Goal: Transaction & Acquisition: Purchase product/service

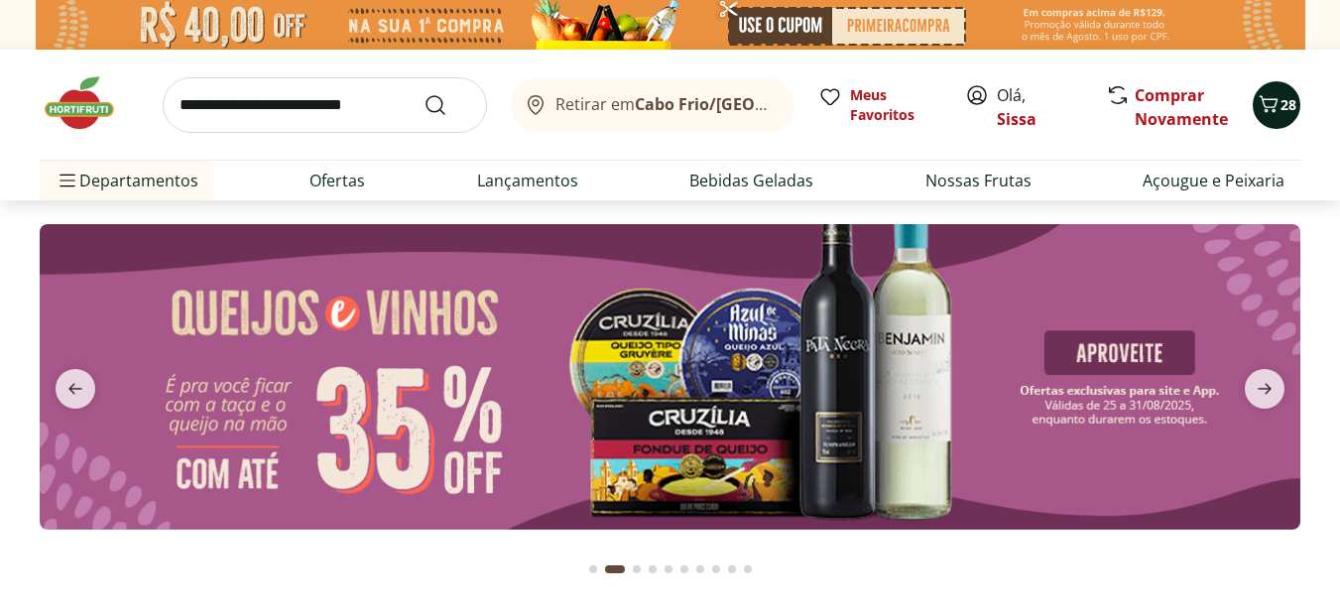
click at [1273, 107] on icon "Carrinho" at bounding box center [1268, 103] width 19 height 17
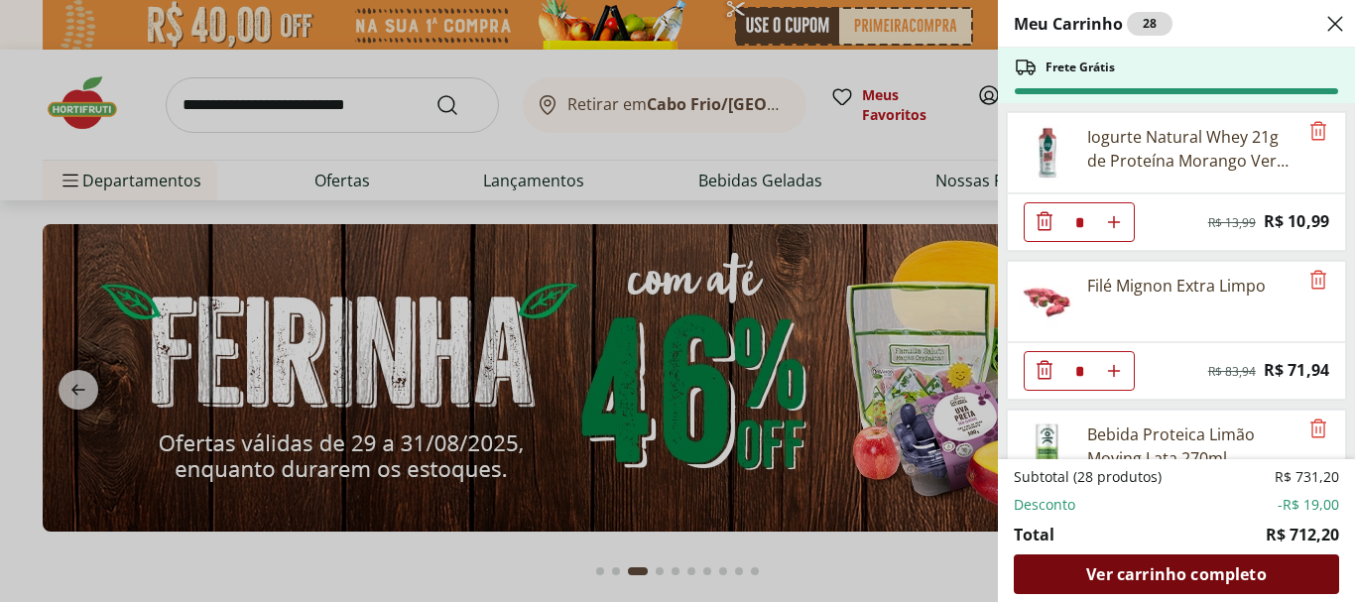
click at [1190, 574] on span "Ver carrinho completo" at bounding box center [1175, 574] width 179 height 16
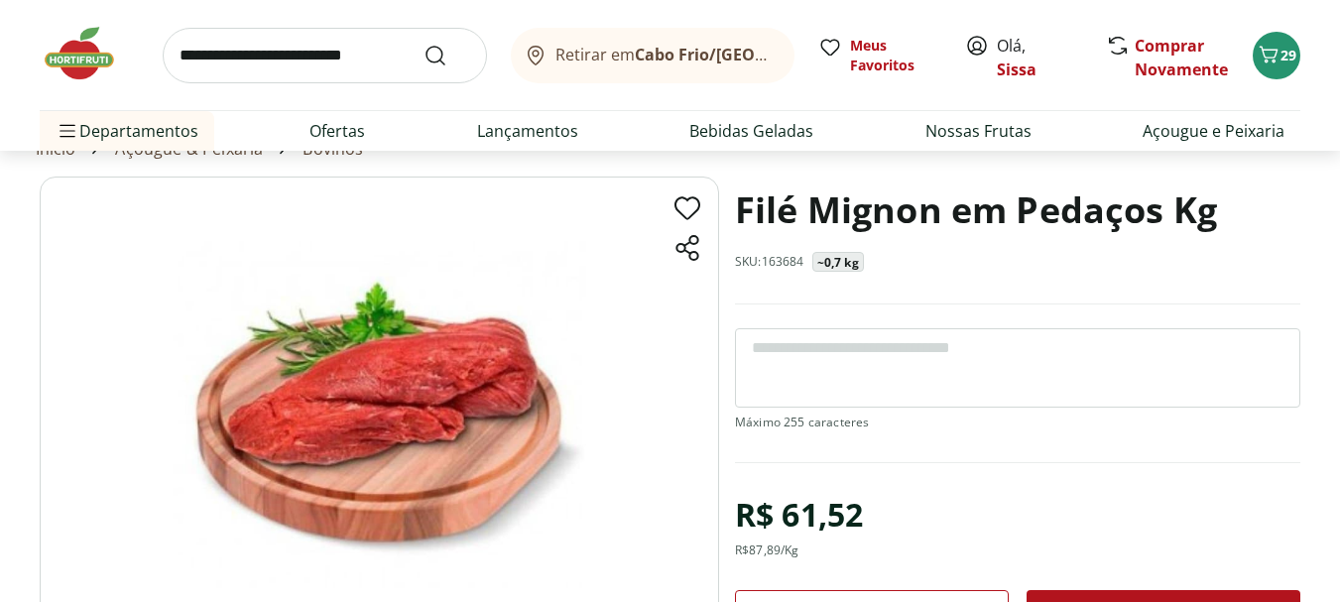
scroll to position [119, 0]
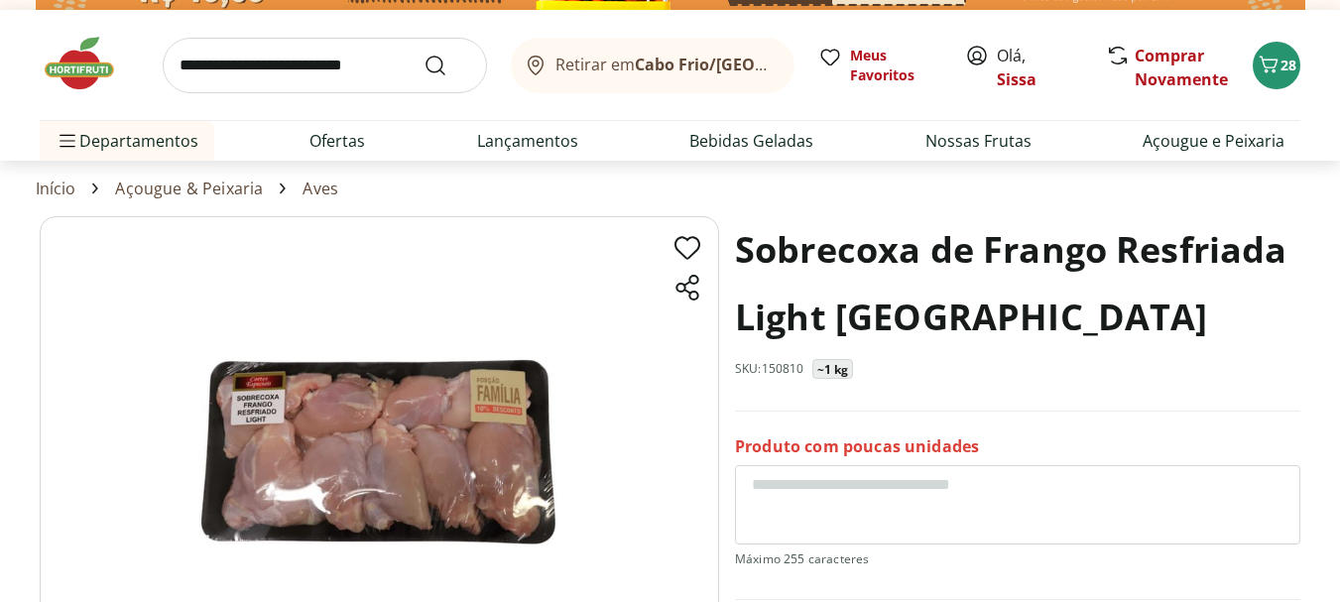
scroll to position [79, 0]
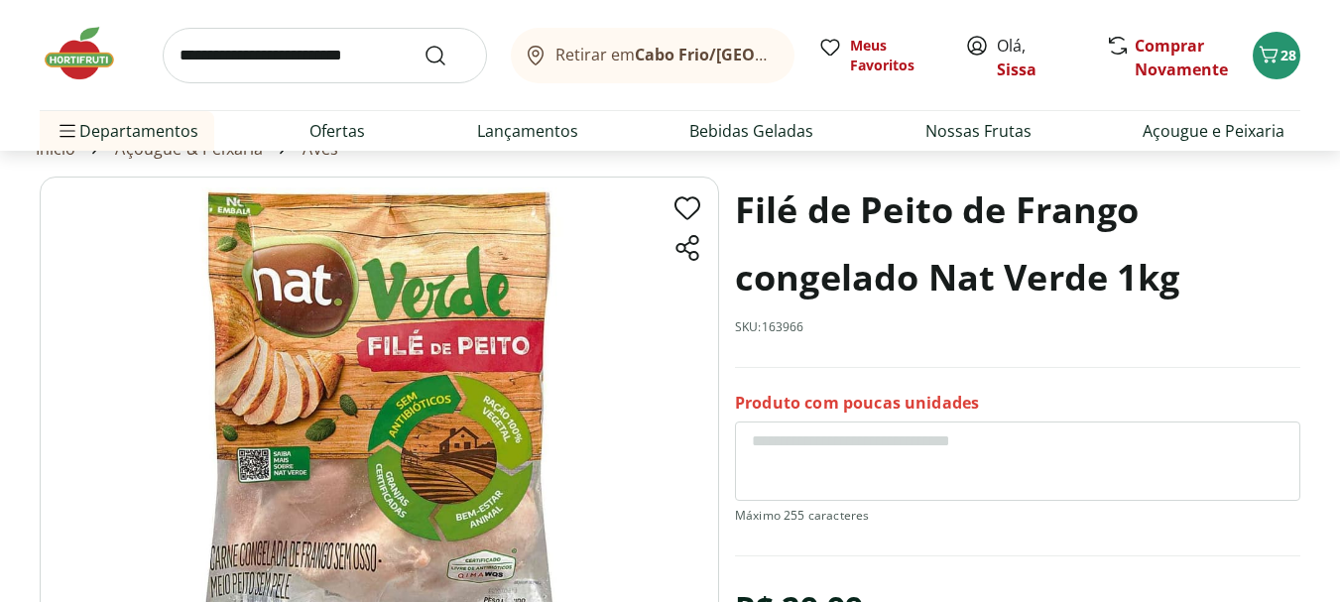
scroll to position [119, 0]
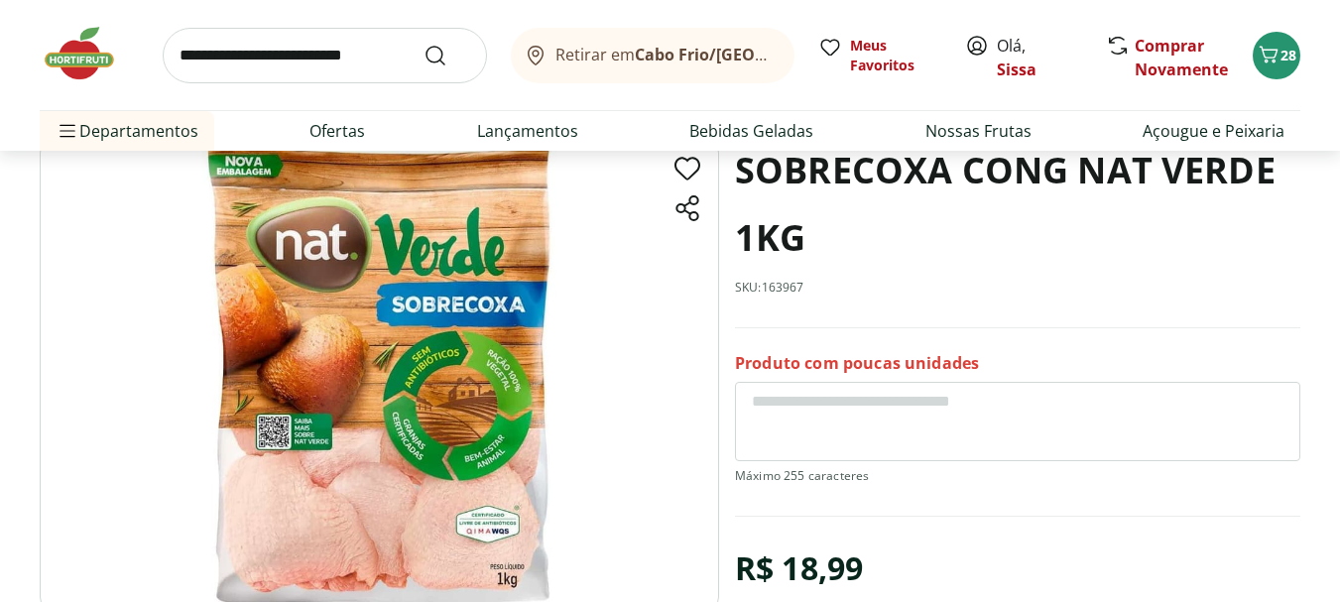
scroll to position [79, 0]
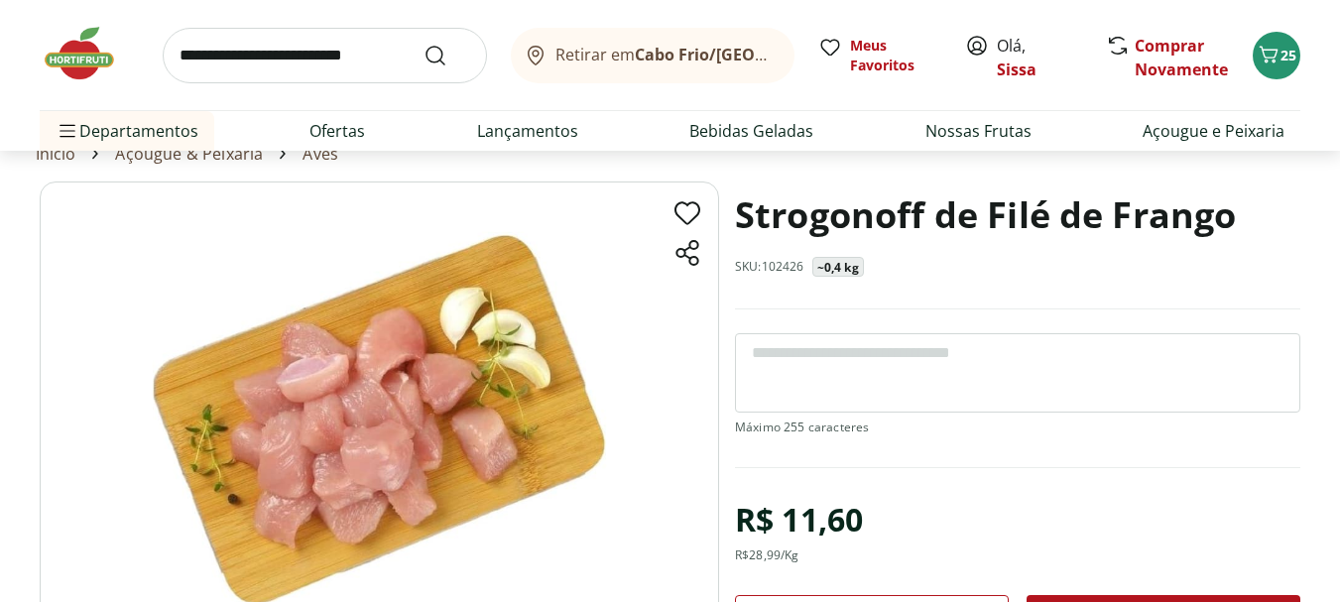
scroll to position [79, 0]
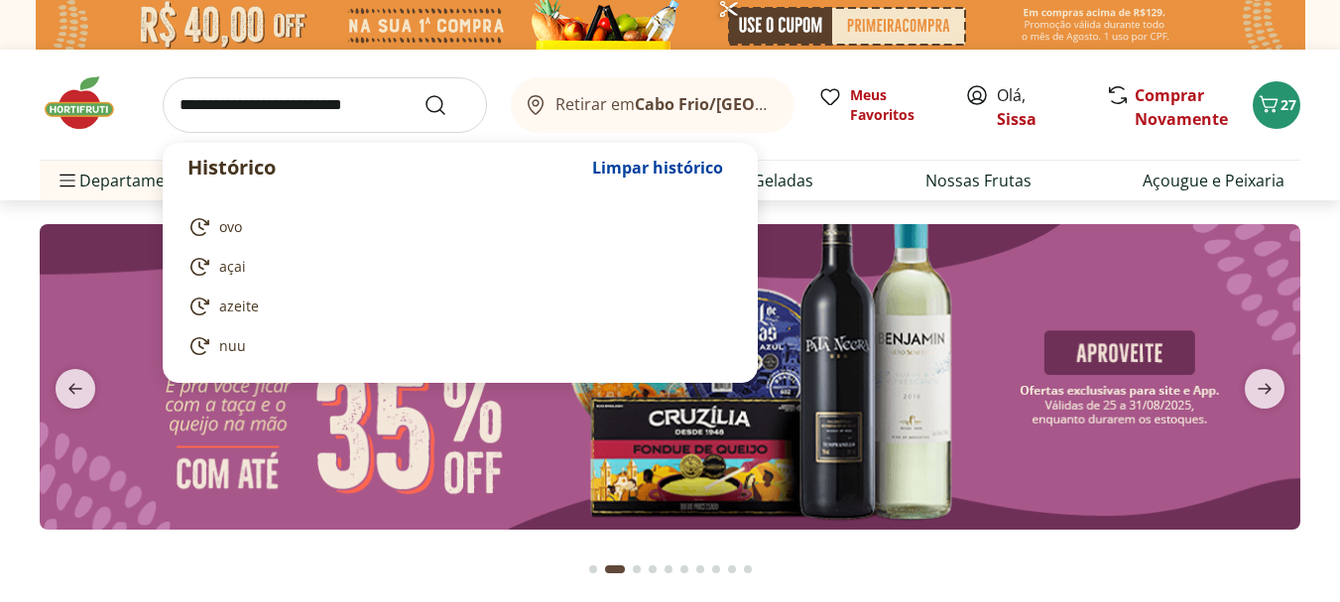
click at [318, 107] on input "search" at bounding box center [325, 105] width 324 height 56
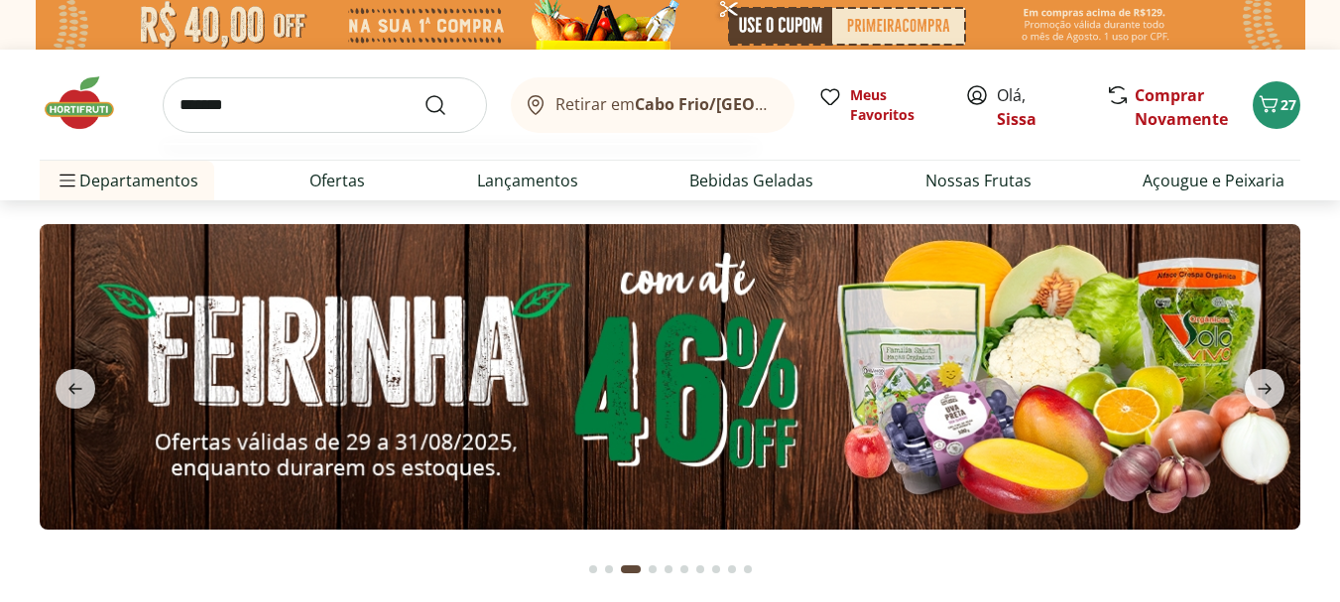
type input "*******"
click at [423, 93] on button "Submit Search" at bounding box center [447, 105] width 48 height 24
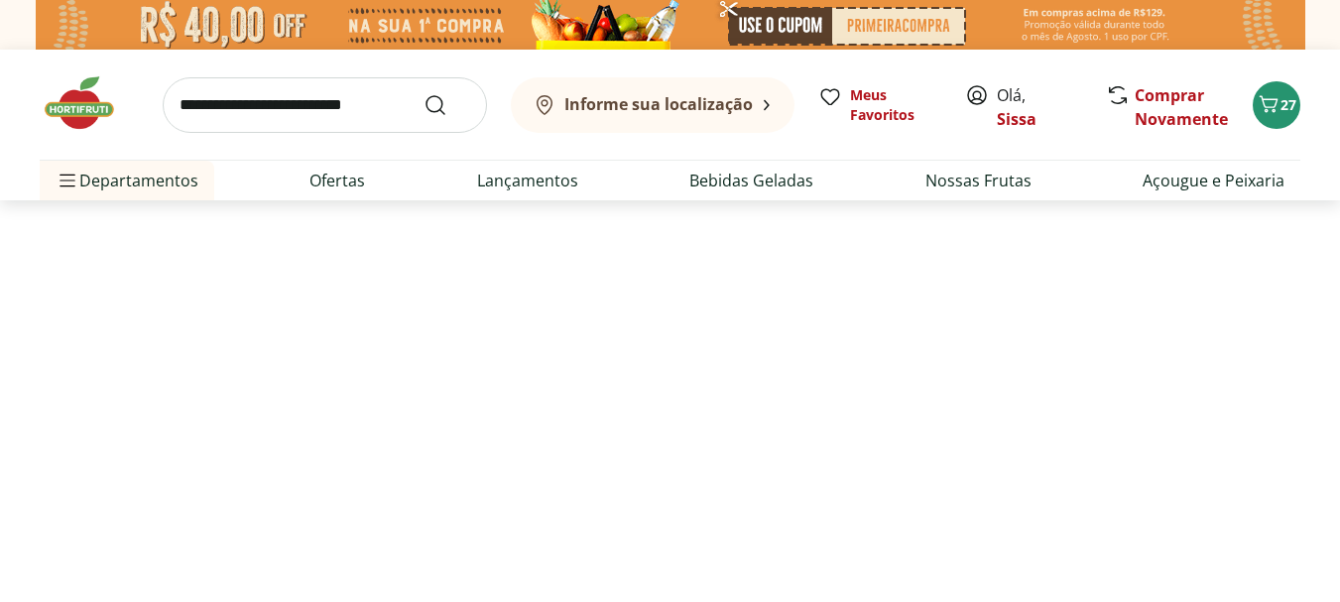
select select "**********"
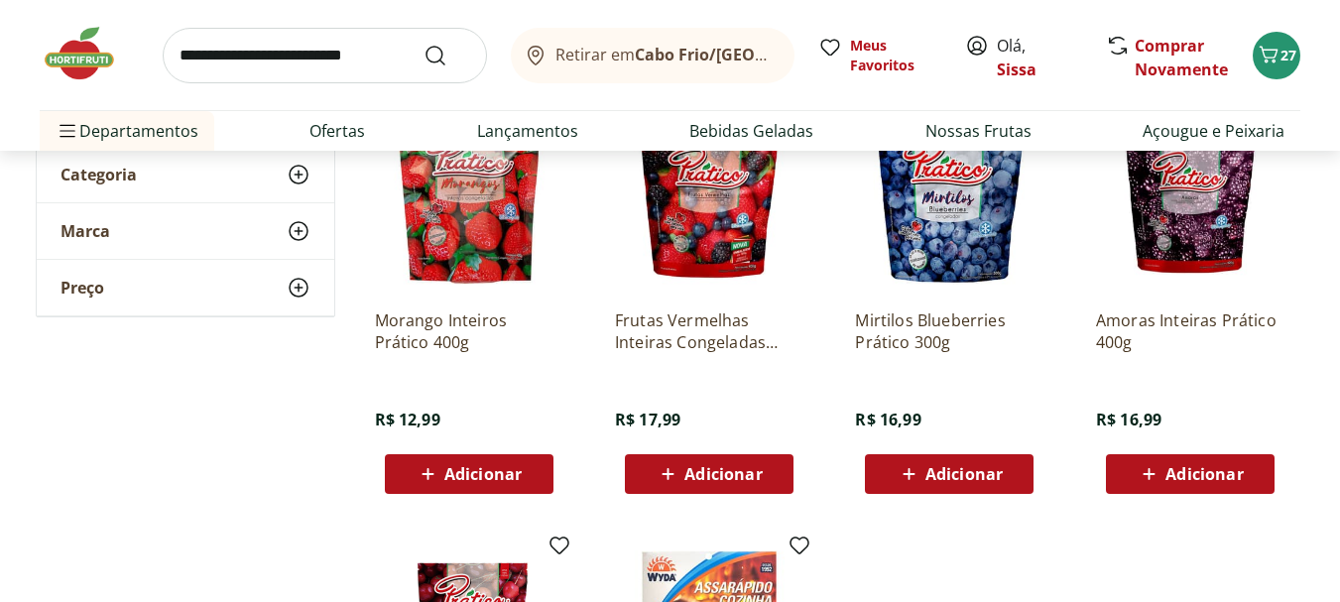
scroll to position [317, 0]
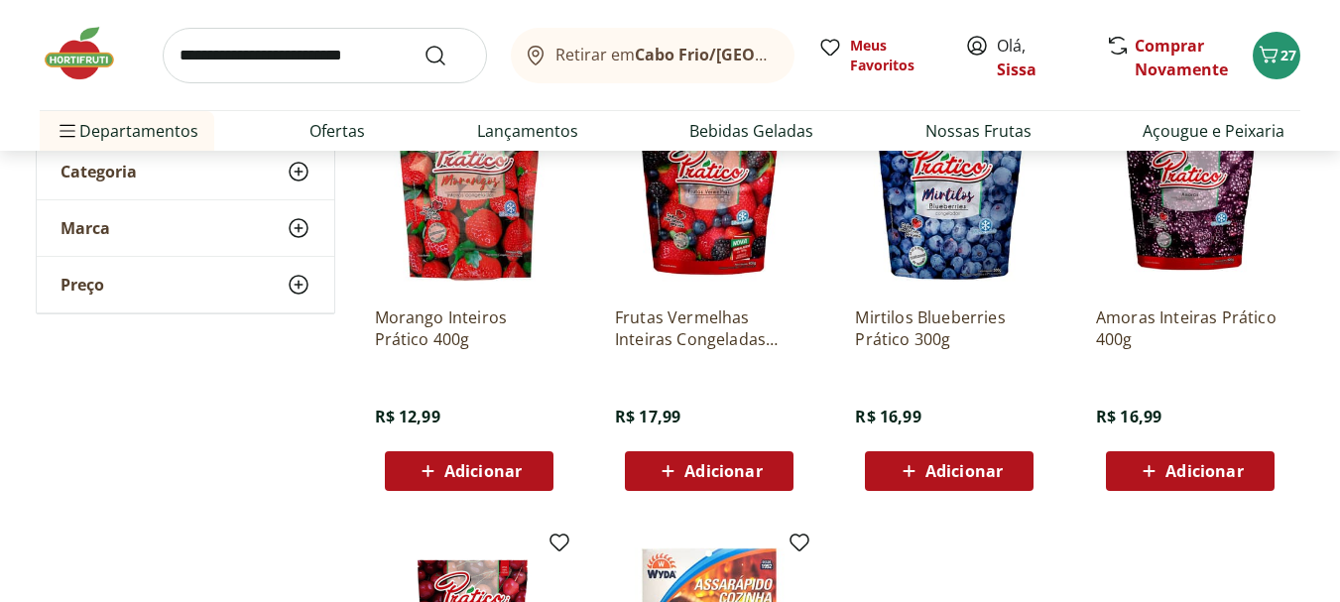
click at [1192, 475] on span "Adicionar" at bounding box center [1203, 471] width 77 height 16
click at [983, 473] on span "Adicionar" at bounding box center [963, 471] width 77 height 16
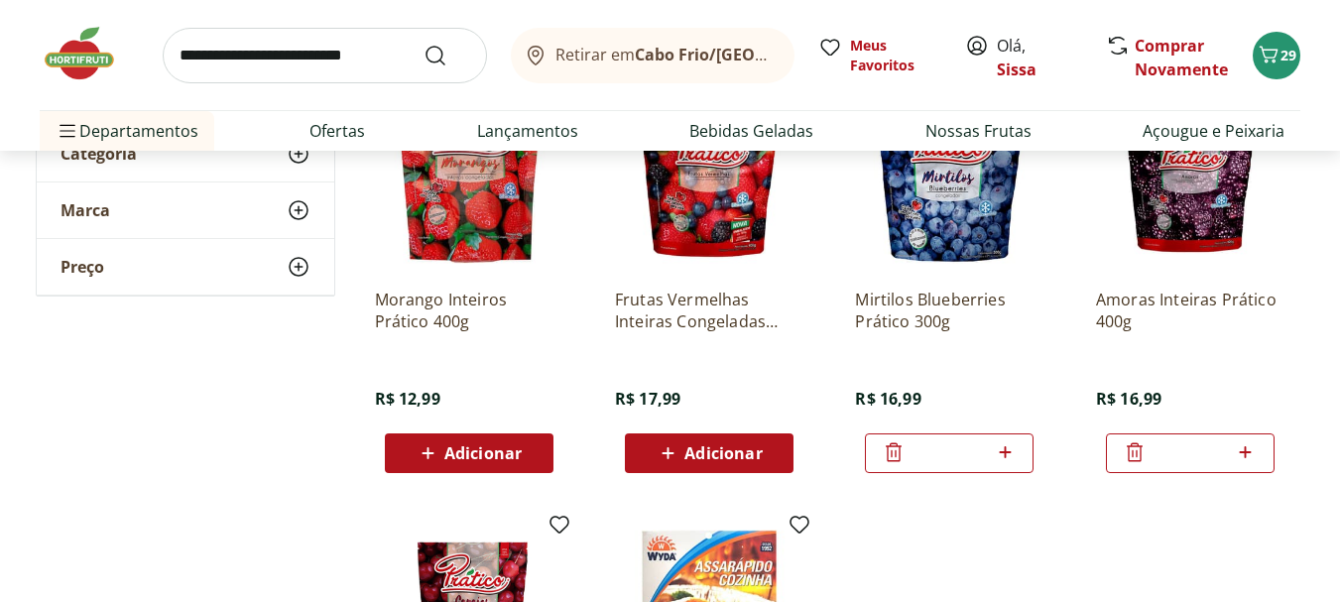
scroll to position [278, 0]
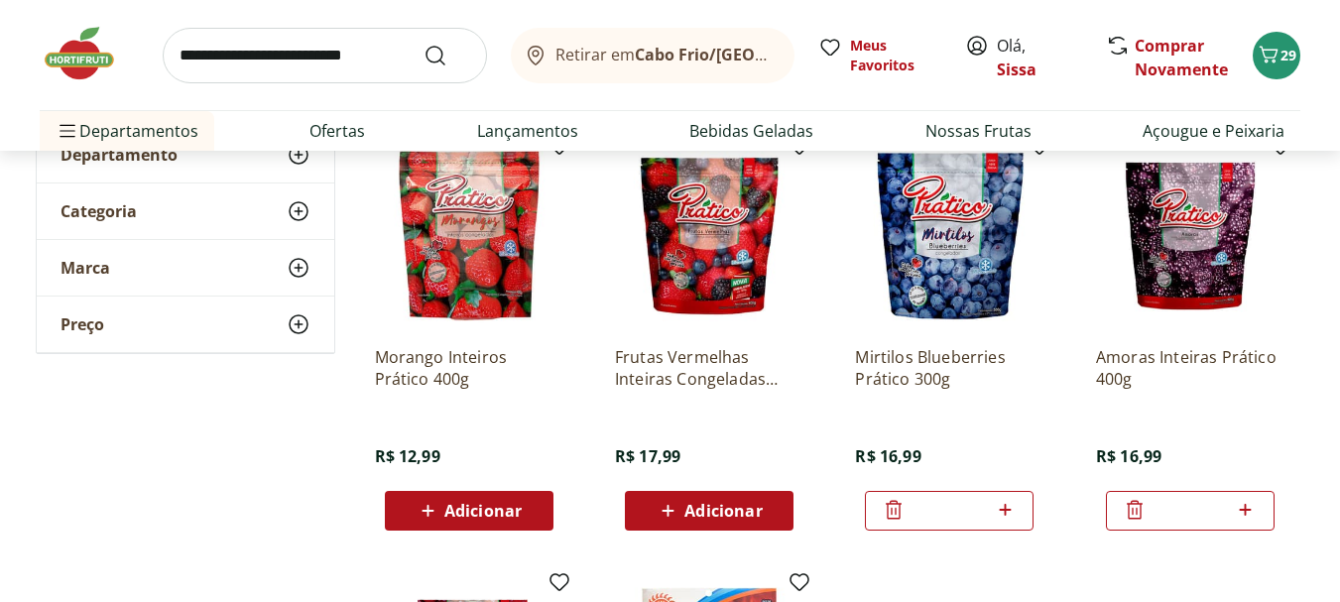
click at [471, 518] on span "Adicionar" at bounding box center [482, 511] width 77 height 16
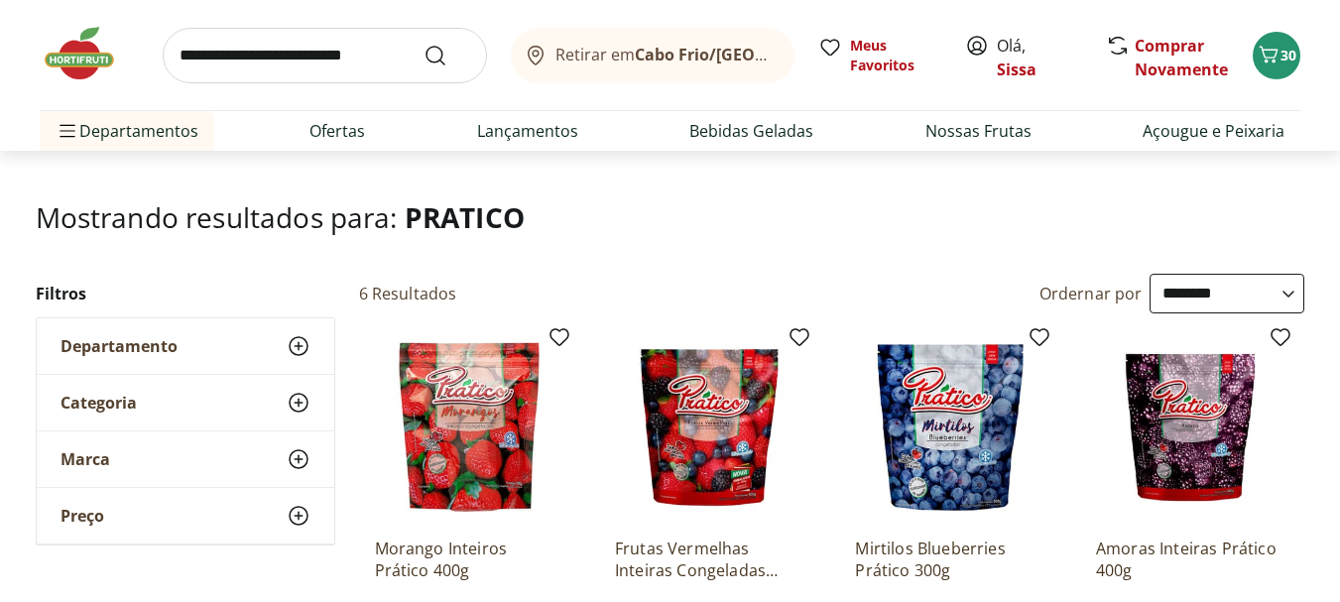
scroll to position [0, 0]
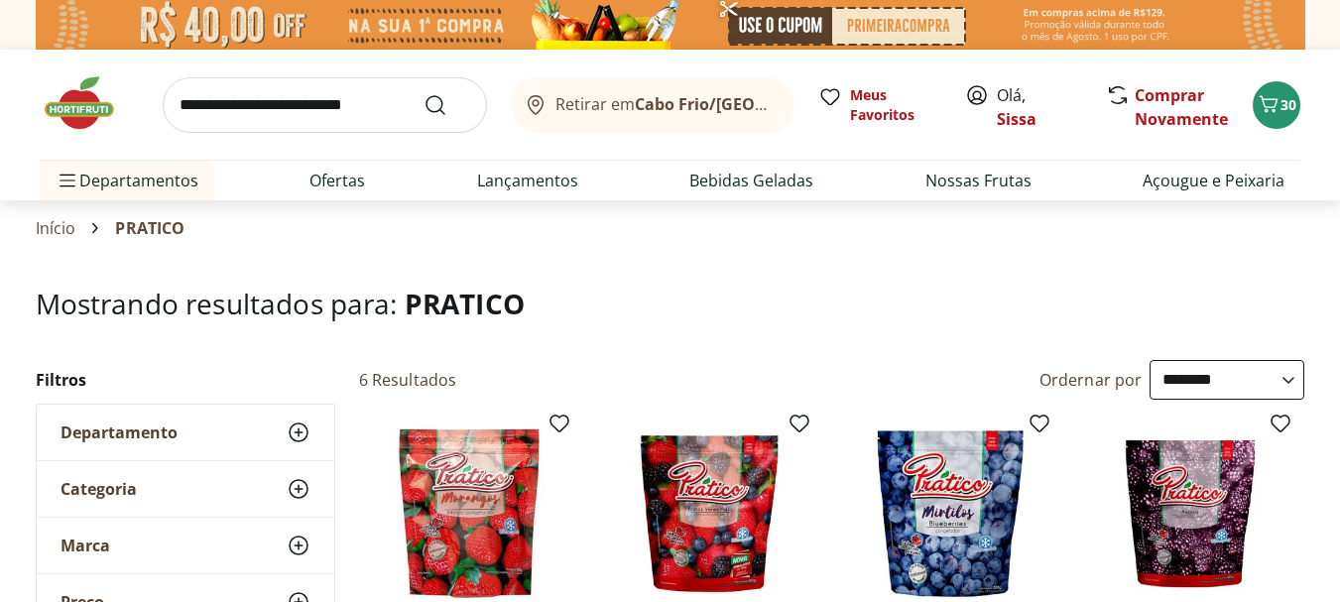
click at [244, 106] on input "search" at bounding box center [325, 105] width 324 height 56
type input "****"
click at [423, 93] on button "Submit Search" at bounding box center [447, 105] width 48 height 24
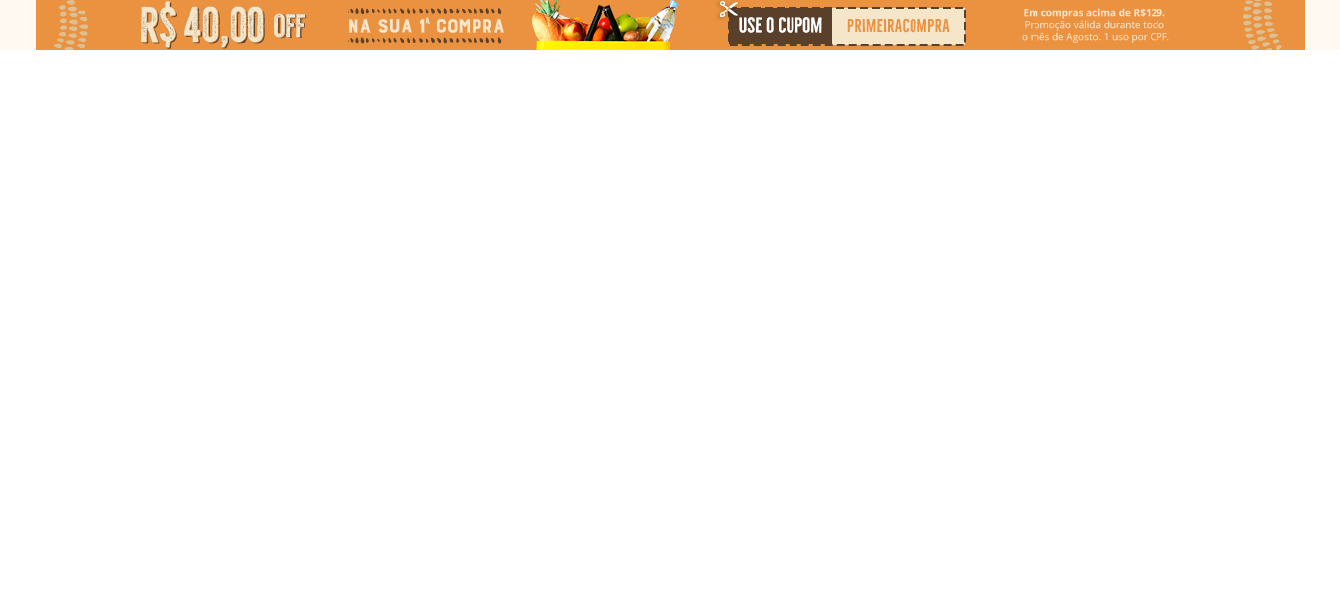
select select "**********"
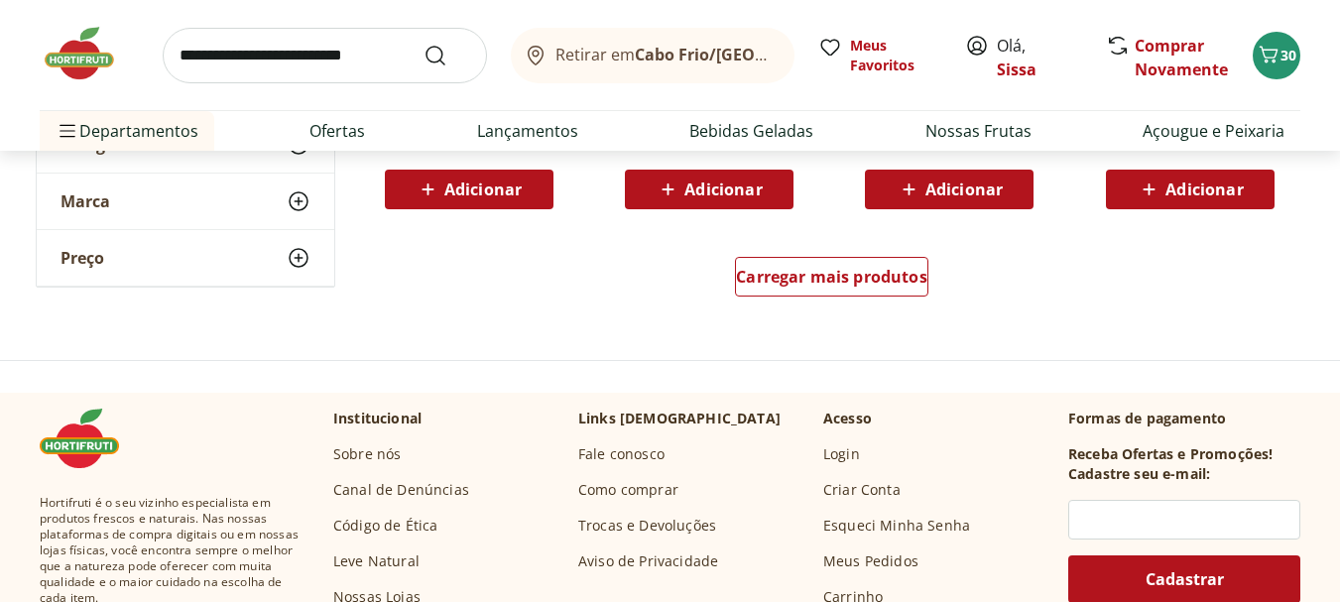
scroll to position [1507, 0]
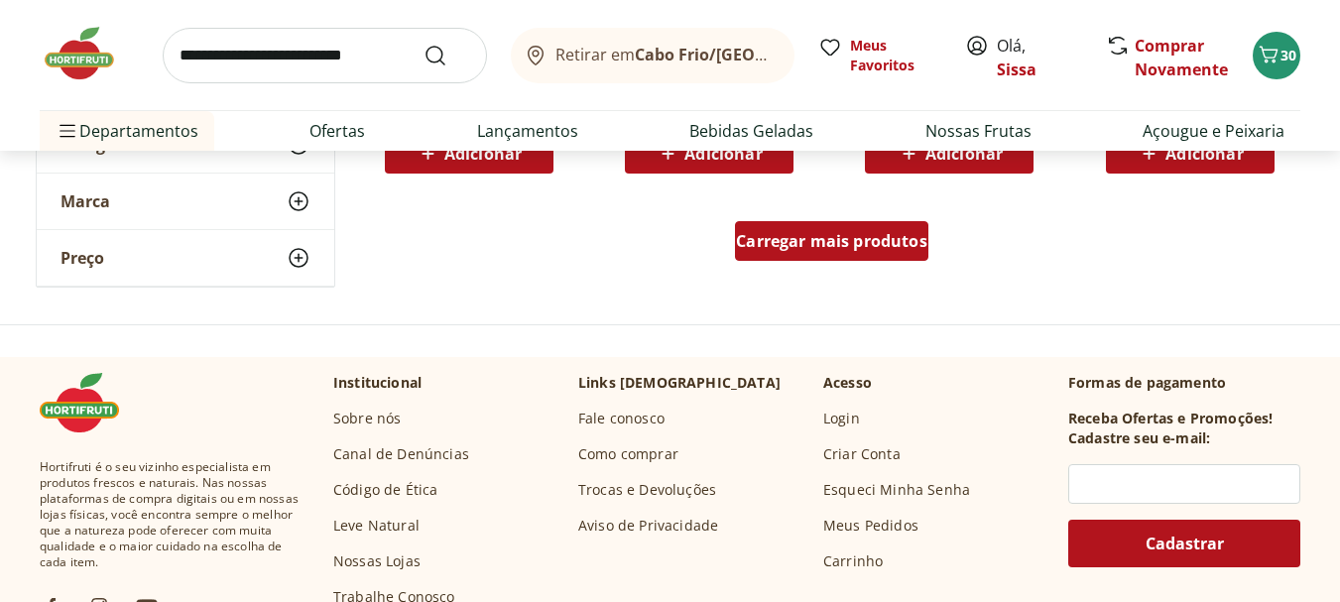
click at [857, 253] on div "Carregar mais produtos" at bounding box center [831, 241] width 193 height 40
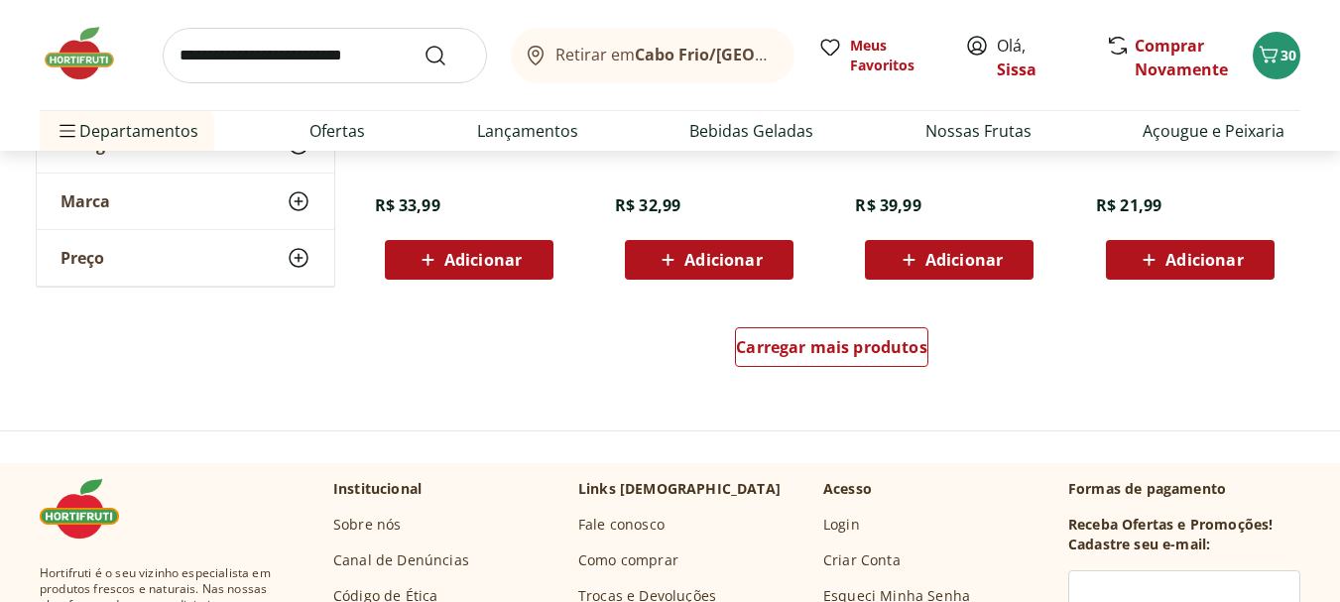
scroll to position [2697, 0]
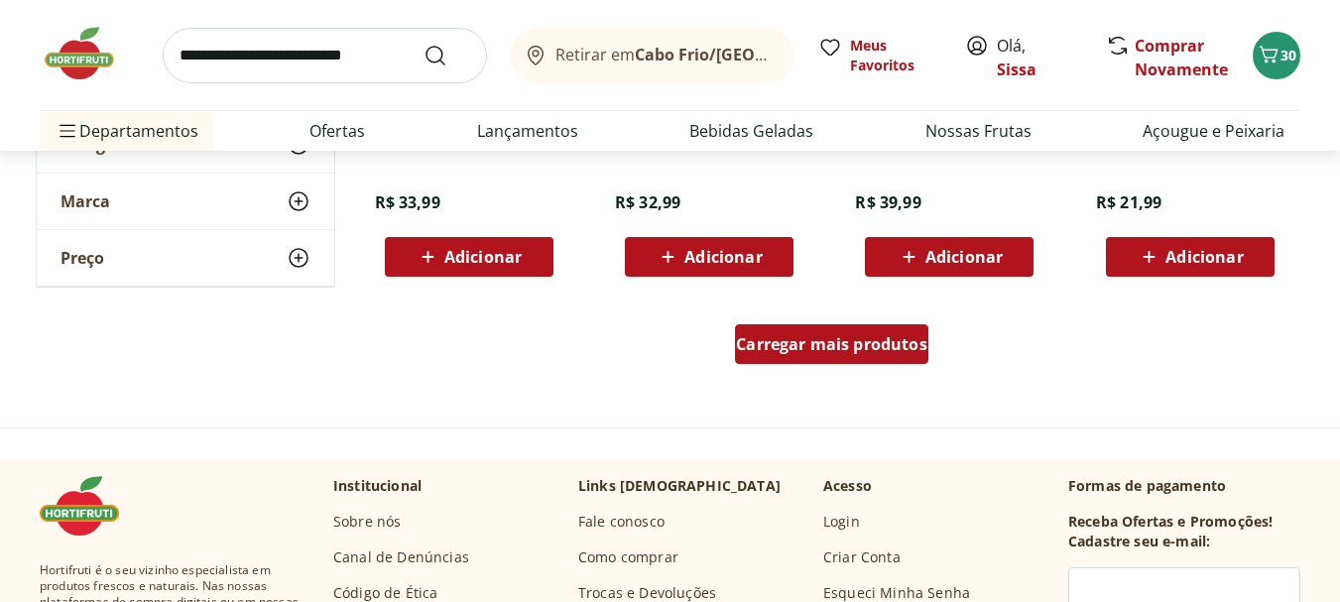
click at [815, 346] on span "Carregar mais produtos" at bounding box center [831, 344] width 191 height 16
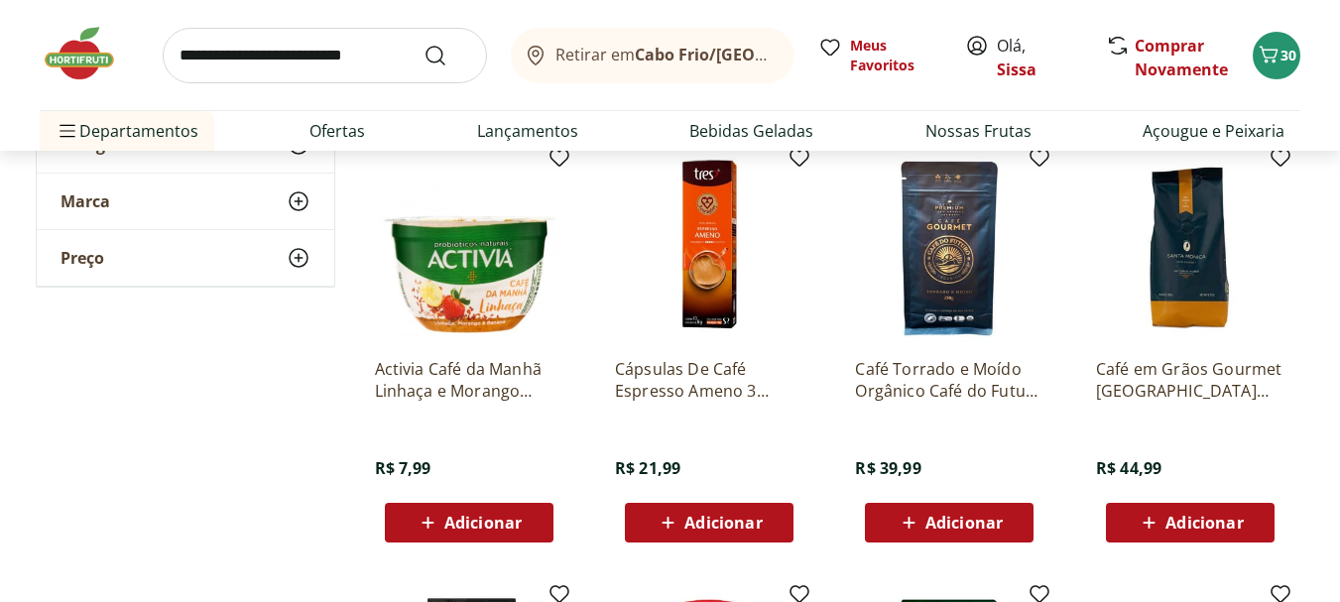
scroll to position [3292, 0]
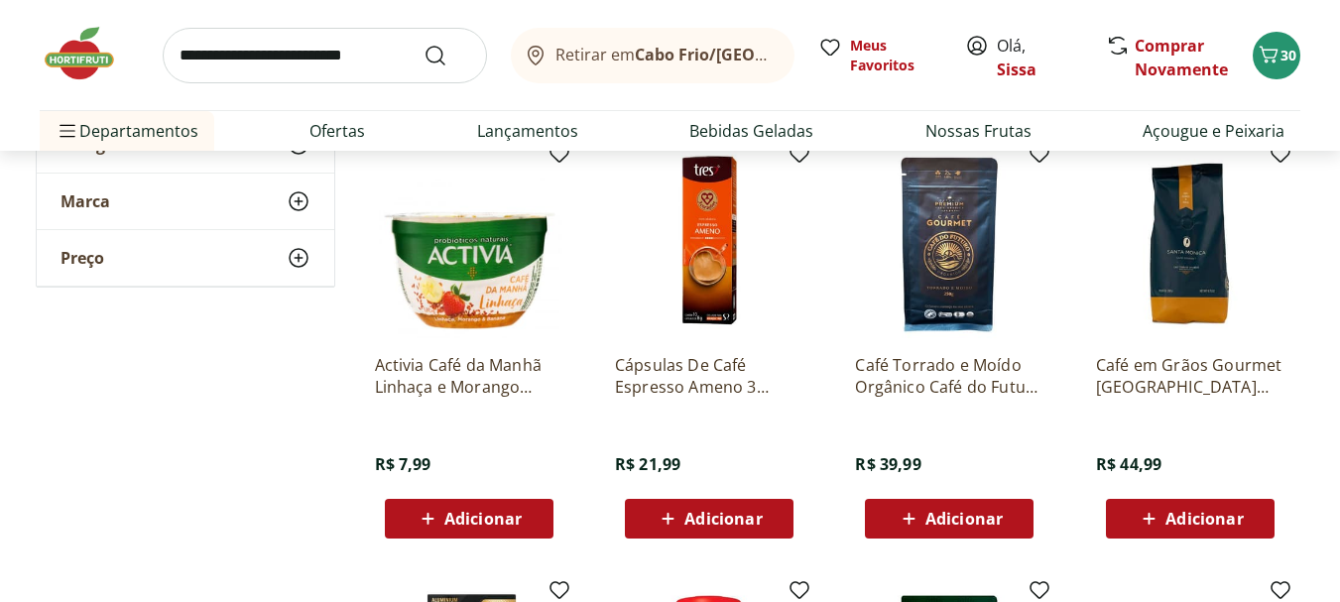
click at [946, 276] on img at bounding box center [949, 244] width 188 height 188
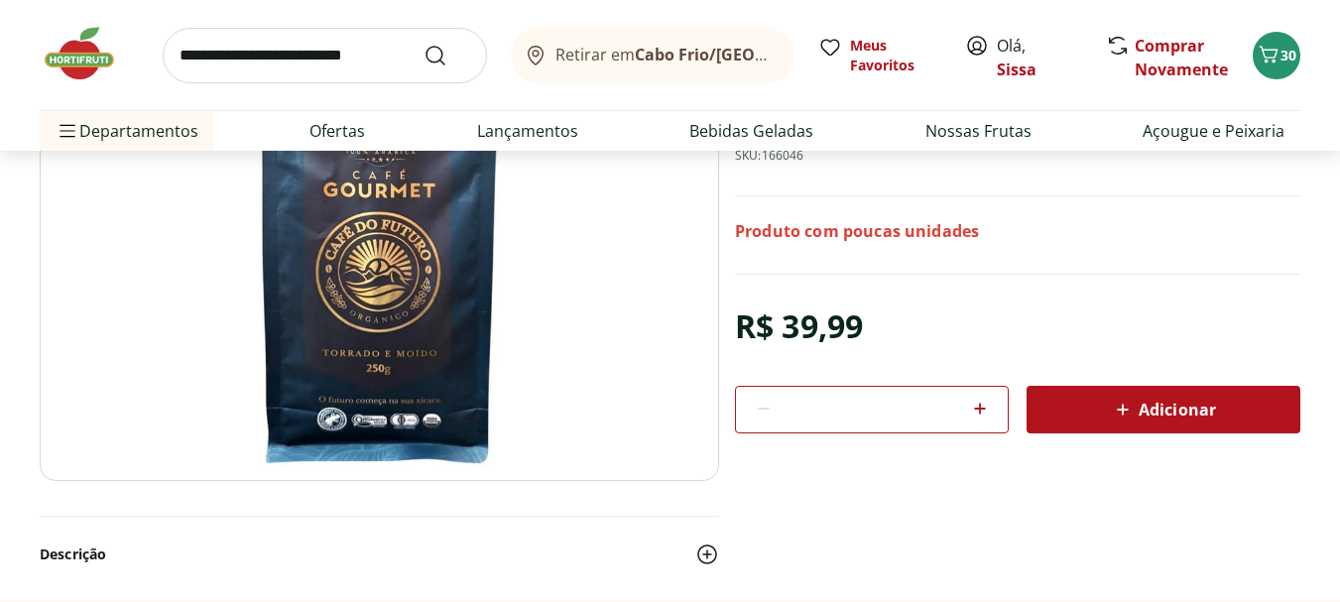
scroll to position [238, 0]
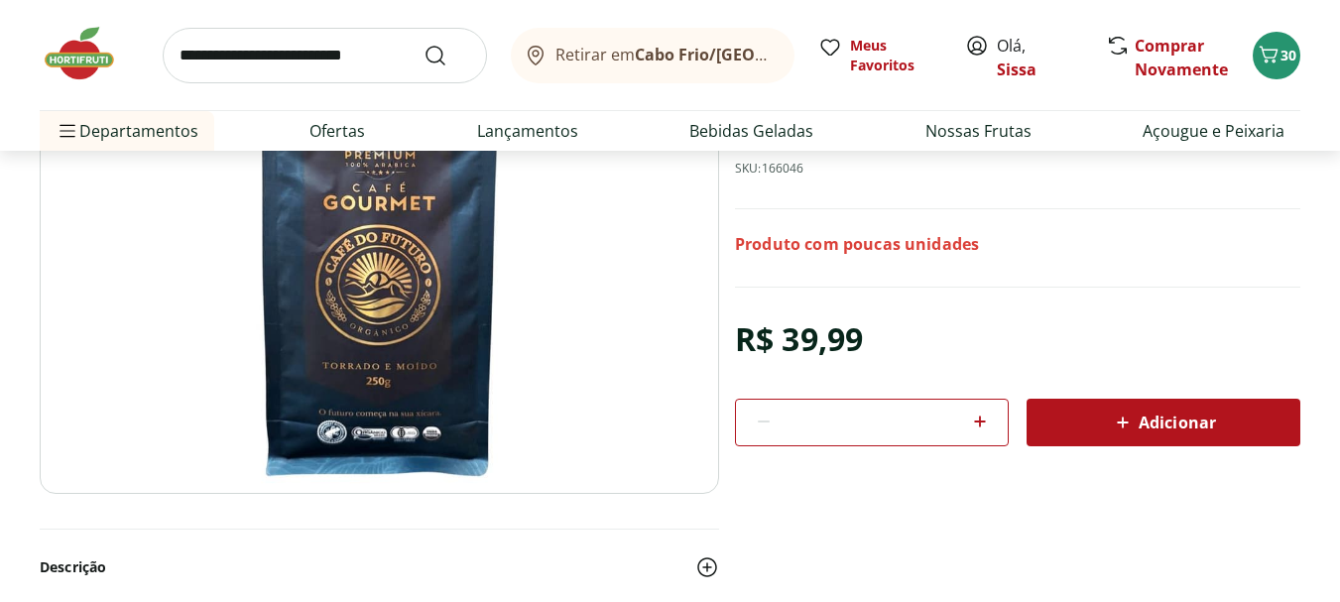
click at [1178, 431] on span "Adicionar" at bounding box center [1163, 423] width 105 height 24
click at [94, 61] on img at bounding box center [89, 53] width 99 height 59
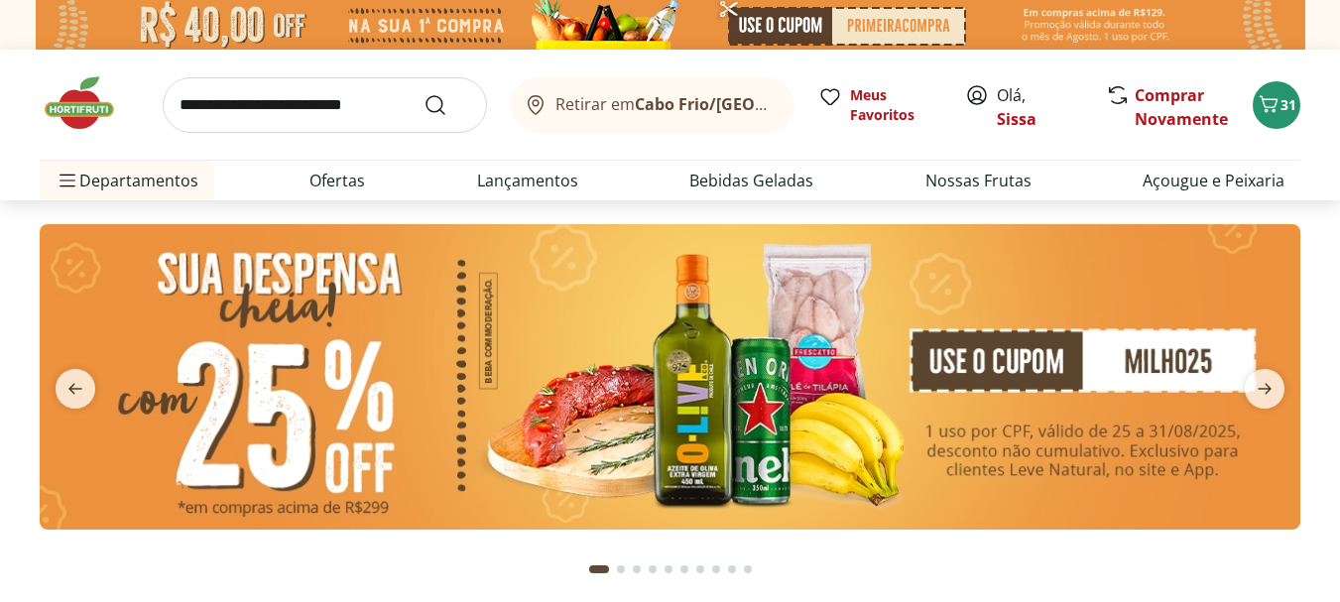
click at [277, 86] on input "search" at bounding box center [325, 105] width 324 height 56
type input "******"
click at [423, 93] on button "Submit Search" at bounding box center [447, 105] width 48 height 24
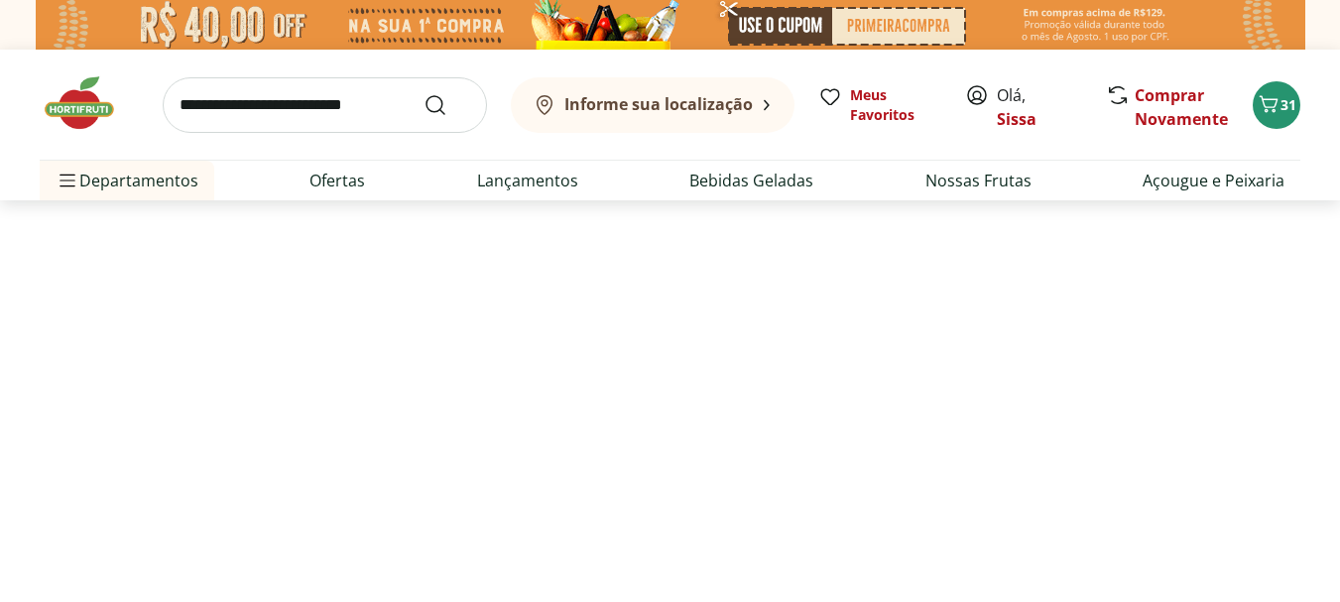
select select "**********"
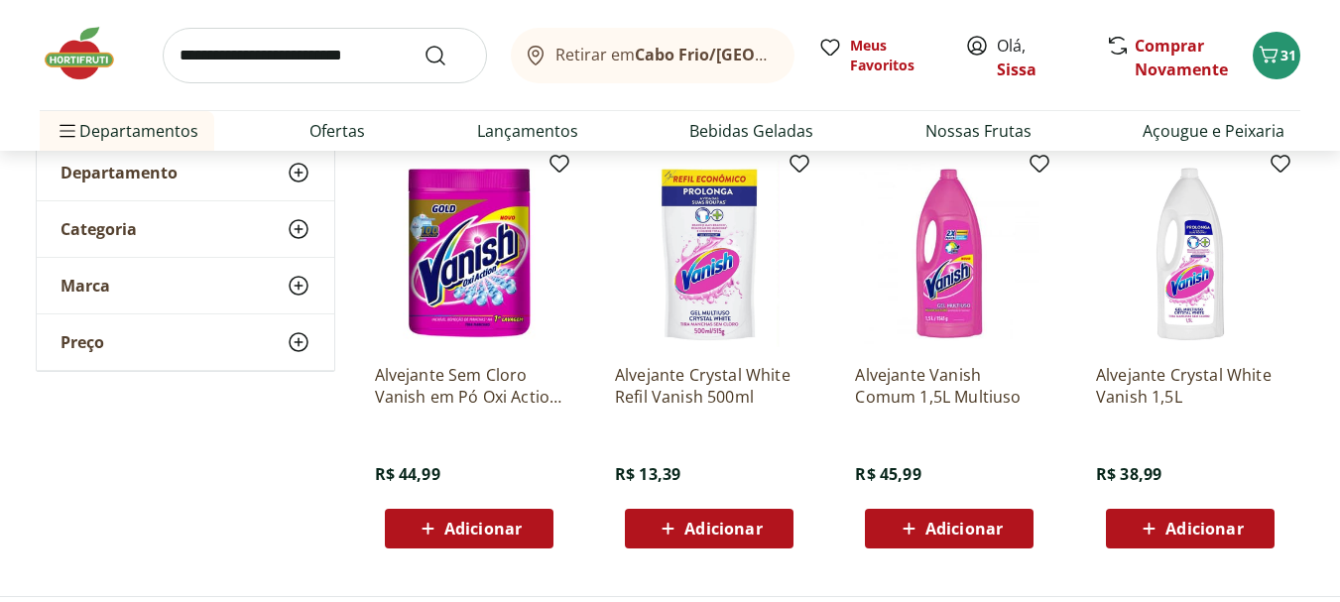
scroll to position [256, 0]
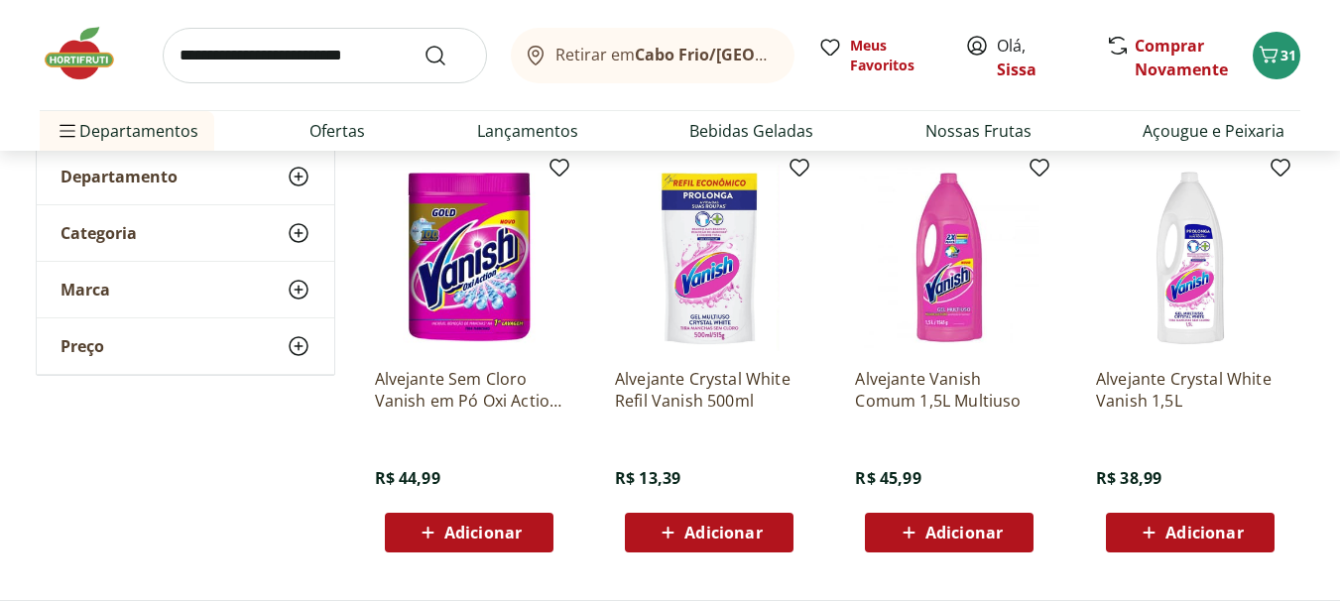
click at [485, 271] on img at bounding box center [469, 258] width 188 height 188
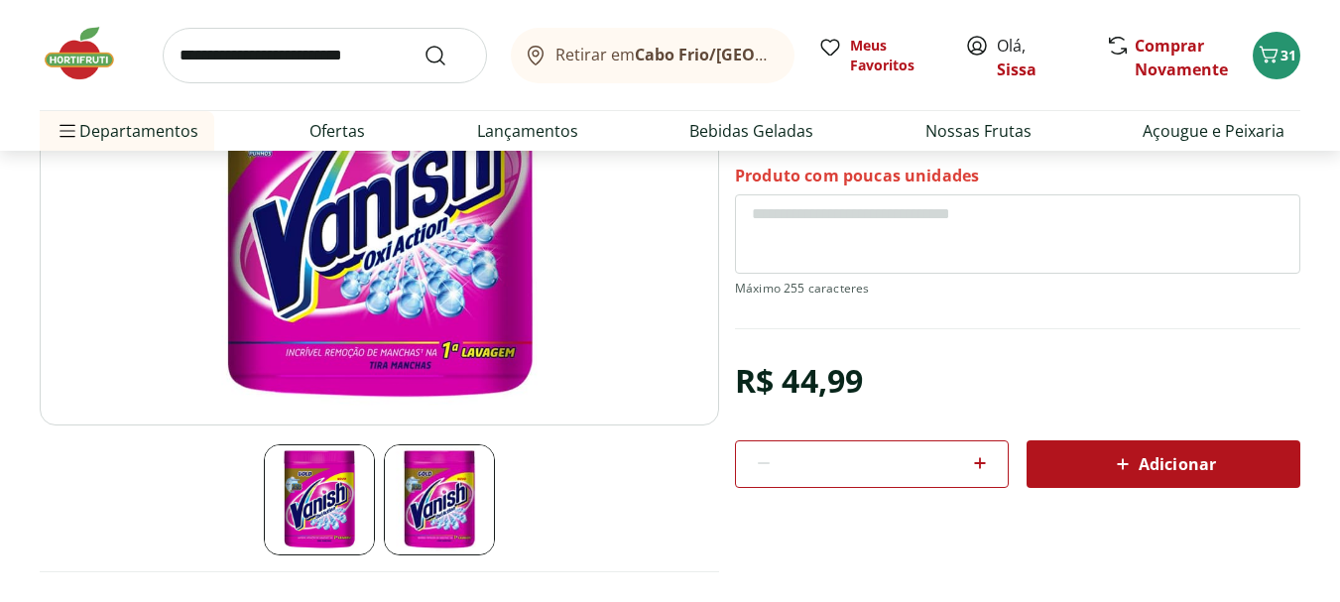
scroll to position [317, 0]
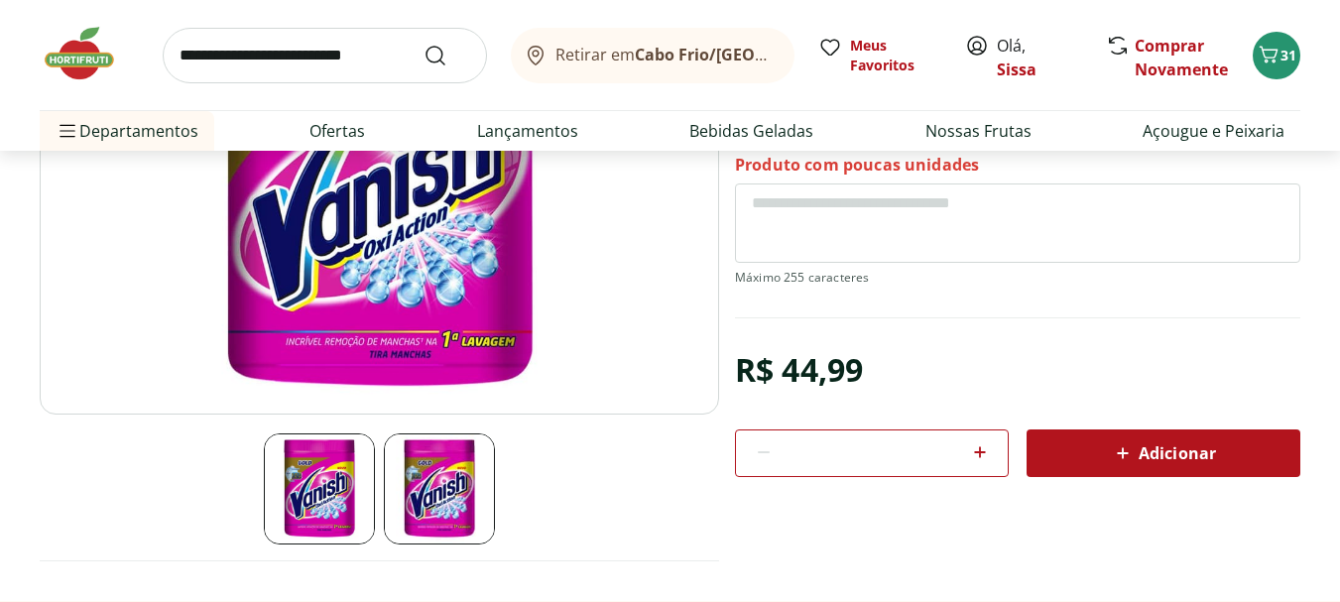
scroll to position [256, 0]
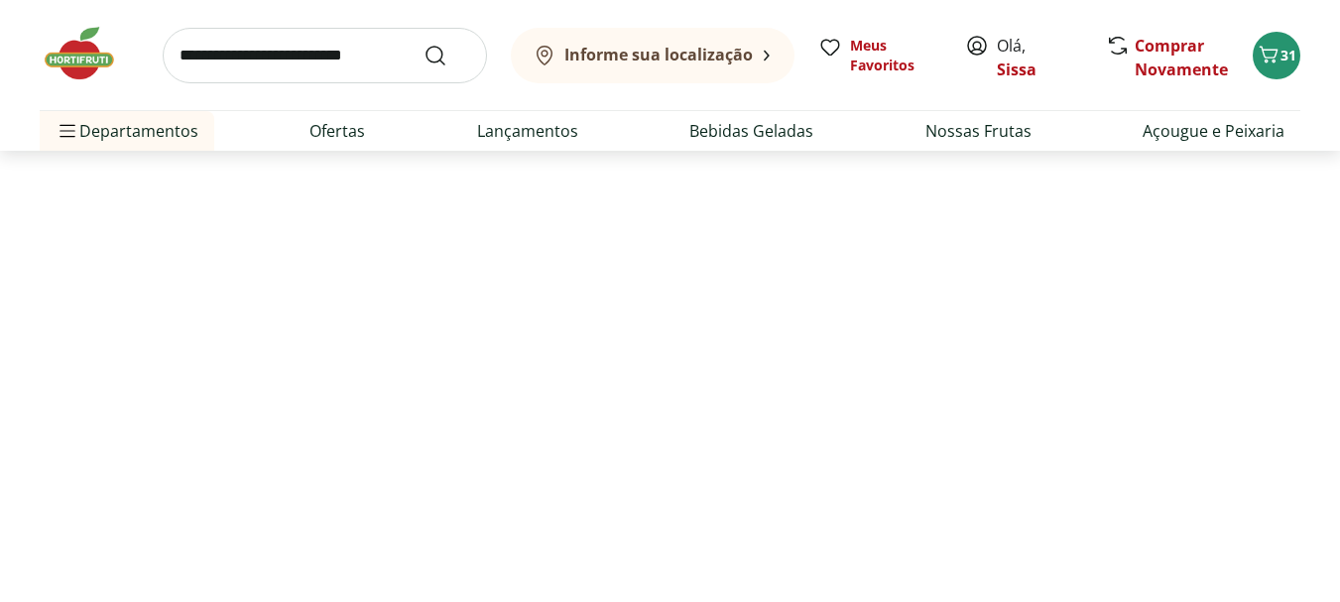
select select "**********"
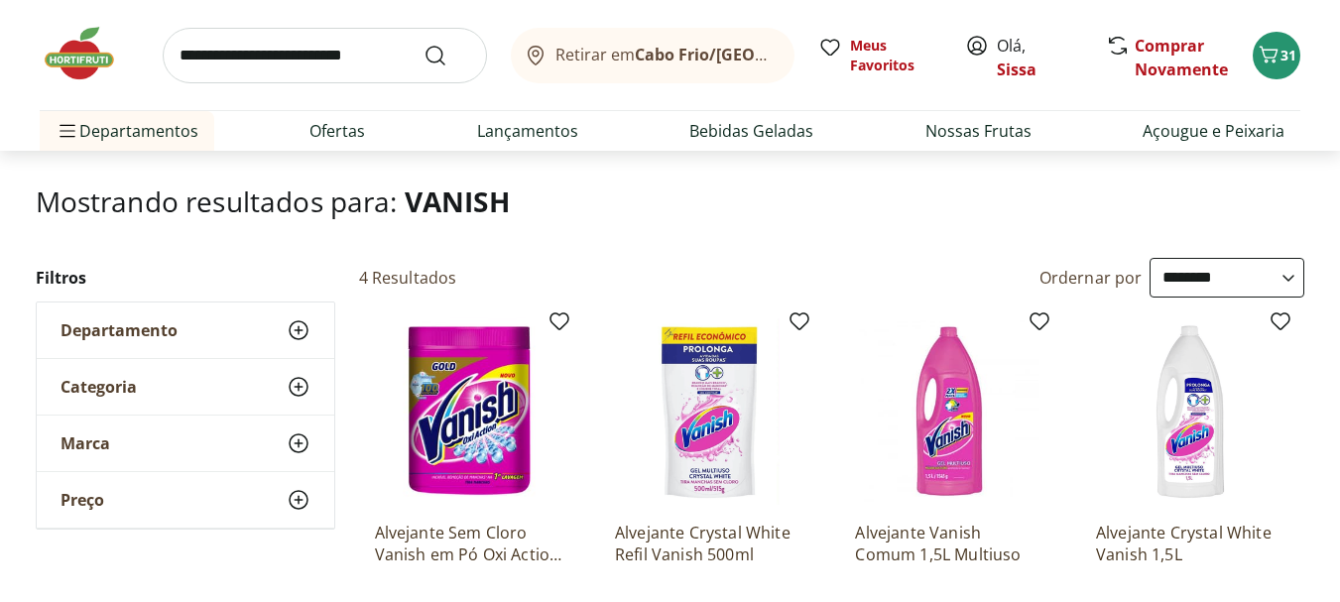
scroll to position [18, 0]
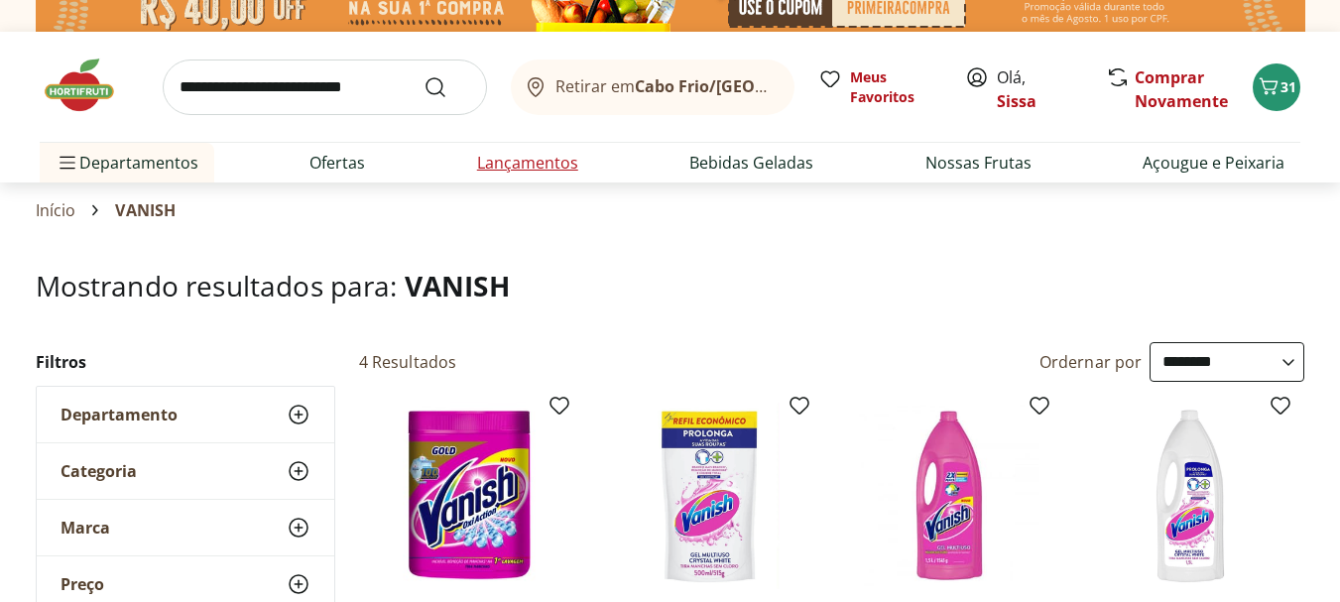
click at [545, 163] on link "Lançamentos" at bounding box center [527, 163] width 101 height 24
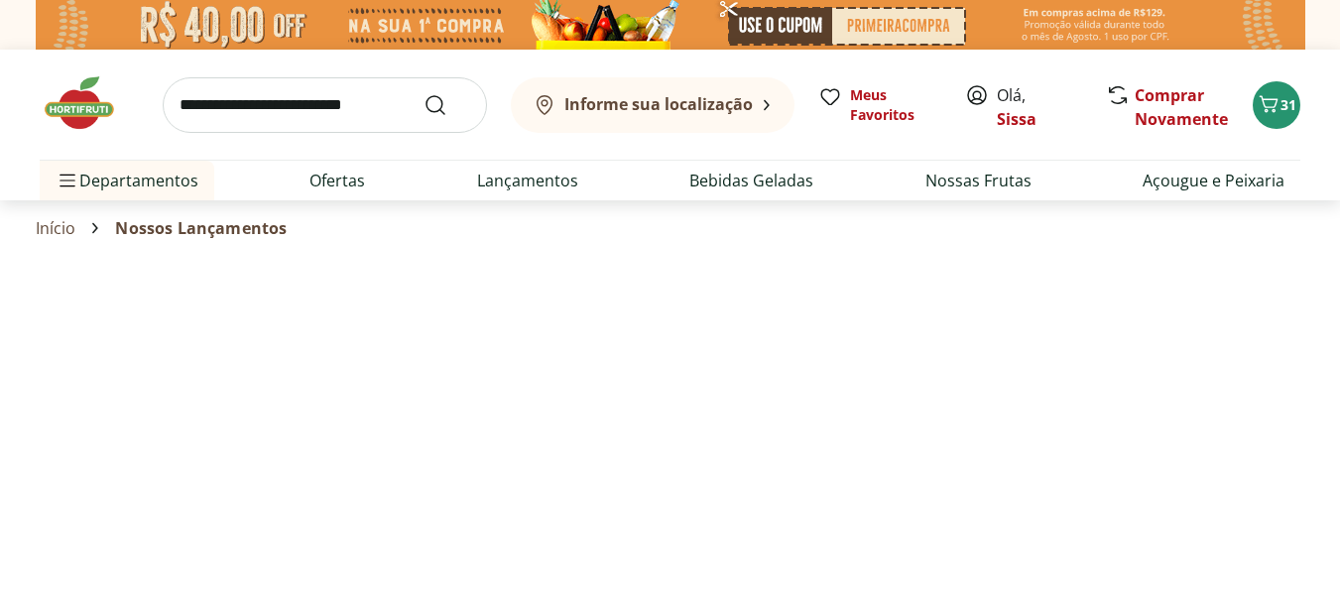
select select "**********"
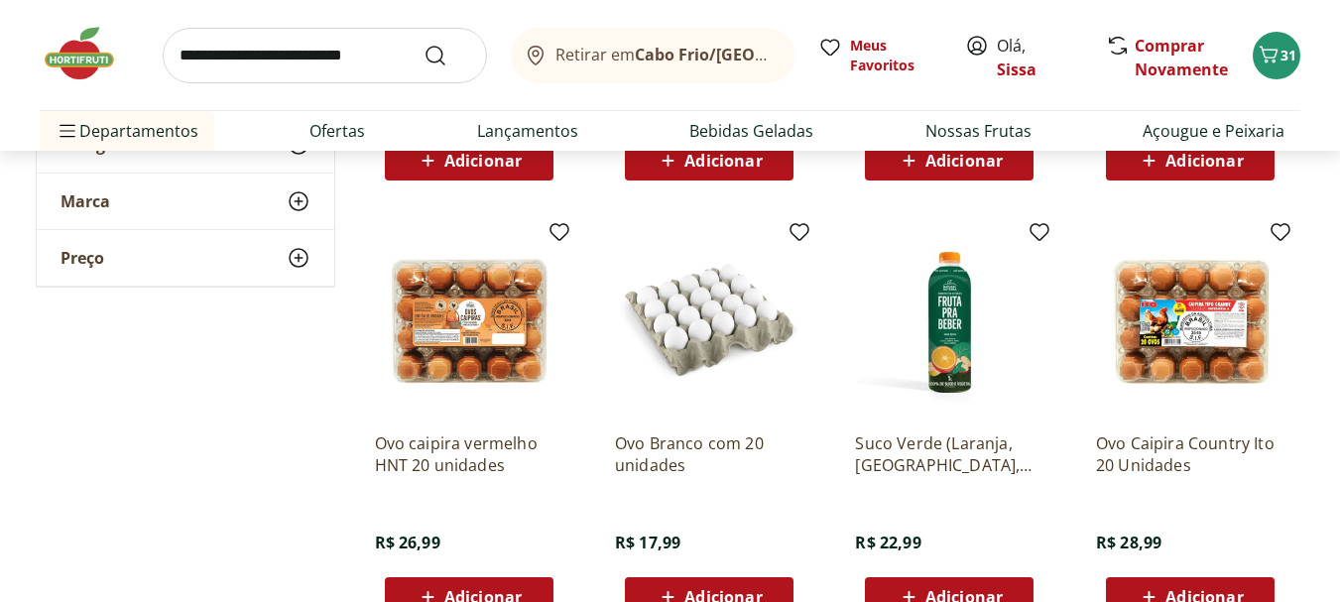
scroll to position [635, 0]
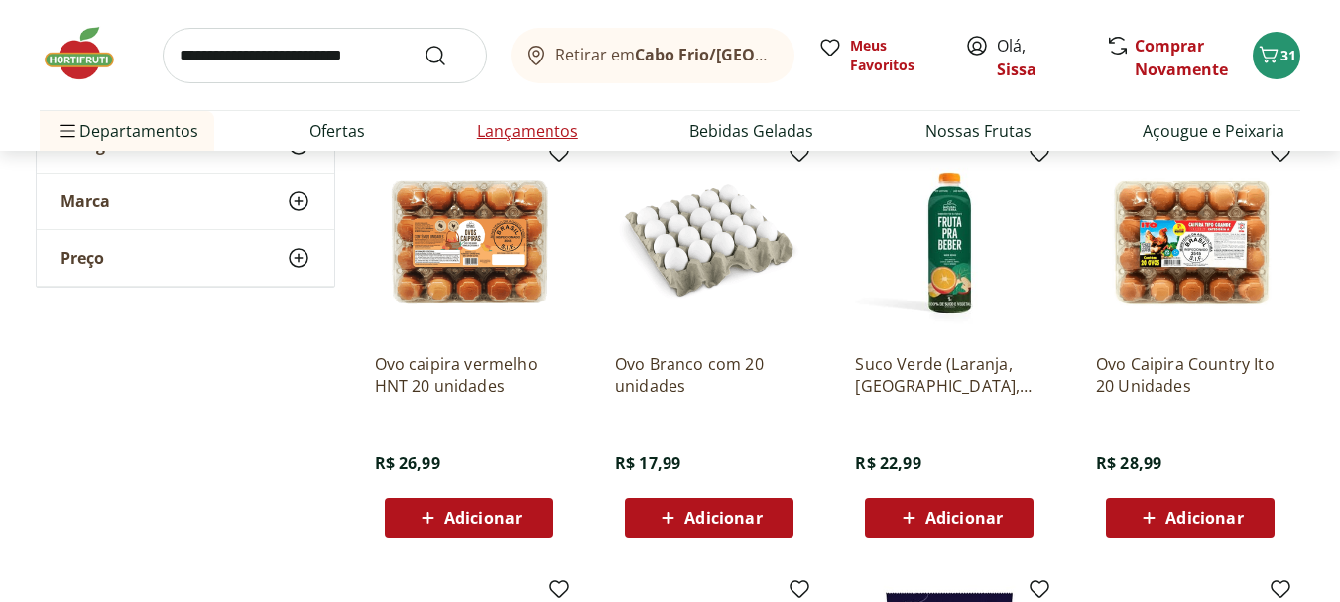
click at [541, 130] on link "Lançamentos" at bounding box center [527, 131] width 101 height 24
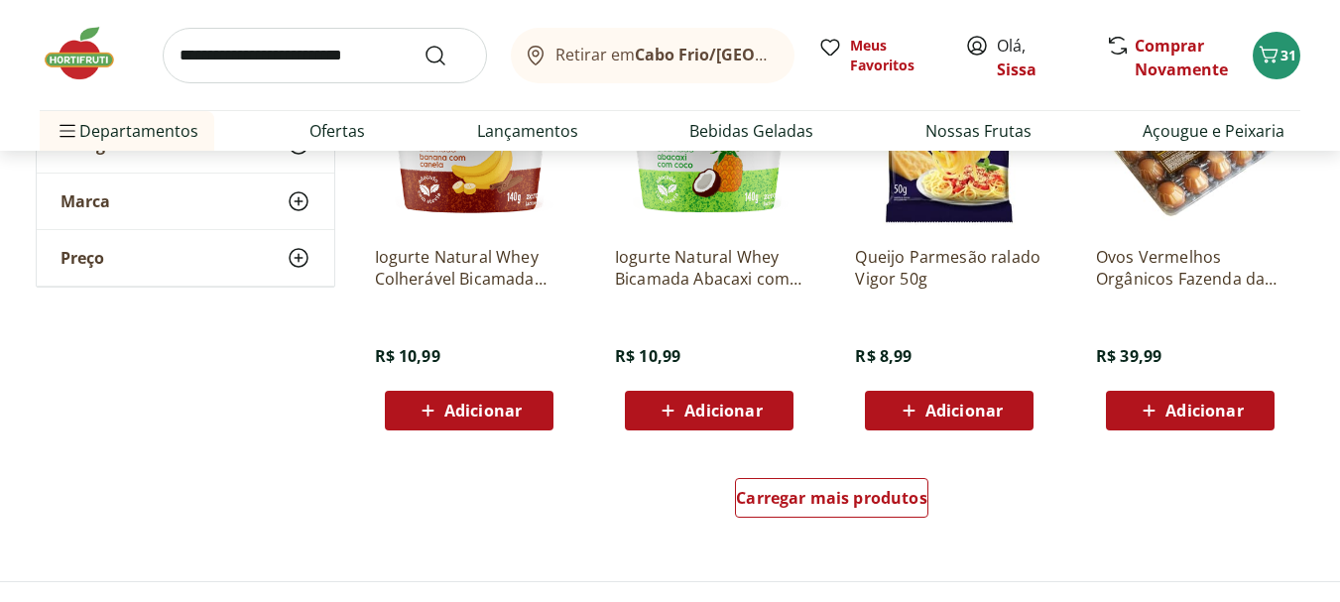
scroll to position [1388, 0]
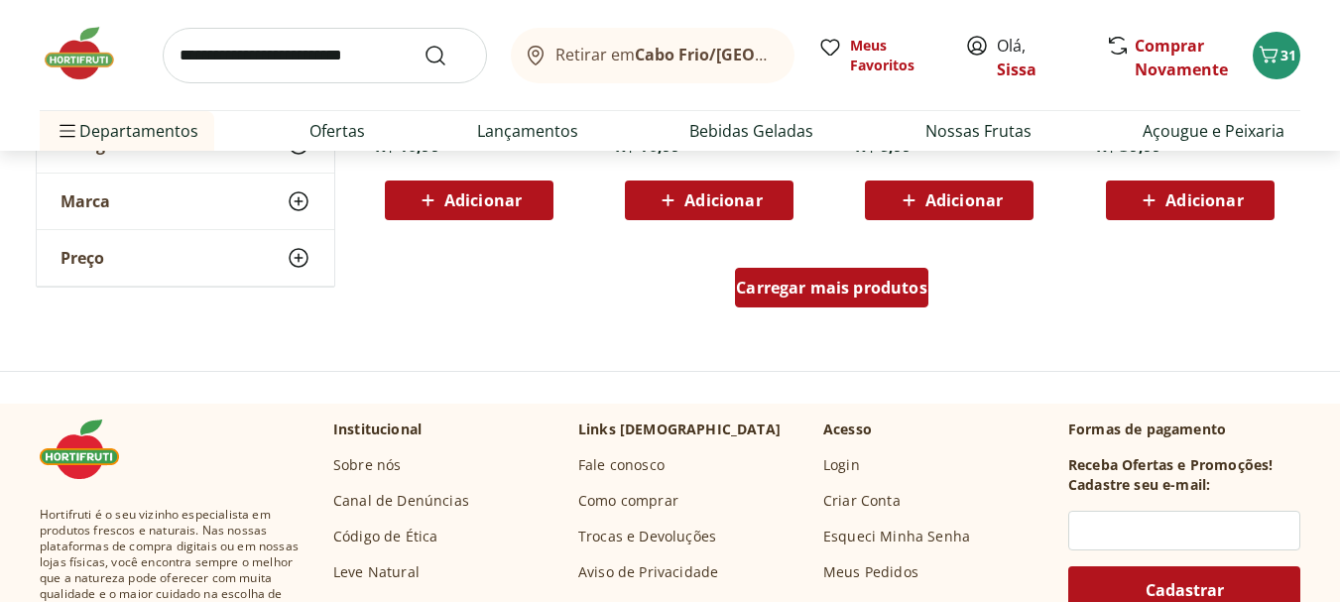
click at [878, 305] on div "Carregar mais produtos" at bounding box center [831, 288] width 193 height 40
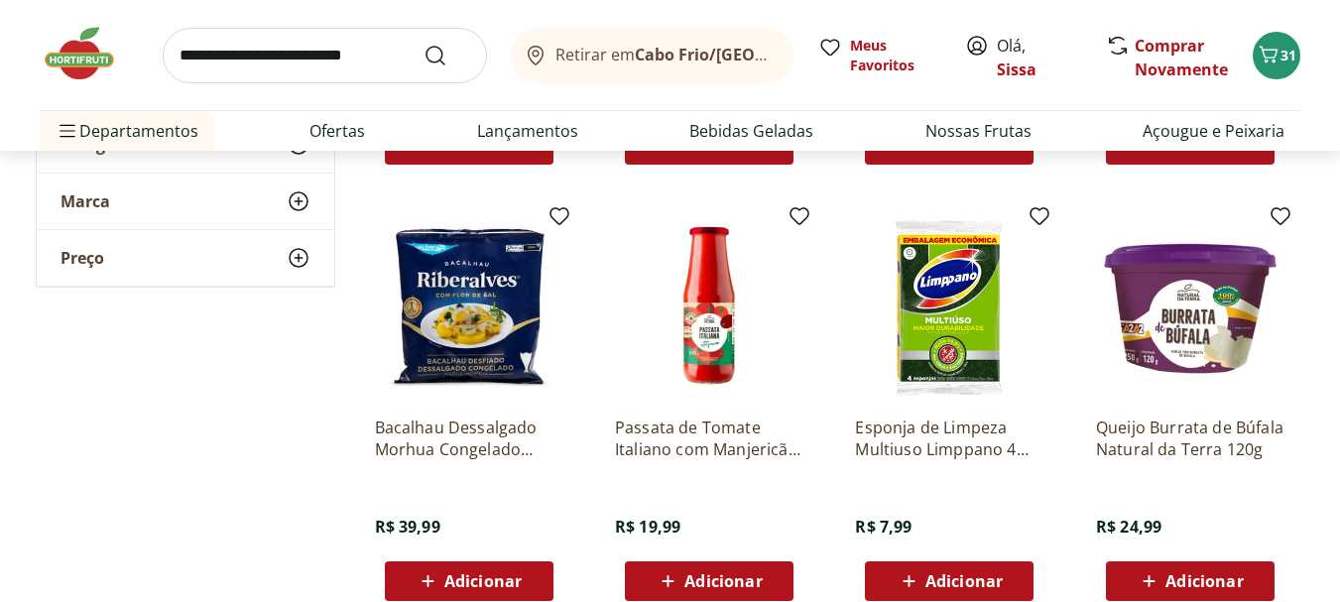
scroll to position [1904, 0]
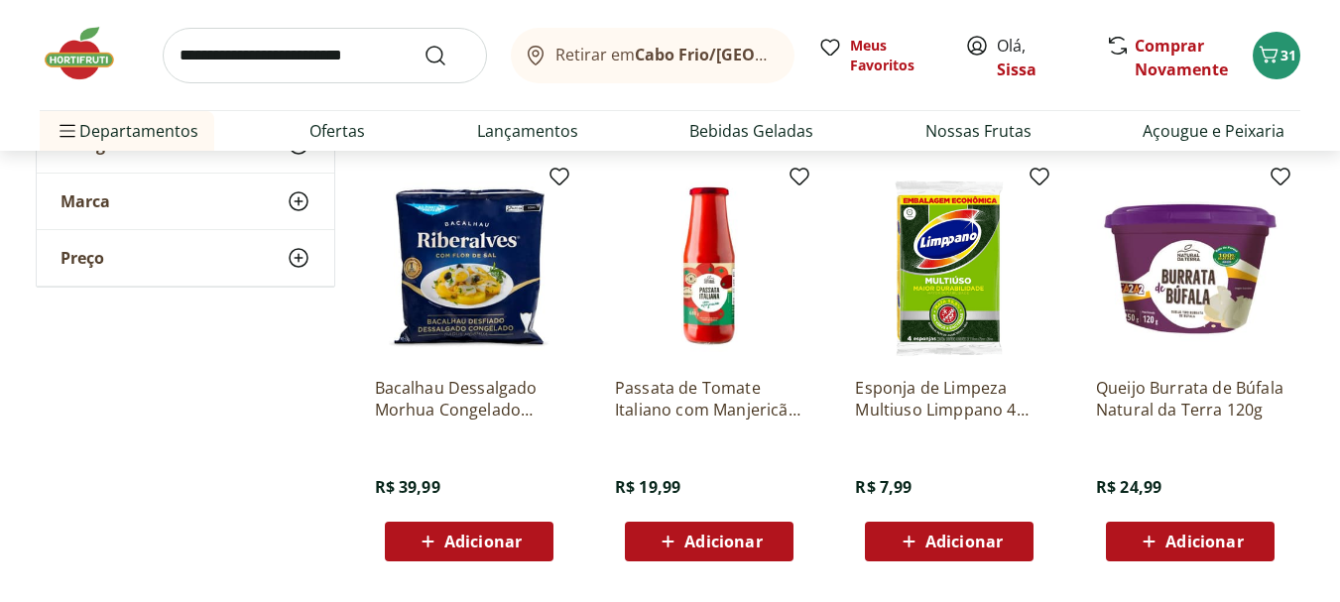
click at [473, 552] on span "Adicionar" at bounding box center [468, 542] width 106 height 24
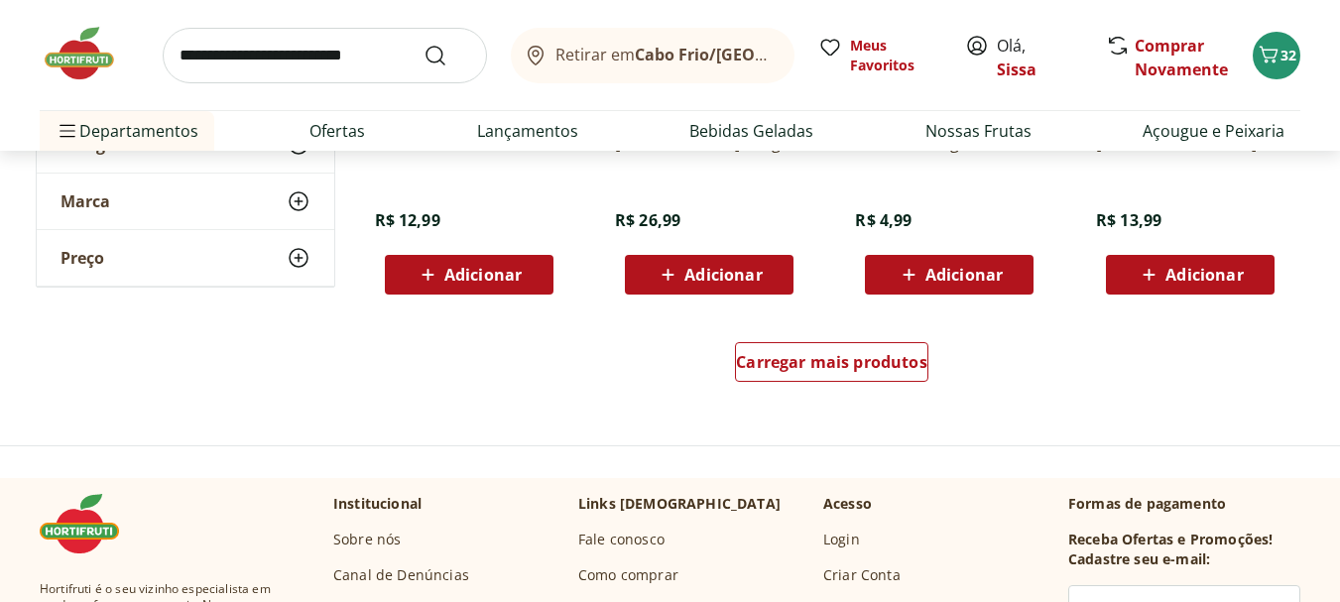
scroll to position [2618, 0]
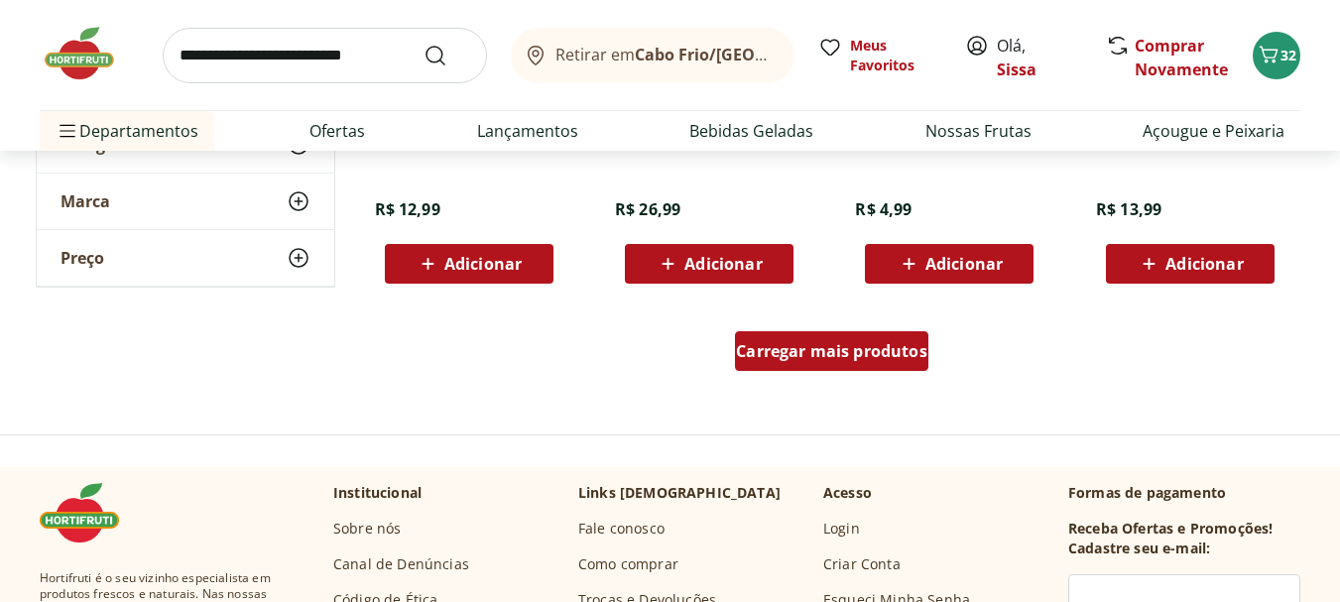
click at [884, 357] on span "Carregar mais produtos" at bounding box center [831, 351] width 191 height 16
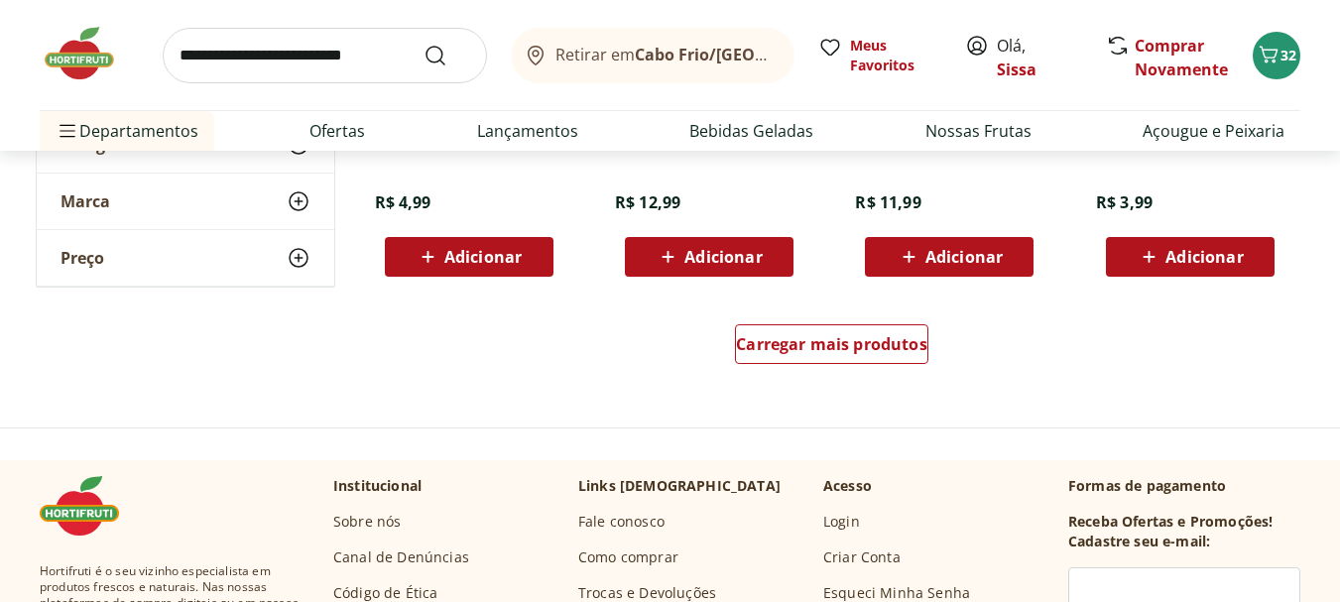
scroll to position [4006, 0]
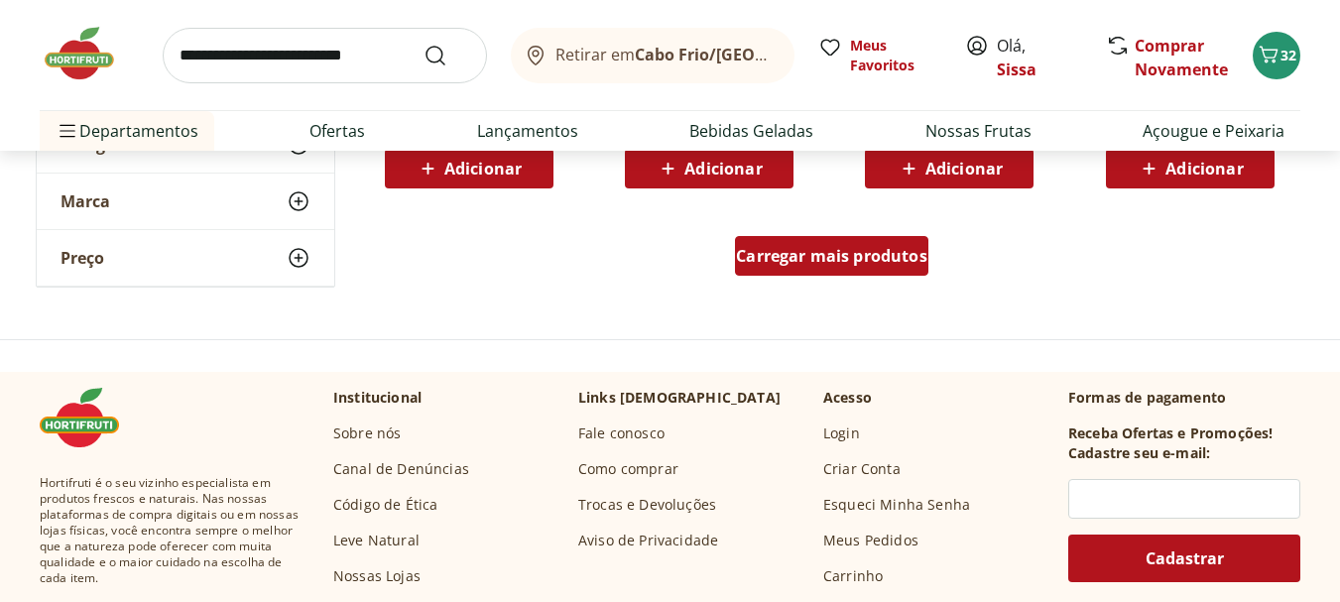
click at [875, 253] on span "Carregar mais produtos" at bounding box center [831, 256] width 191 height 16
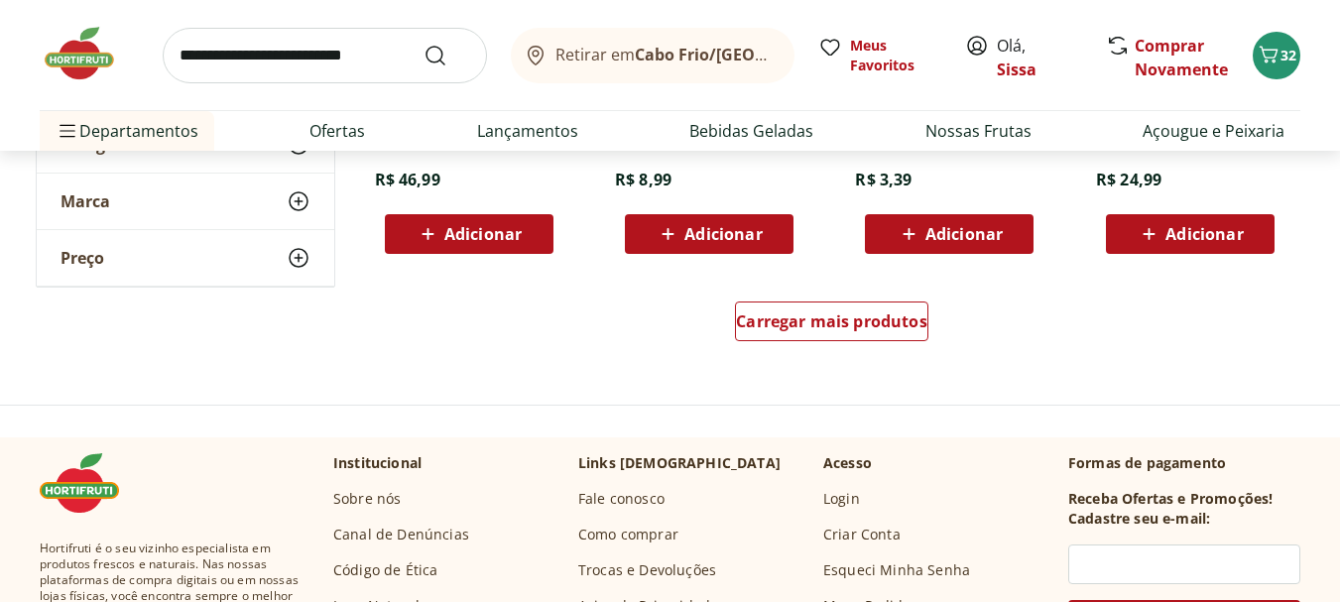
scroll to position [5275, 0]
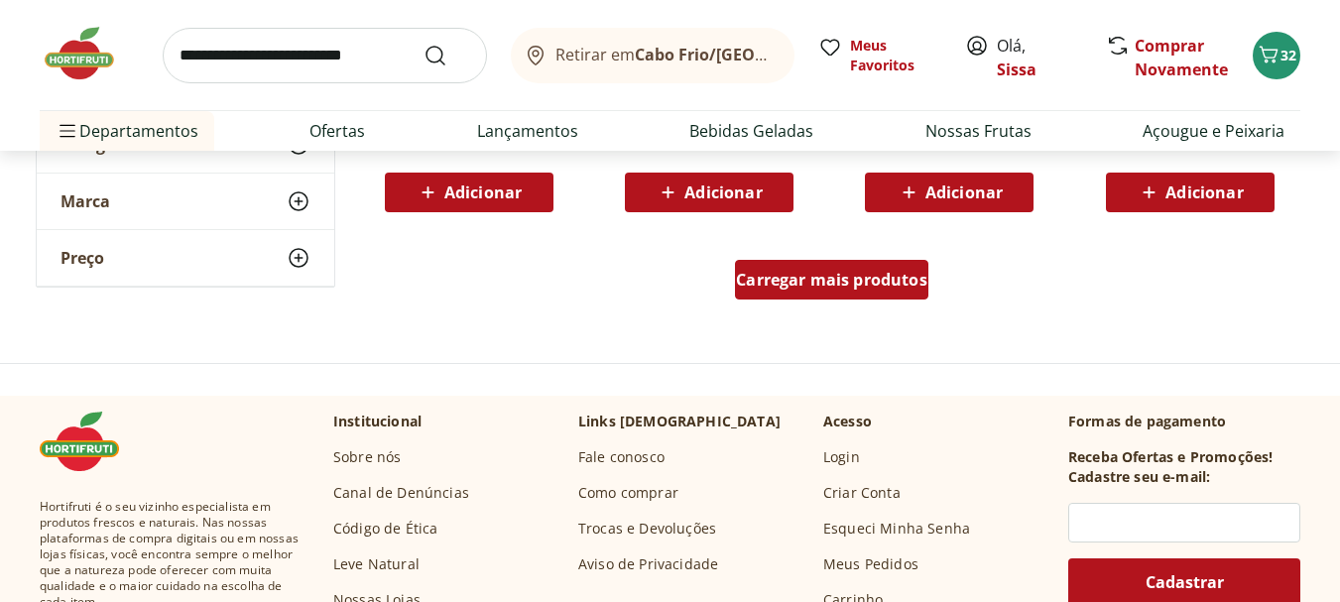
click at [840, 291] on div "Carregar mais produtos" at bounding box center [831, 280] width 193 height 40
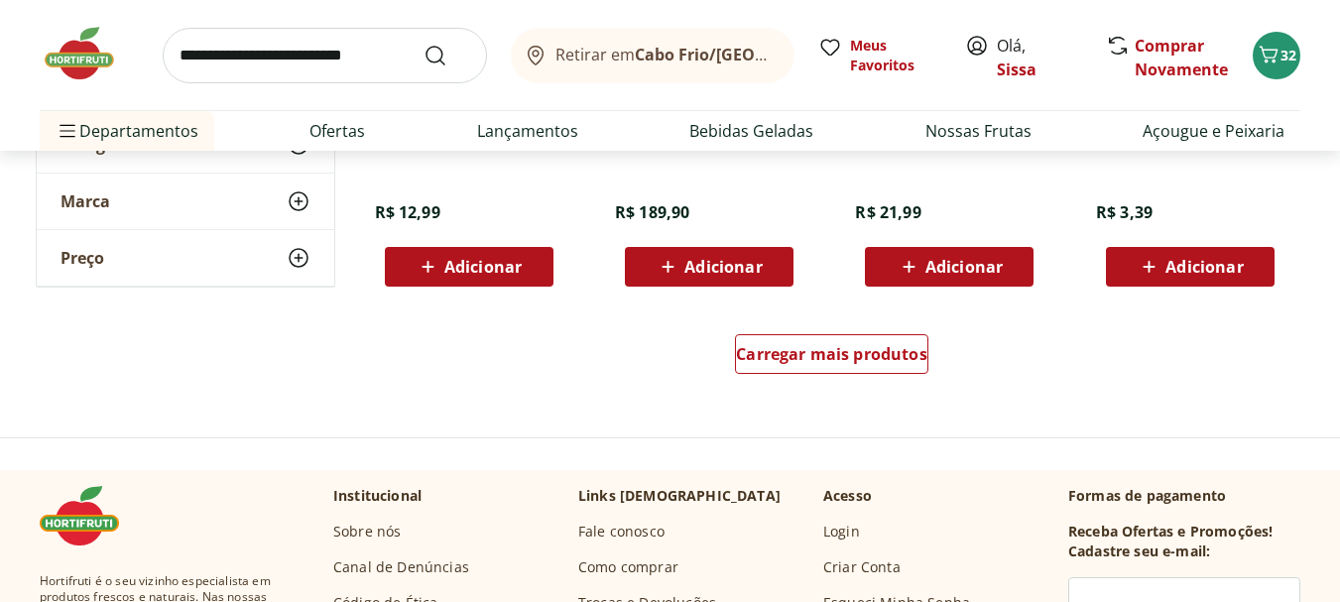
scroll to position [6505, 0]
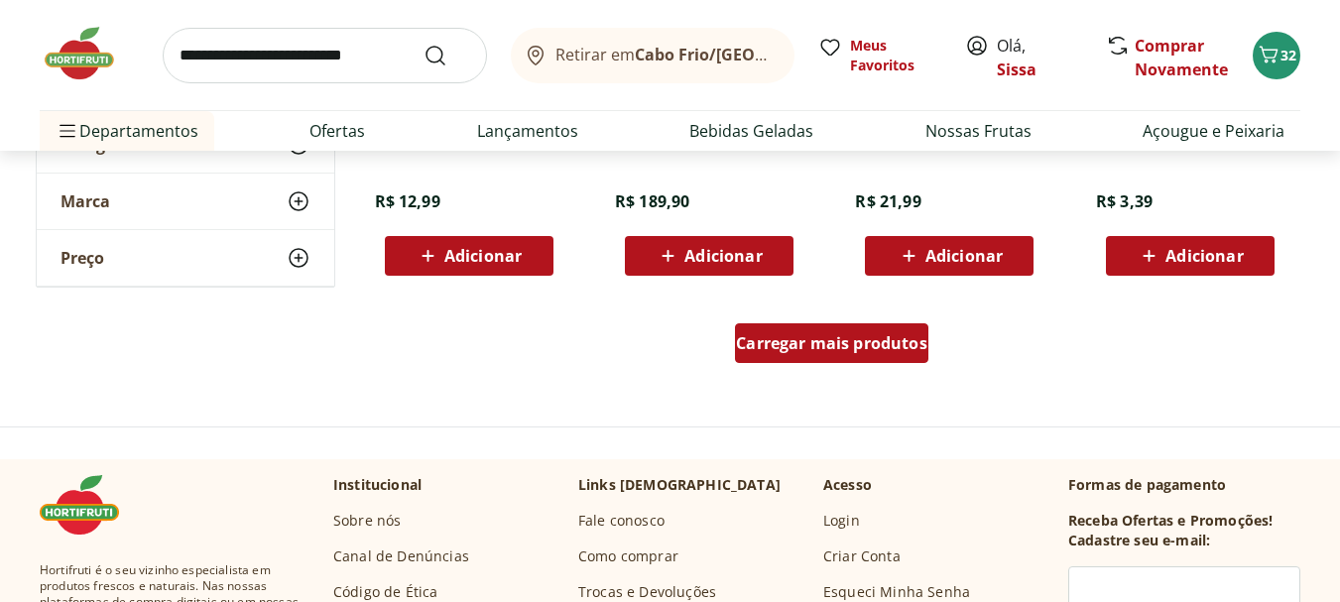
click at [887, 339] on span "Carregar mais produtos" at bounding box center [831, 343] width 191 height 16
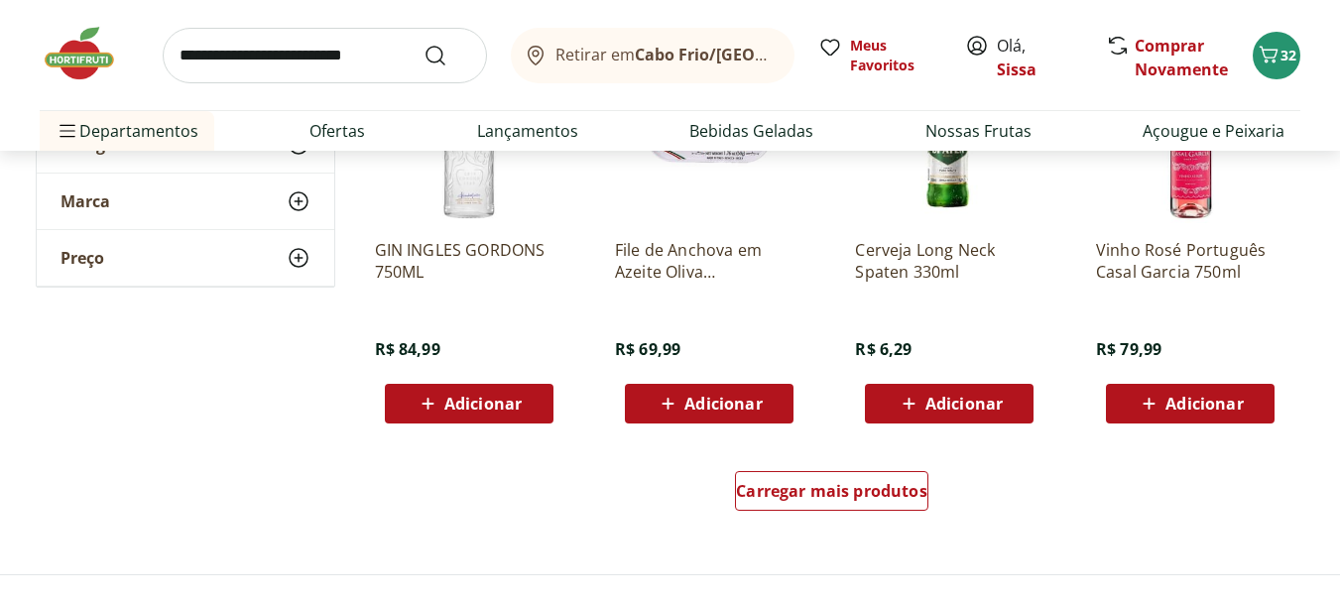
scroll to position [7655, 0]
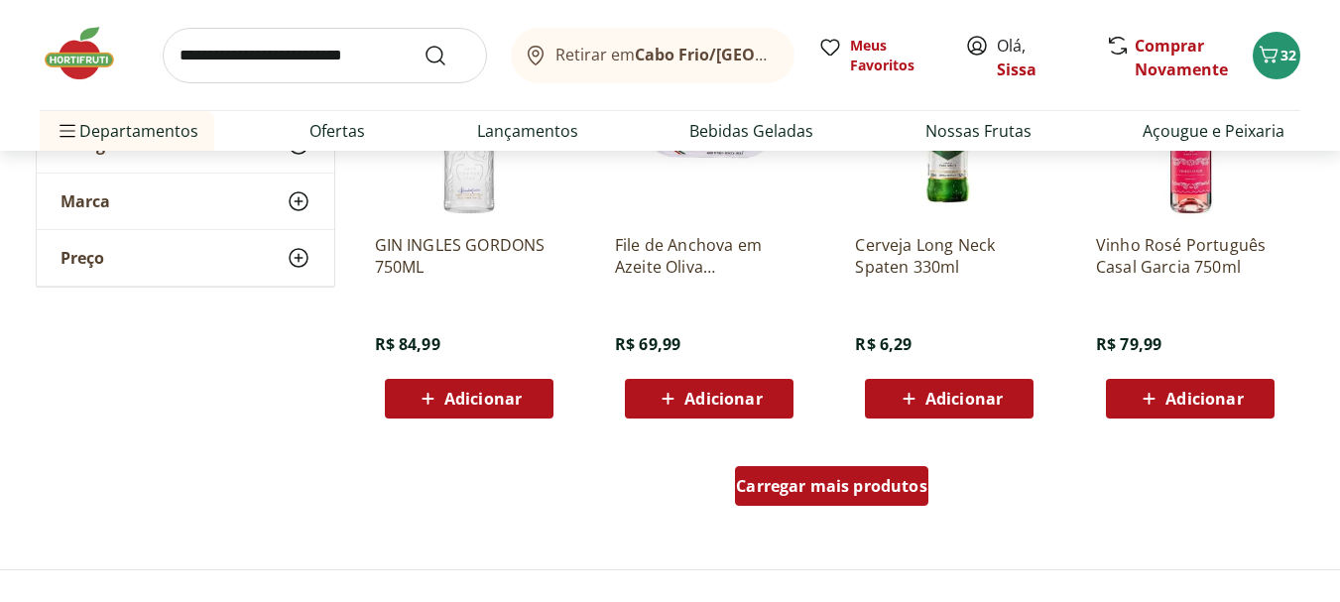
click at [826, 494] on span "Carregar mais produtos" at bounding box center [831, 486] width 191 height 16
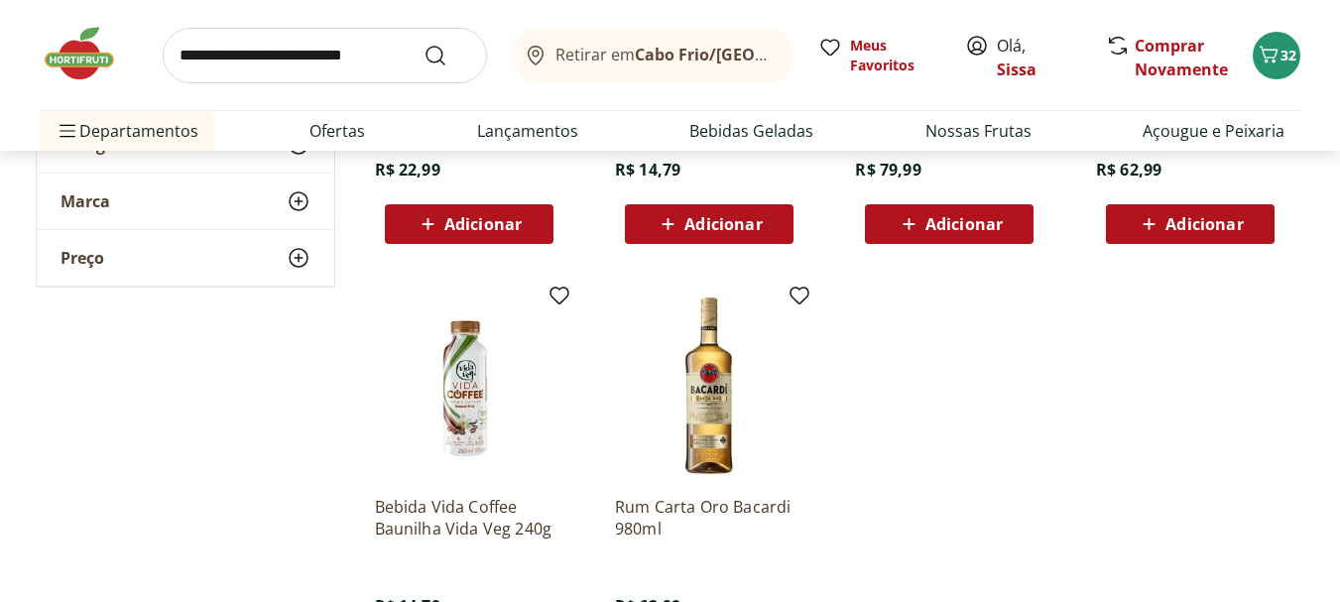
scroll to position [8726, 0]
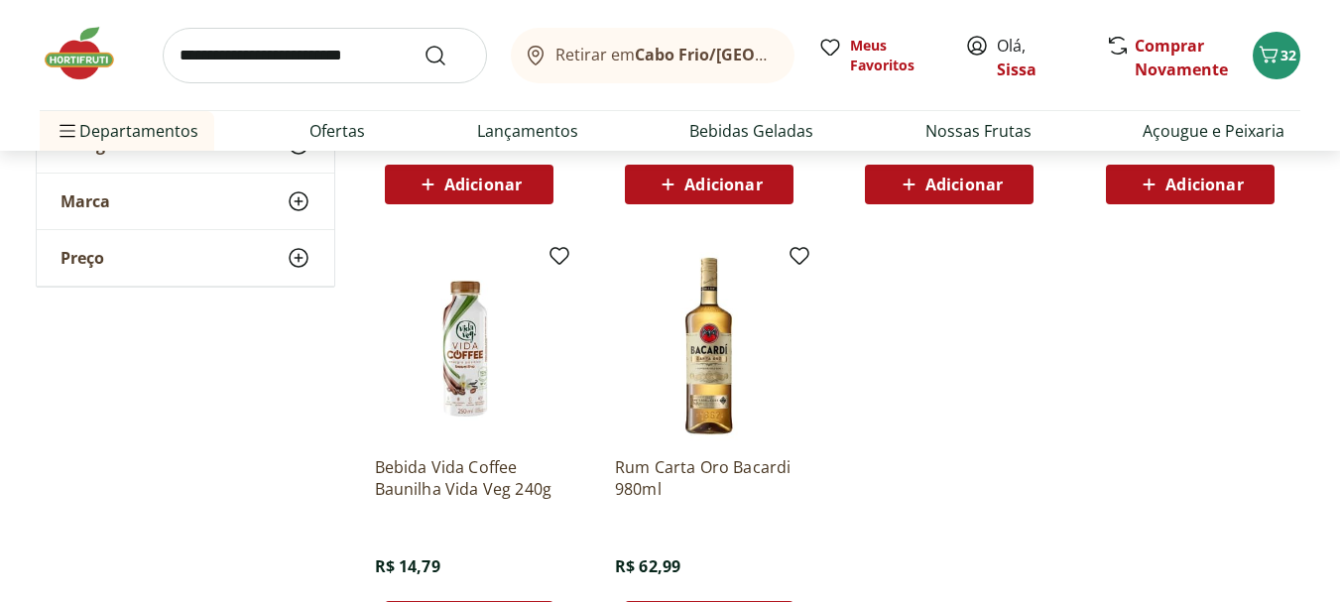
click at [293, 49] on input "search" at bounding box center [325, 56] width 324 height 56
type input "********"
click at [423, 44] on button "Submit Search" at bounding box center [447, 56] width 48 height 24
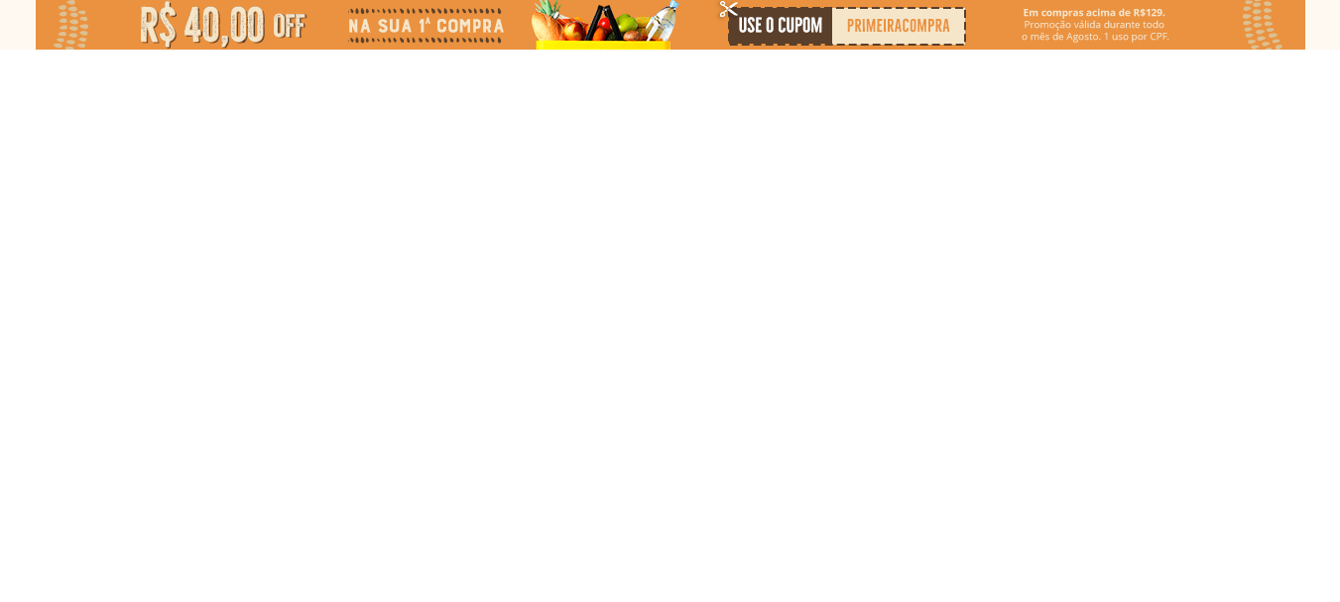
select select "**********"
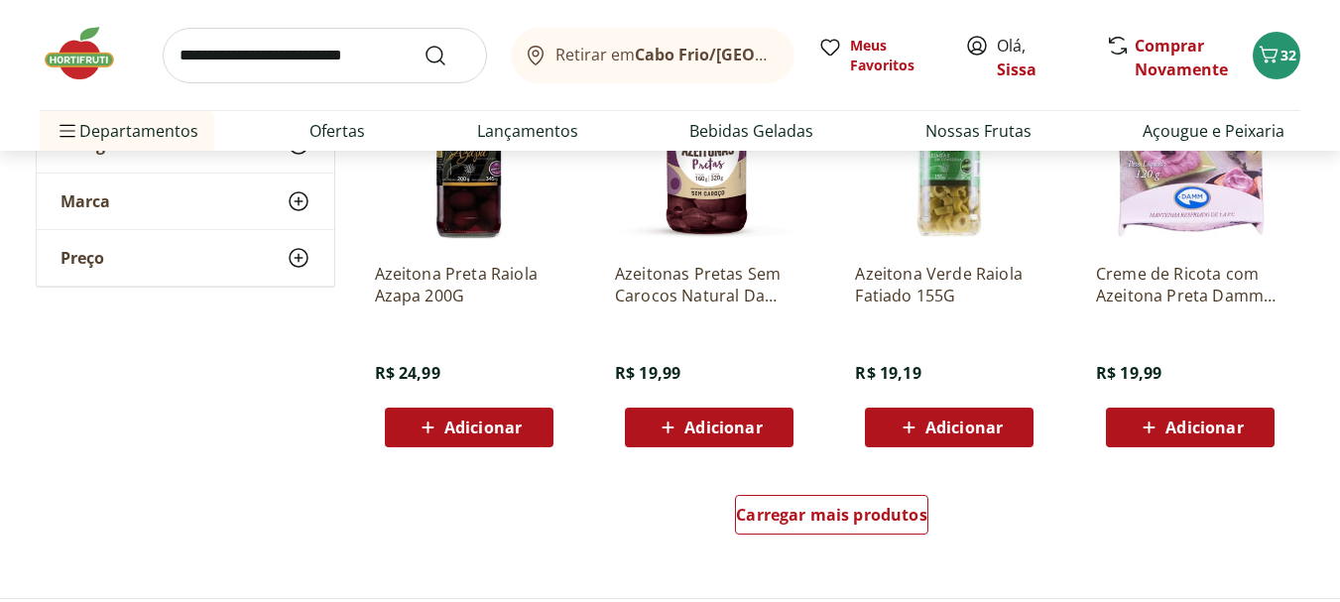
scroll to position [1349, 0]
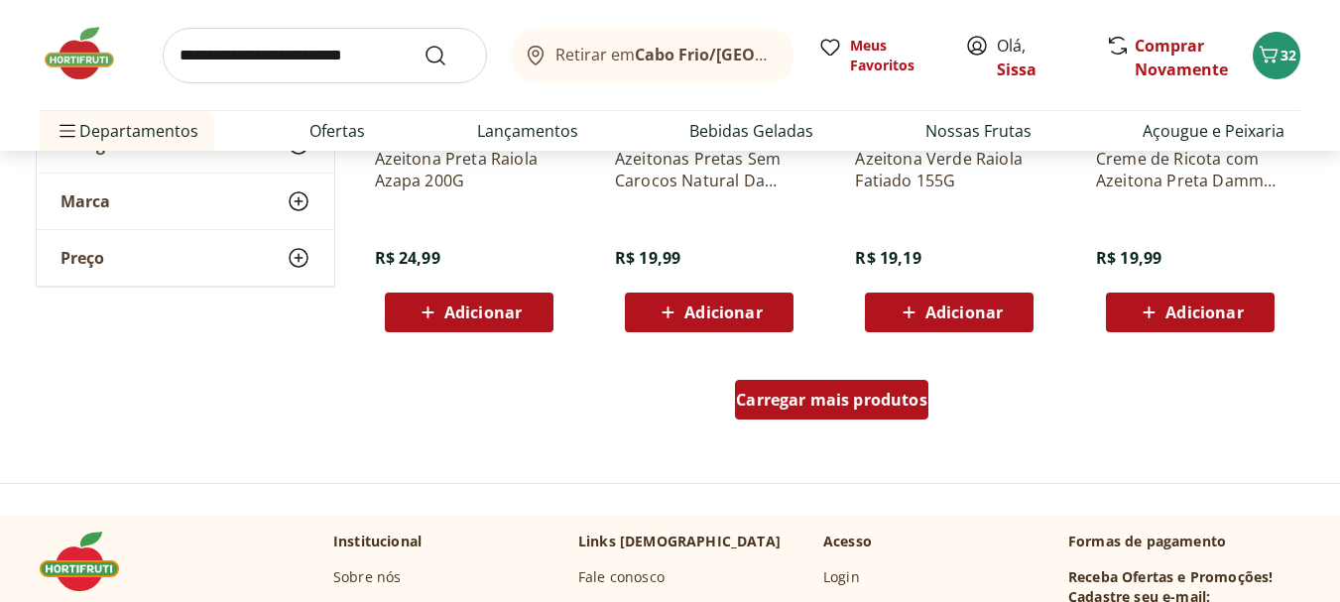
click at [874, 405] on span "Carregar mais produtos" at bounding box center [831, 400] width 191 height 16
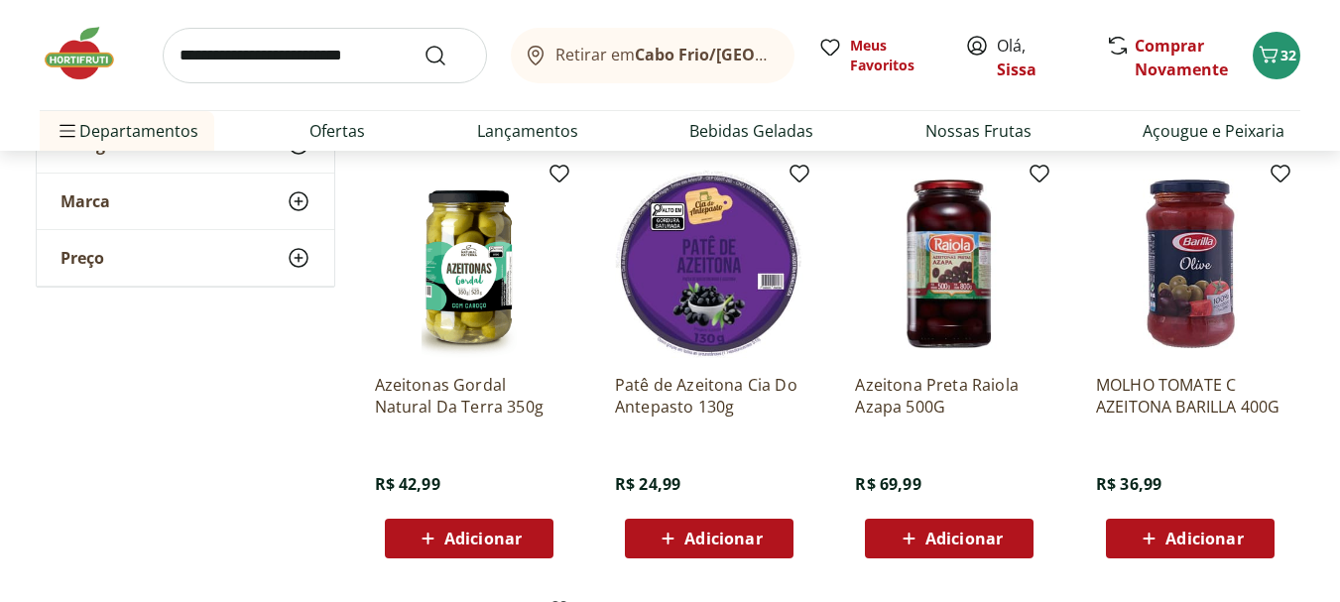
scroll to position [1547, 0]
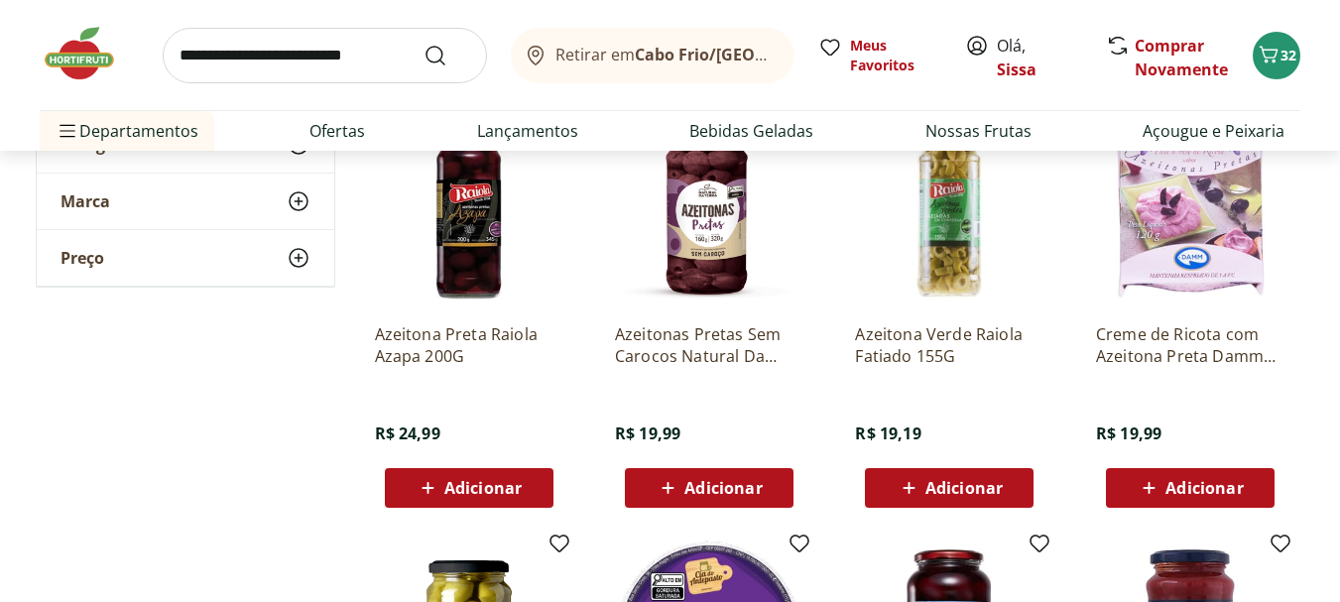
scroll to position [1150, 0]
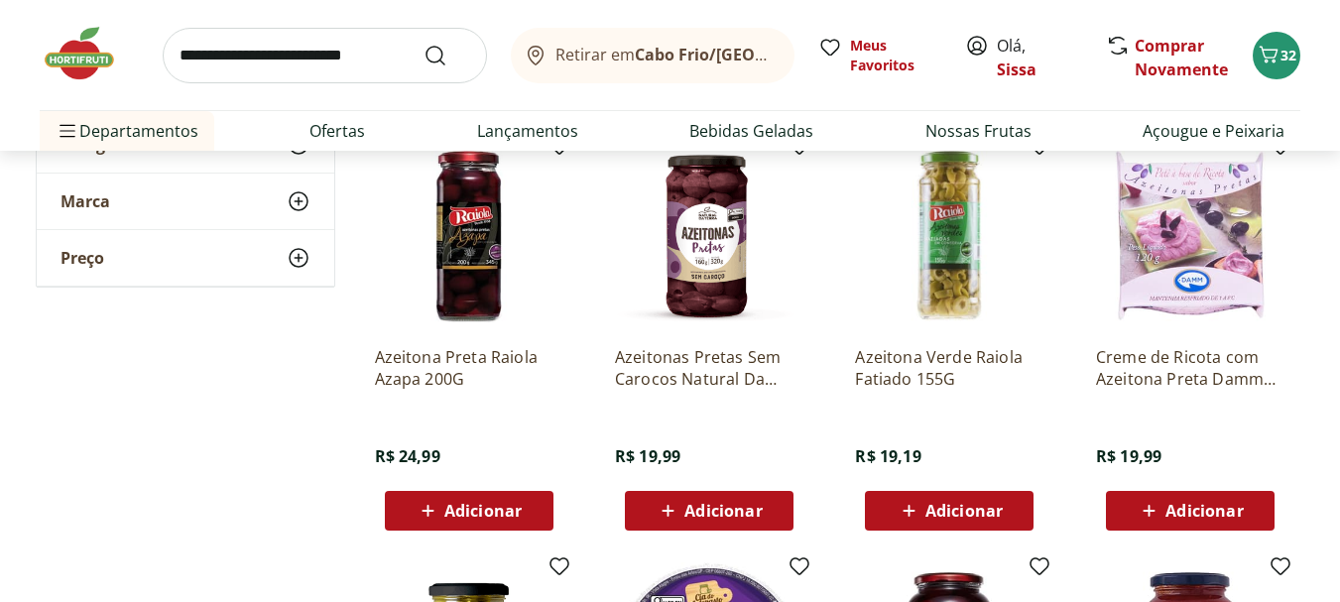
click at [713, 282] on img at bounding box center [709, 236] width 188 height 188
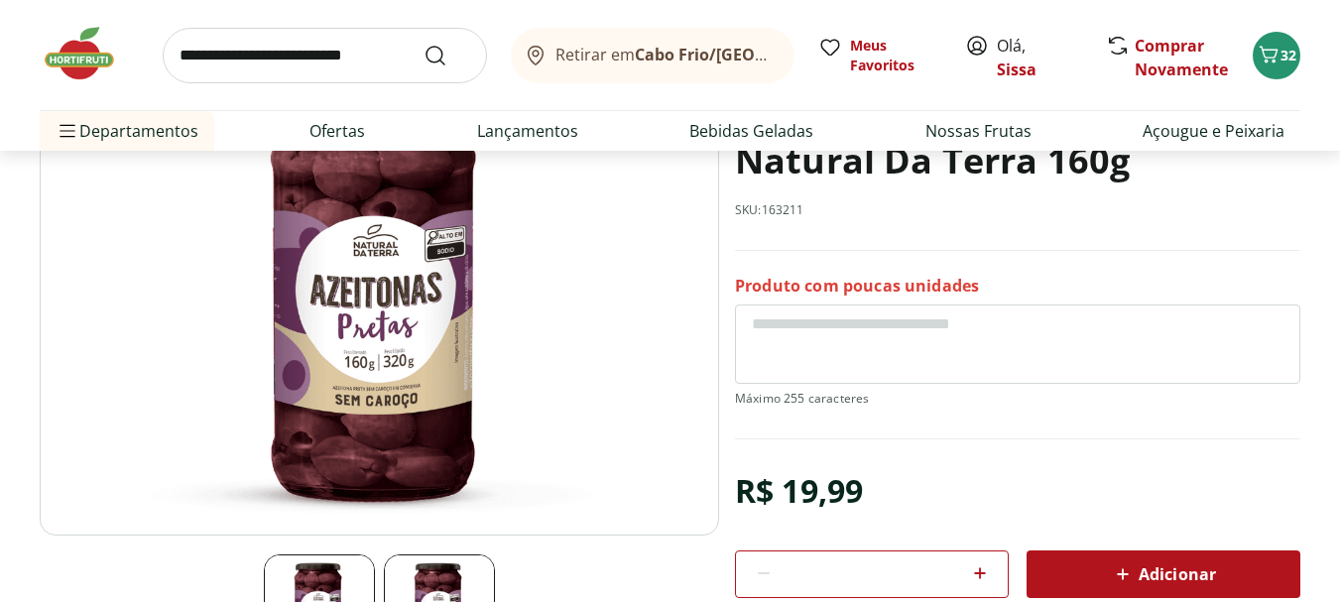
scroll to position [198, 0]
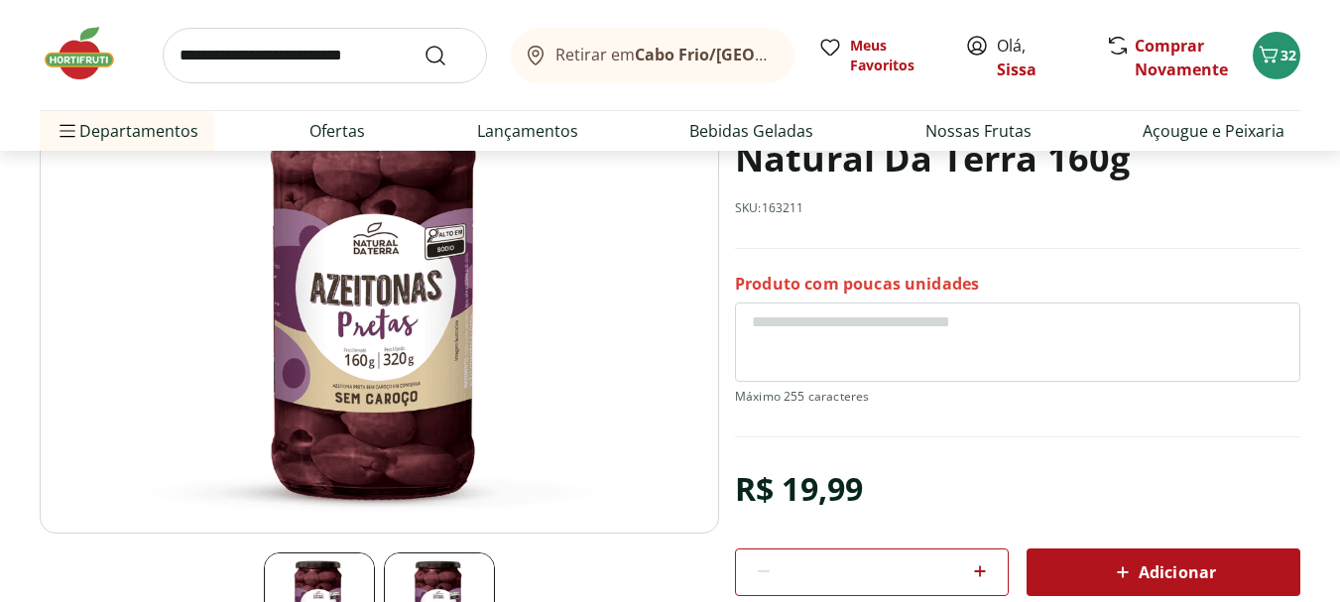
click at [1131, 574] on icon at bounding box center [1123, 572] width 24 height 24
click at [190, 59] on input "search" at bounding box center [325, 56] width 324 height 56
type input "*******"
click button "Submit Search" at bounding box center [447, 56] width 48 height 24
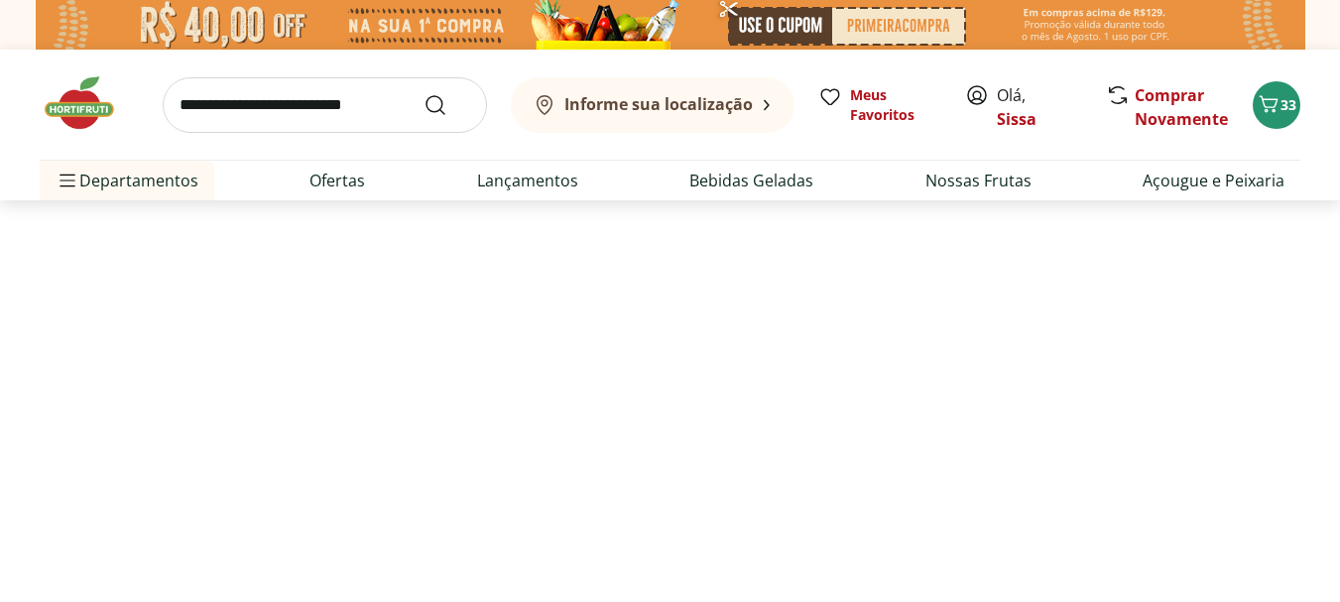
select select "**********"
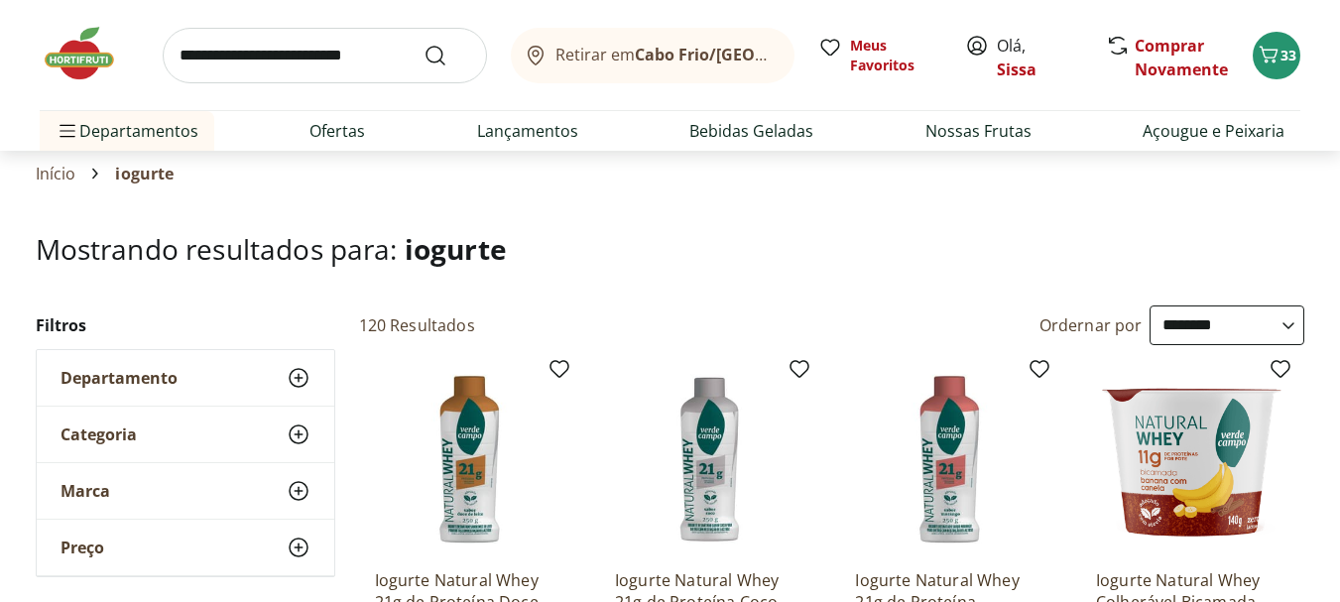
scroll to position [79, 0]
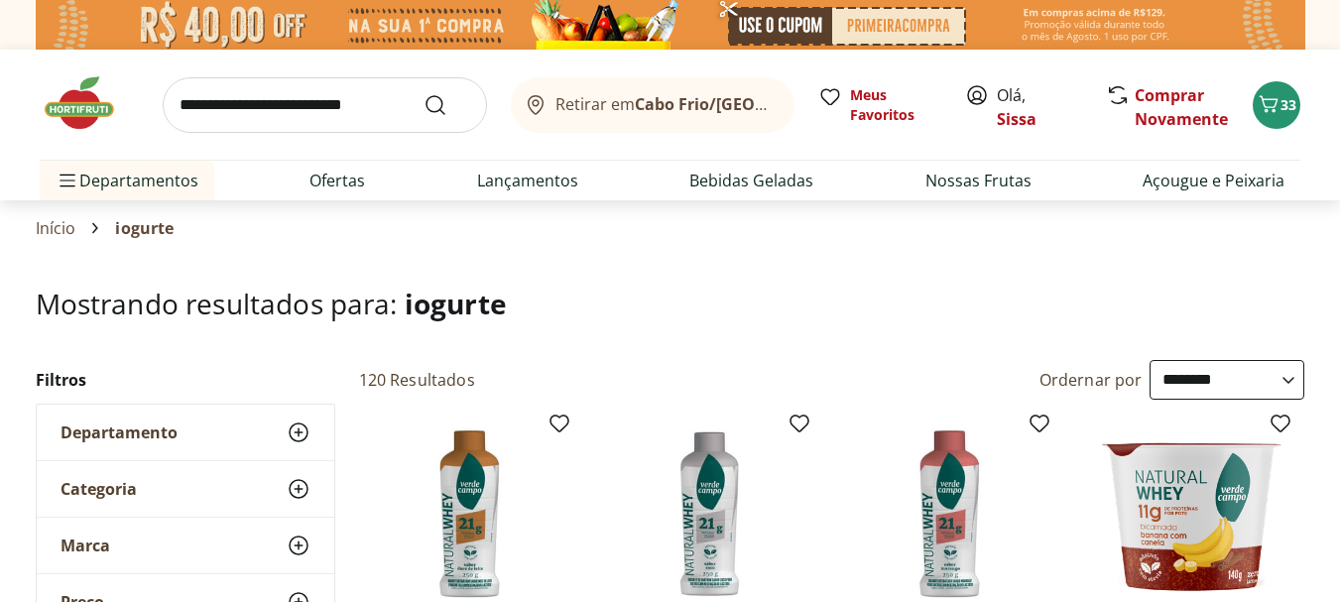
select select "**********"
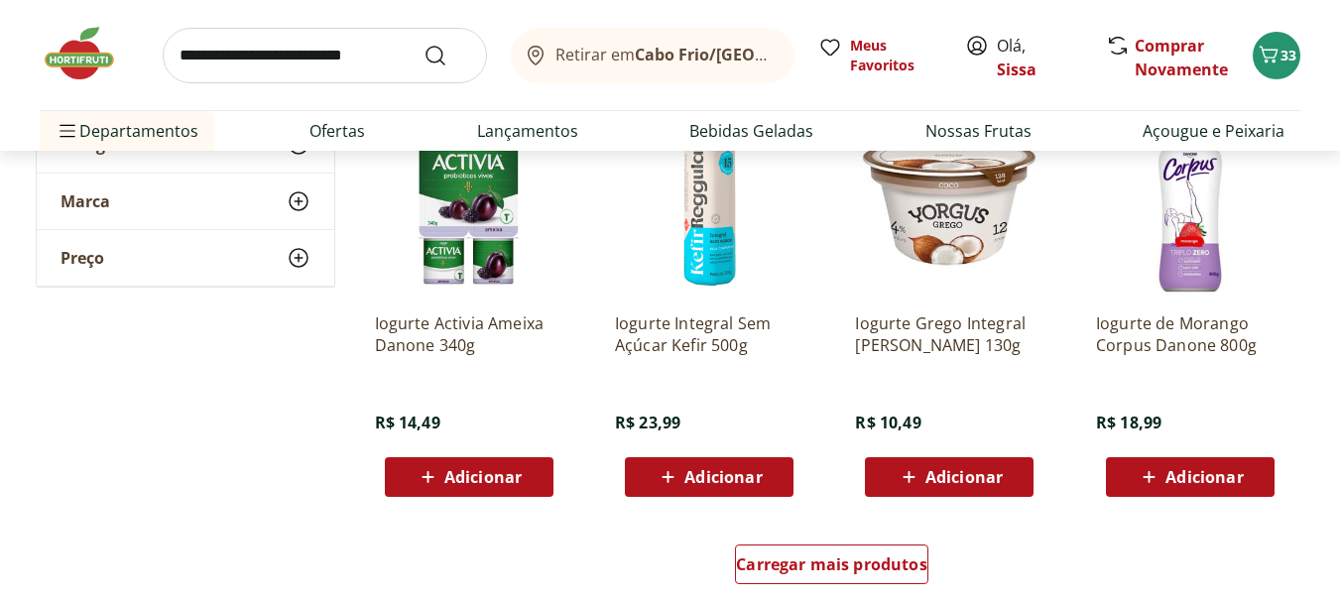
scroll to position [1428, 0]
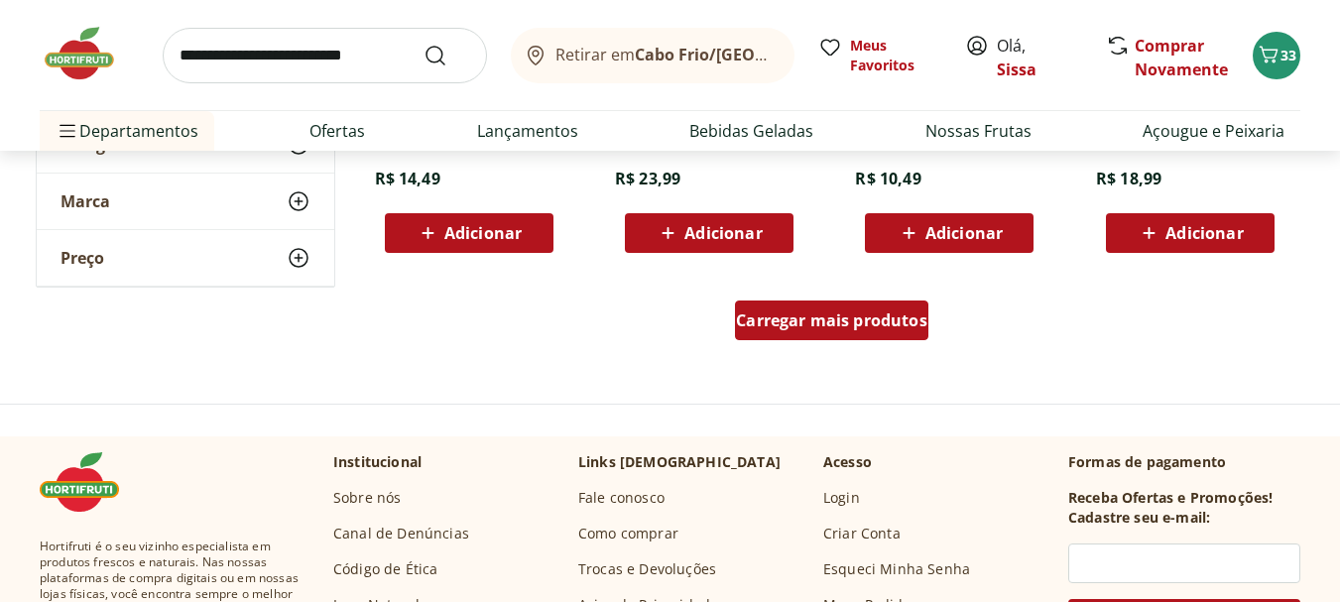
click at [852, 325] on span "Carregar mais produtos" at bounding box center [831, 320] width 191 height 16
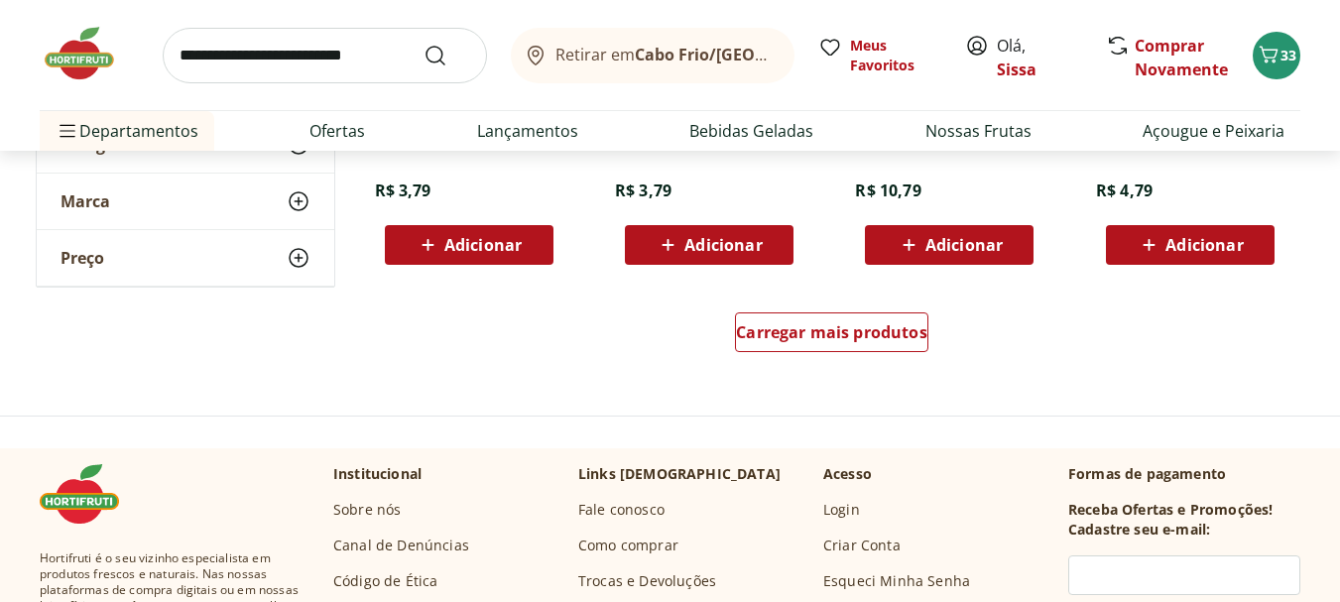
scroll to position [2776, 0]
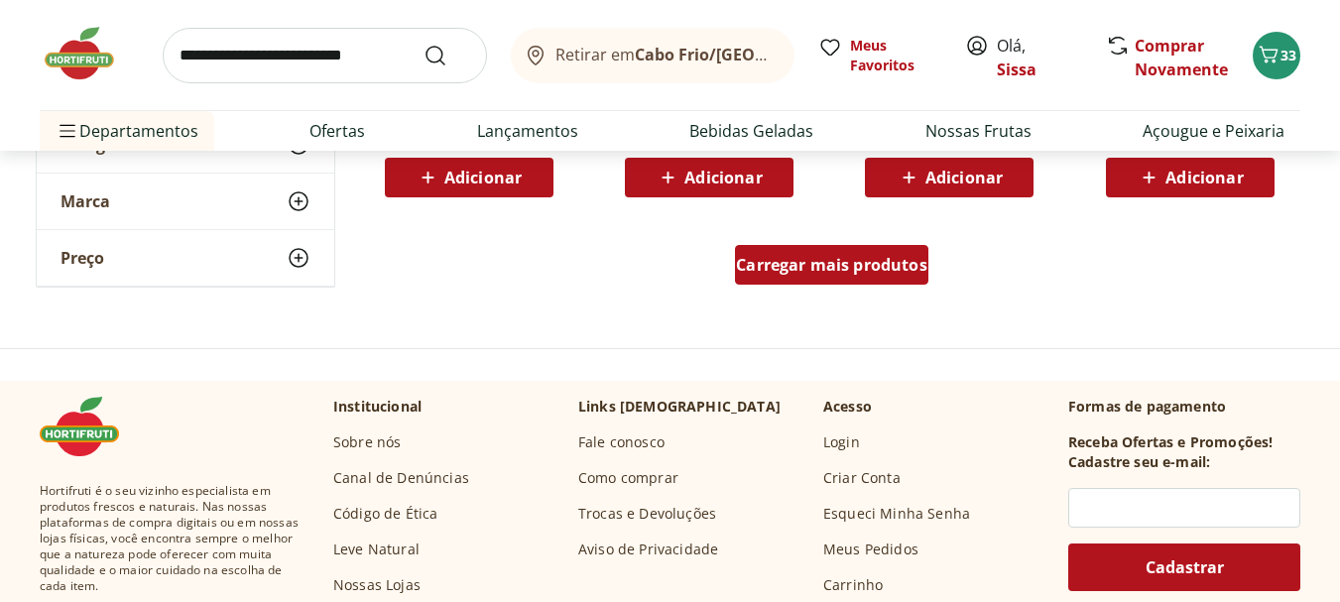
click at [840, 271] on span "Carregar mais produtos" at bounding box center [831, 265] width 191 height 16
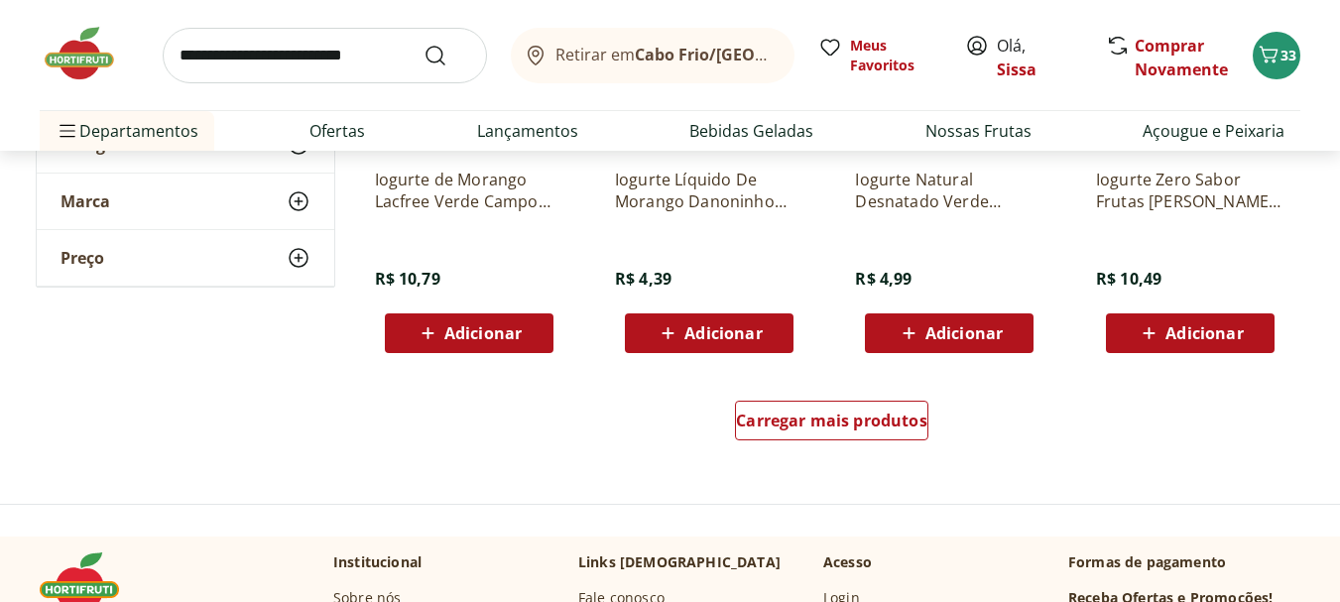
scroll to position [4046, 0]
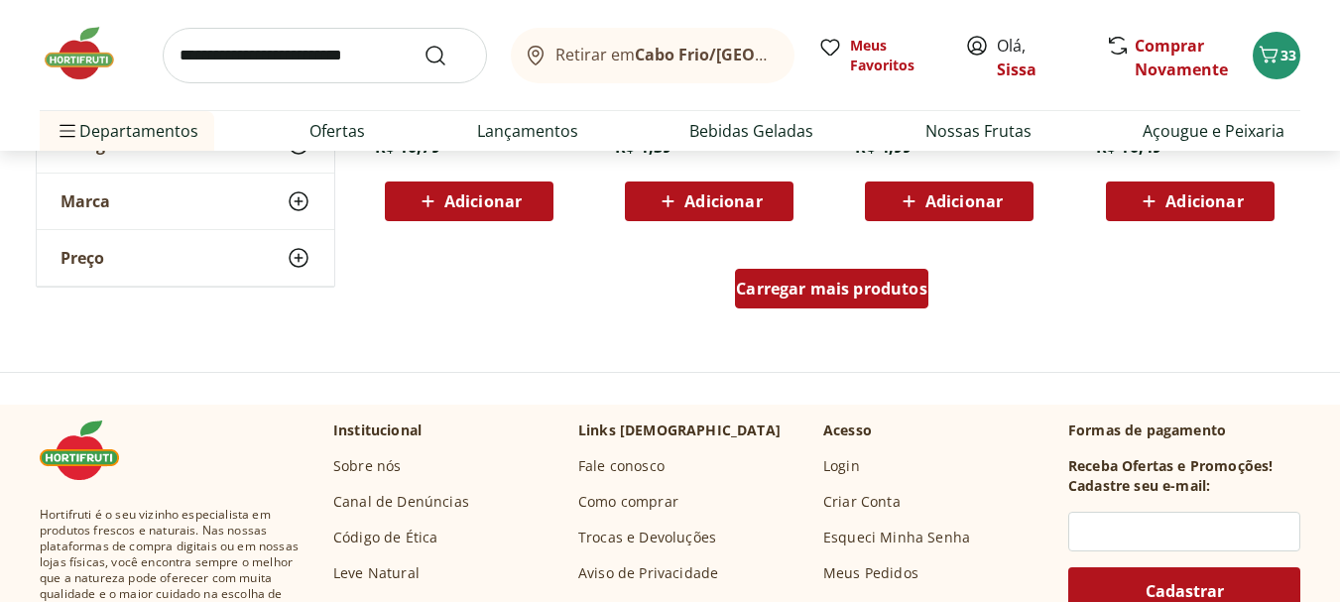
click at [878, 307] on div "Carregar mais produtos" at bounding box center [831, 289] width 193 height 40
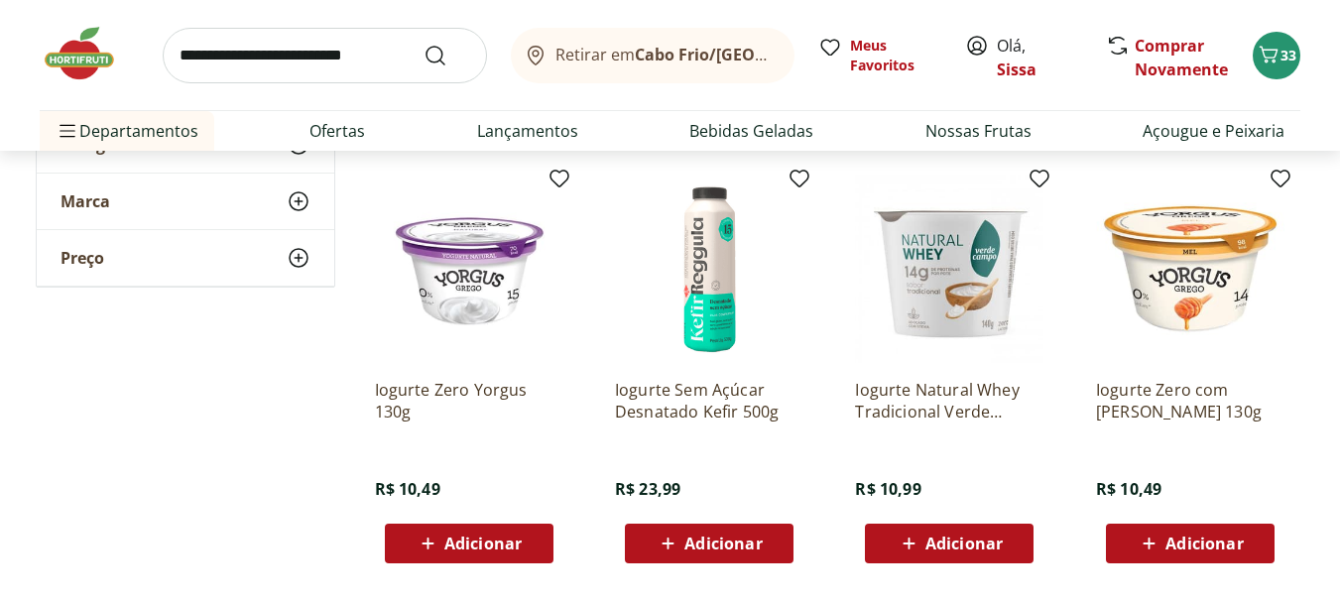
scroll to position [4125, 0]
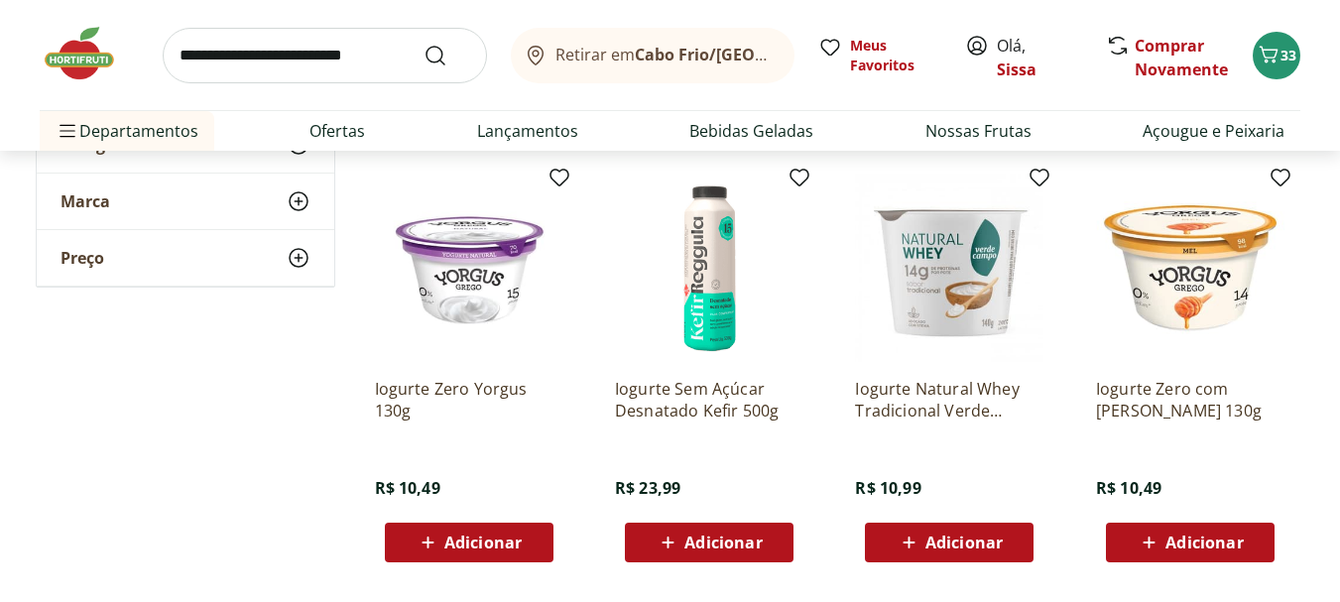
click at [327, 47] on input "search" at bounding box center [325, 56] width 324 height 56
type input "*****"
click at [423, 44] on button "Submit Search" at bounding box center [447, 56] width 48 height 24
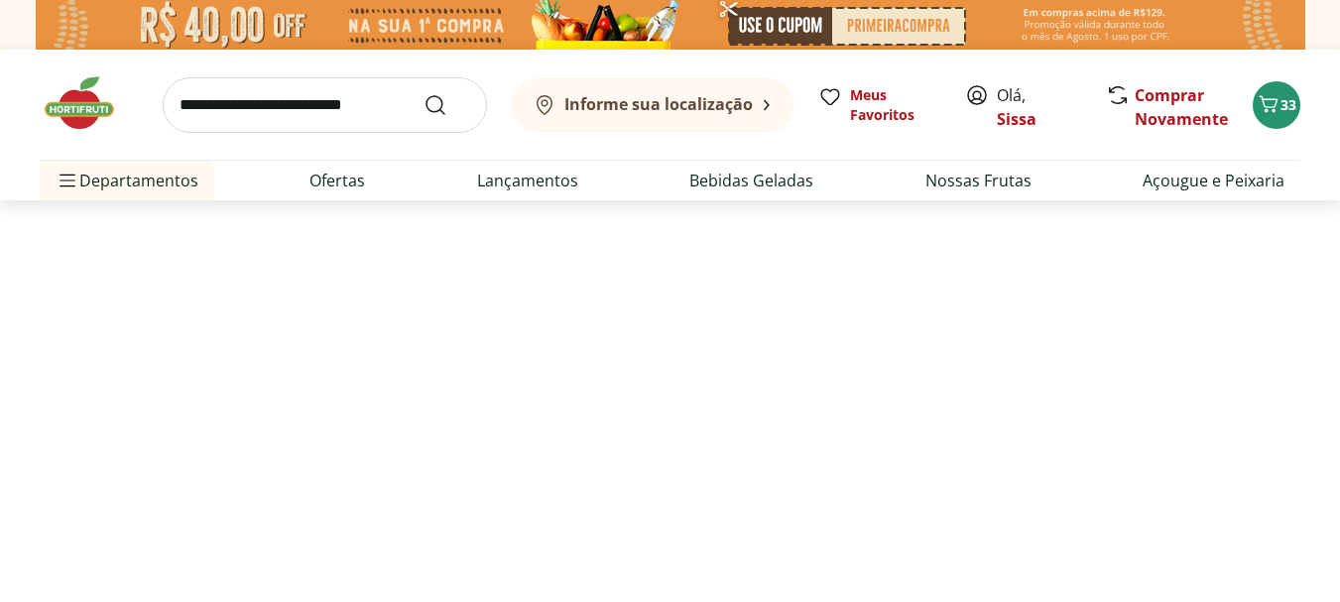
select select "**********"
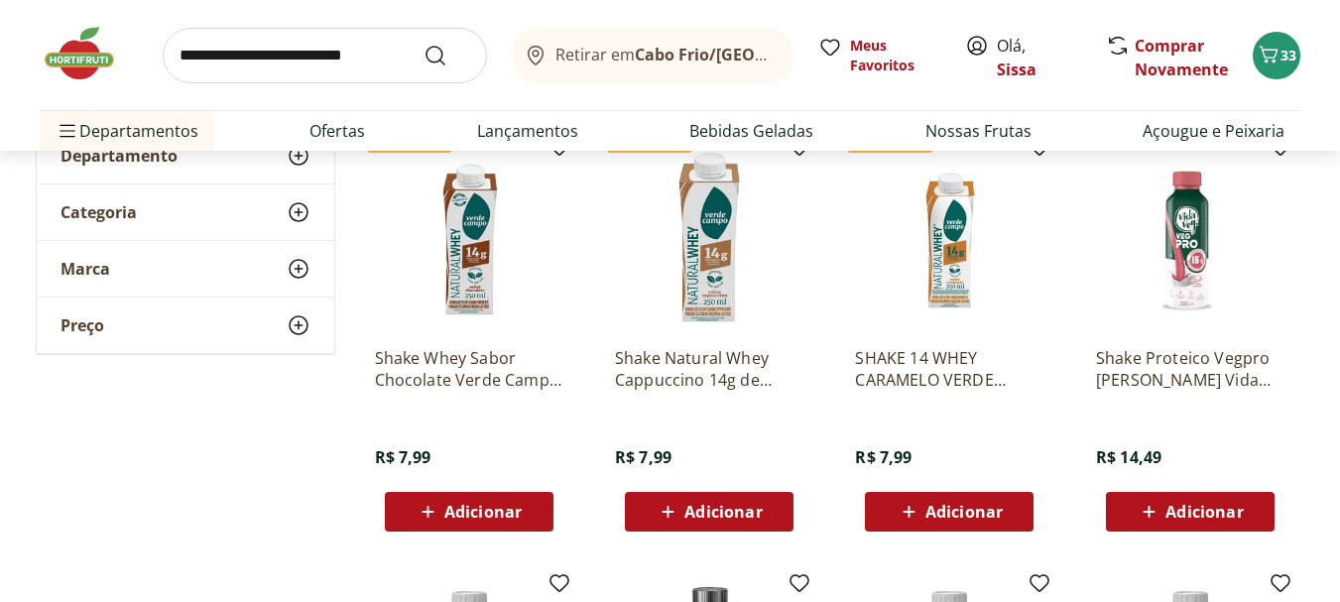
scroll to position [278, 0]
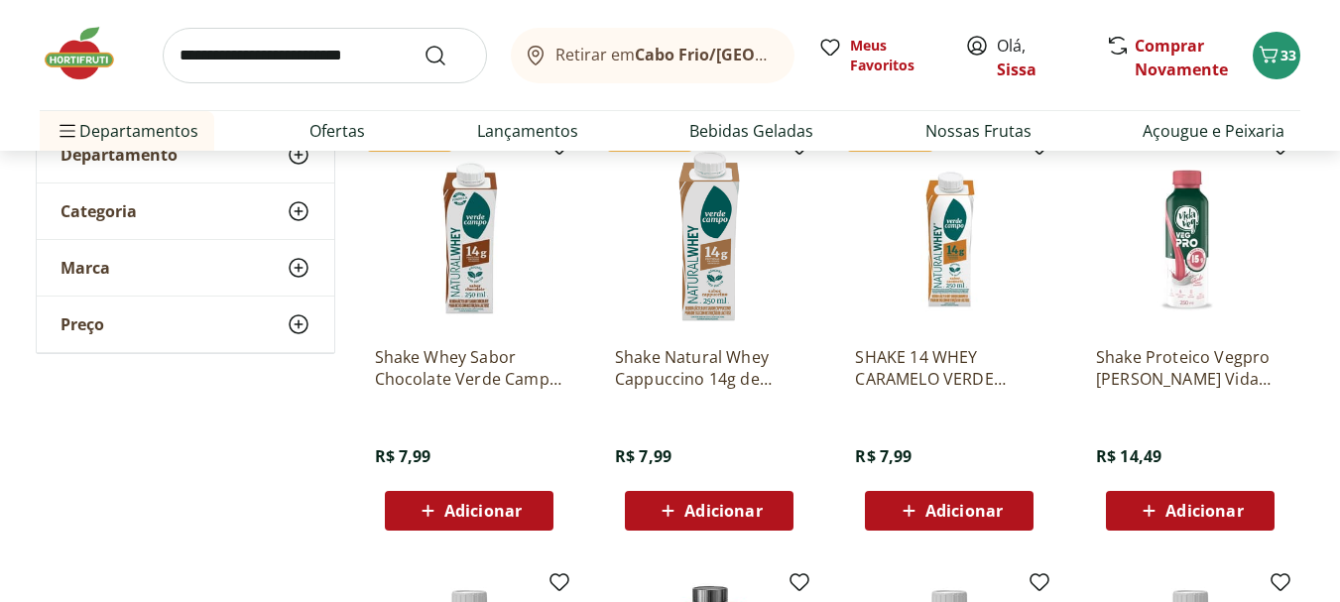
click at [481, 511] on span "Adicionar" at bounding box center [482, 511] width 77 height 16
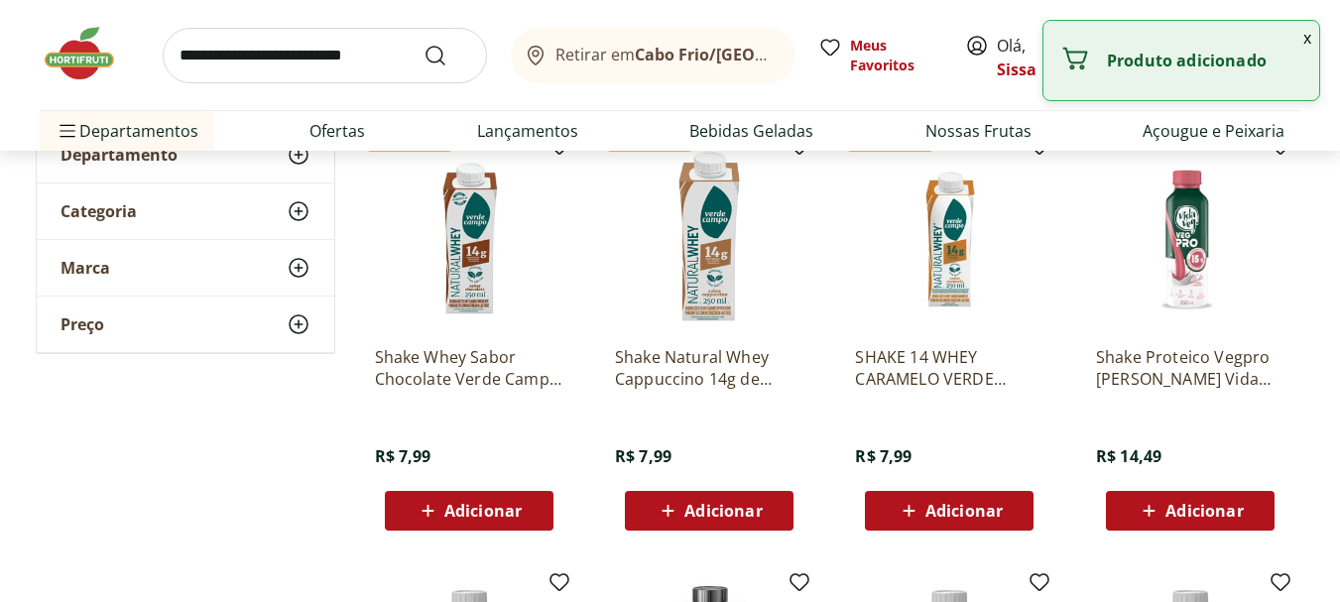
click at [526, 511] on div "Adicionar" at bounding box center [469, 511] width 137 height 36
click at [526, 511] on icon at bounding box center [524, 510] width 25 height 24
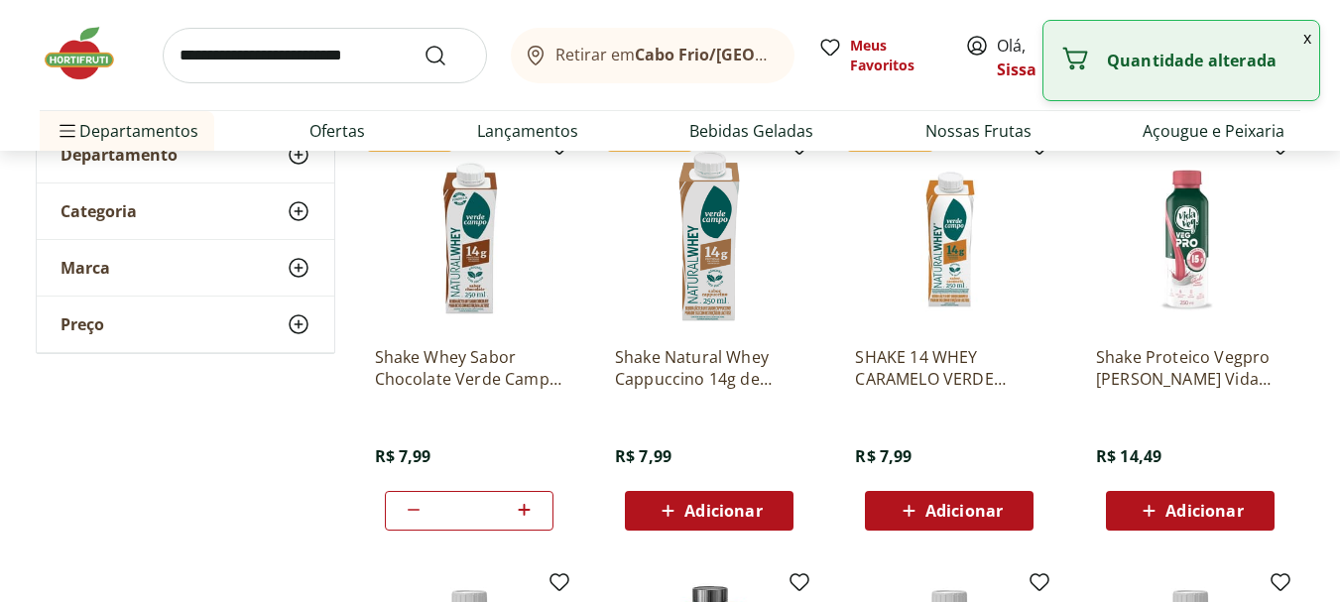
click at [526, 511] on icon at bounding box center [524, 510] width 25 height 24
type input "*"
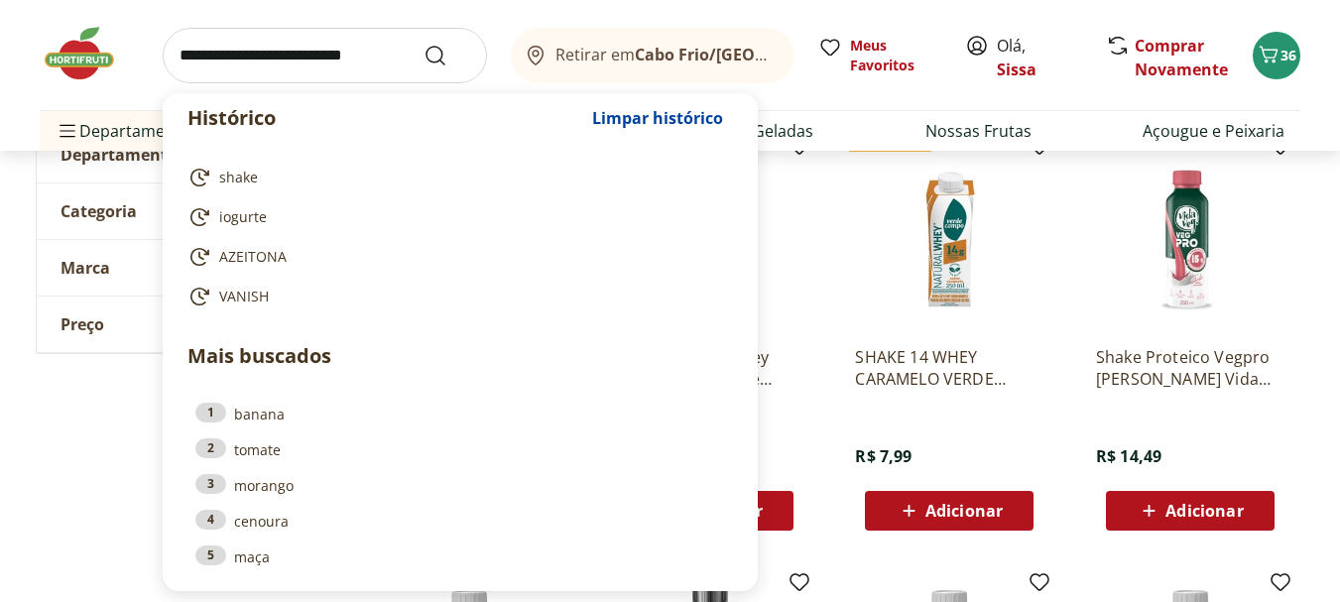
click at [393, 42] on input "search" at bounding box center [325, 56] width 324 height 56
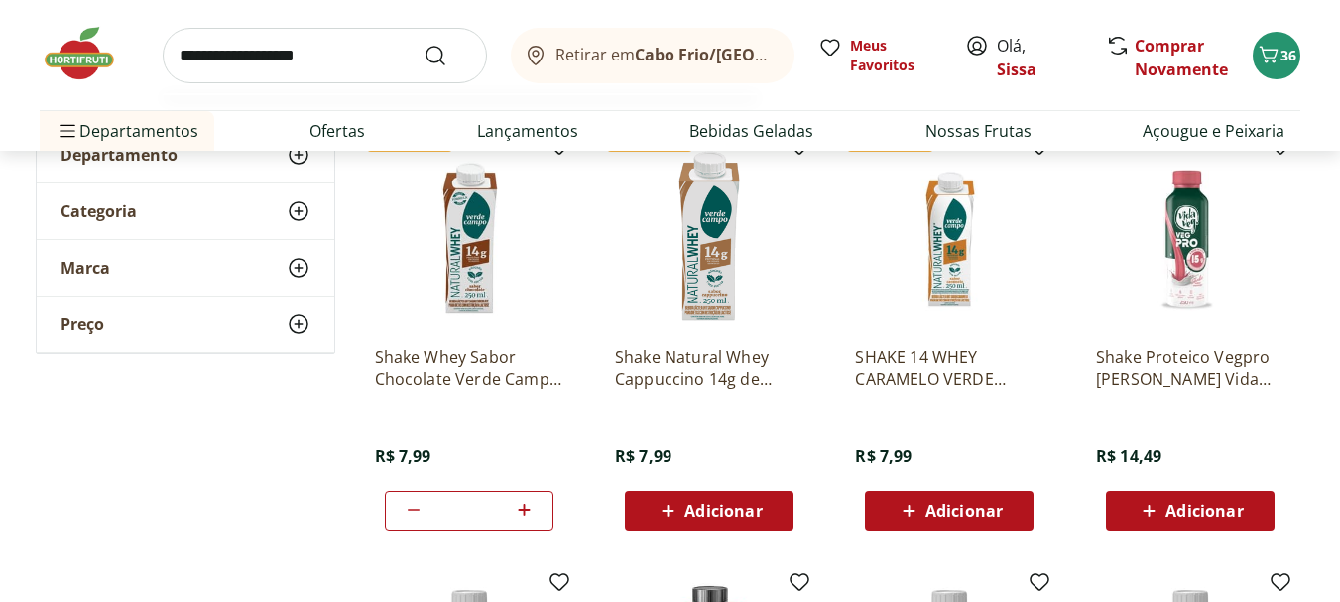
type input "**********"
click button "Submit Search" at bounding box center [447, 56] width 48 height 24
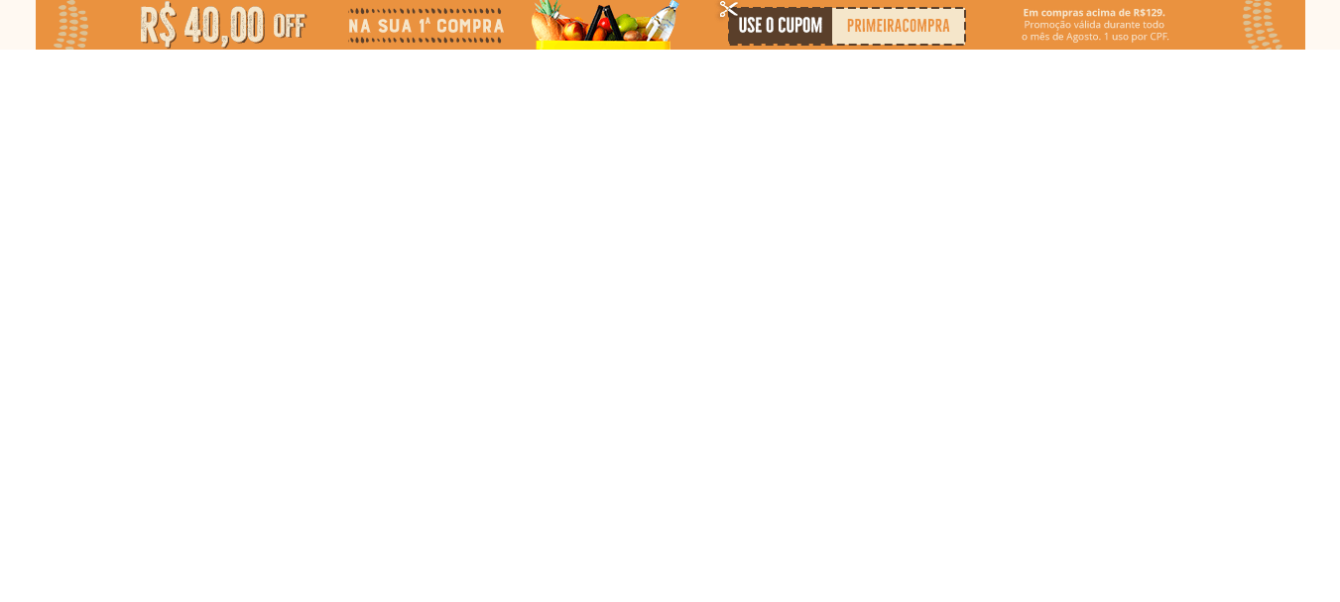
select select "**********"
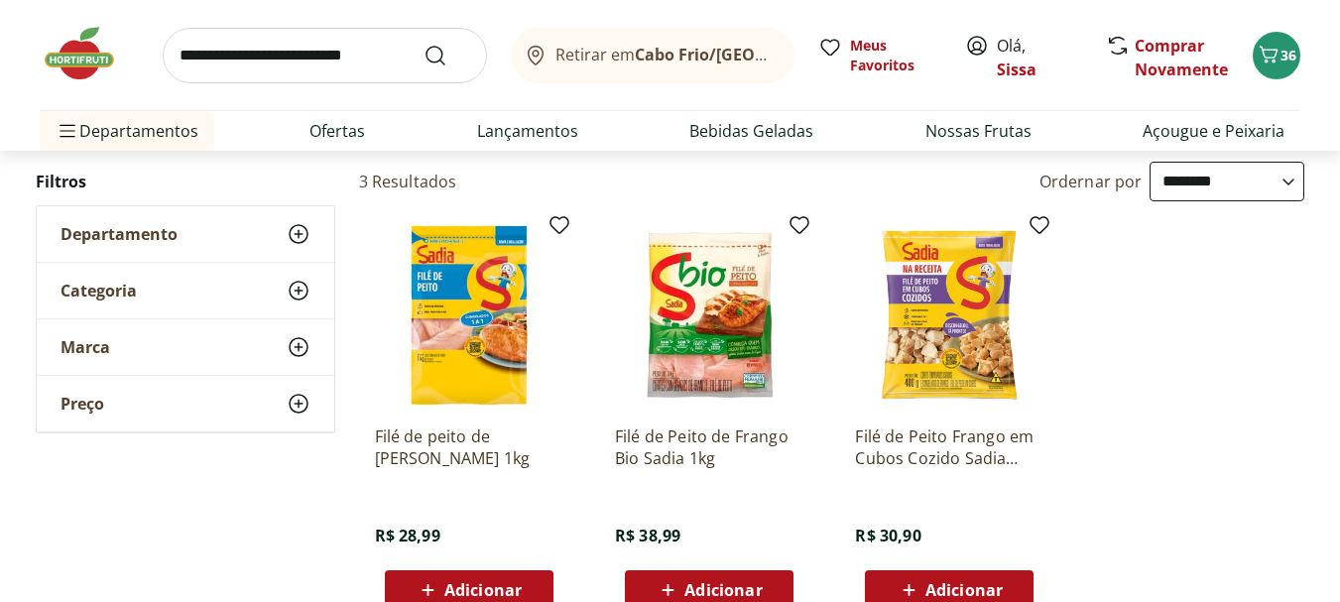
scroll to position [238, 0]
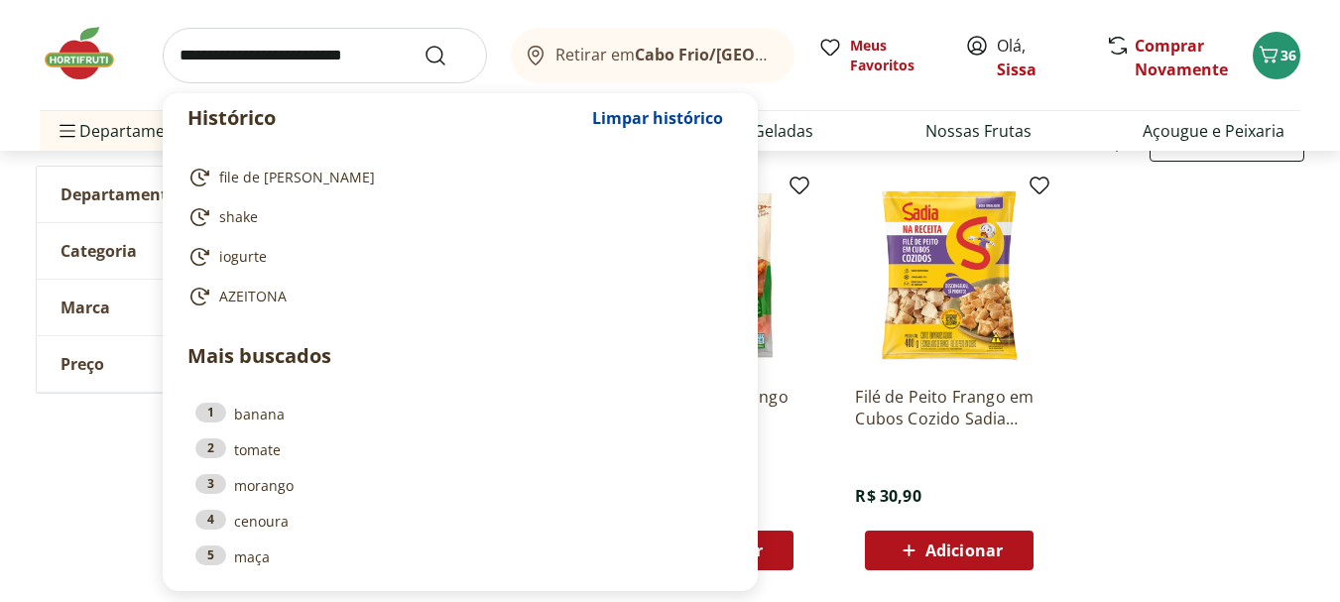
click at [336, 59] on input "search" at bounding box center [325, 56] width 324 height 56
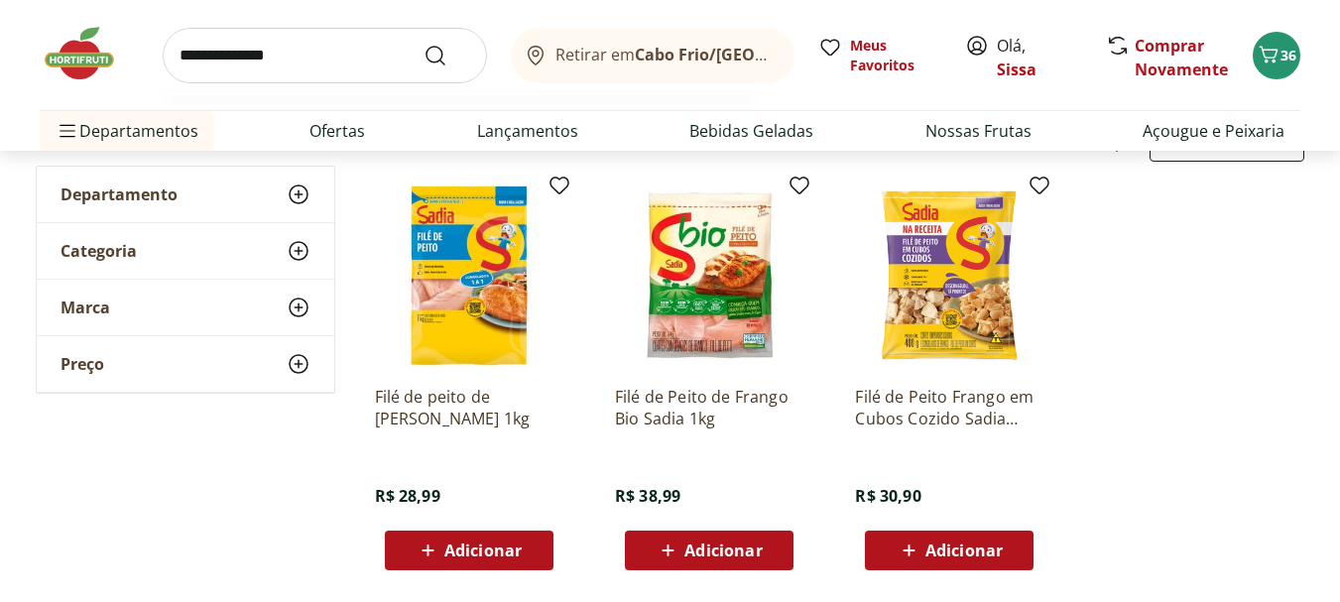
type input "**********"
click at [423, 44] on button "Submit Search" at bounding box center [447, 56] width 48 height 24
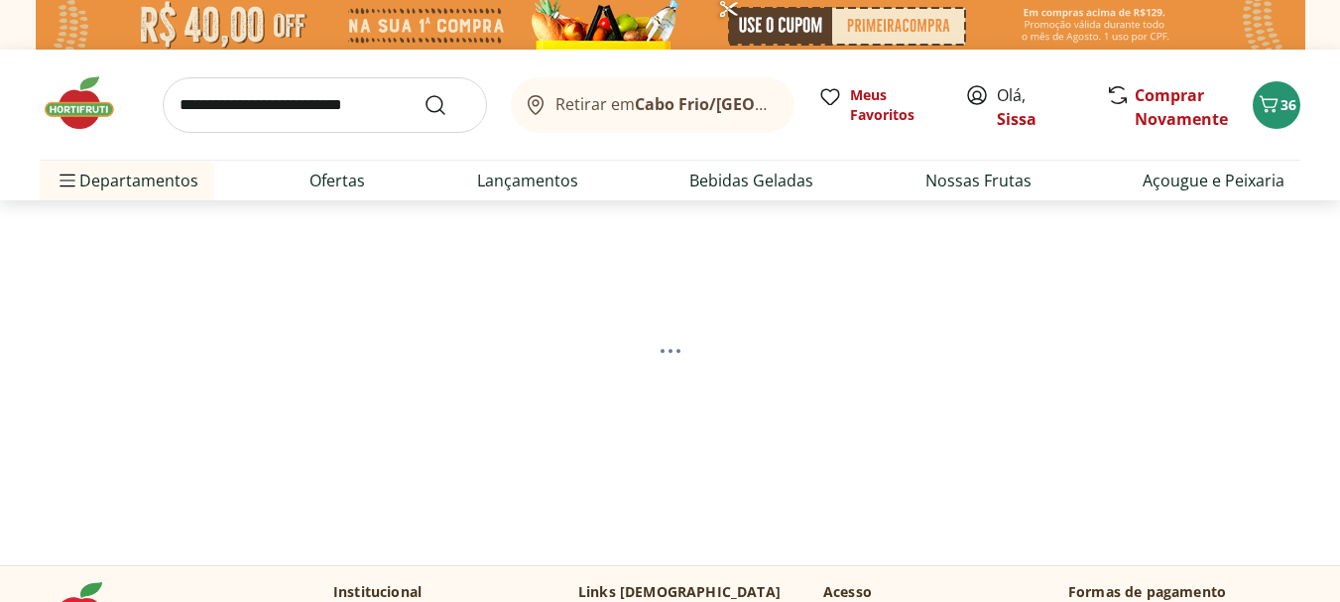
select select "**********"
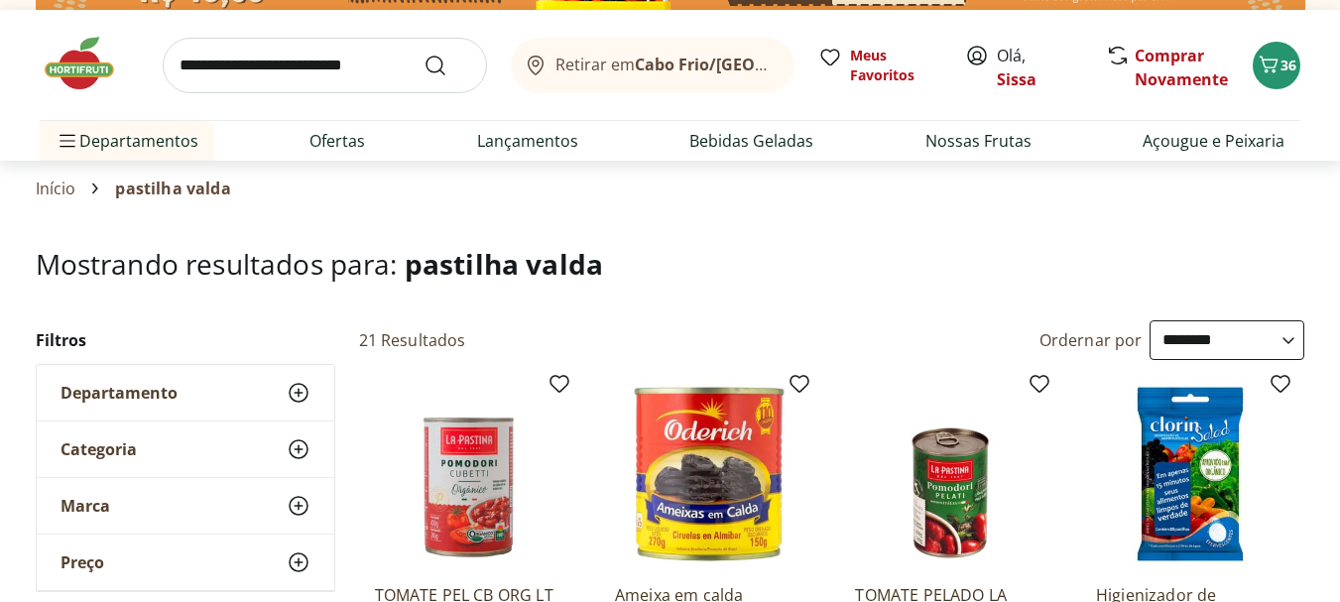
scroll to position [79, 0]
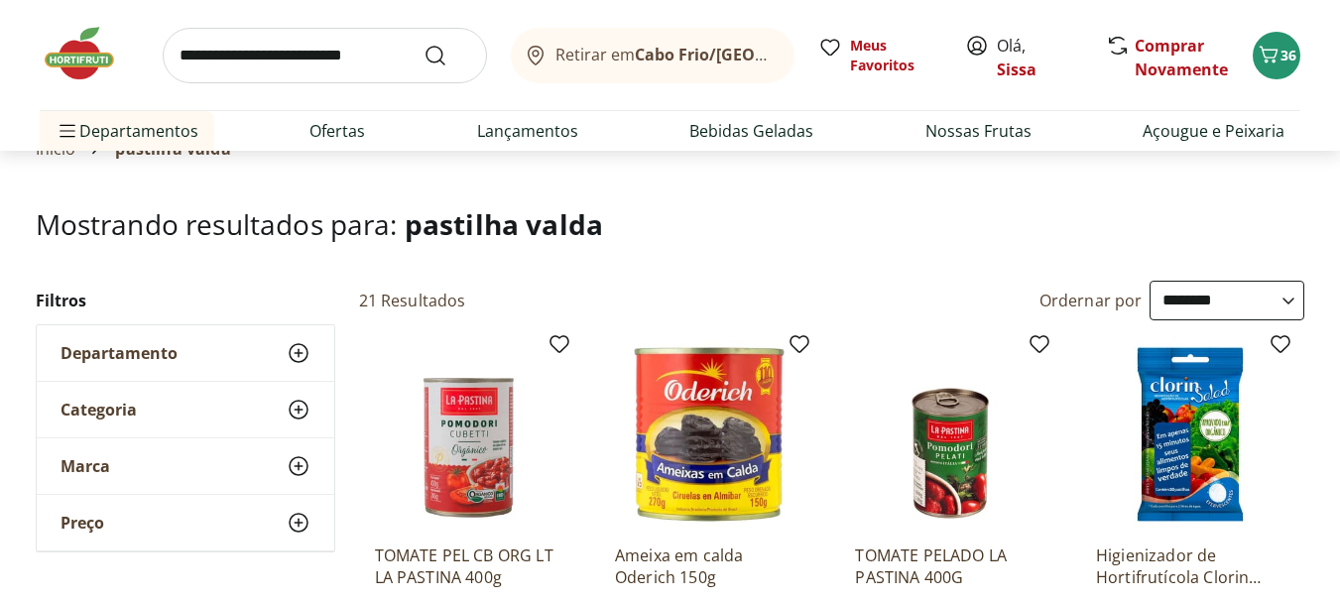
click at [273, 55] on input "search" at bounding box center [325, 56] width 324 height 56
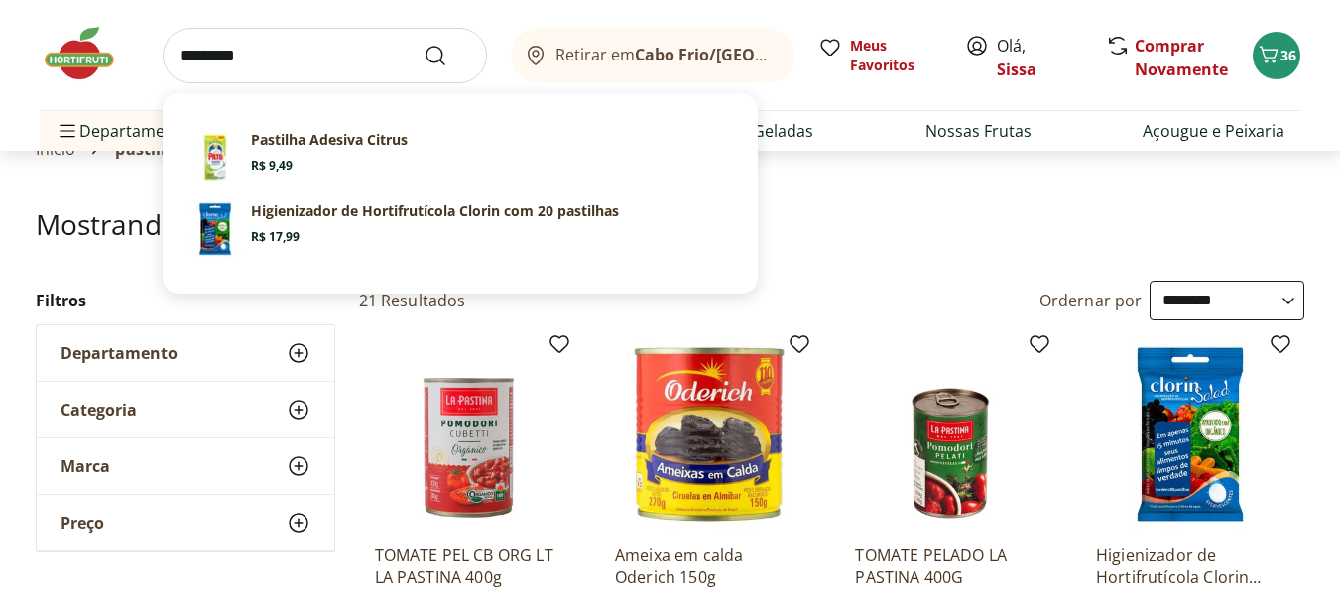
type input "*********"
click at [423, 44] on button "Submit Search" at bounding box center [447, 56] width 48 height 24
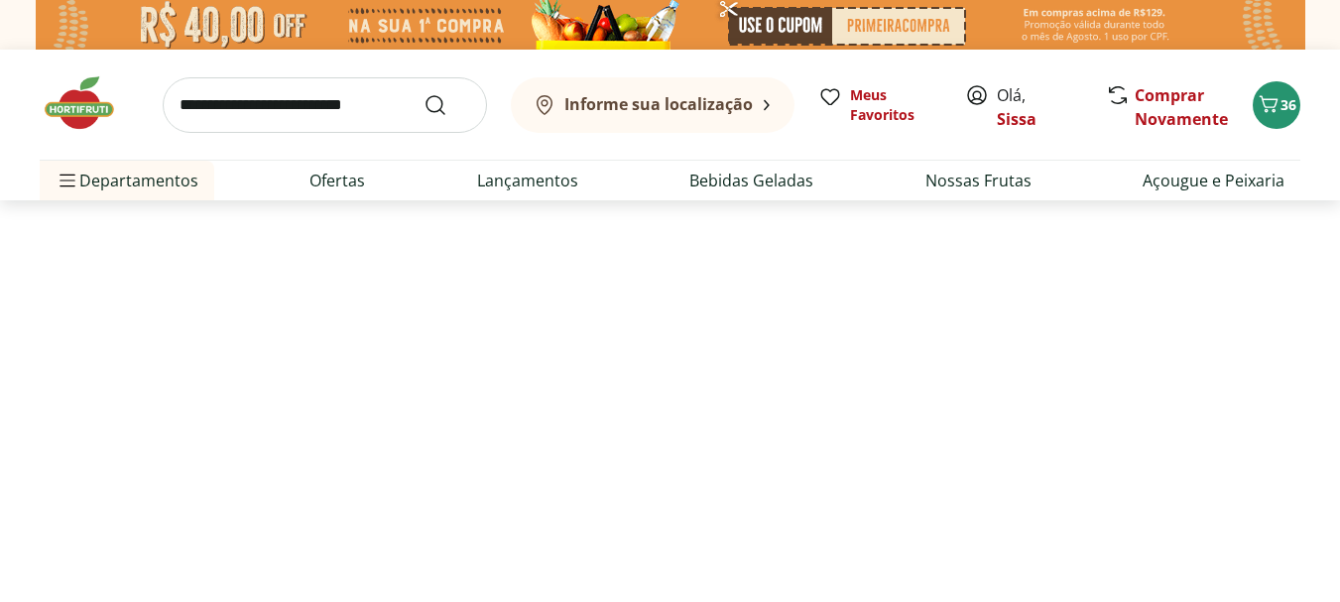
select select "**********"
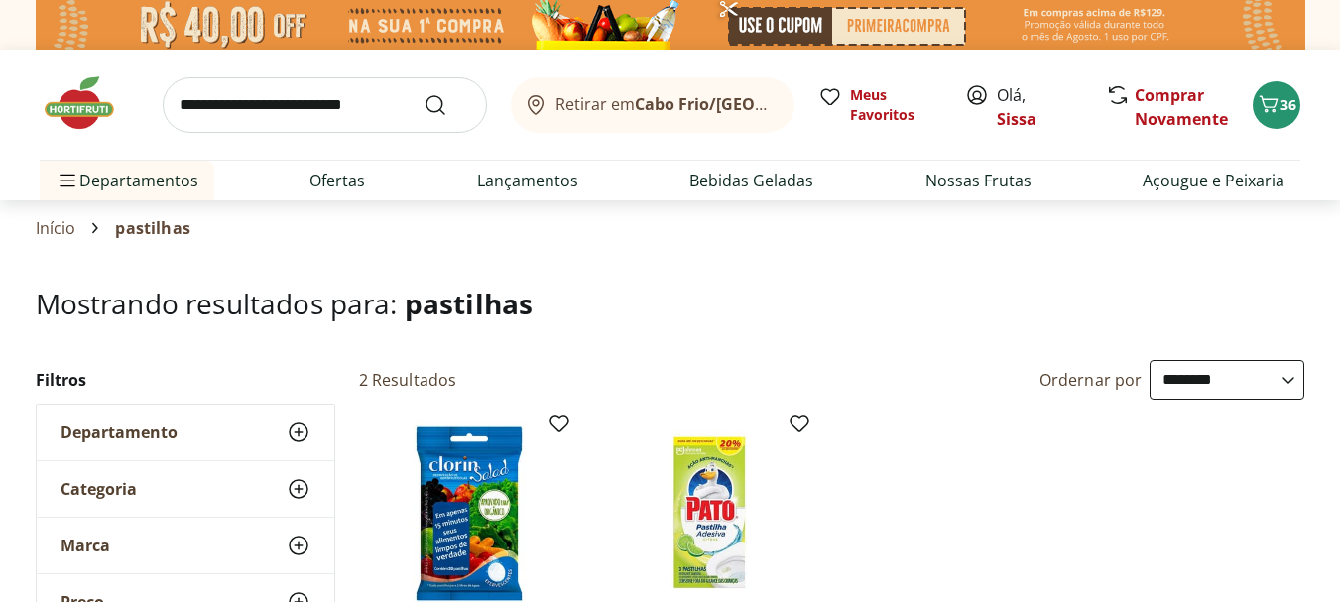
click at [376, 113] on input "search" at bounding box center [325, 105] width 324 height 56
type input "**********"
click at [423, 93] on button "Submit Search" at bounding box center [447, 105] width 48 height 24
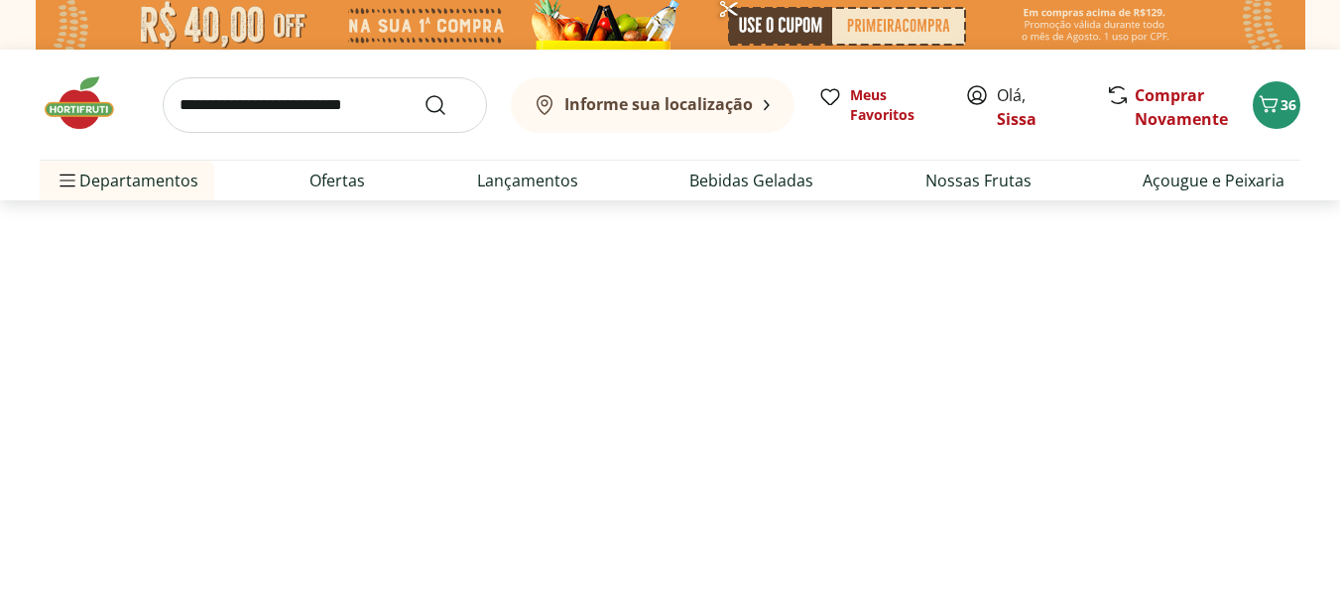
select select "**********"
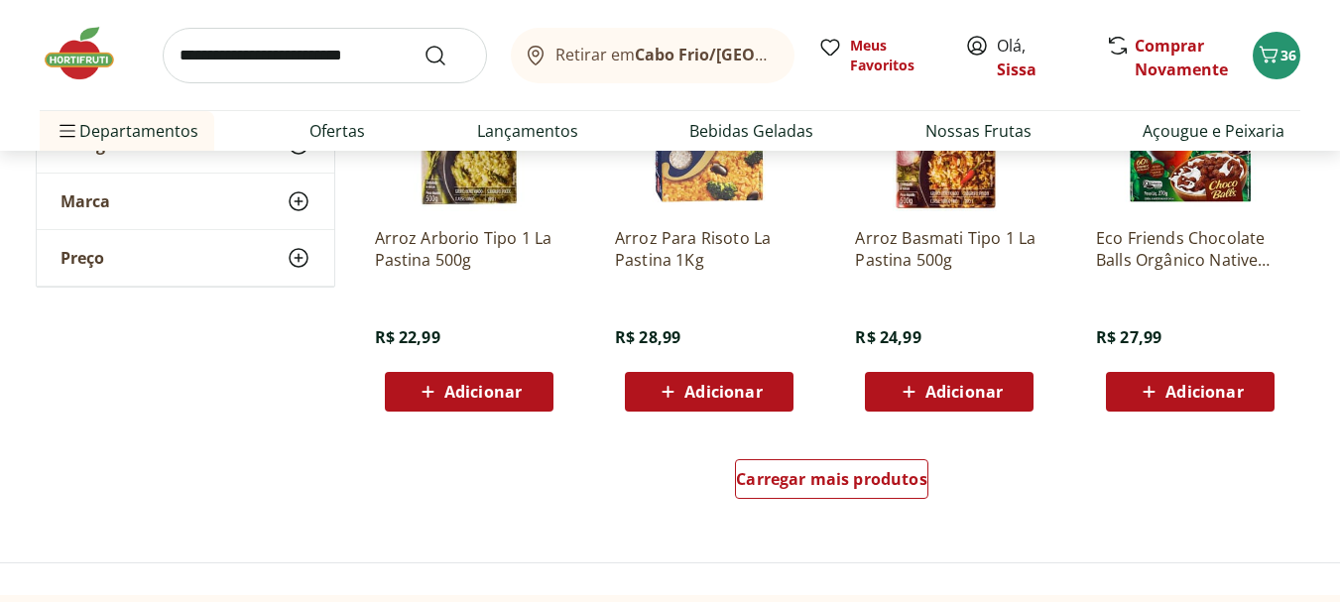
scroll to position [1309, 0]
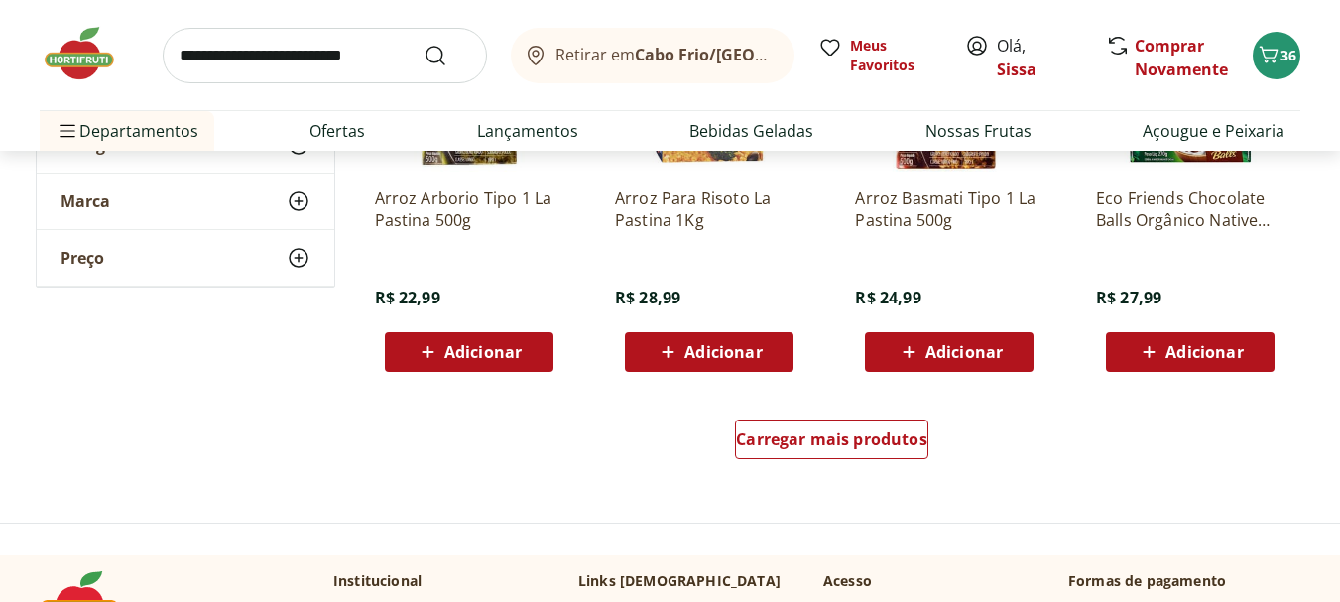
click at [360, 59] on input "search" at bounding box center [325, 56] width 324 height 56
type input "**********"
click at [423, 44] on button "Submit Search" at bounding box center [447, 56] width 48 height 24
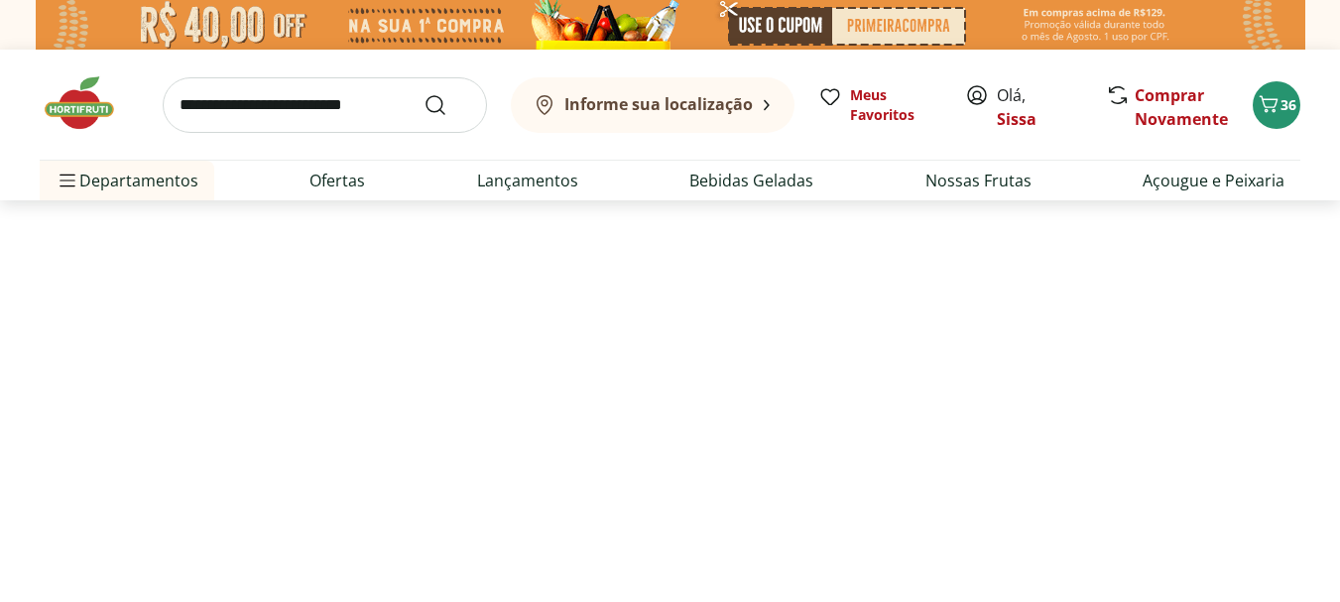
select select "**********"
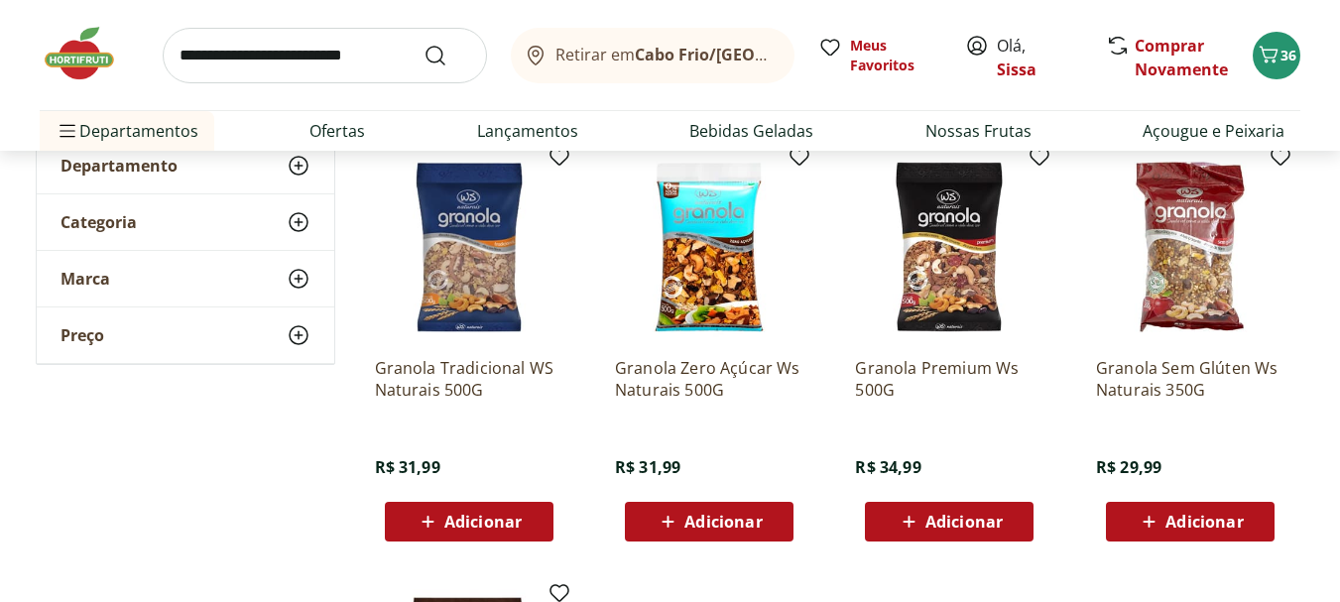
scroll to position [278, 0]
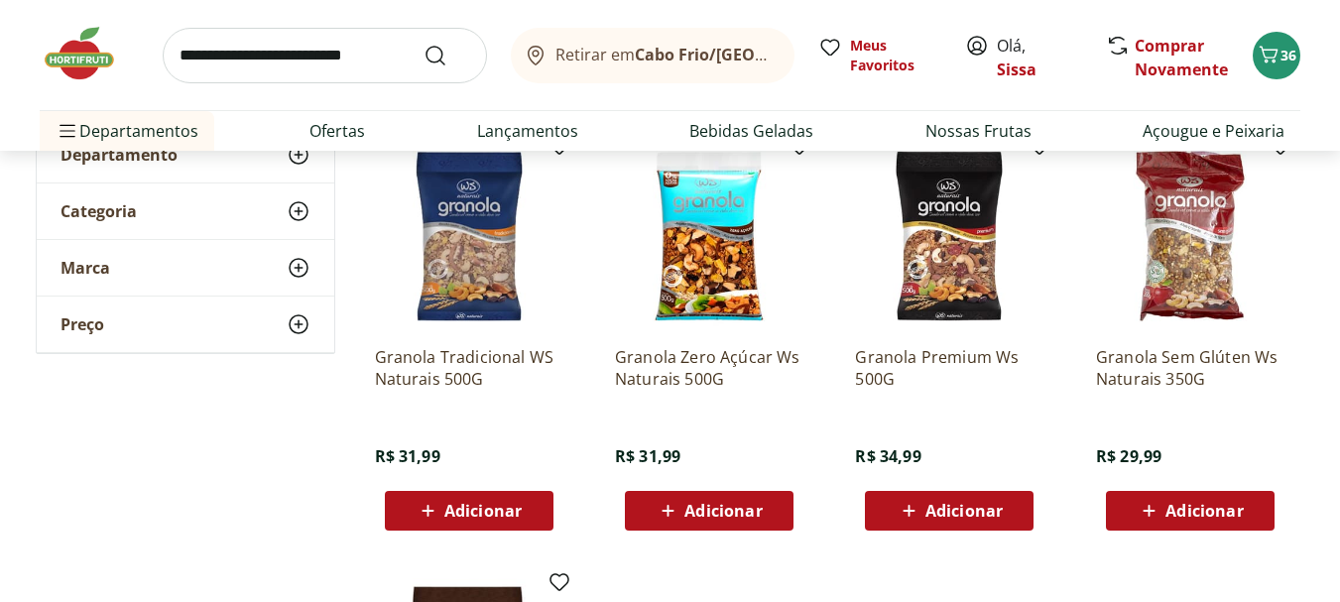
click at [741, 514] on span "Adicionar" at bounding box center [722, 511] width 77 height 16
click at [314, 40] on input "search" at bounding box center [325, 56] width 324 height 56
type input "*****"
click at [423, 44] on button "Submit Search" at bounding box center [447, 56] width 48 height 24
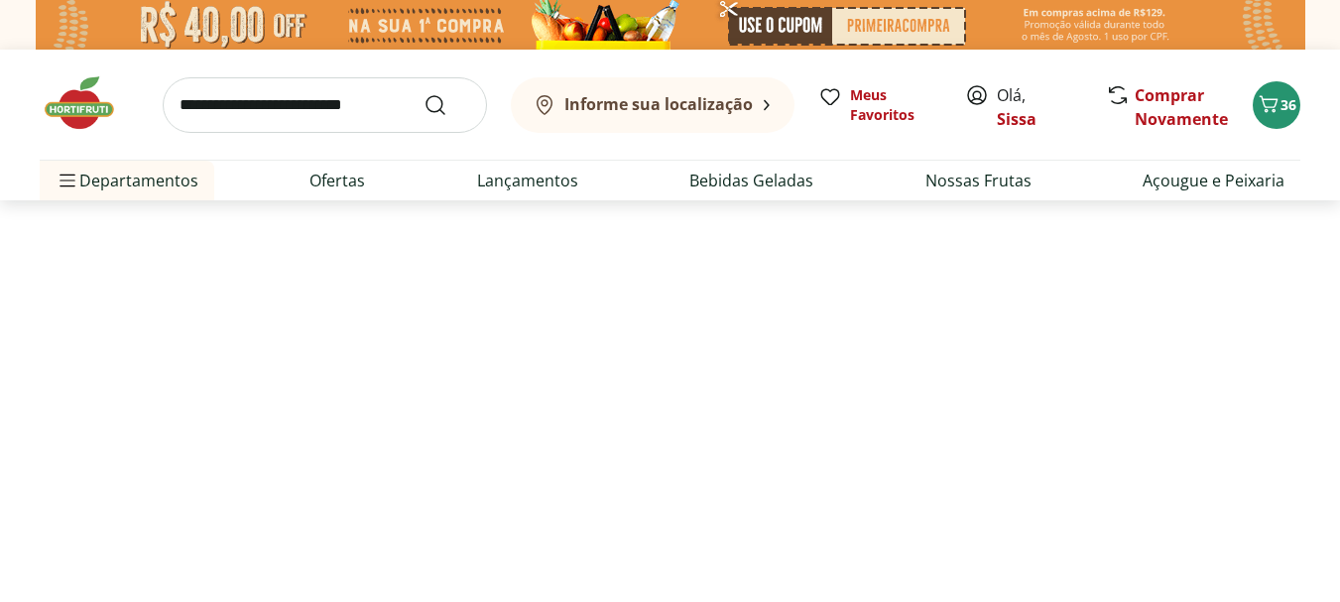
select select "**********"
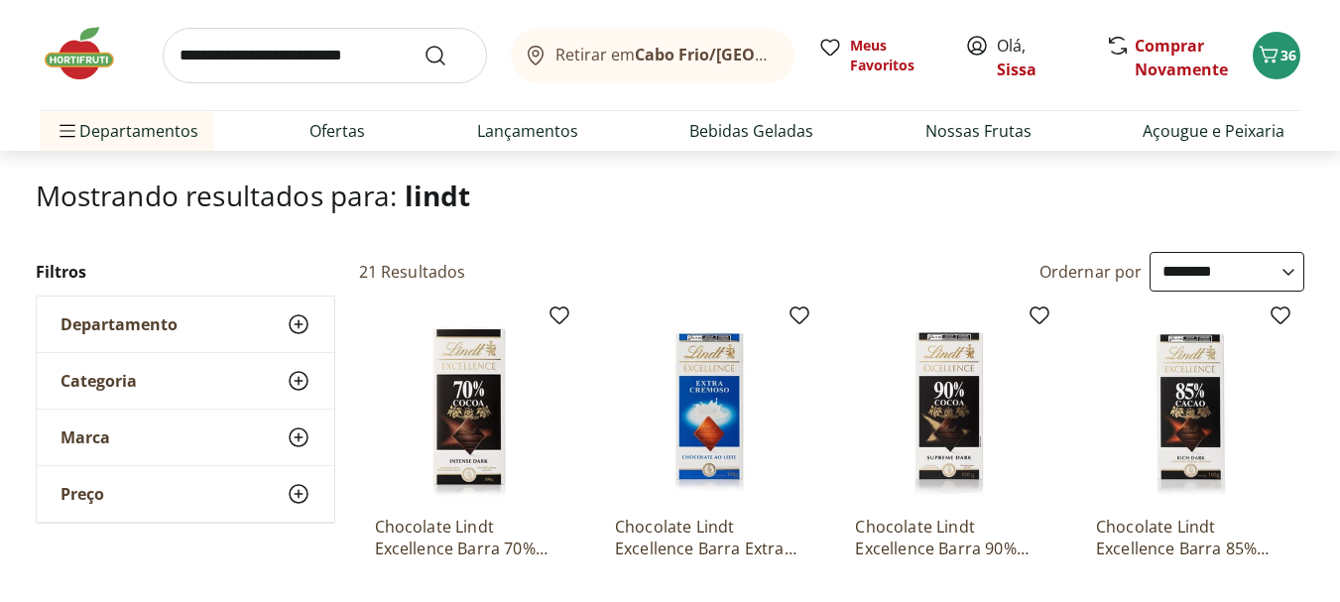
scroll to position [238, 0]
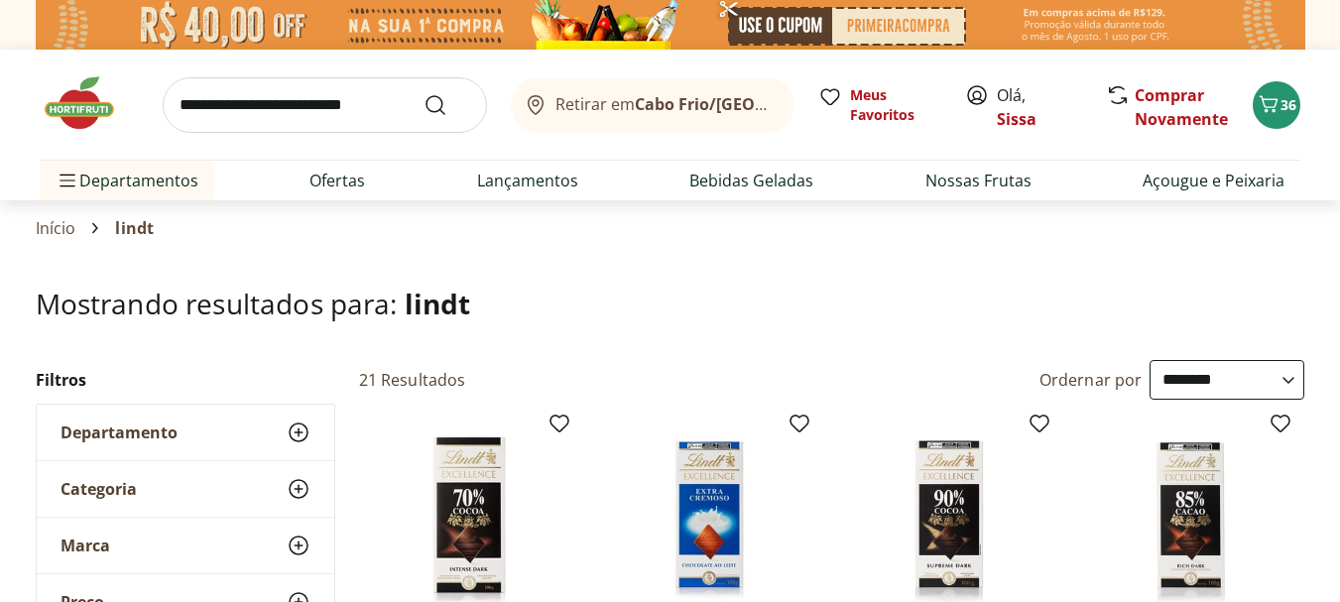
select select "**********"
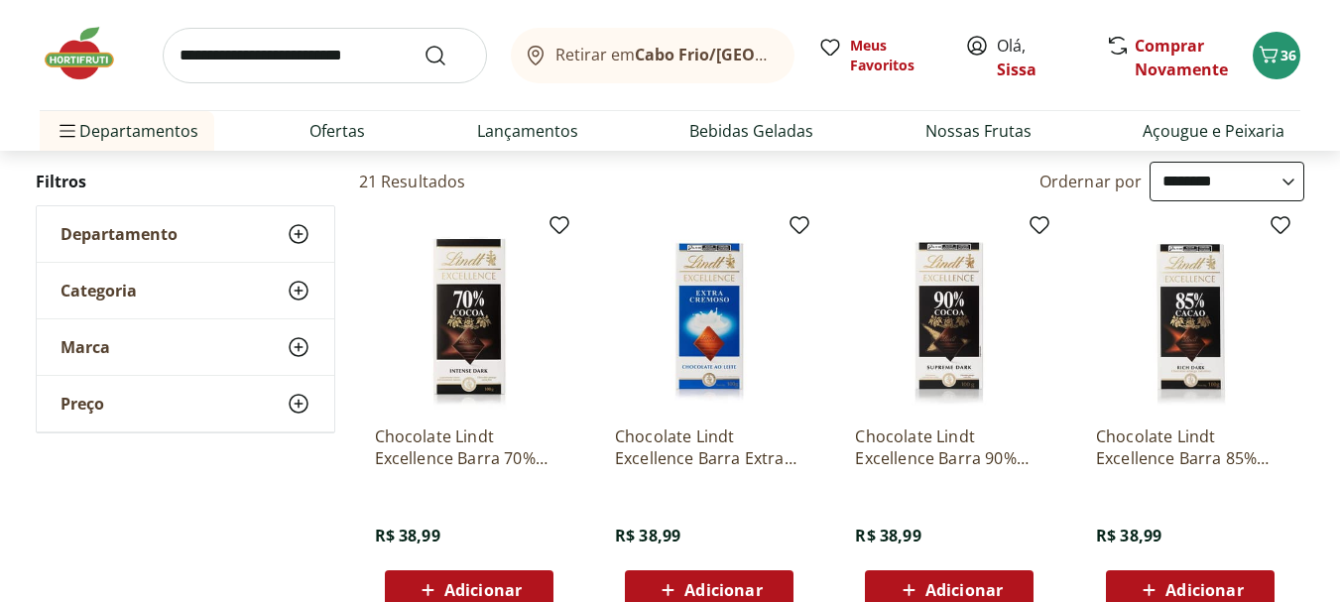
scroll to position [238, 0]
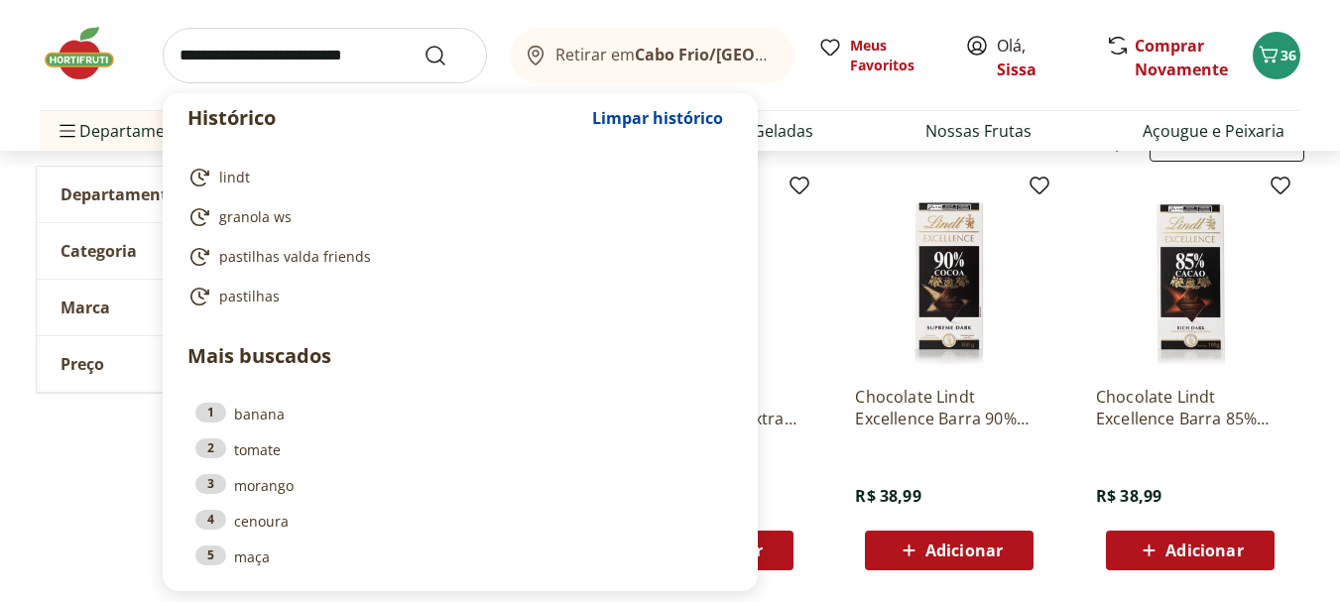
click at [325, 55] on input "search" at bounding box center [325, 56] width 324 height 56
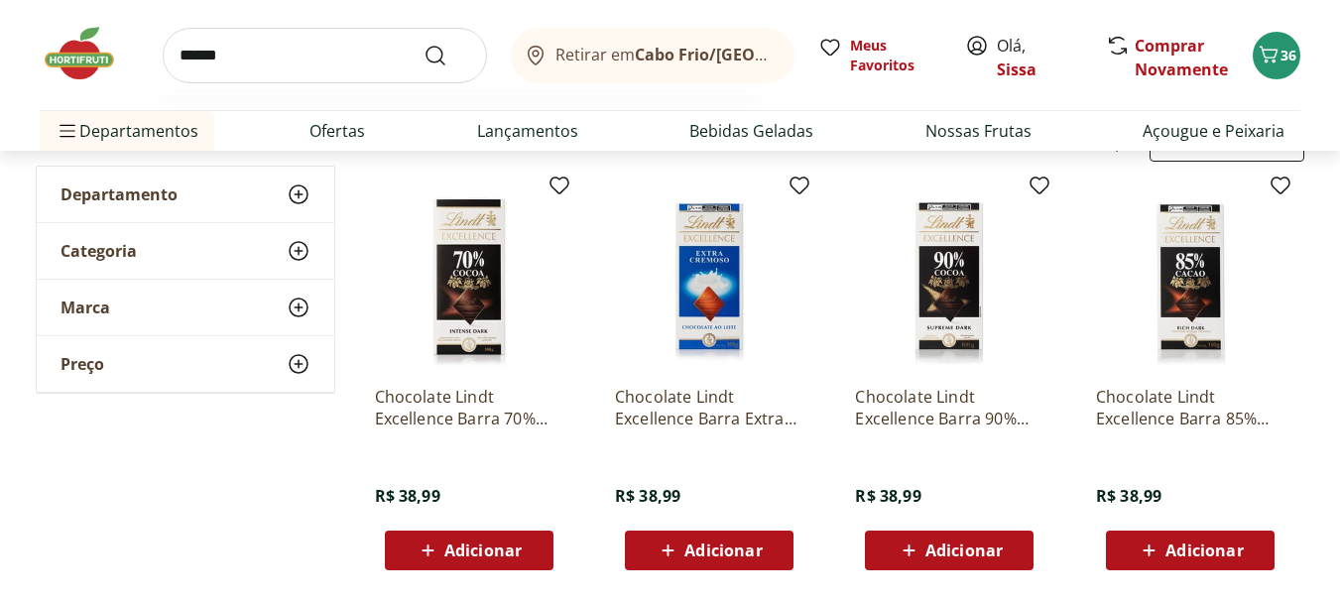
type input "******"
click at [423, 44] on button "Submit Search" at bounding box center [447, 56] width 48 height 24
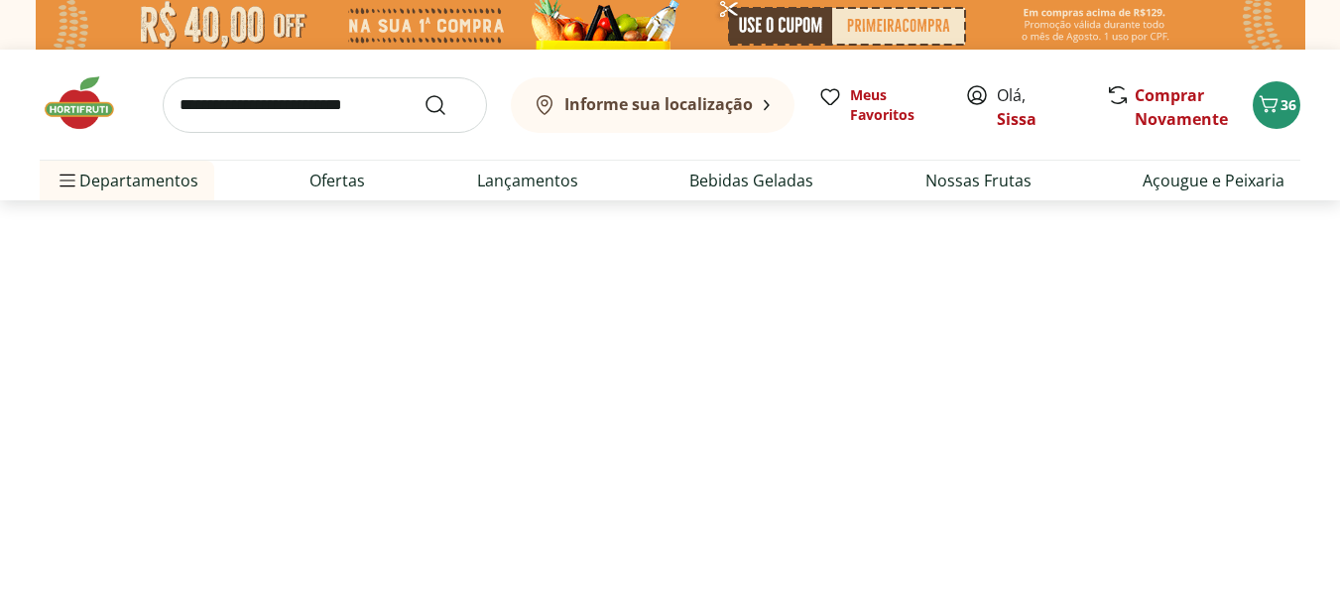
select select "**********"
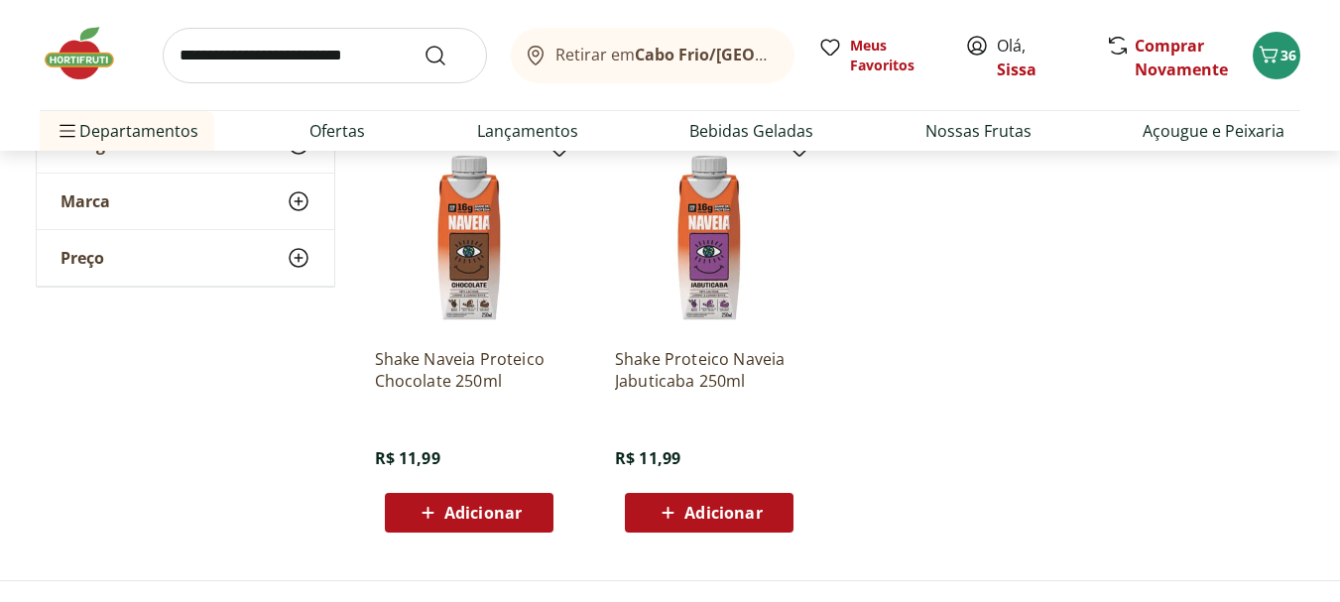
scroll to position [714, 0]
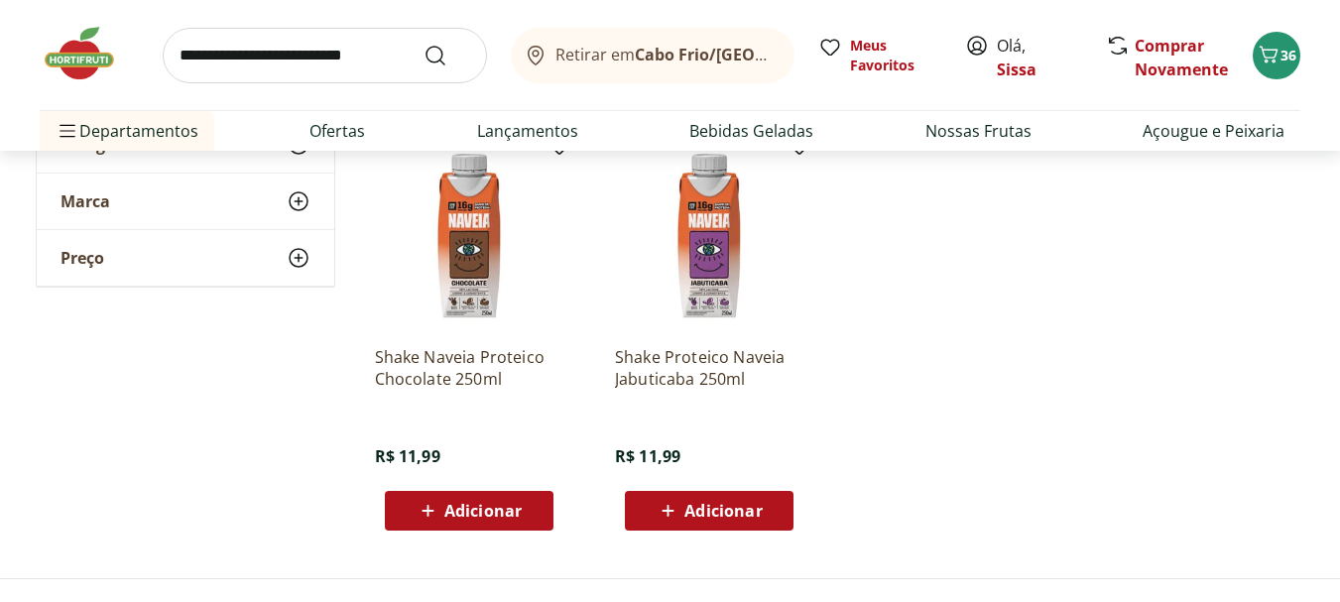
click at [473, 276] on img at bounding box center [469, 236] width 188 height 188
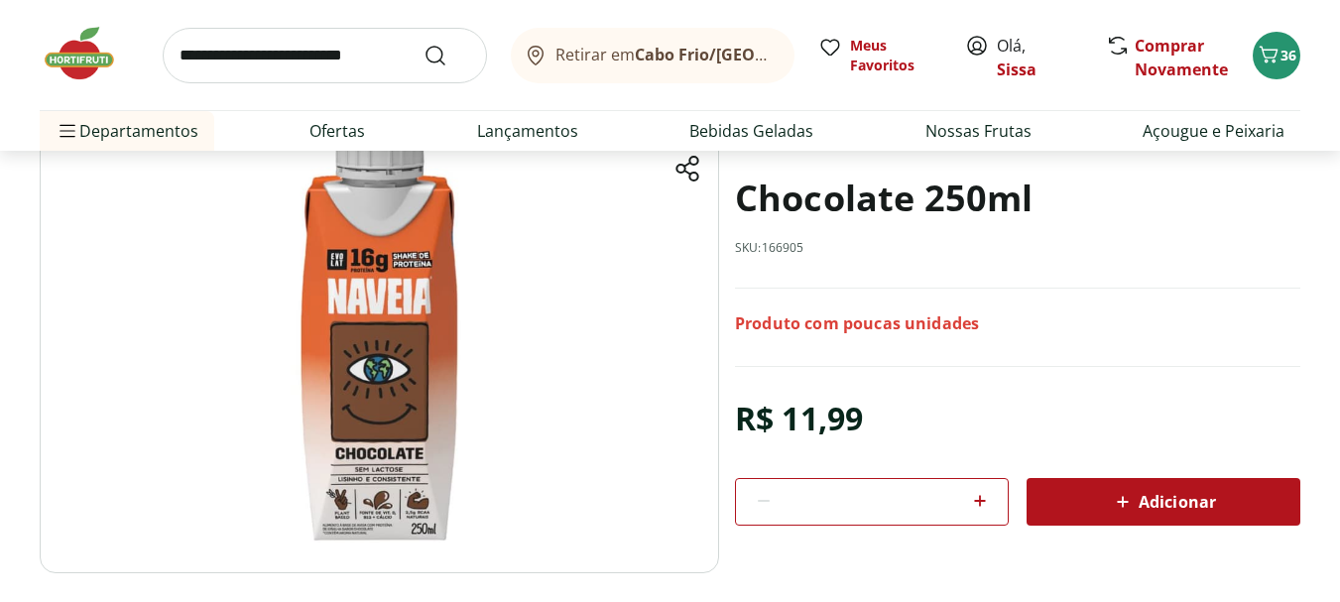
scroll to position [198, 0]
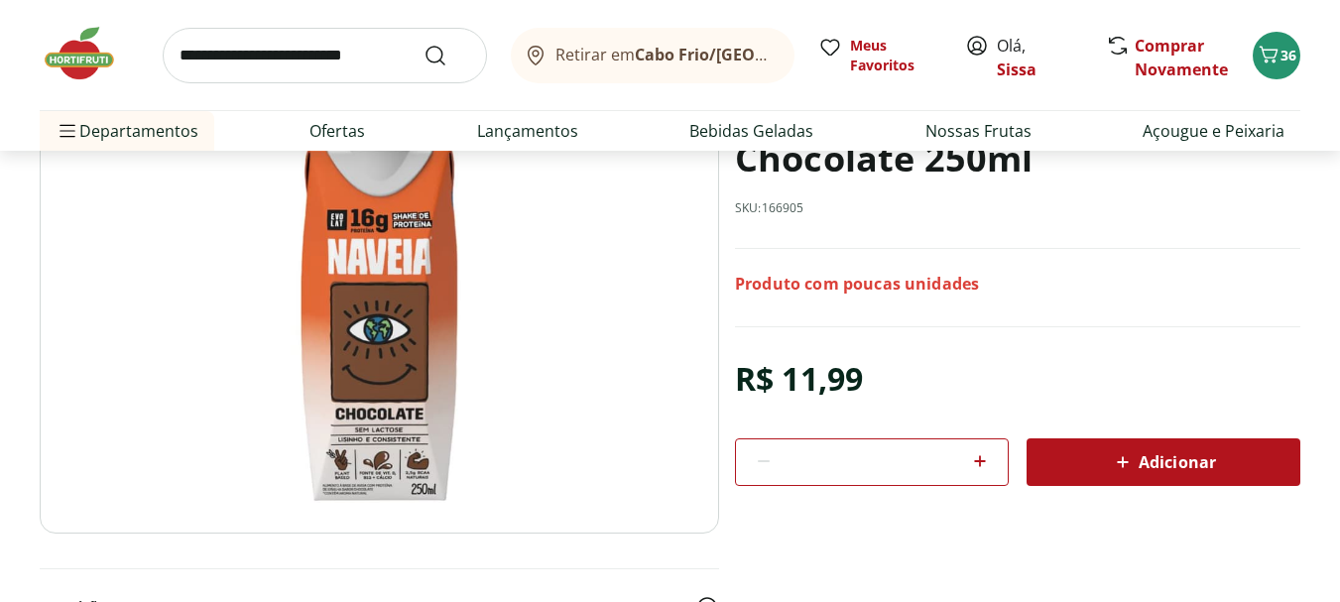
click at [308, 59] on input "search" at bounding box center [325, 56] width 324 height 56
type input "**********"
click at [423, 44] on button "Submit Search" at bounding box center [447, 56] width 48 height 24
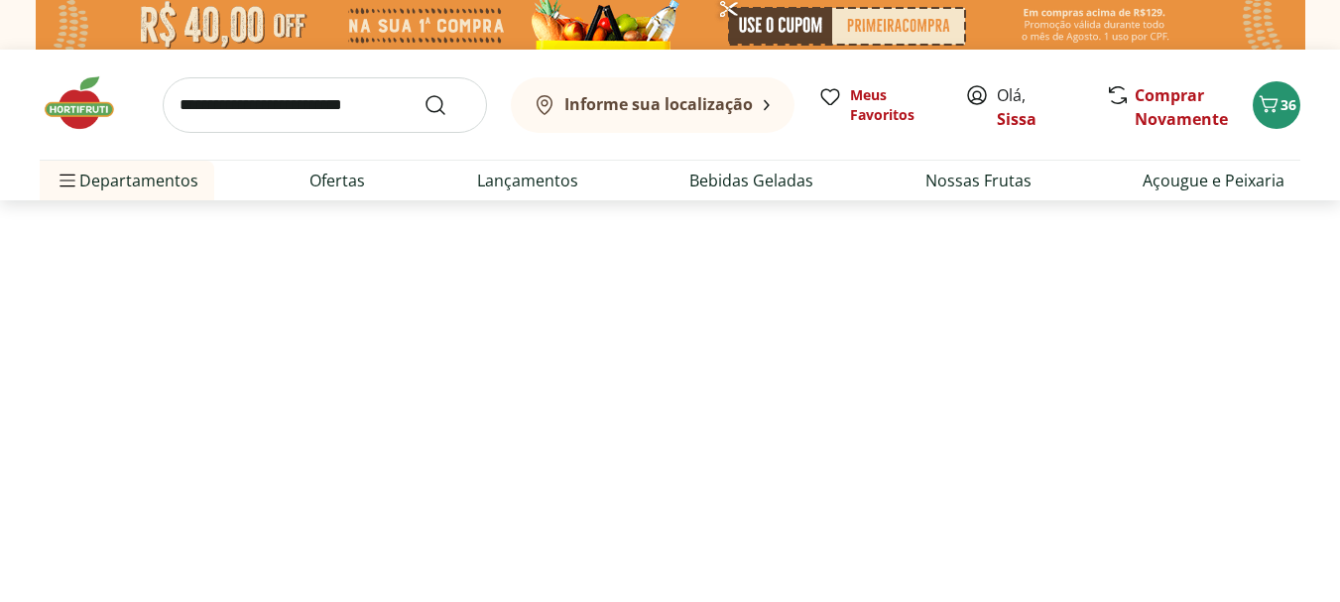
select select "**********"
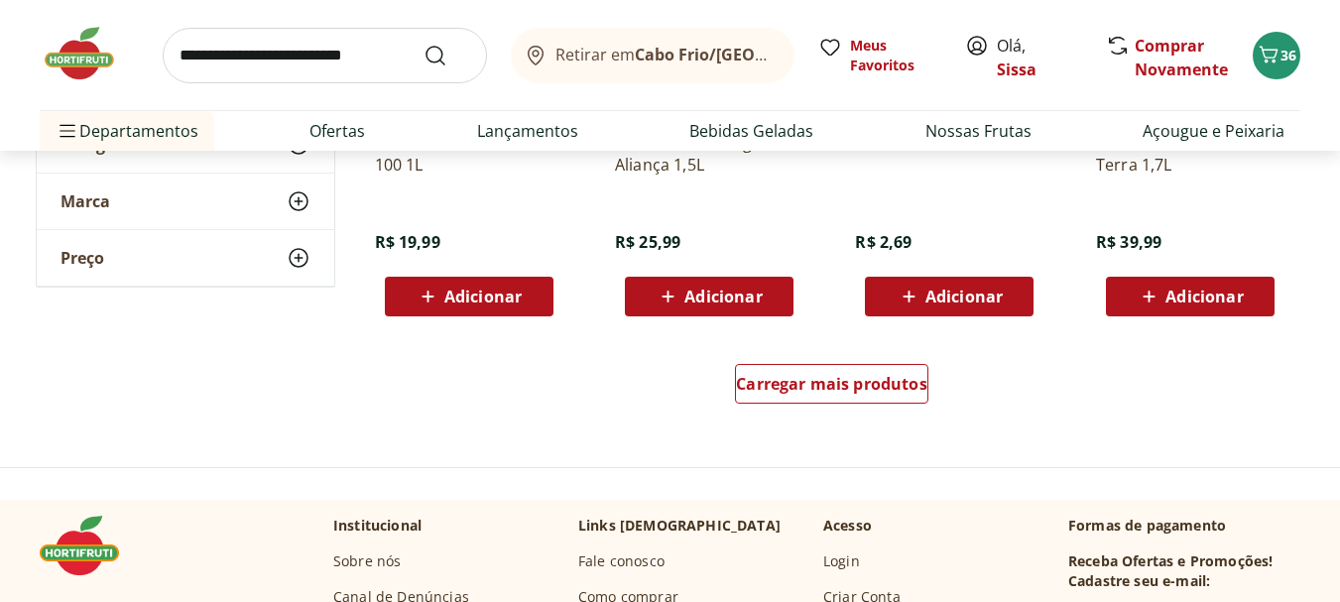
scroll to position [1388, 0]
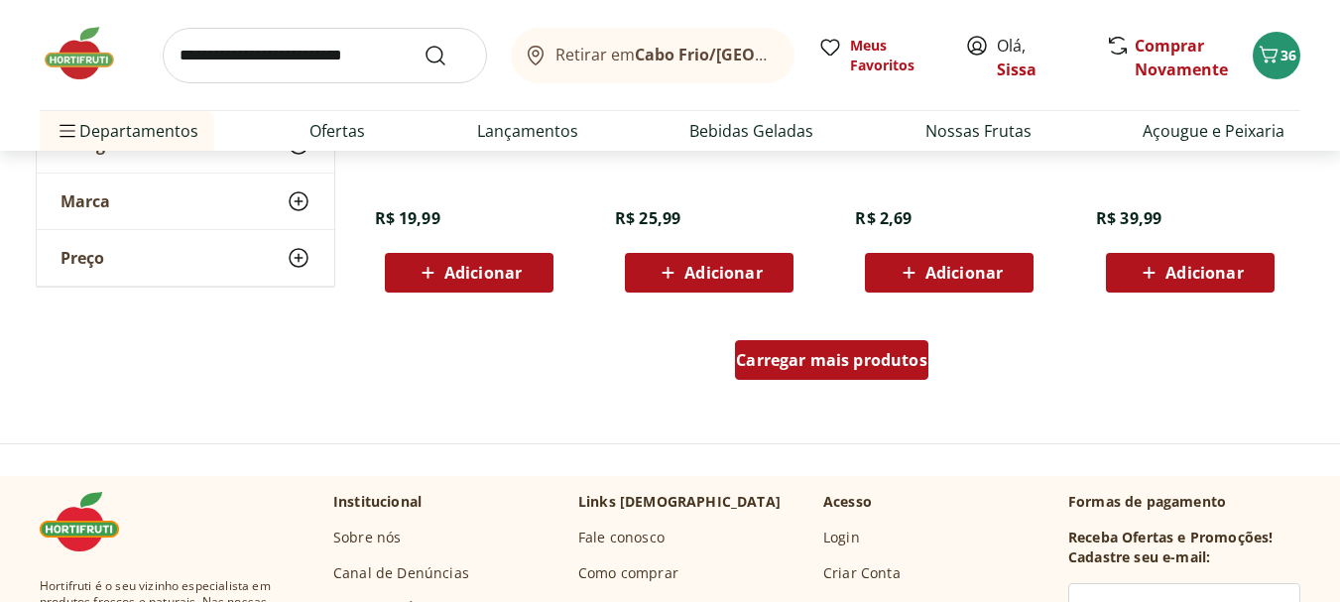
click at [862, 357] on span "Carregar mais produtos" at bounding box center [831, 360] width 191 height 16
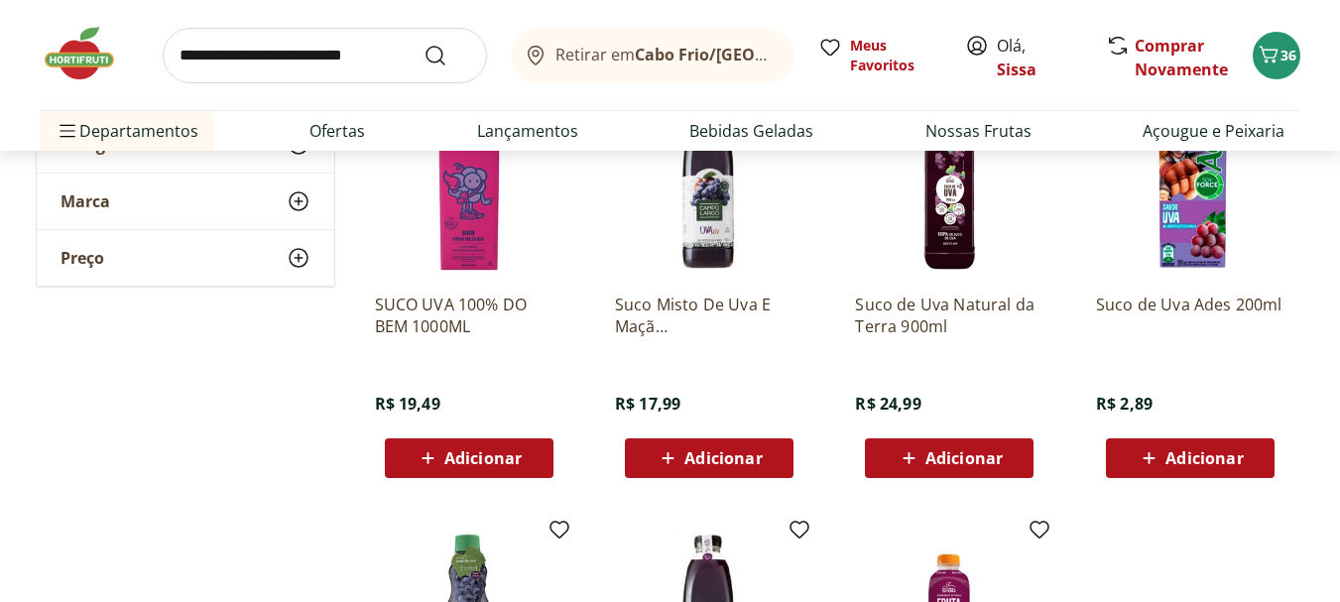
scroll to position [2063, 0]
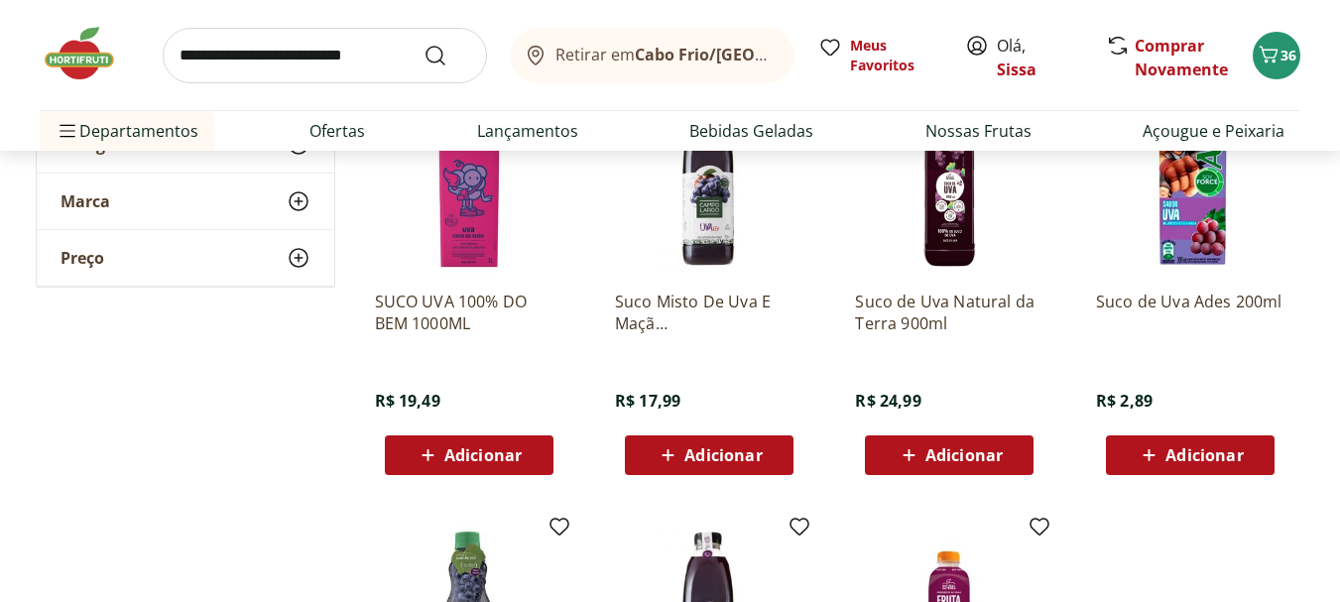
click at [509, 463] on span "Adicionar" at bounding box center [482, 455] width 77 height 16
click at [327, 61] on input "search" at bounding box center [325, 56] width 324 height 56
type input "*******"
click at [423, 44] on button "Submit Search" at bounding box center [447, 56] width 48 height 24
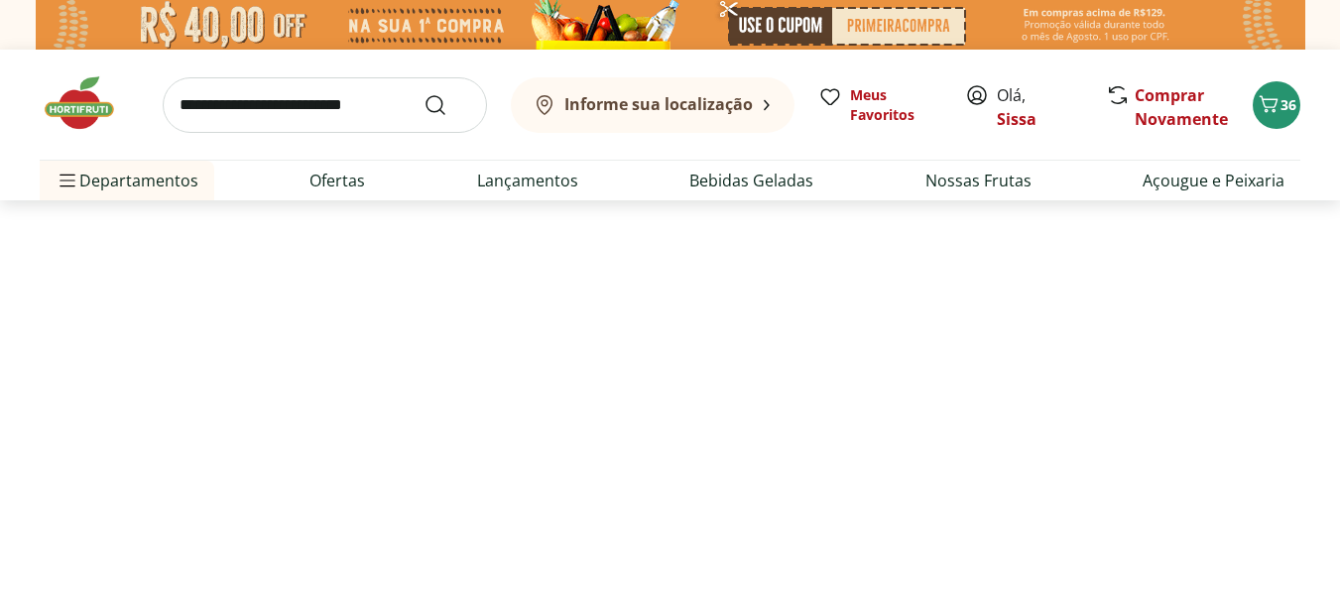
select select "**********"
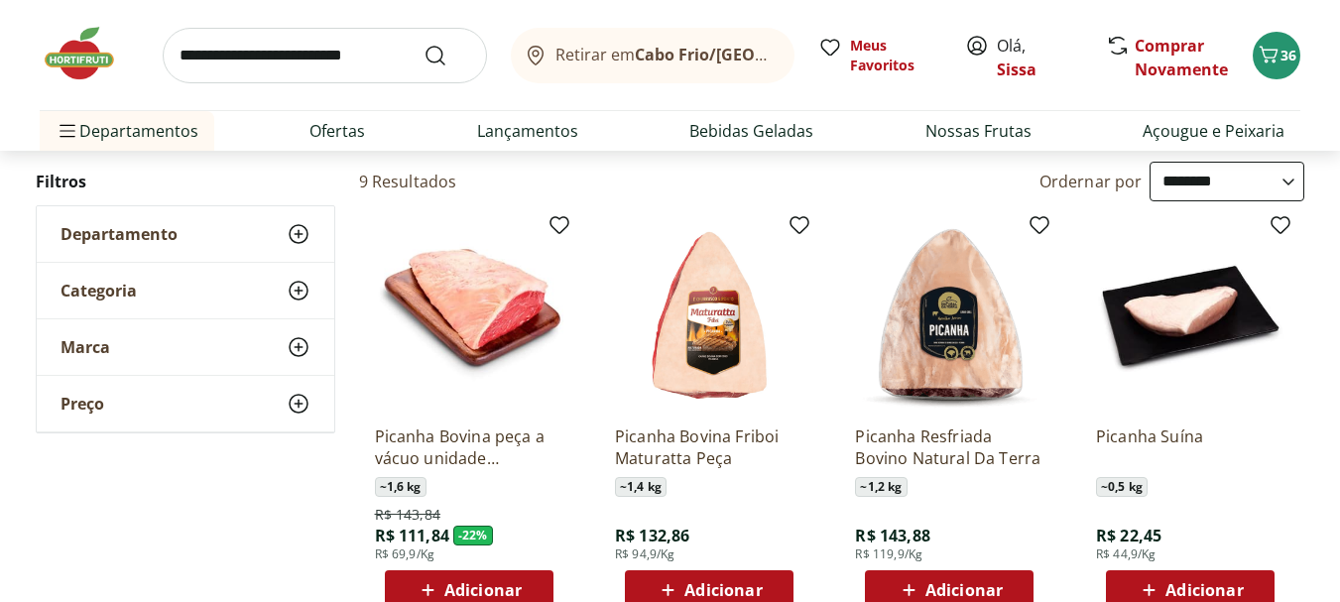
scroll to position [238, 0]
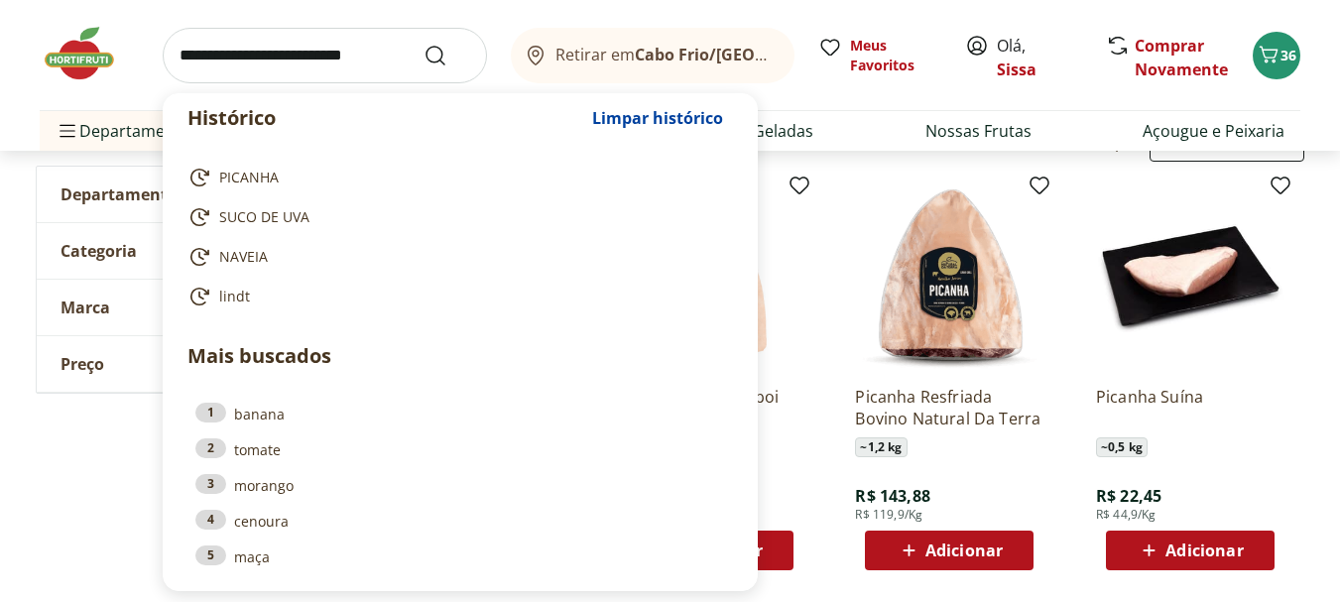
click at [236, 64] on input "search" at bounding box center [325, 56] width 324 height 56
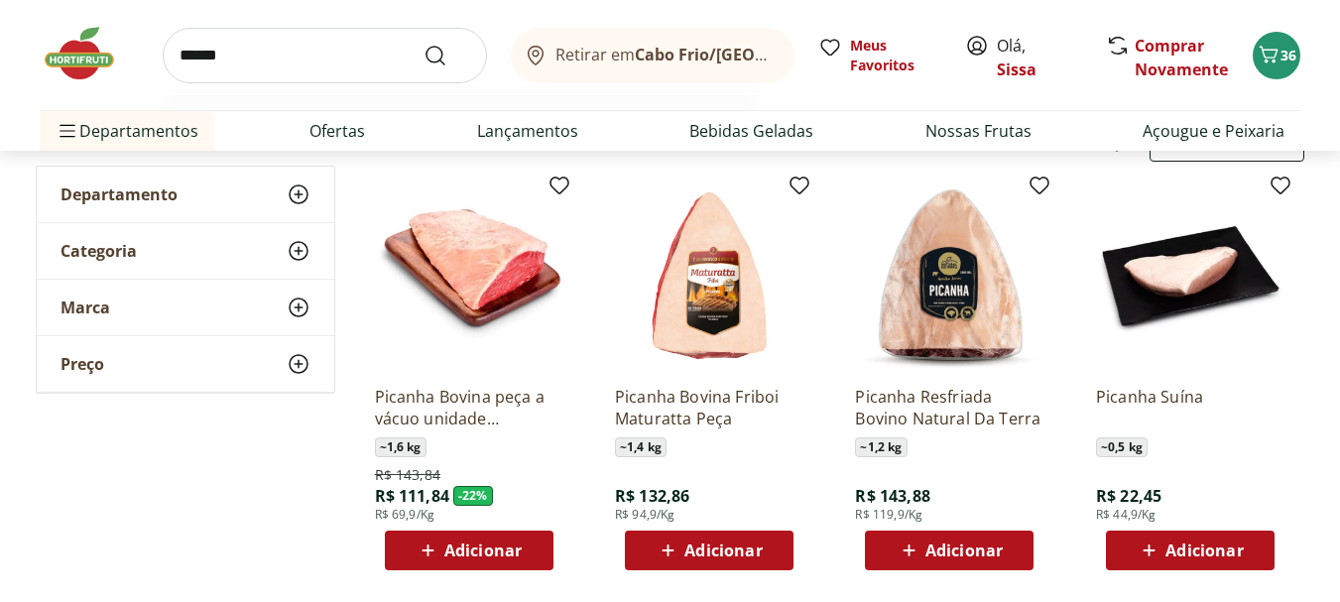
type input "******"
click at [423, 44] on button "Submit Search" at bounding box center [447, 56] width 48 height 24
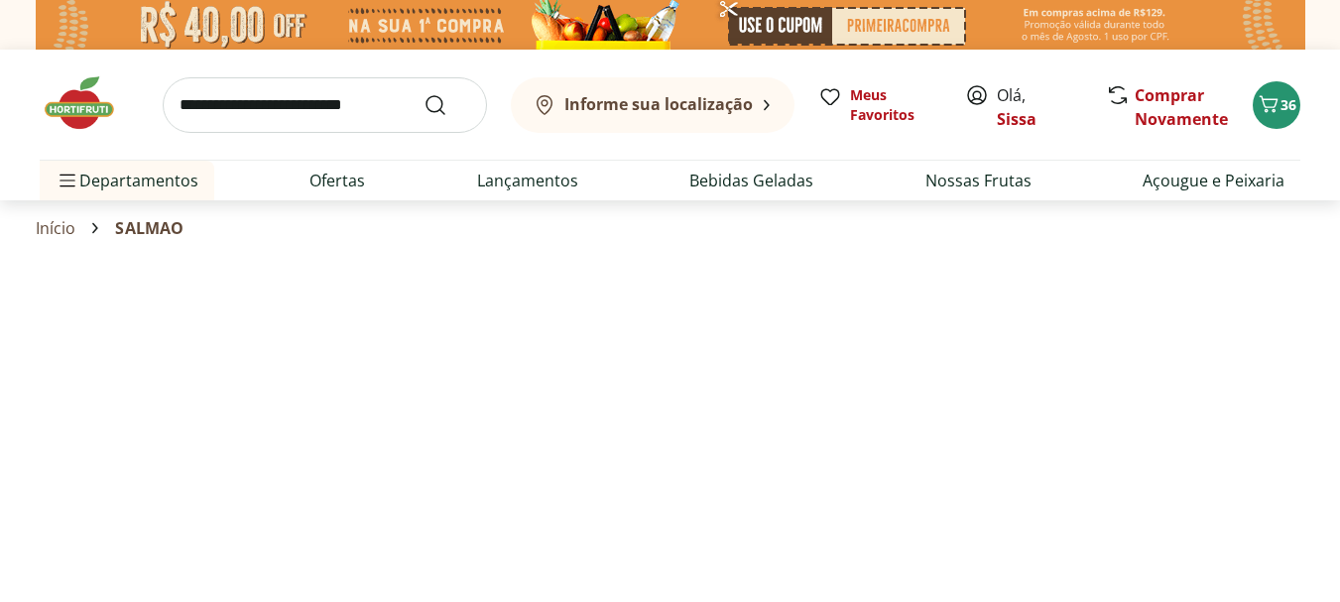
select select "**********"
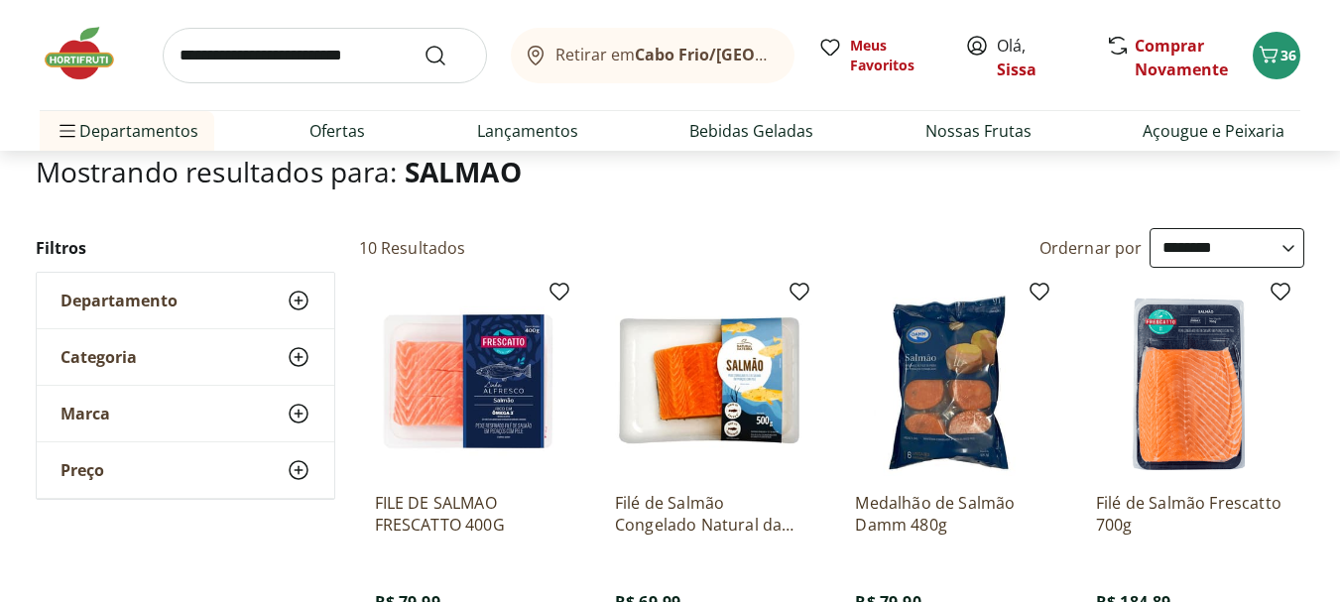
scroll to position [238, 0]
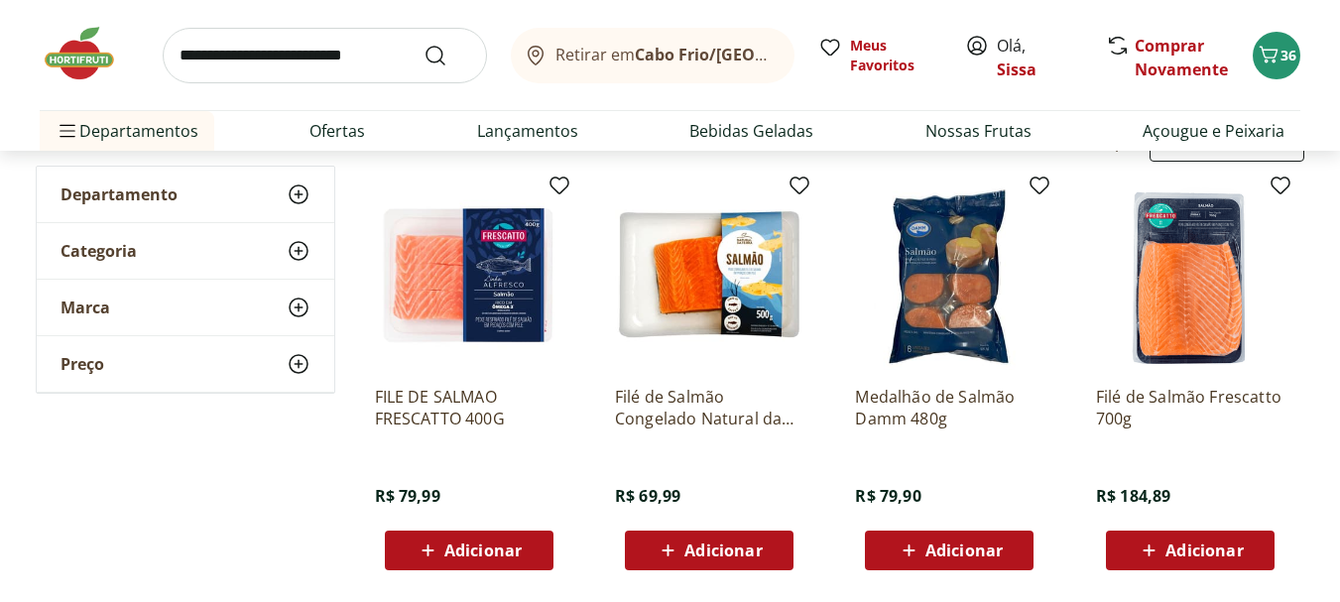
click at [77, 67] on img at bounding box center [89, 53] width 99 height 59
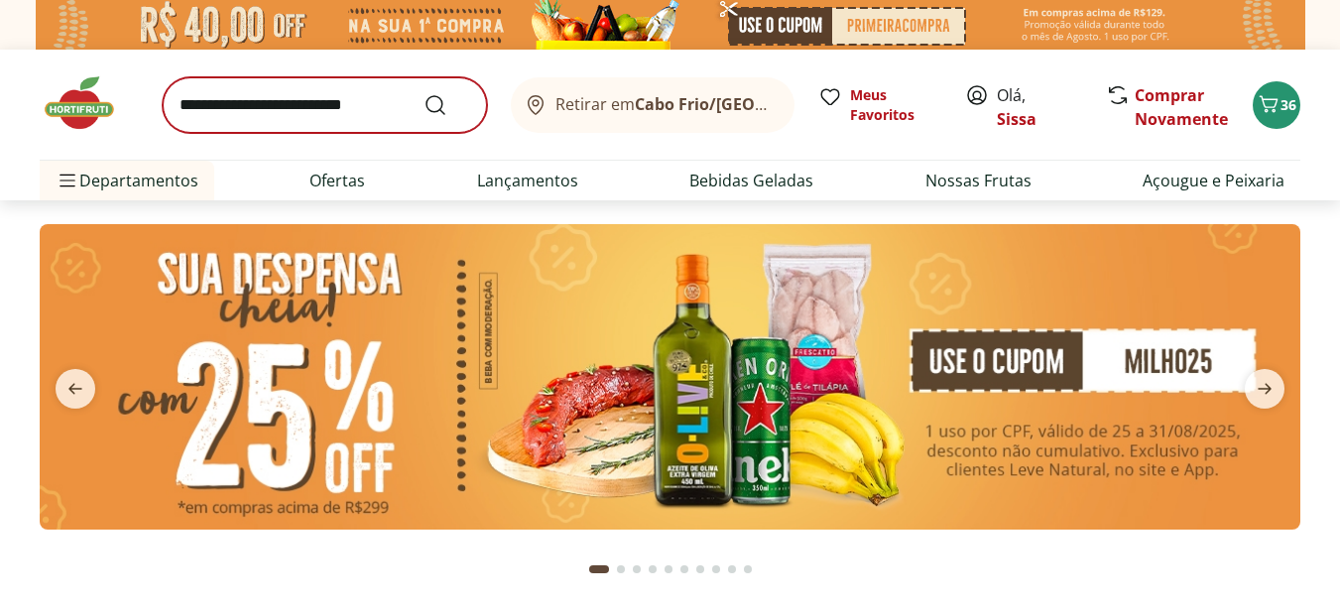
type input "*"
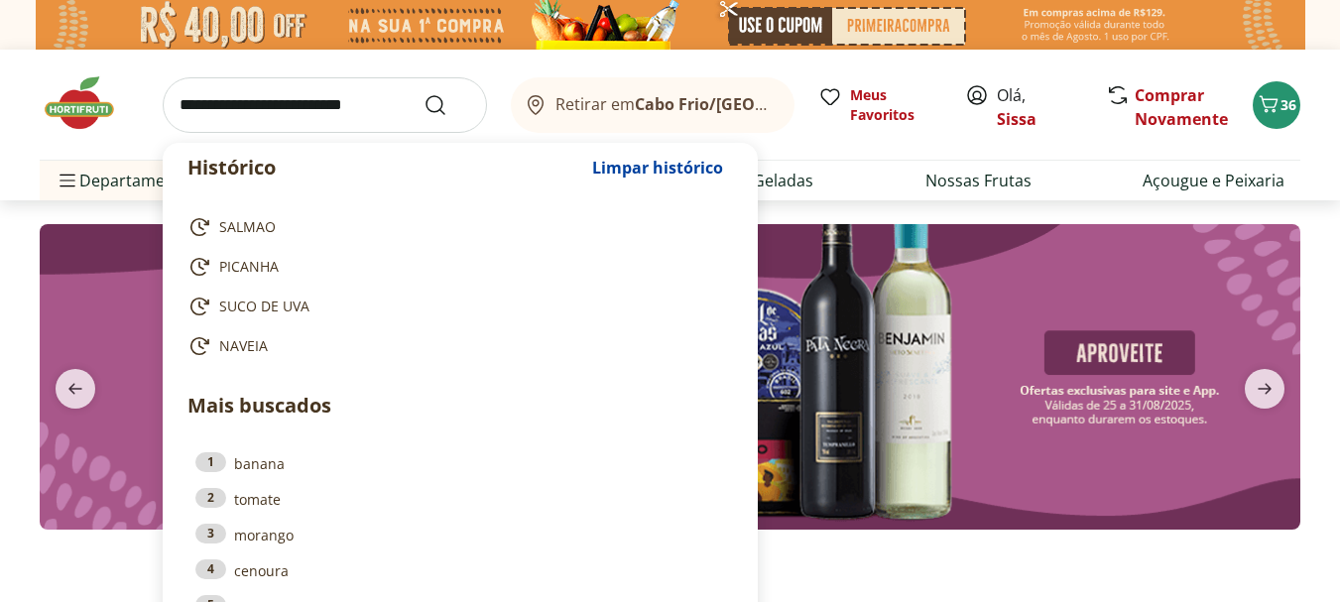
click at [271, 99] on input "search" at bounding box center [325, 105] width 324 height 56
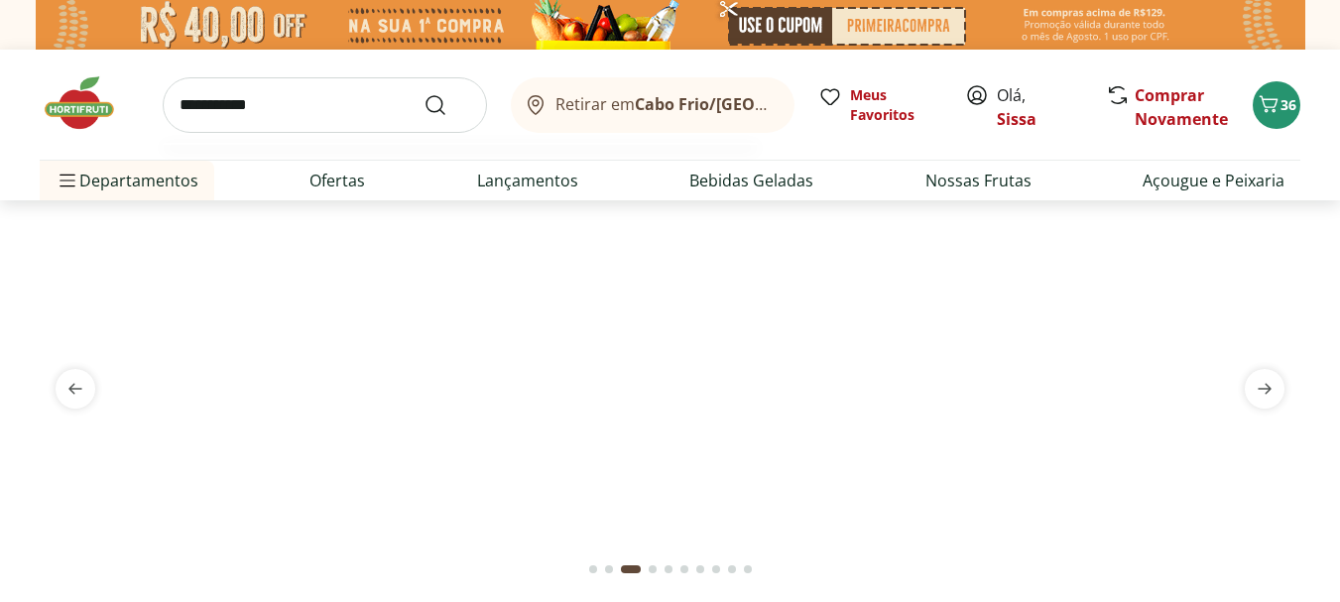
type input "**********"
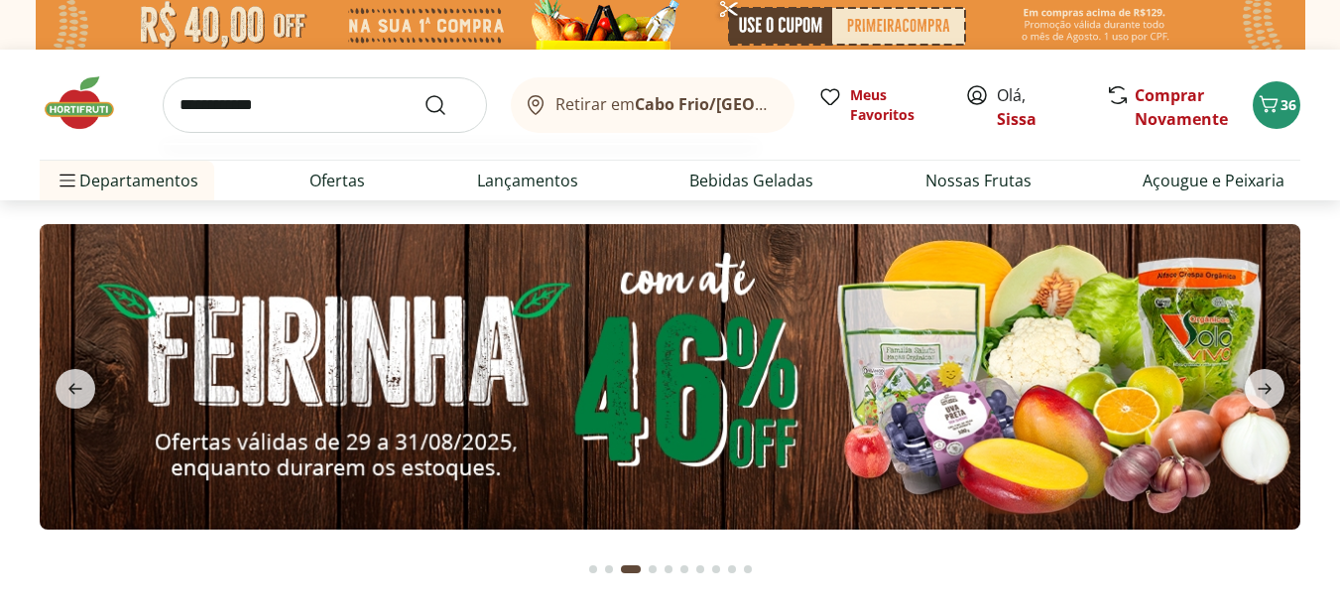
click button "Submit Search" at bounding box center [447, 105] width 48 height 24
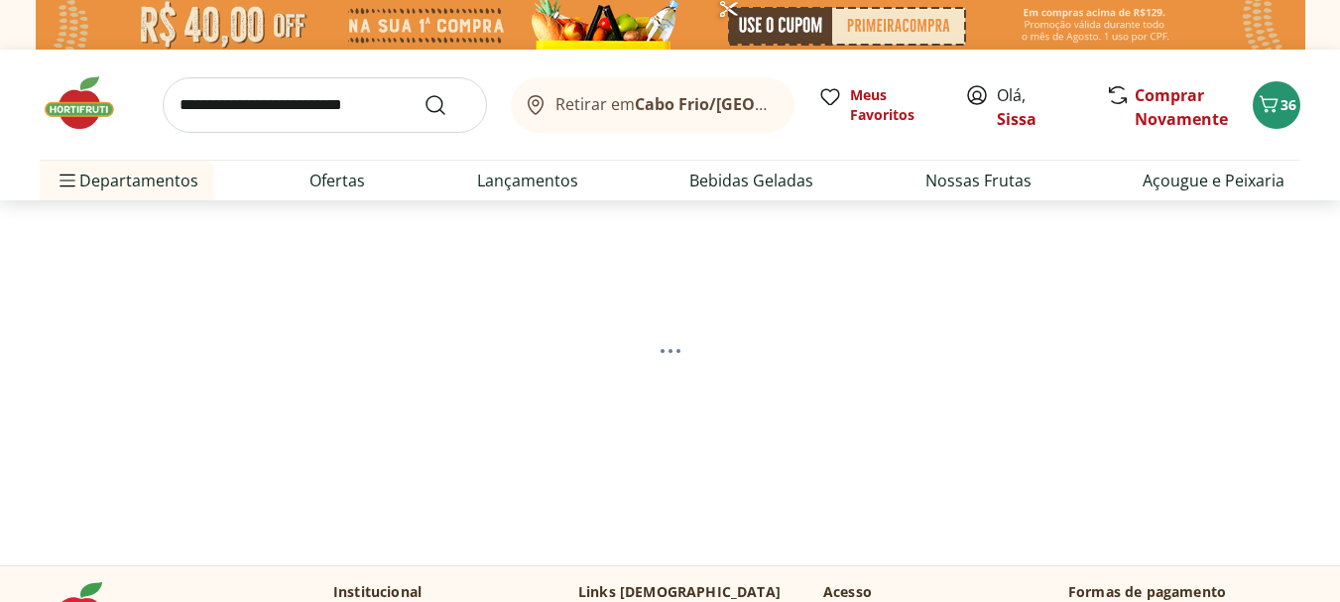
select select "**********"
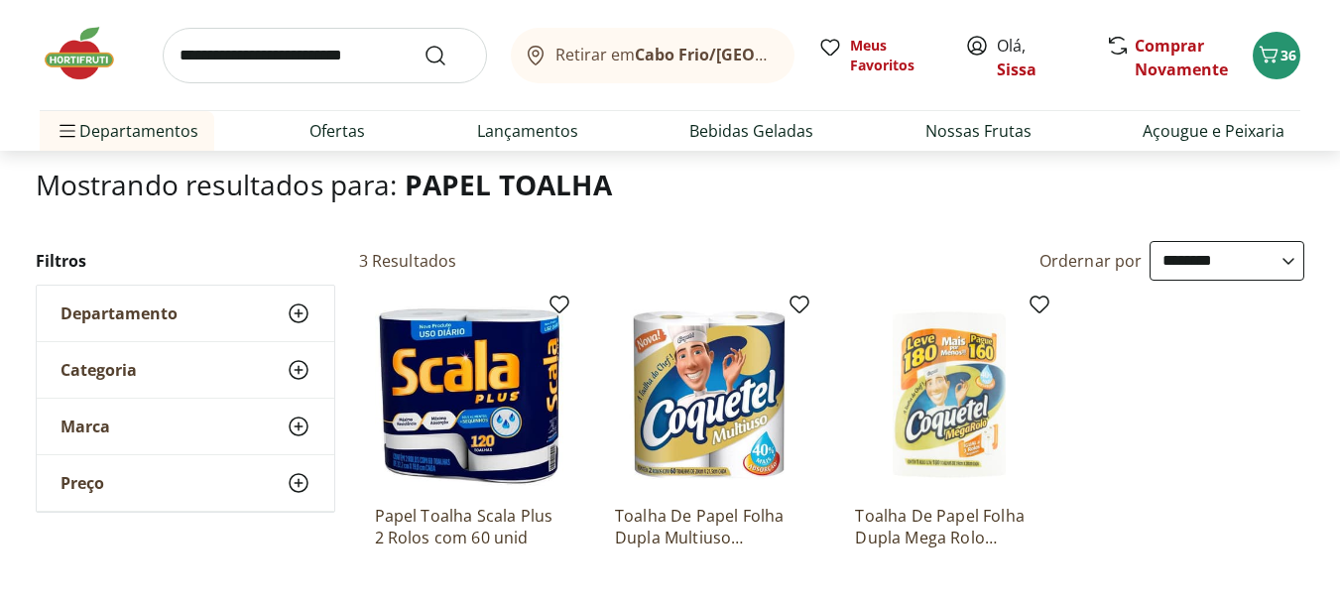
scroll to position [238, 0]
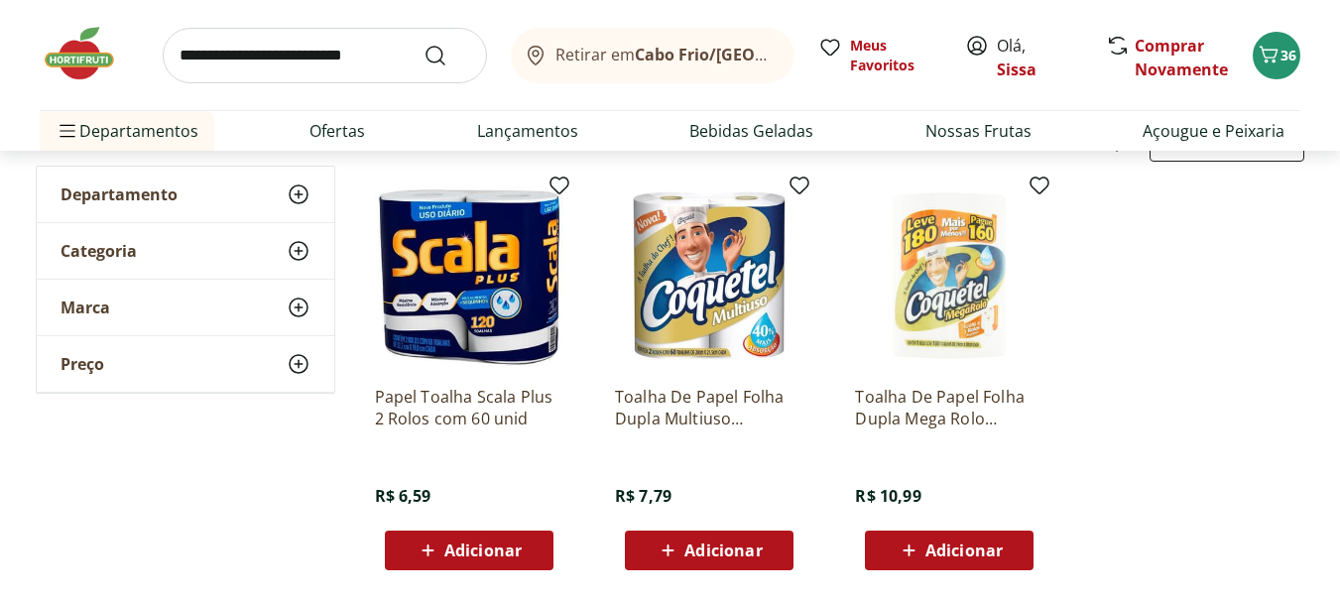
click at [492, 558] on span "Adicionar" at bounding box center [482, 550] width 77 height 16
click at [493, 557] on span "Adicionar" at bounding box center [482, 550] width 77 height 16
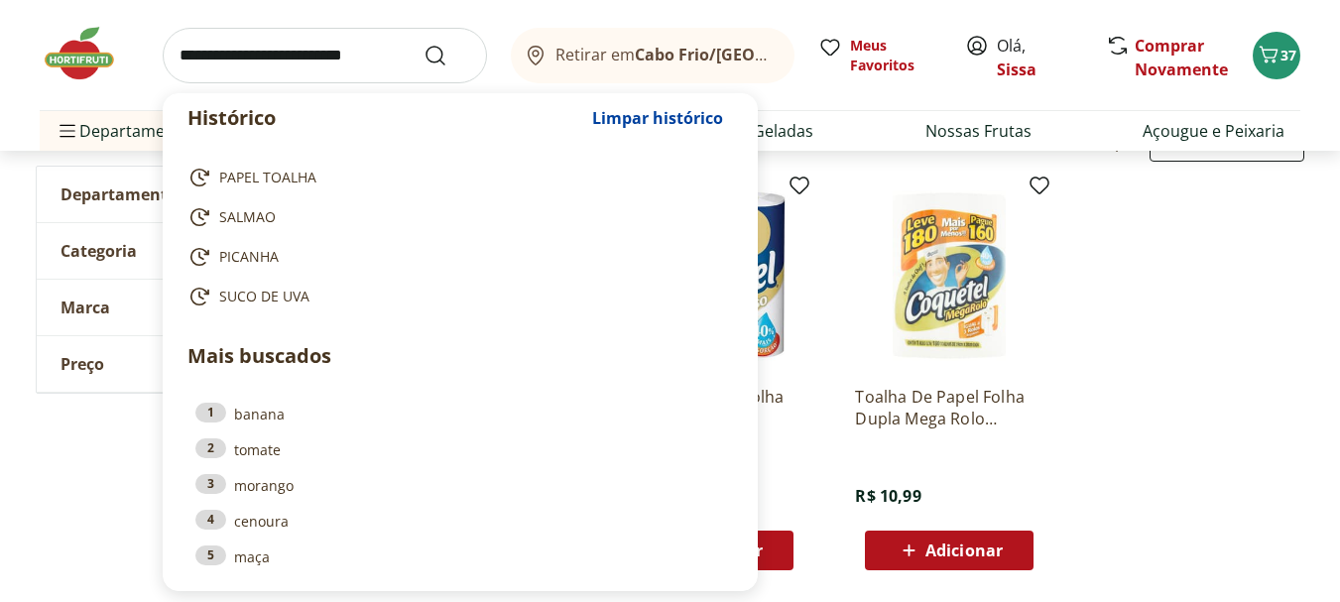
click at [230, 70] on input "search" at bounding box center [325, 56] width 324 height 56
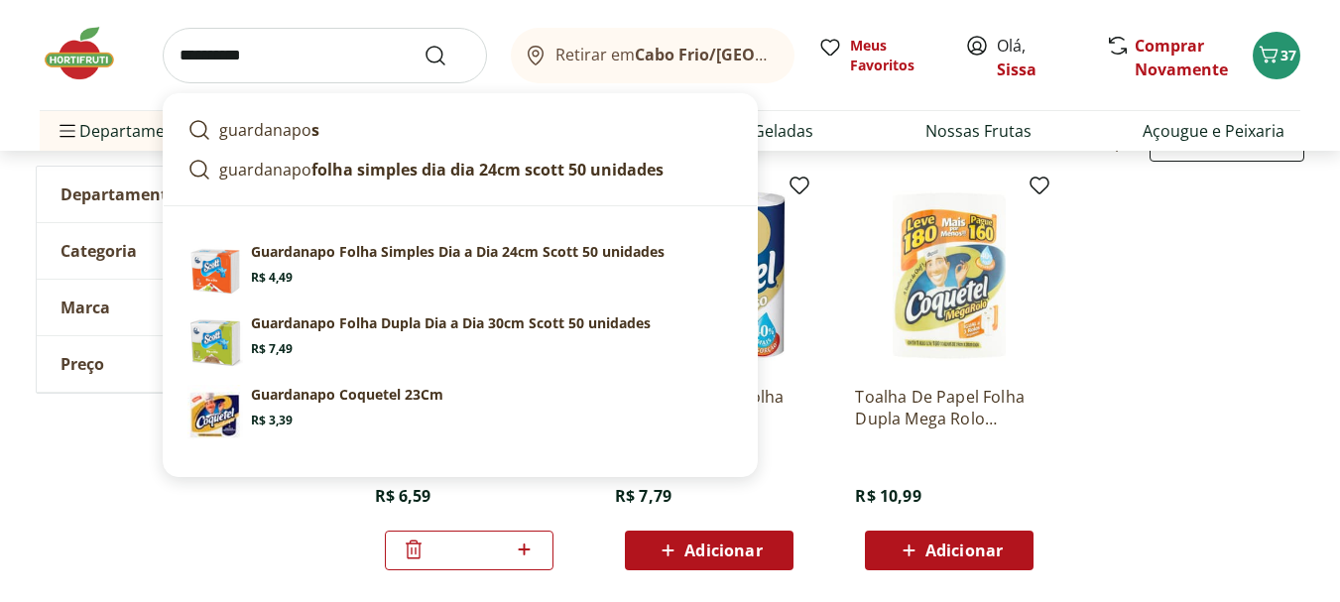
type input "**********"
click at [423, 44] on button "Submit Search" at bounding box center [447, 56] width 48 height 24
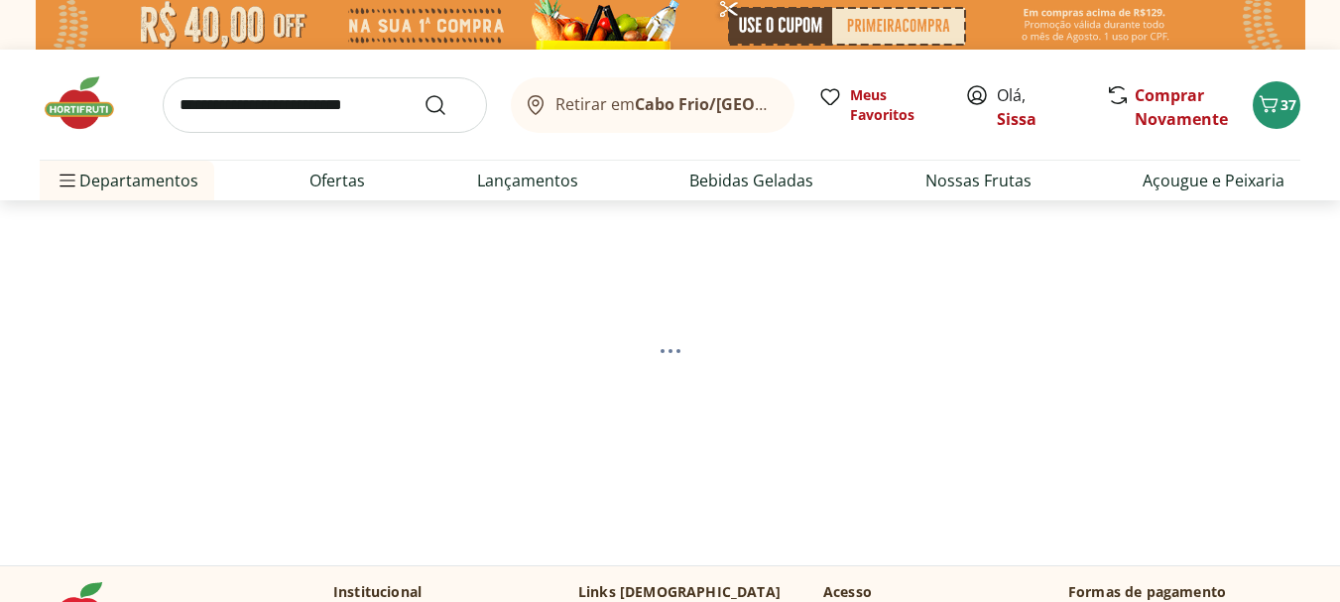
select select "**********"
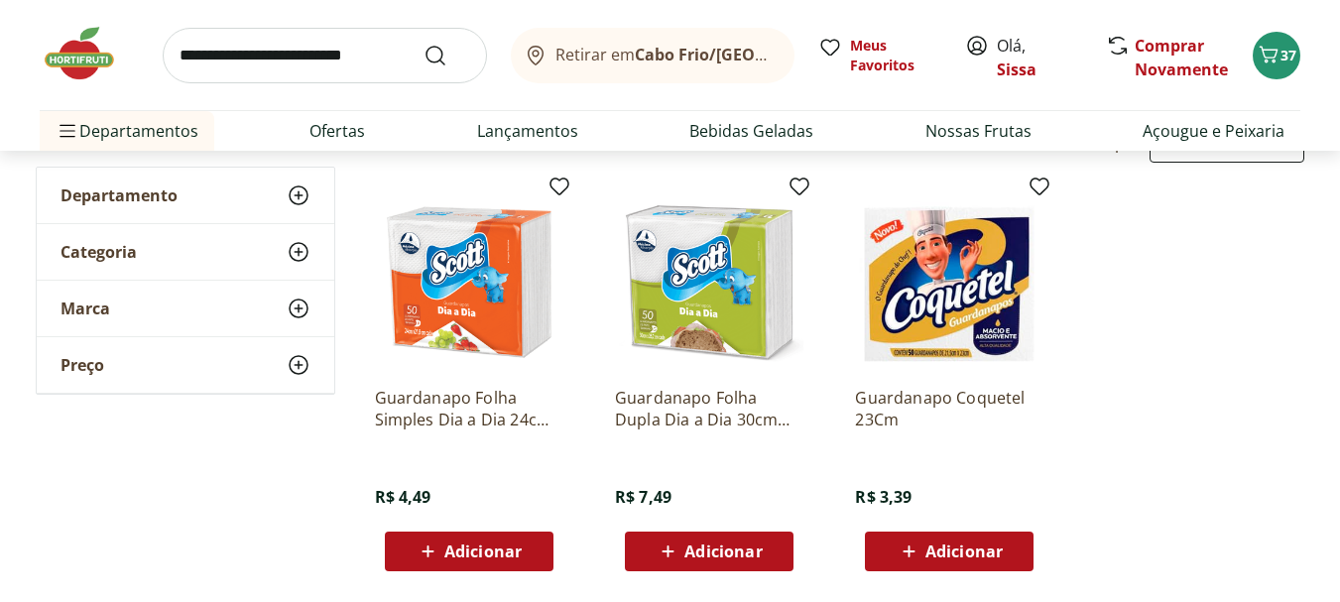
scroll to position [238, 0]
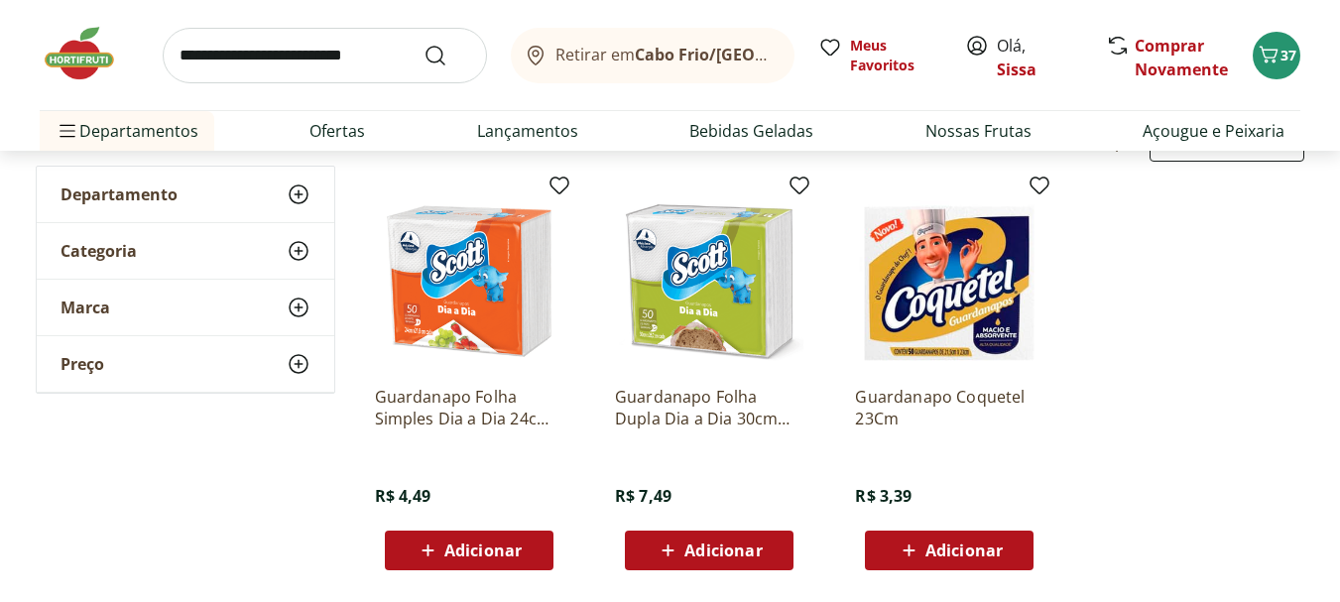
click at [948, 549] on span "Adicionar" at bounding box center [963, 550] width 77 height 16
click at [84, 63] on img at bounding box center [89, 53] width 99 height 59
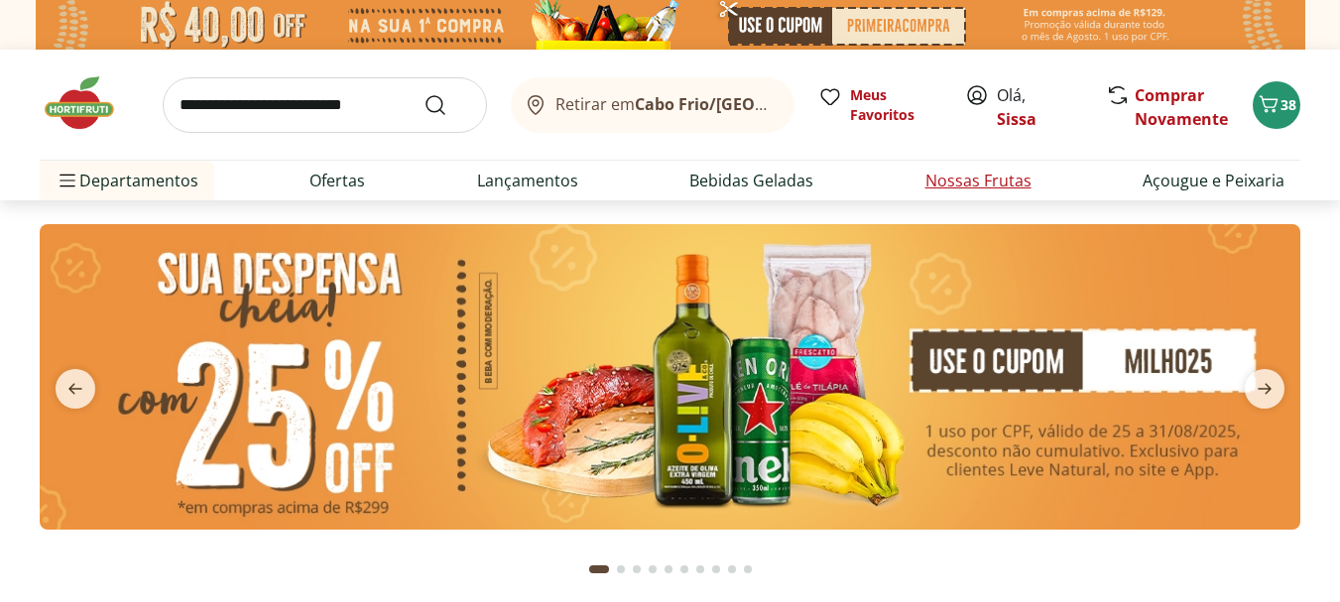
click at [1012, 179] on link "Nossas Frutas" at bounding box center [978, 181] width 106 height 24
type input "*"
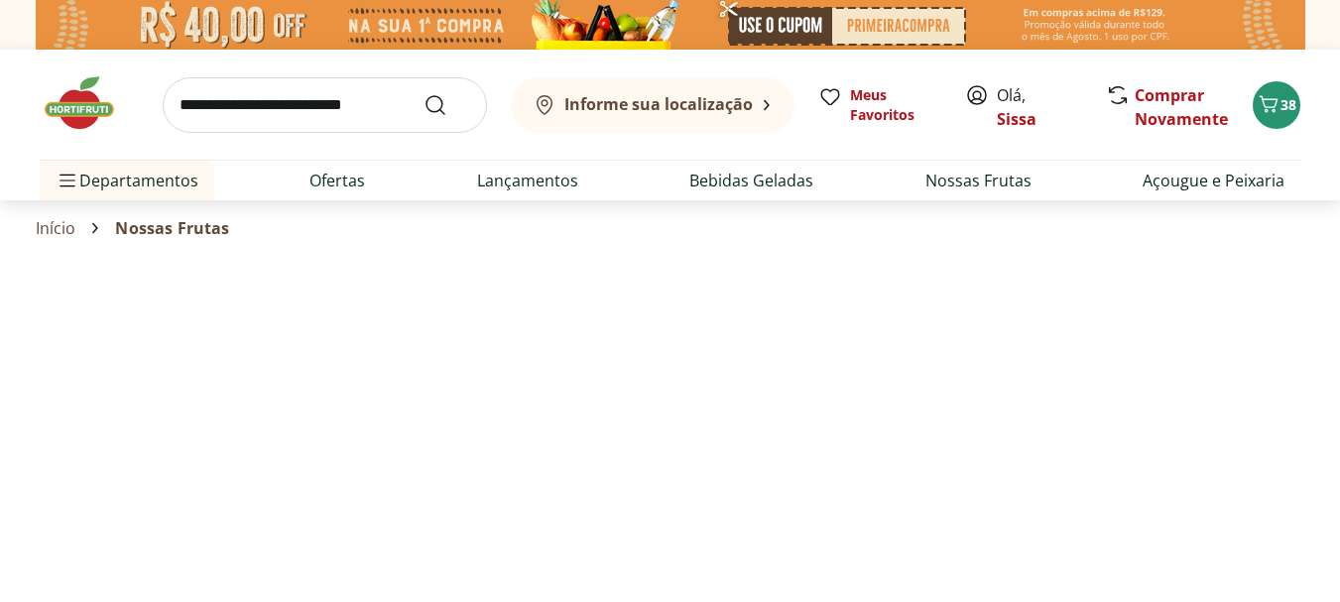
select select "**********"
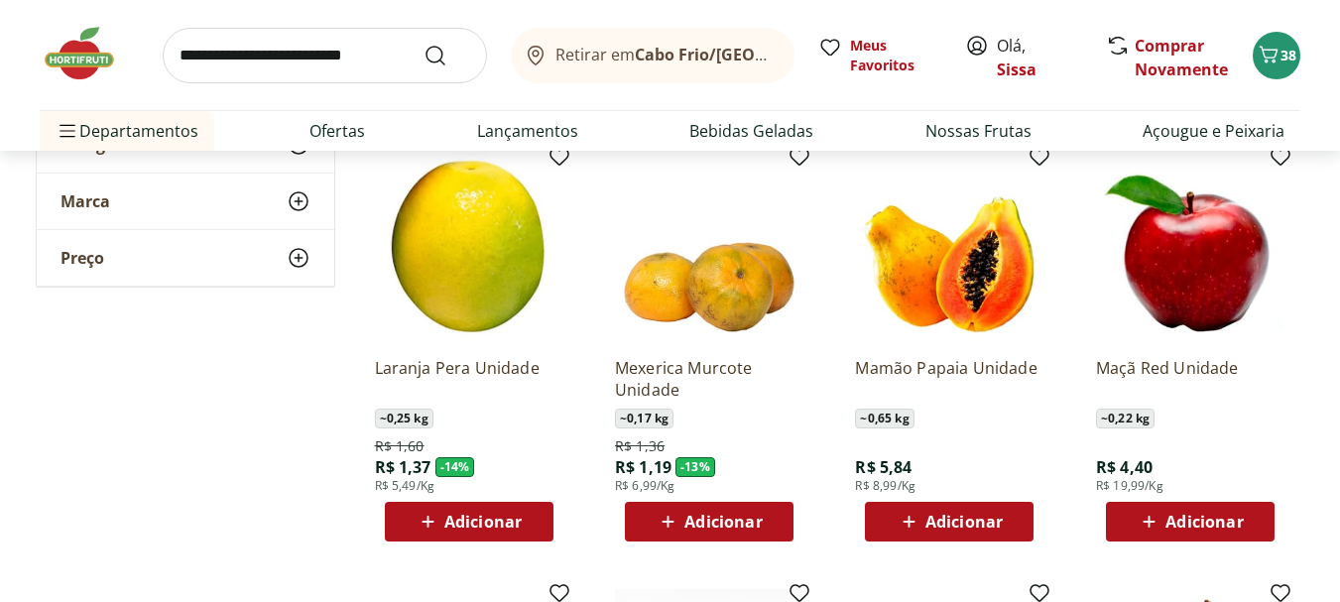
scroll to position [635, 0]
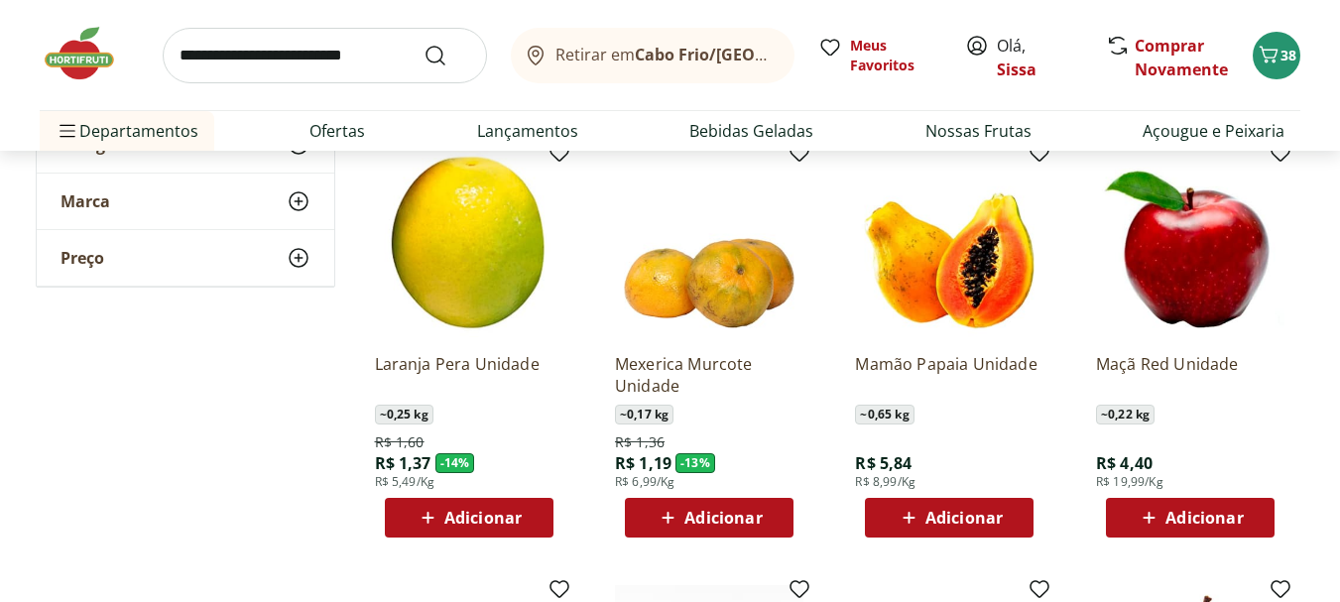
click at [492, 516] on span "Adicionar" at bounding box center [482, 518] width 77 height 16
click at [522, 517] on icon at bounding box center [525, 517] width 12 height 12
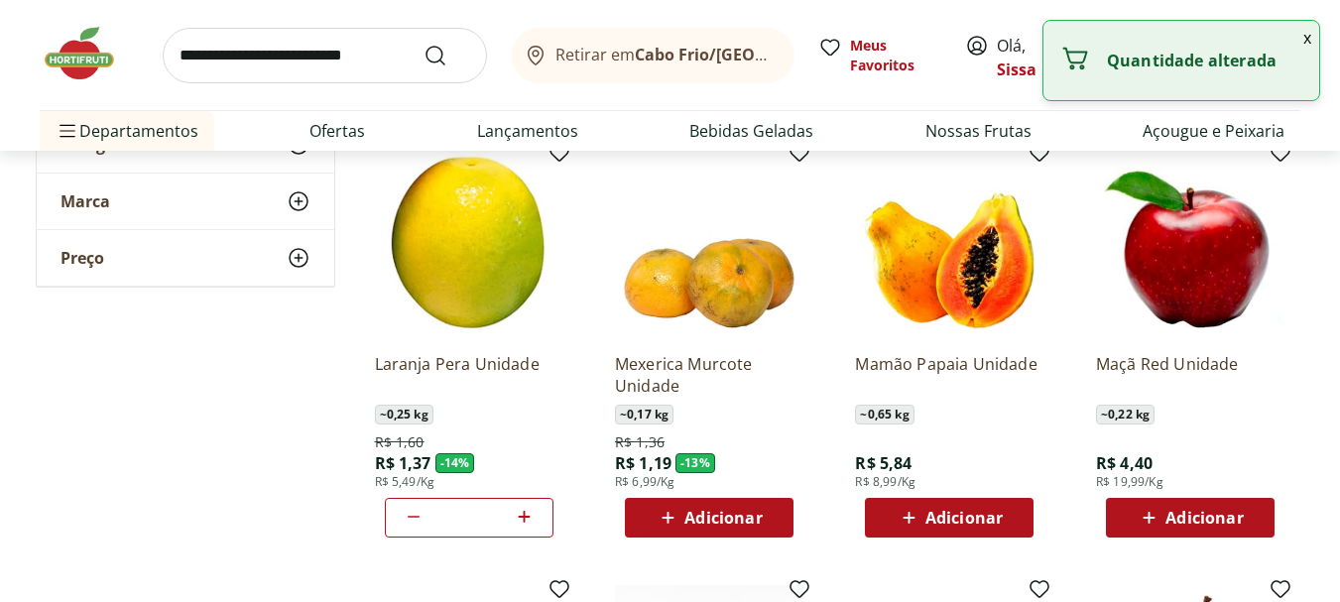
click at [522, 517] on icon at bounding box center [525, 517] width 12 height 12
type input "*"
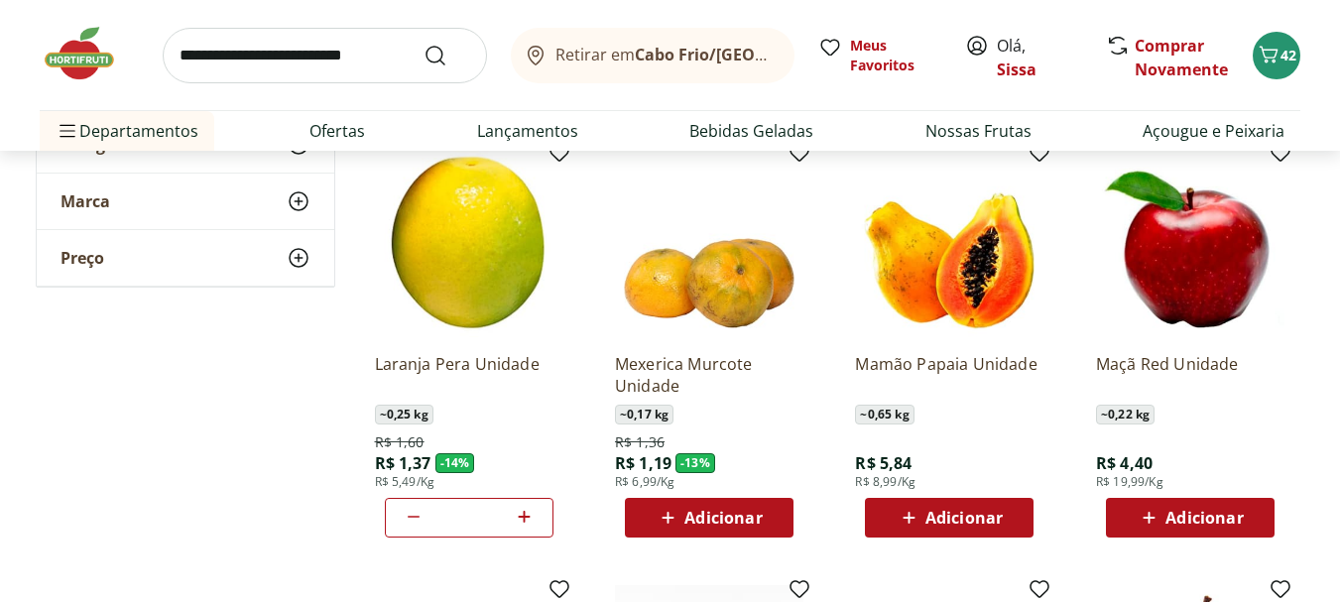
click at [956, 526] on span "Adicionar" at bounding box center [963, 518] width 77 height 16
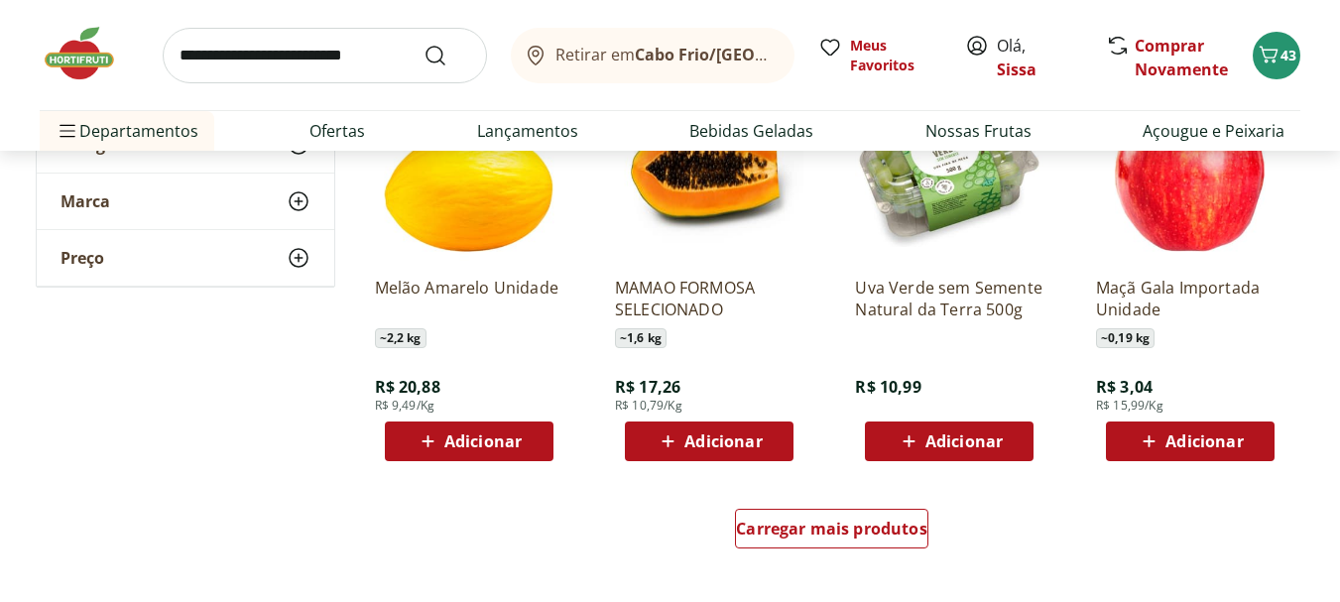
scroll to position [1150, 0]
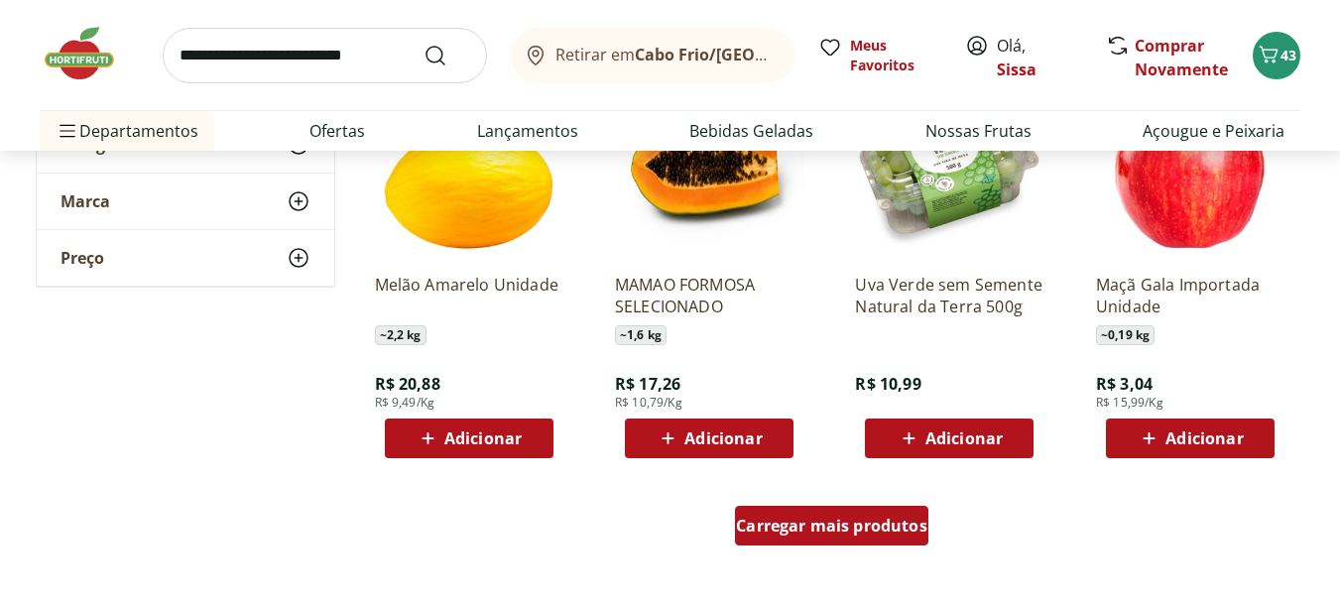
click at [845, 530] on span "Carregar mais produtos" at bounding box center [831, 526] width 191 height 16
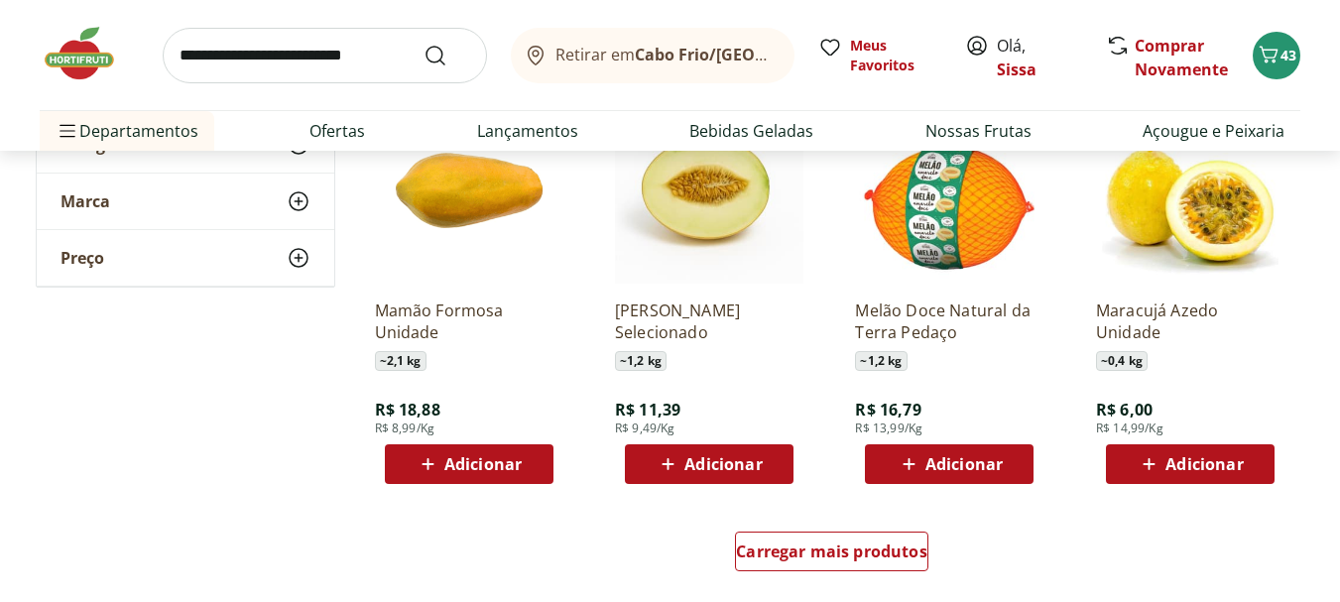
scroll to position [2419, 0]
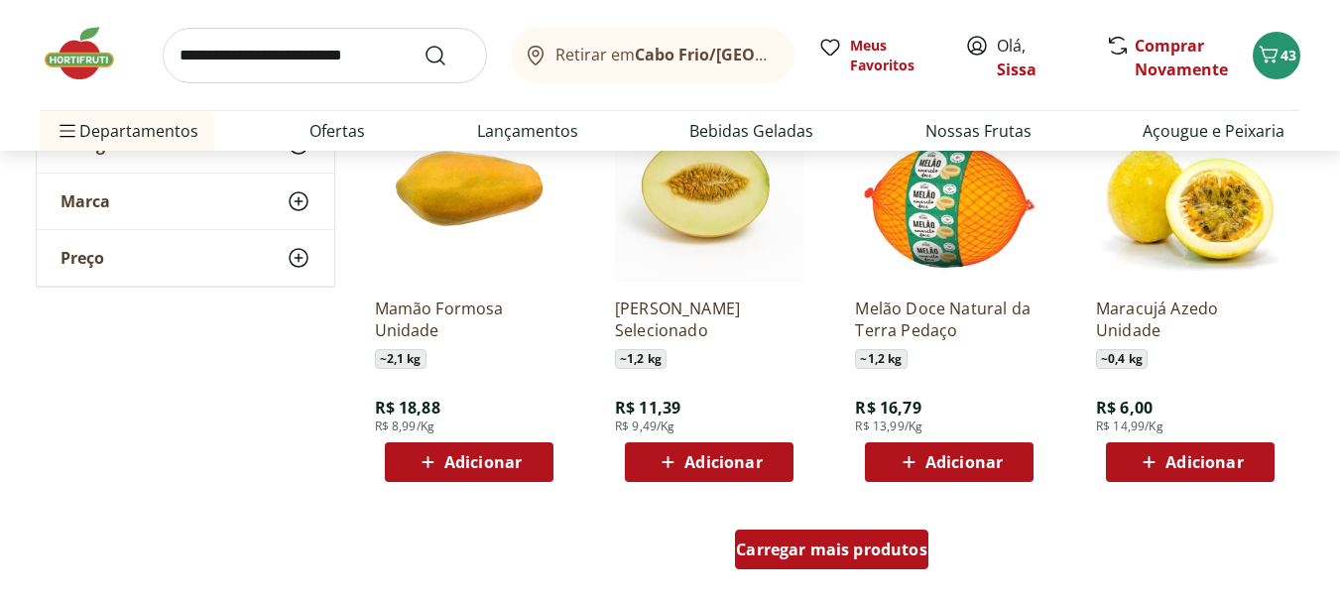
click at [841, 552] on span "Carregar mais produtos" at bounding box center [831, 549] width 191 height 16
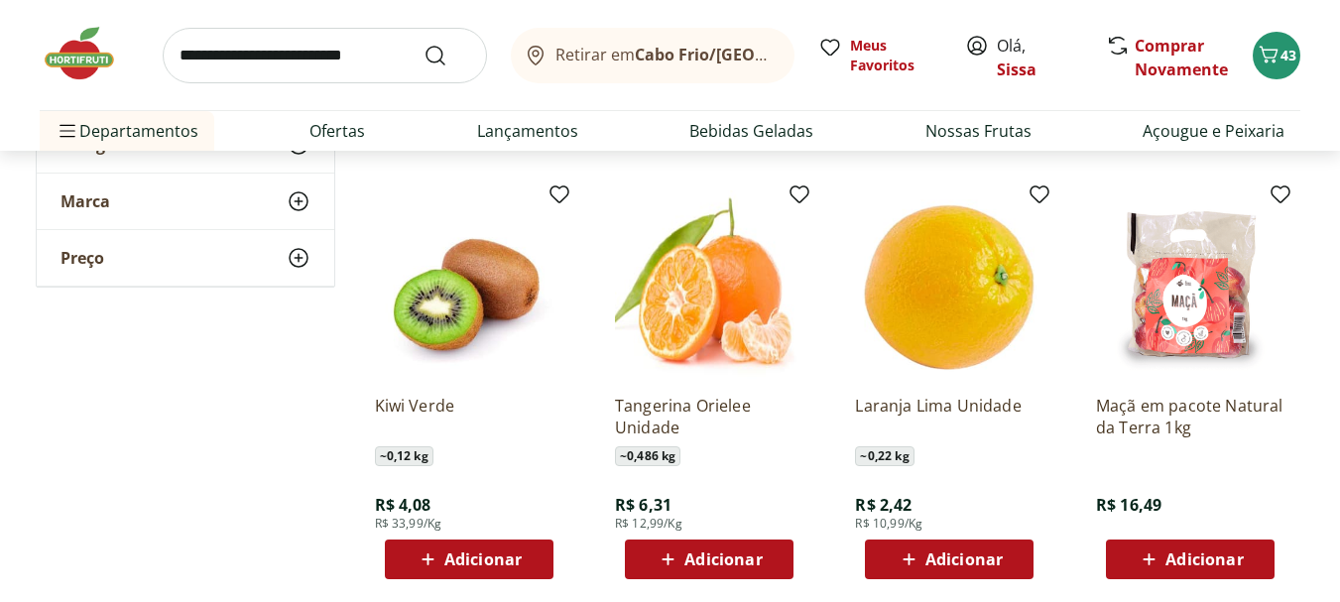
scroll to position [3213, 0]
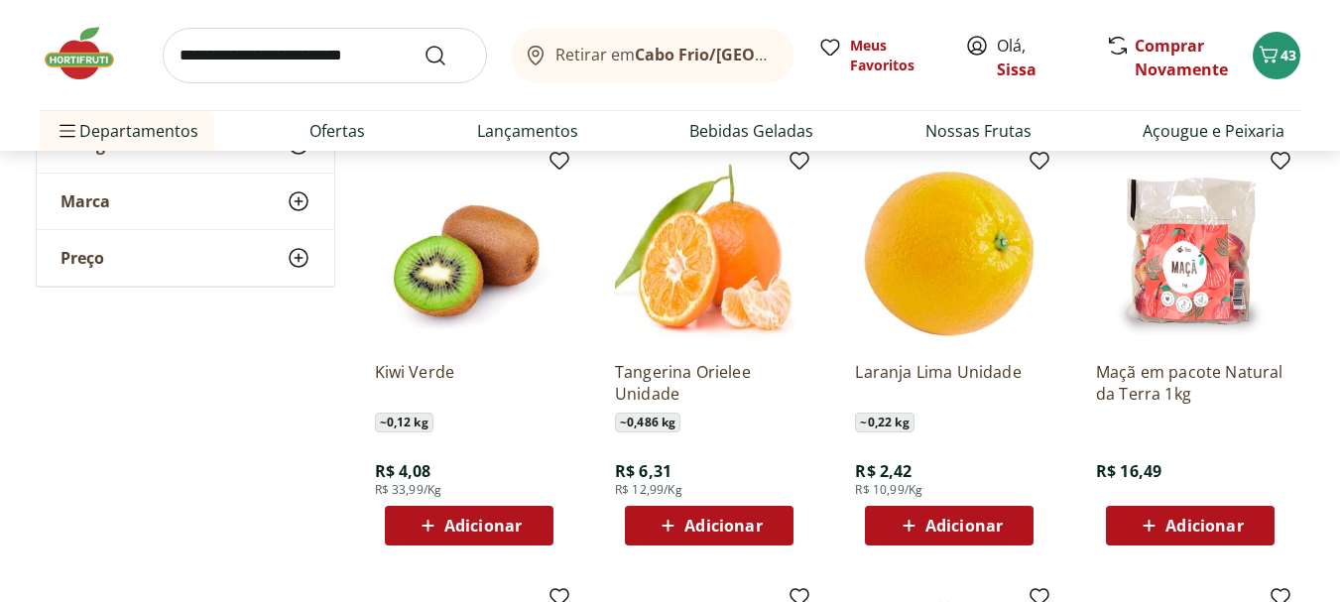
click at [467, 532] on span "Adicionar" at bounding box center [482, 526] width 77 height 16
click at [529, 524] on icon at bounding box center [524, 525] width 25 height 24
type input "*"
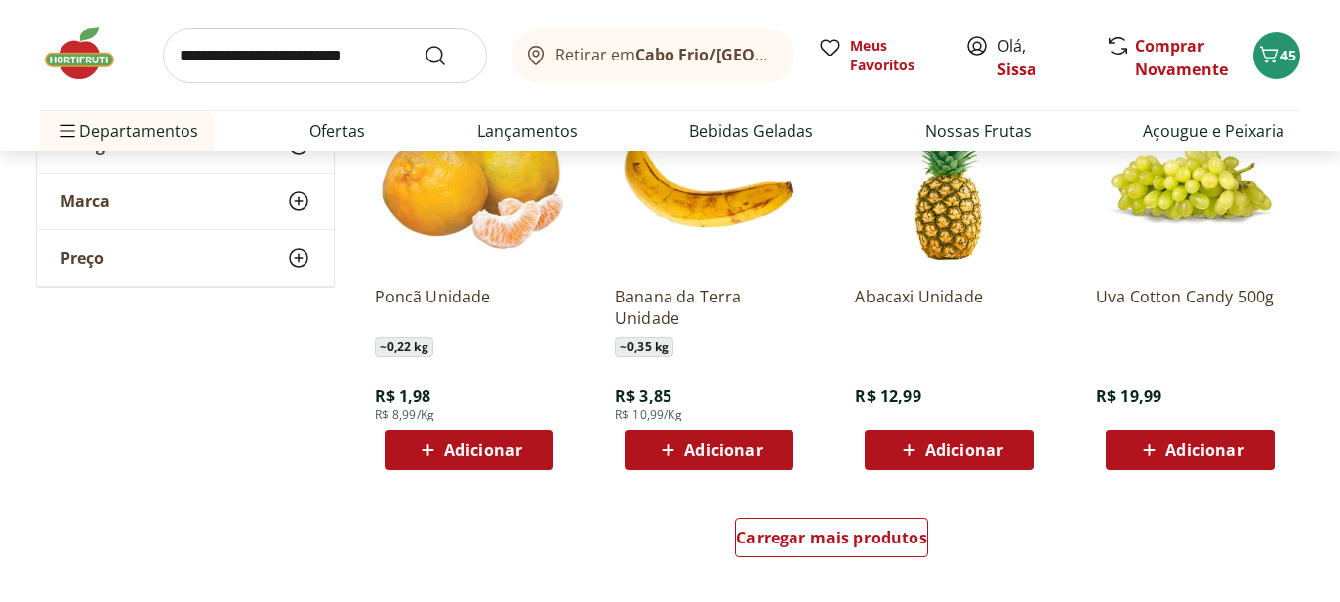
scroll to position [3728, 0]
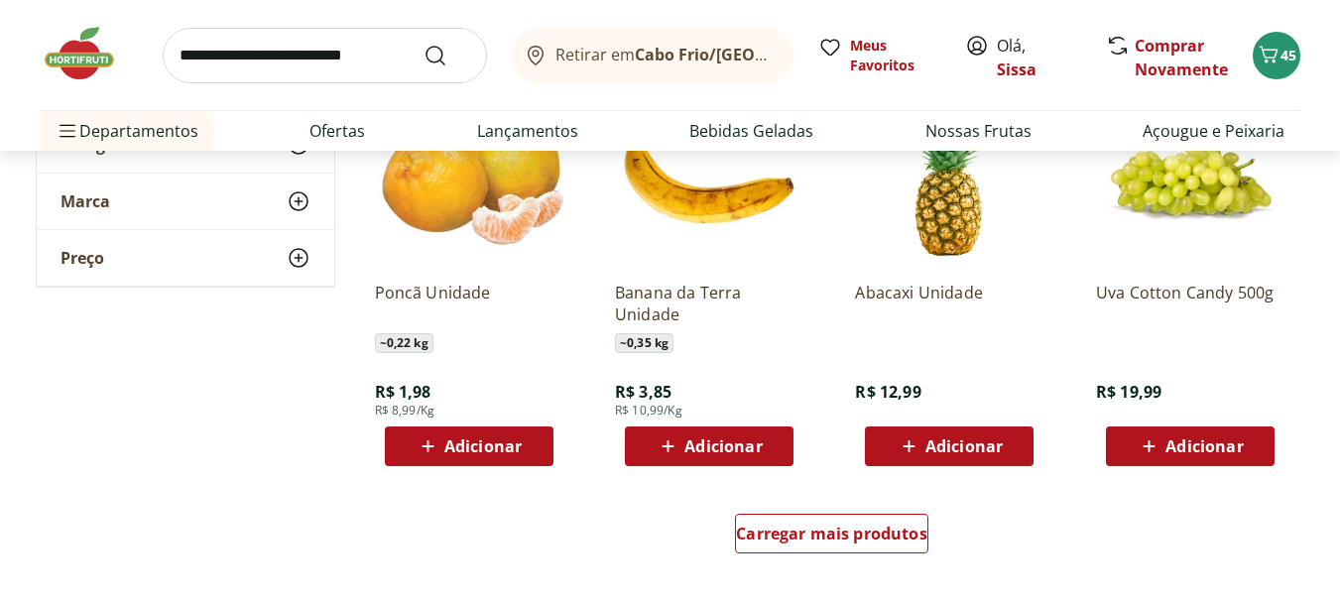
click at [969, 447] on span "Adicionar" at bounding box center [963, 446] width 77 height 16
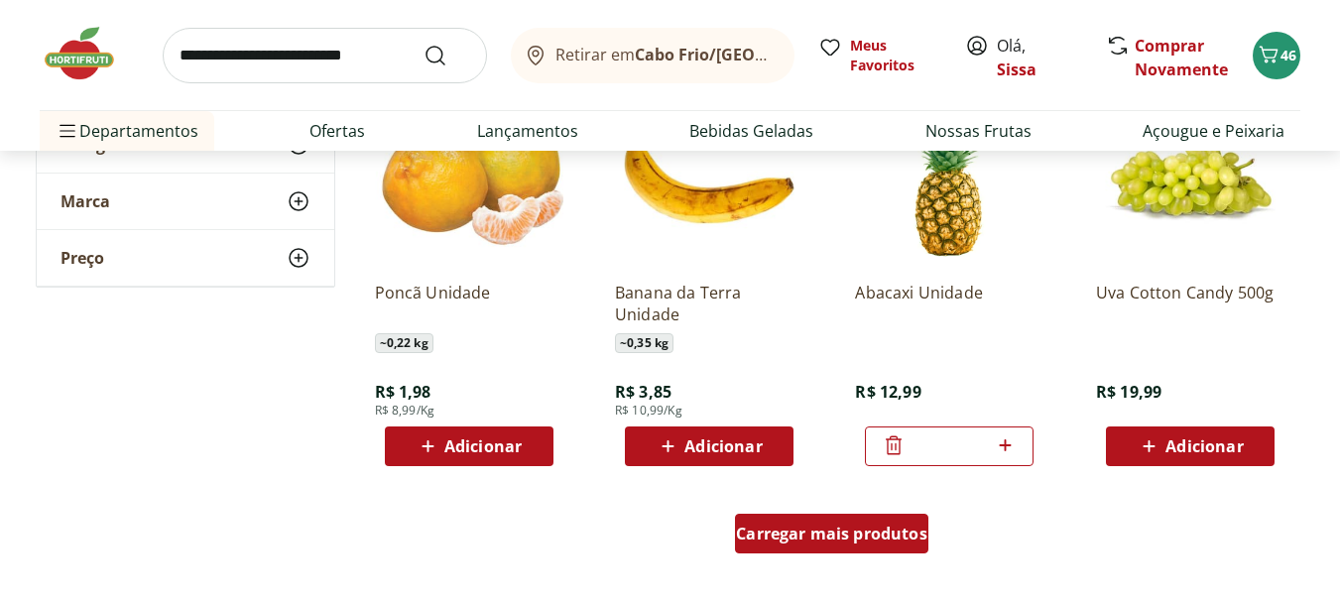
click at [886, 536] on span "Carregar mais produtos" at bounding box center [831, 534] width 191 height 16
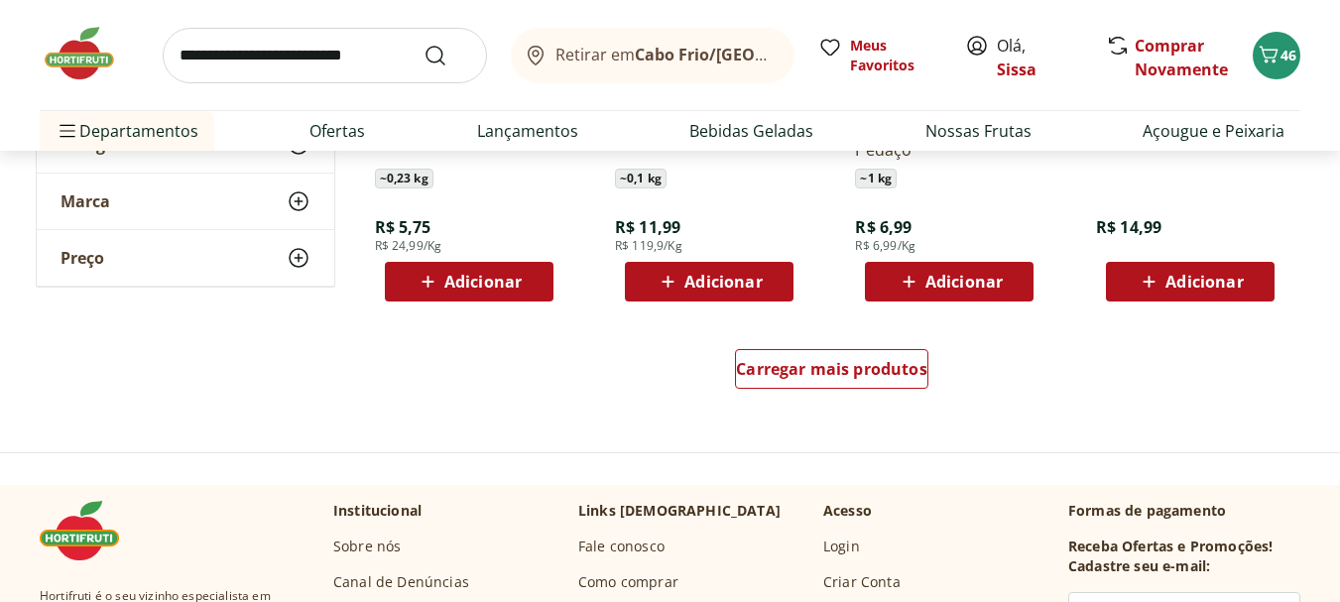
scroll to position [5196, 0]
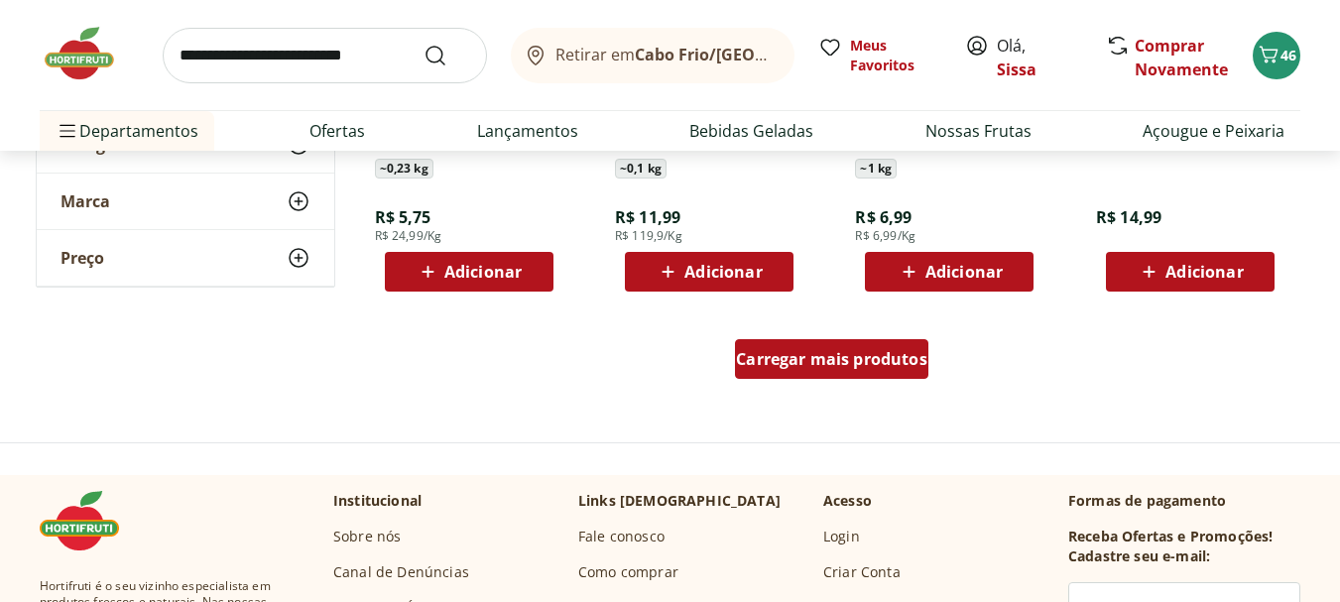
click at [904, 352] on span "Carregar mais produtos" at bounding box center [831, 359] width 191 height 16
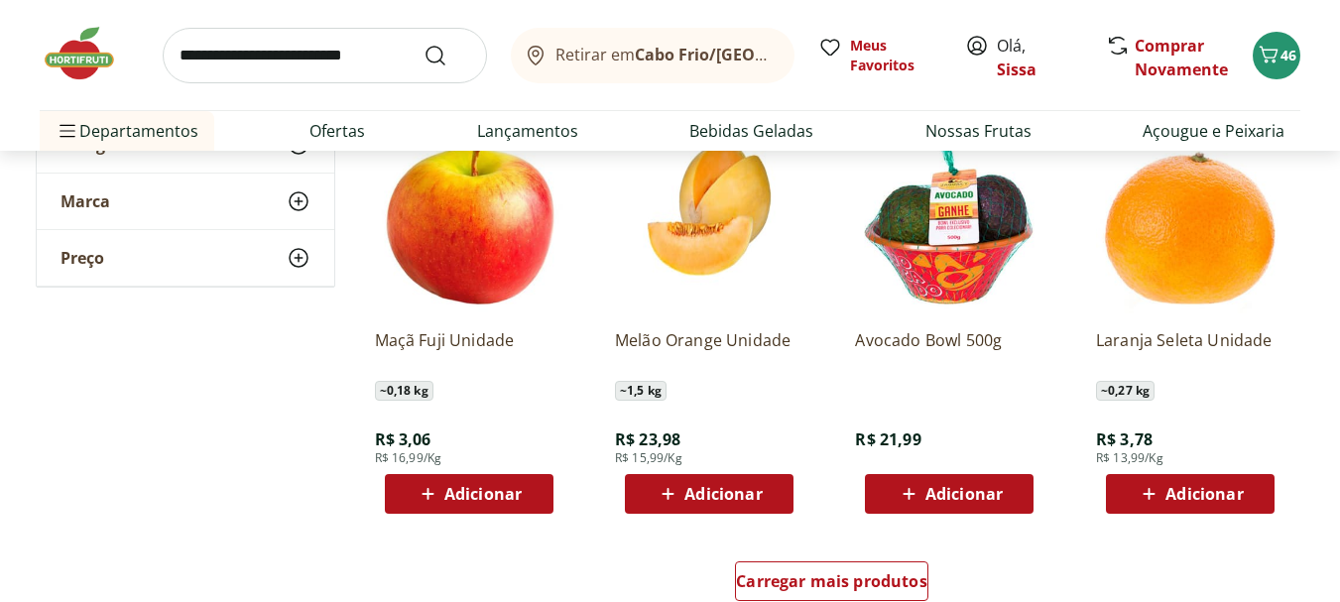
scroll to position [6306, 0]
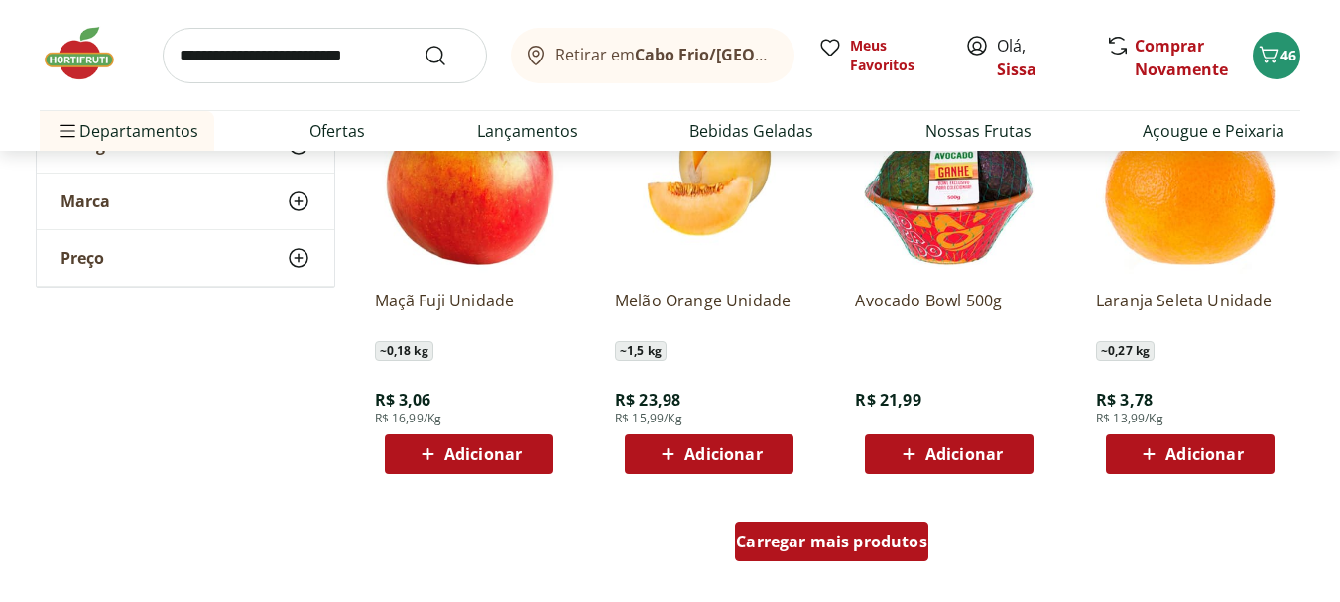
click at [852, 549] on span "Carregar mais produtos" at bounding box center [831, 541] width 191 height 16
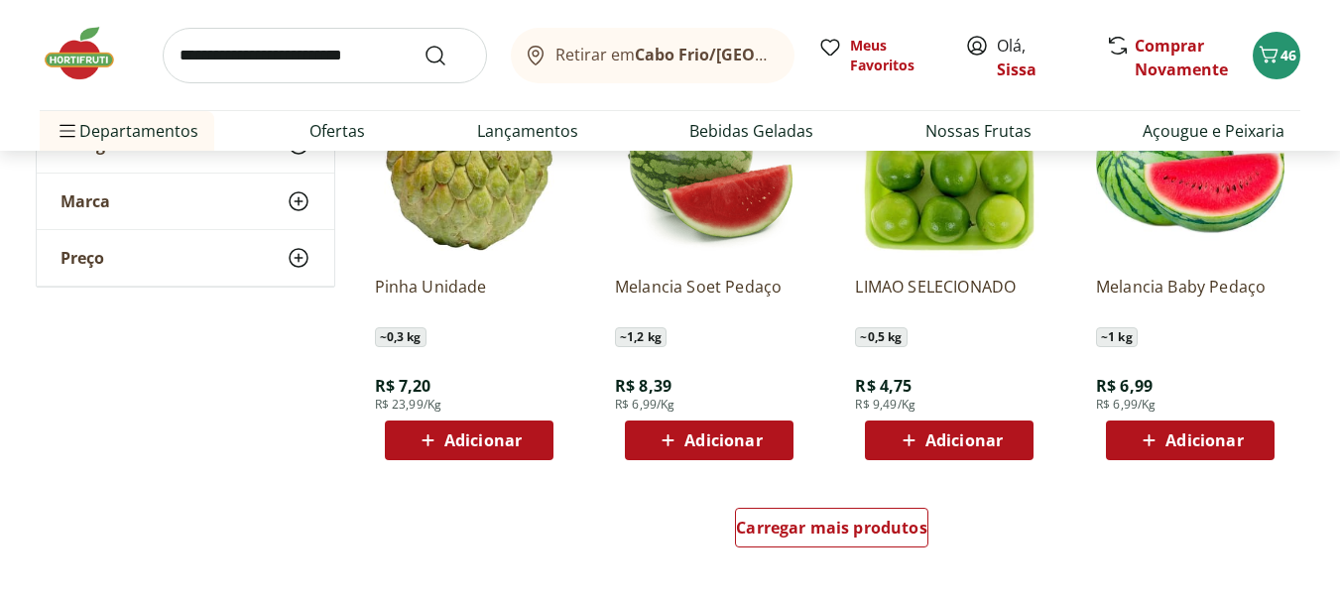
scroll to position [7615, 0]
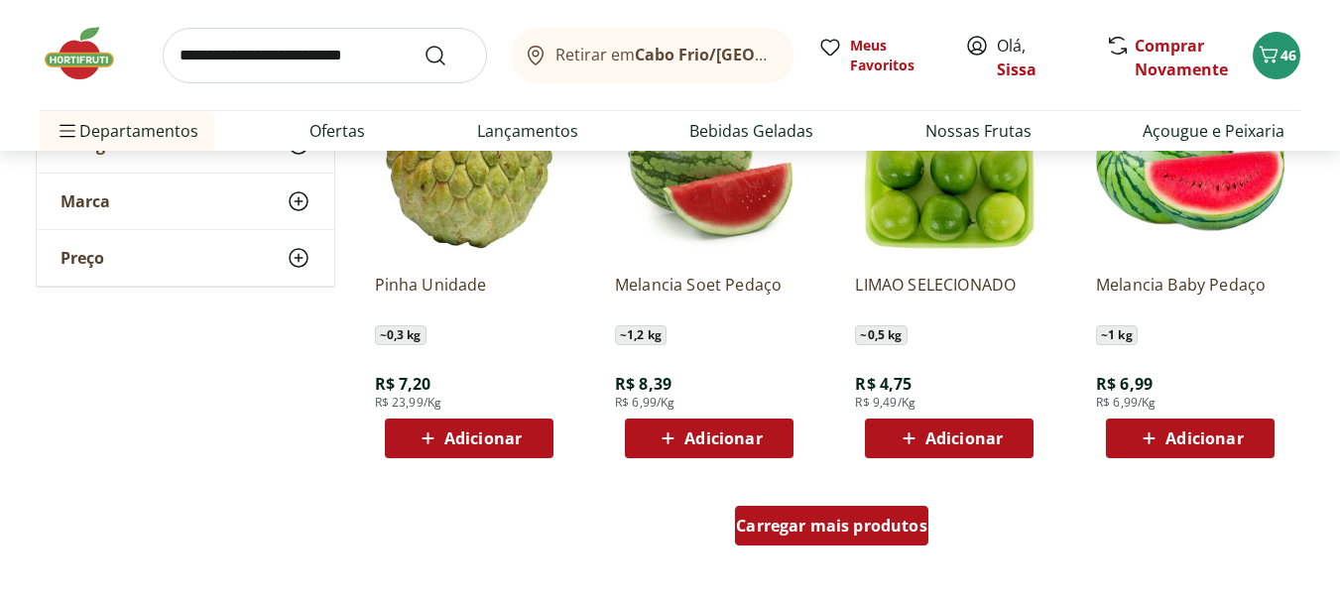
click at [809, 533] on span "Carregar mais produtos" at bounding box center [831, 526] width 191 height 16
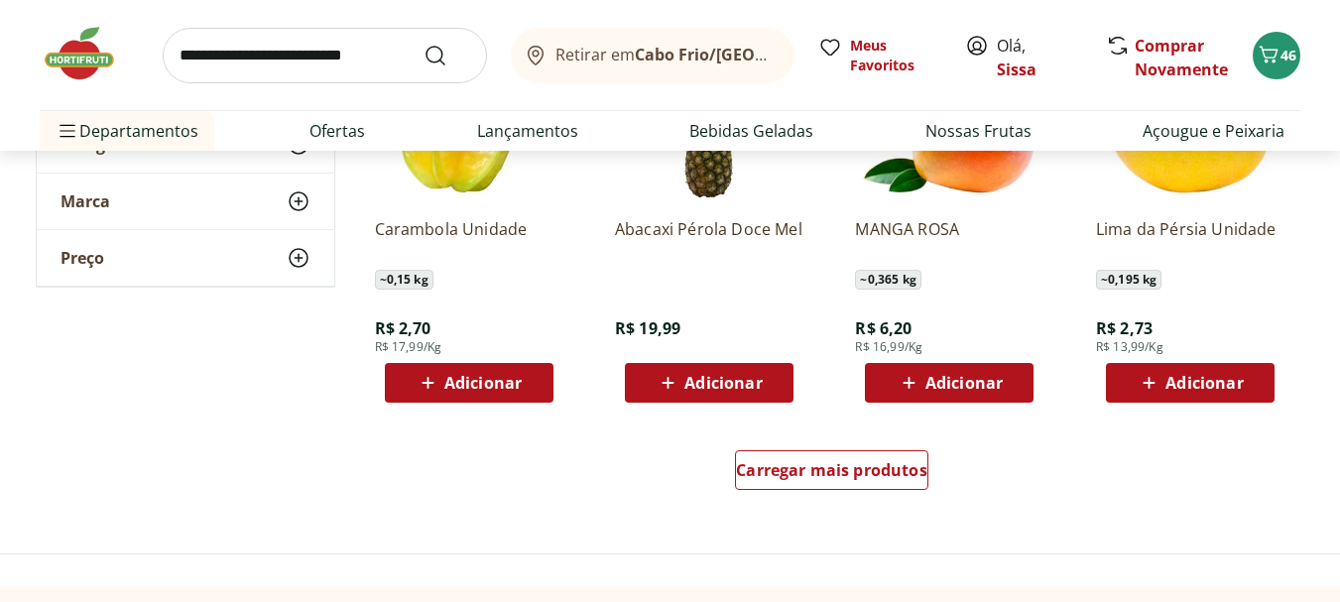
scroll to position [8924, 0]
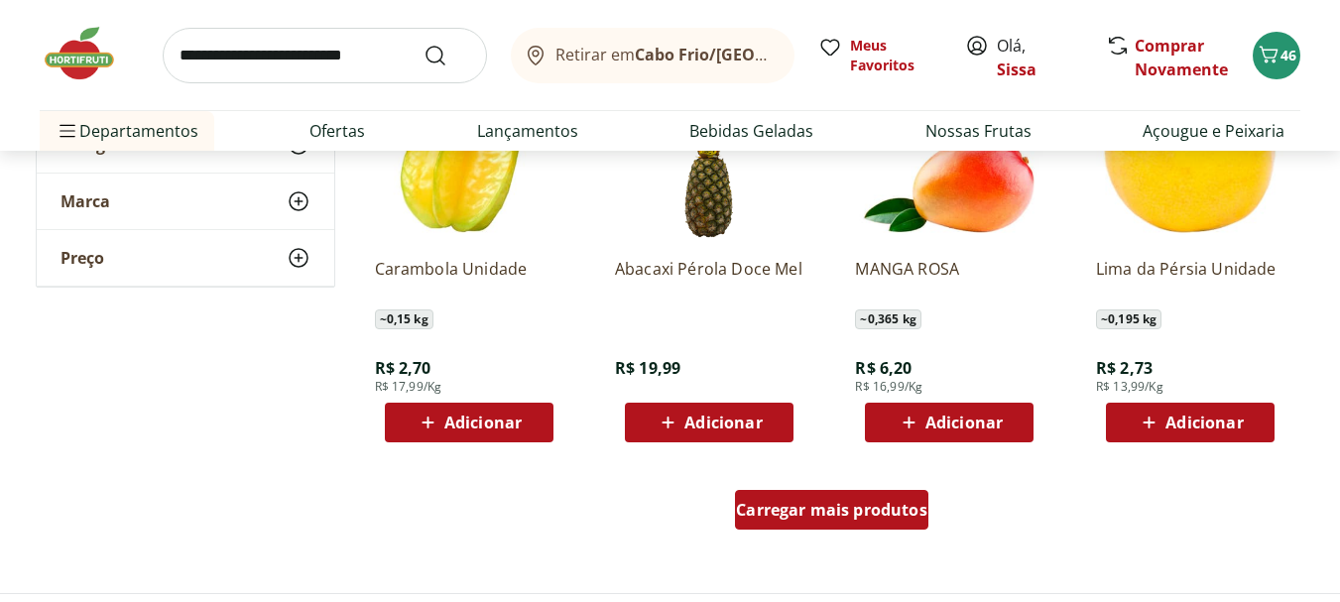
click at [812, 523] on div "Carregar mais produtos" at bounding box center [831, 510] width 193 height 40
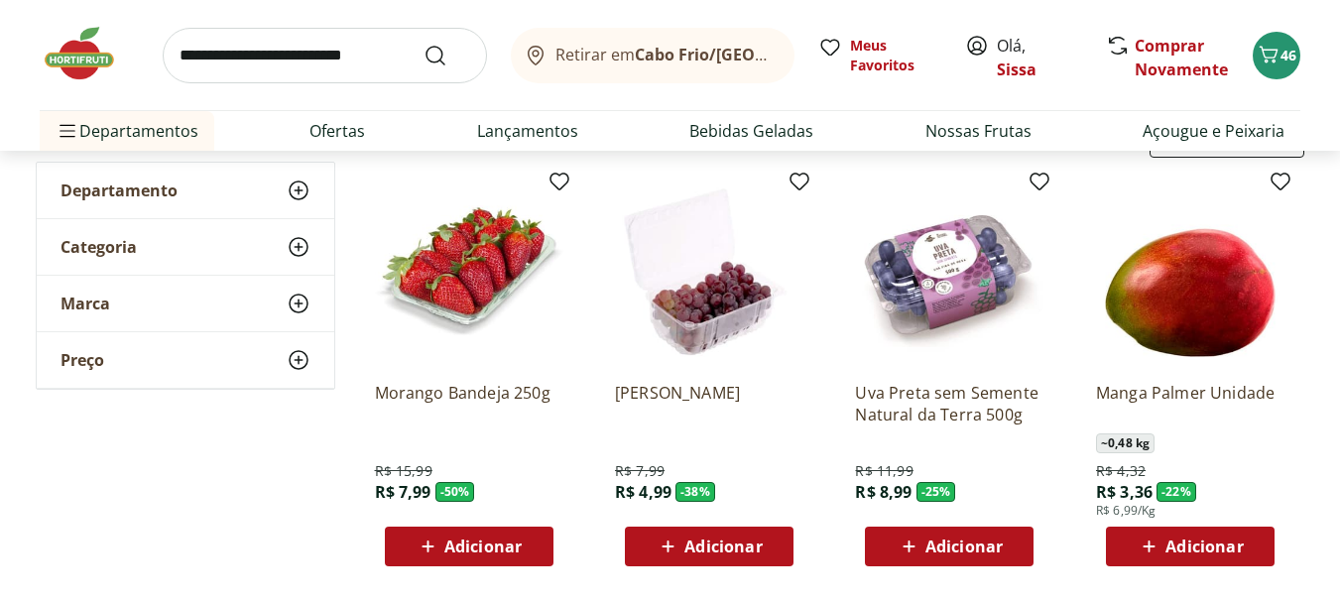
scroll to position [198, 0]
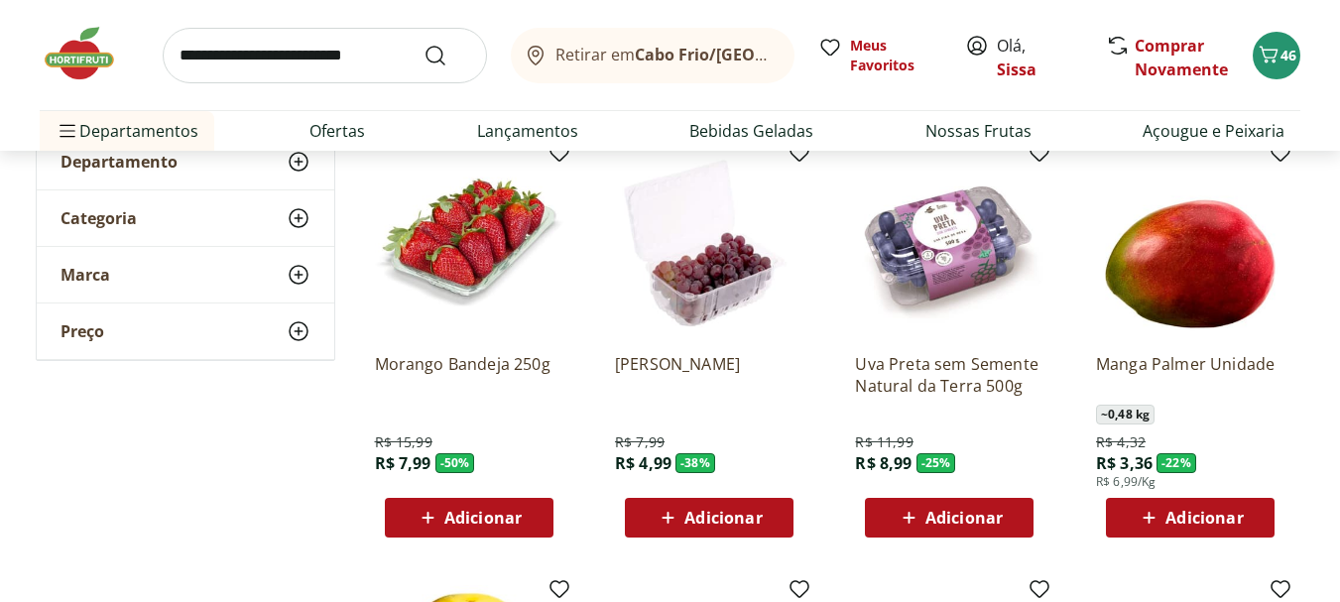
click at [710, 520] on span "Adicionar" at bounding box center [722, 518] width 77 height 16
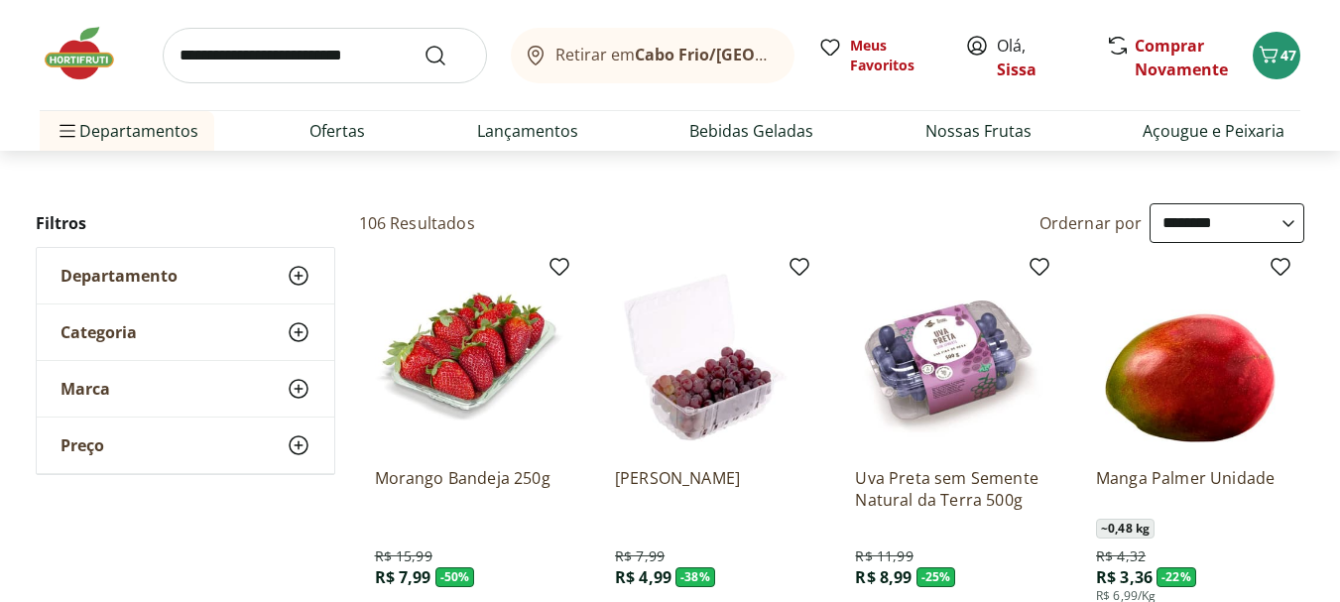
scroll to position [0, 0]
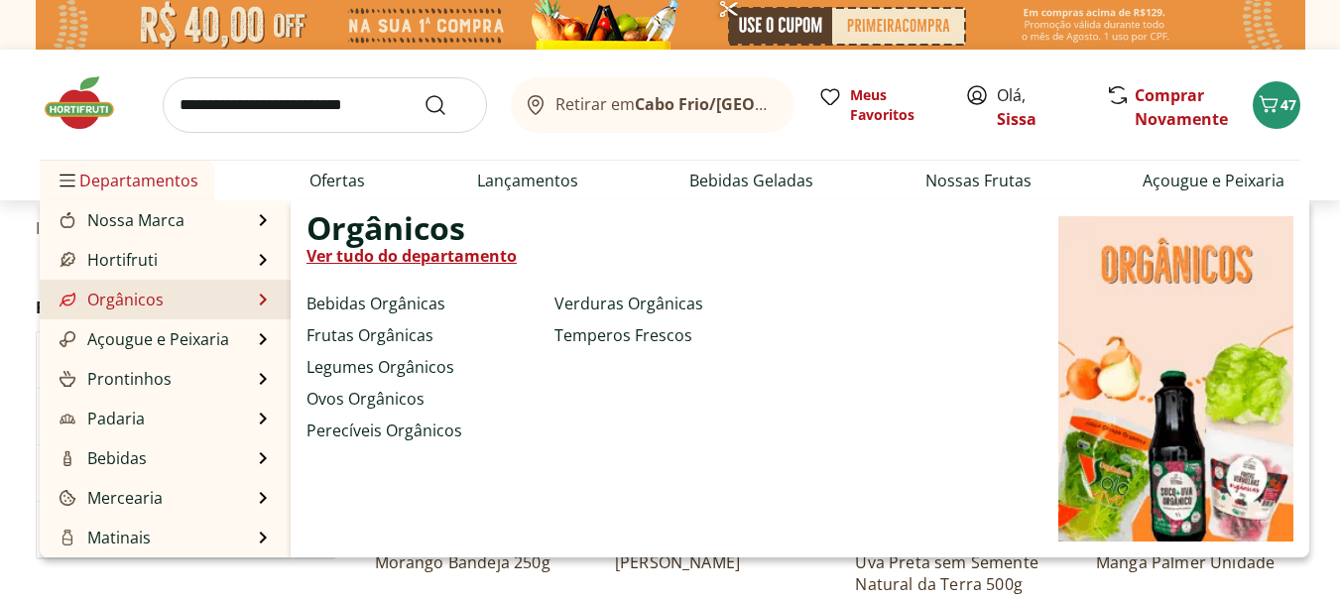
click at [123, 294] on link "Orgânicos" at bounding box center [110, 300] width 108 height 24
select select "**********"
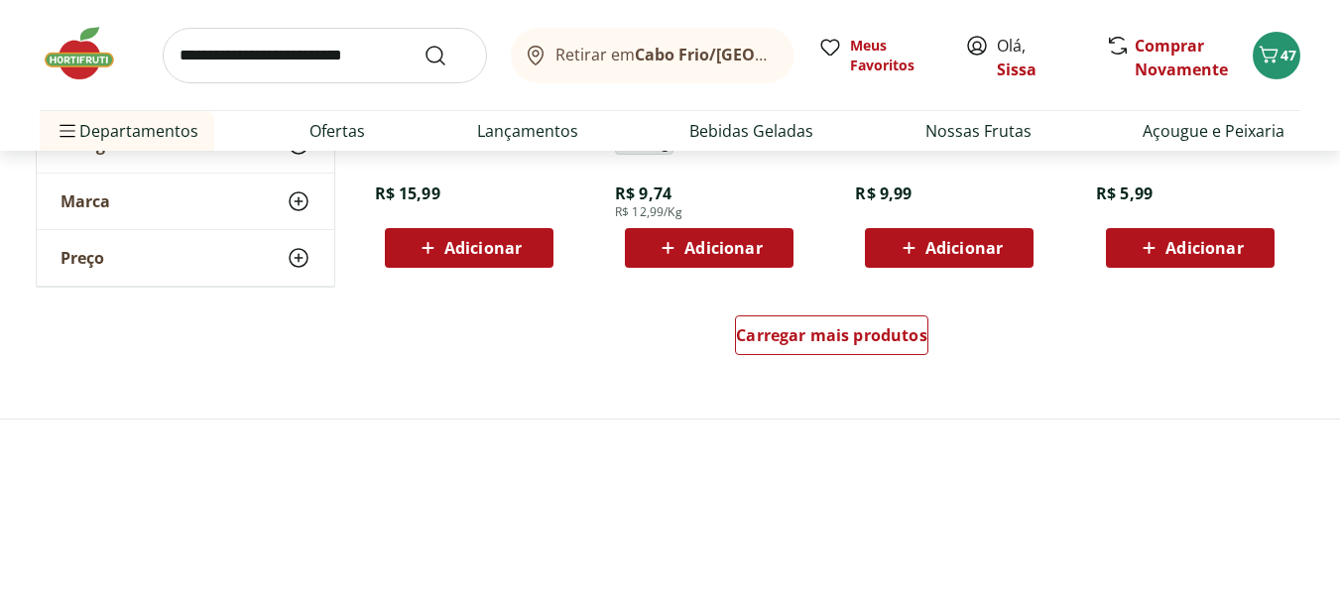
scroll to position [1428, 0]
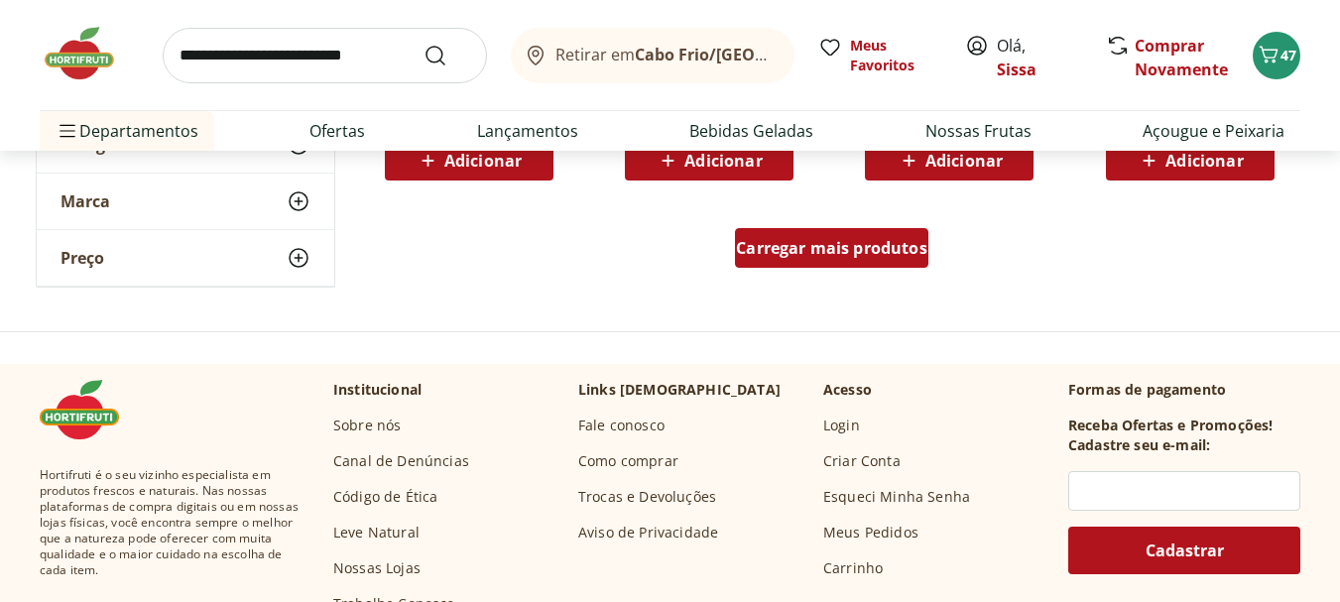
click at [899, 248] on span "Carregar mais produtos" at bounding box center [831, 248] width 191 height 16
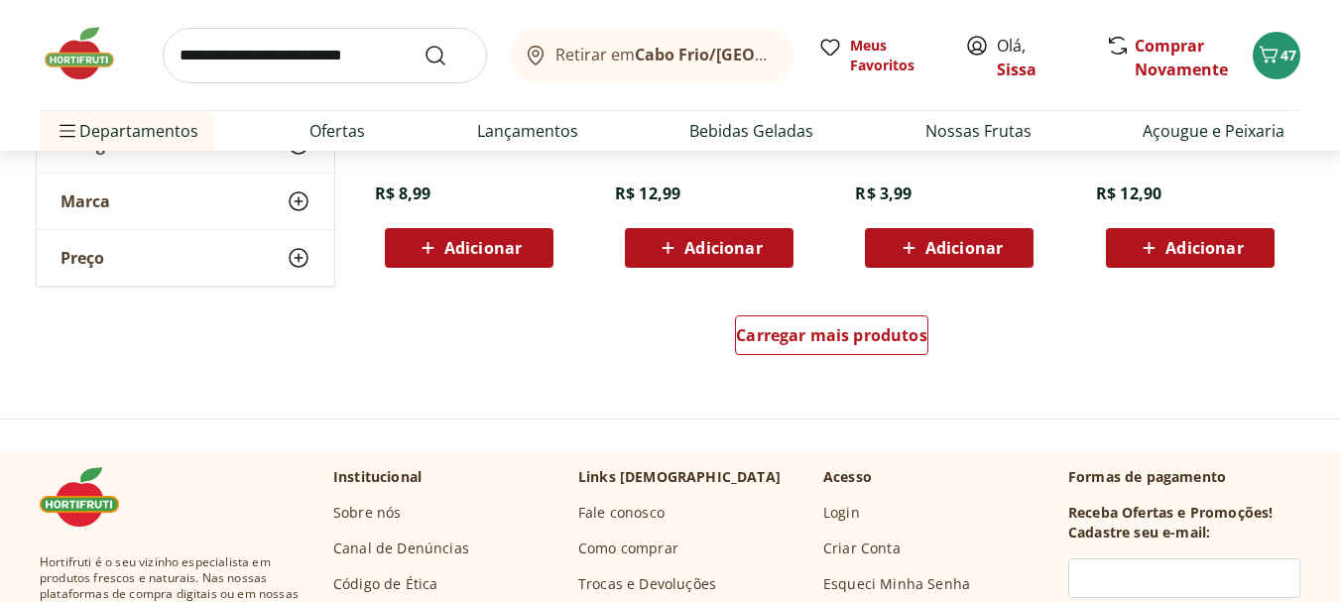
scroll to position [2697, 0]
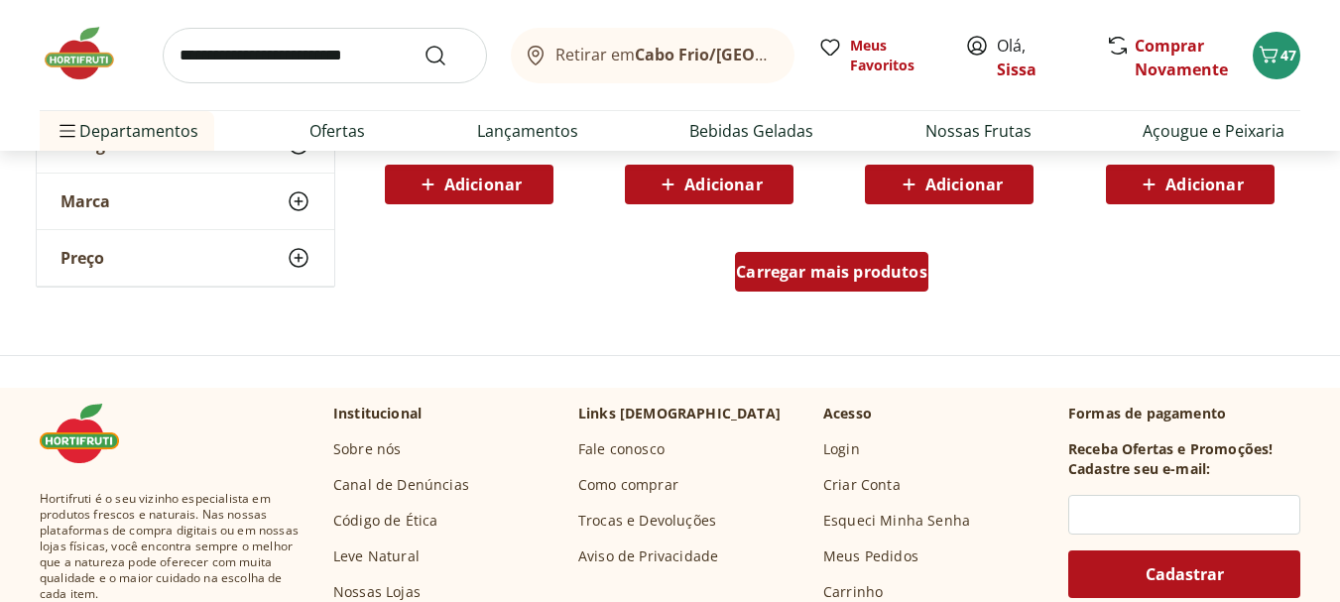
click at [896, 272] on span "Carregar mais produtos" at bounding box center [831, 272] width 191 height 16
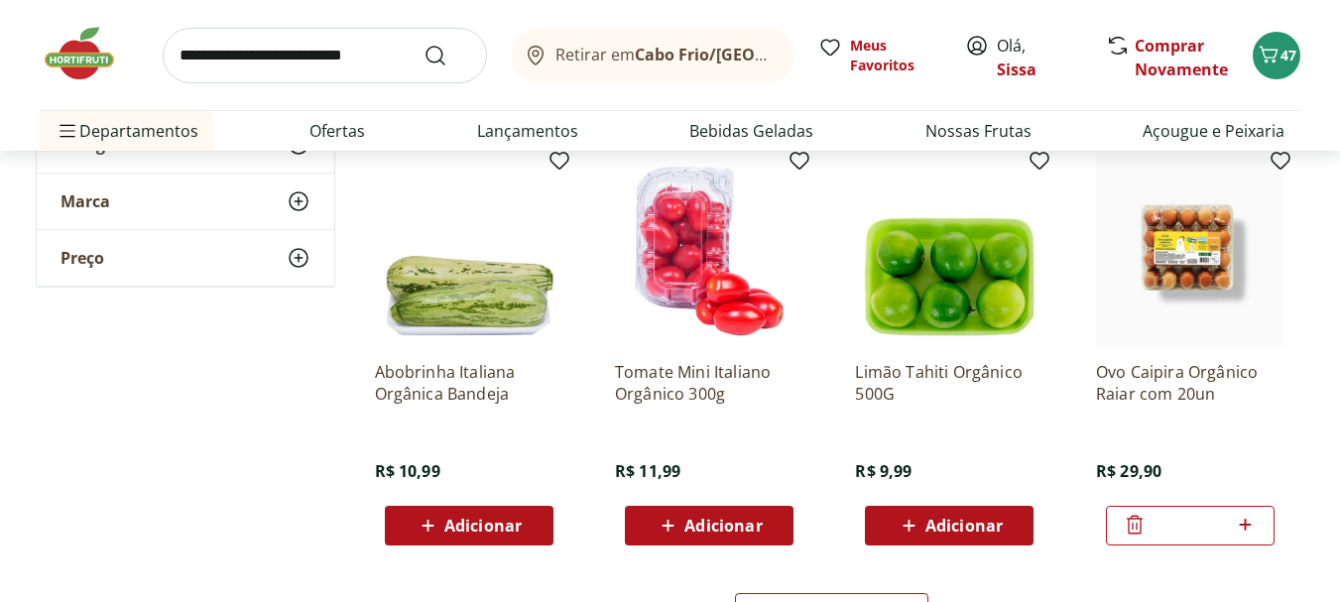
scroll to position [3689, 0]
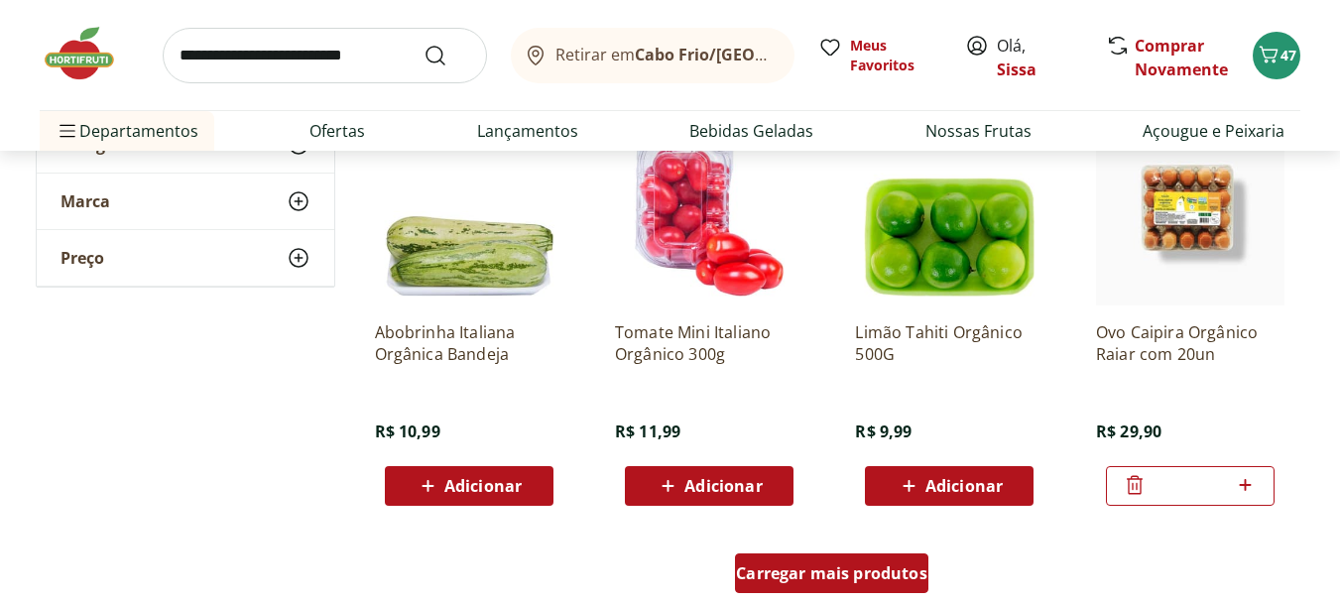
click at [881, 587] on div "Carregar mais produtos" at bounding box center [831, 573] width 193 height 40
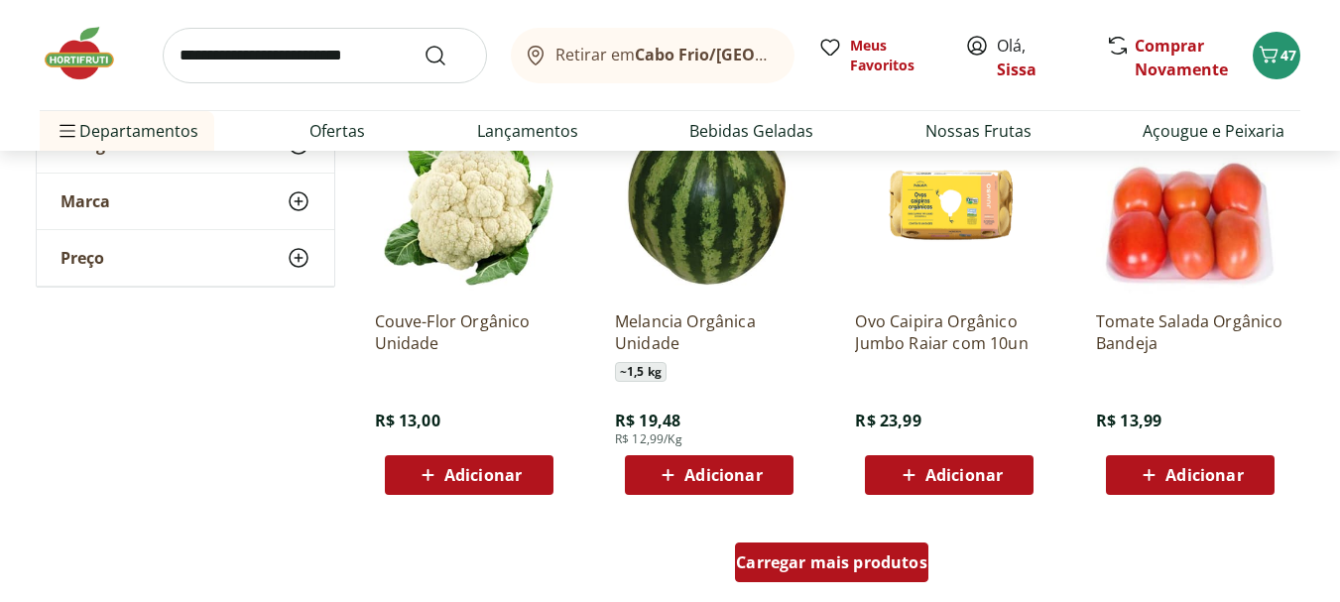
scroll to position [4998, 0]
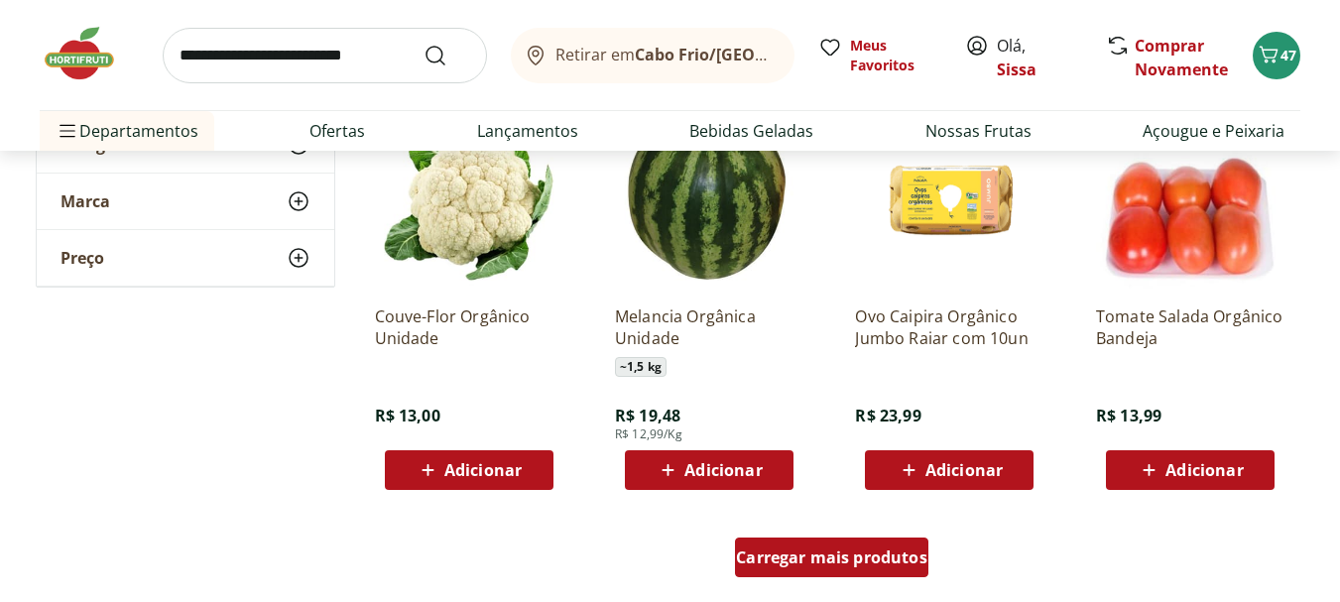
click at [840, 563] on span "Carregar mais produtos" at bounding box center [831, 557] width 191 height 16
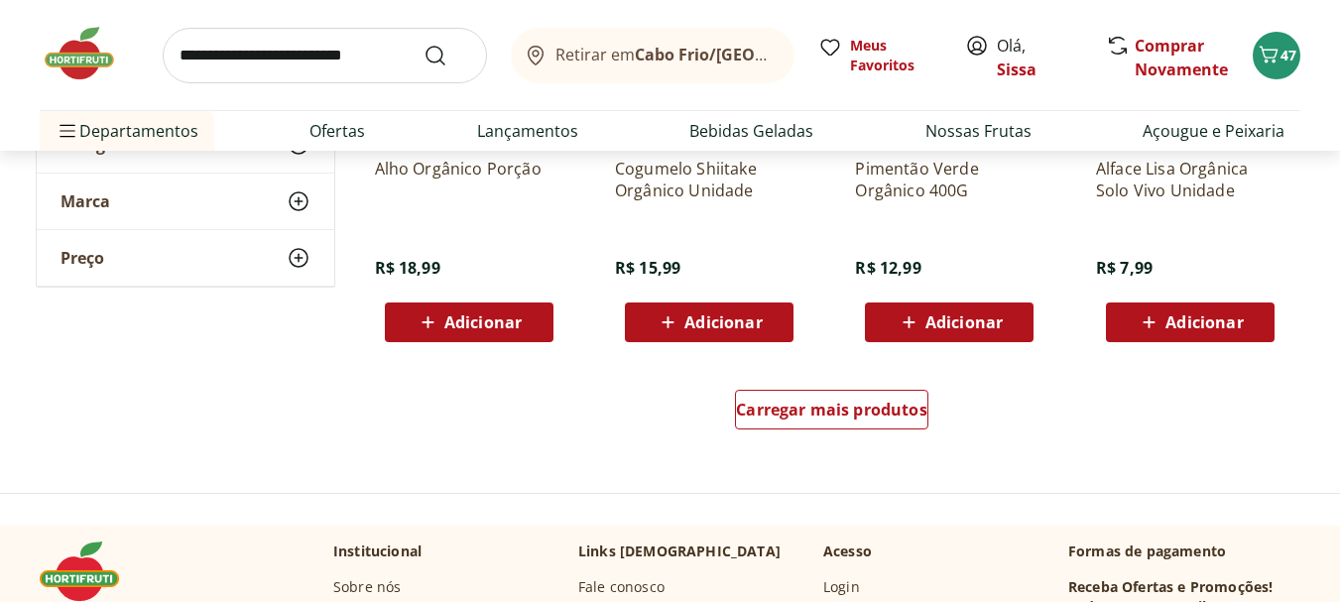
scroll to position [6505, 0]
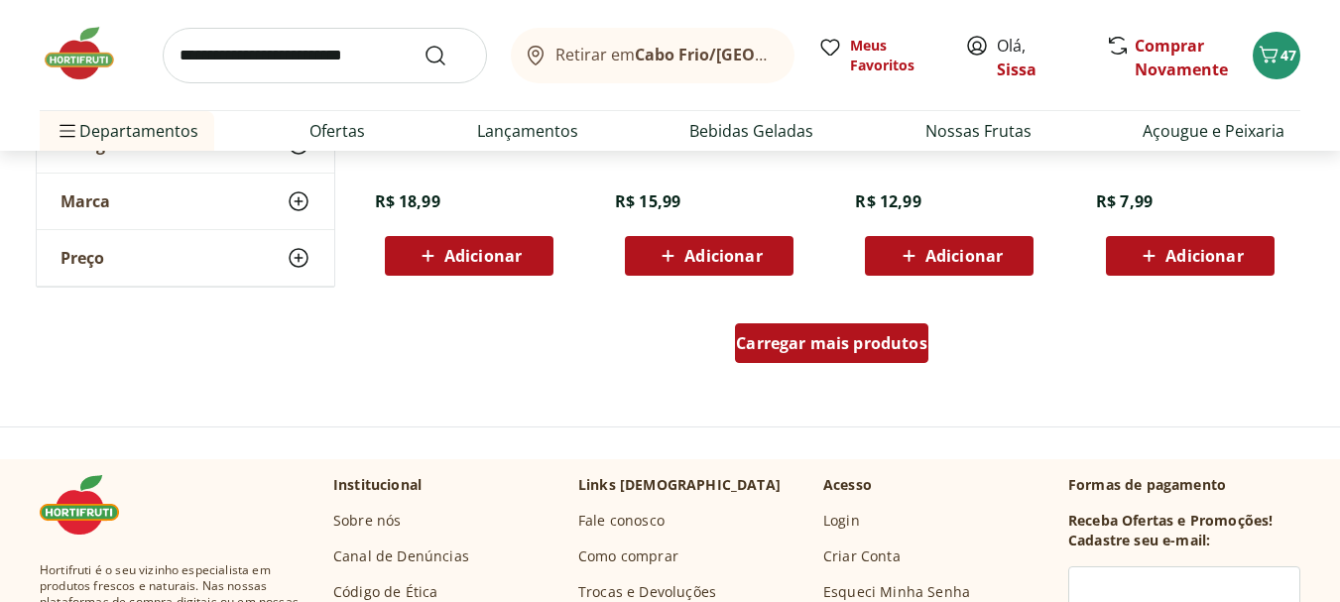
click at [807, 335] on span "Carregar mais produtos" at bounding box center [831, 343] width 191 height 16
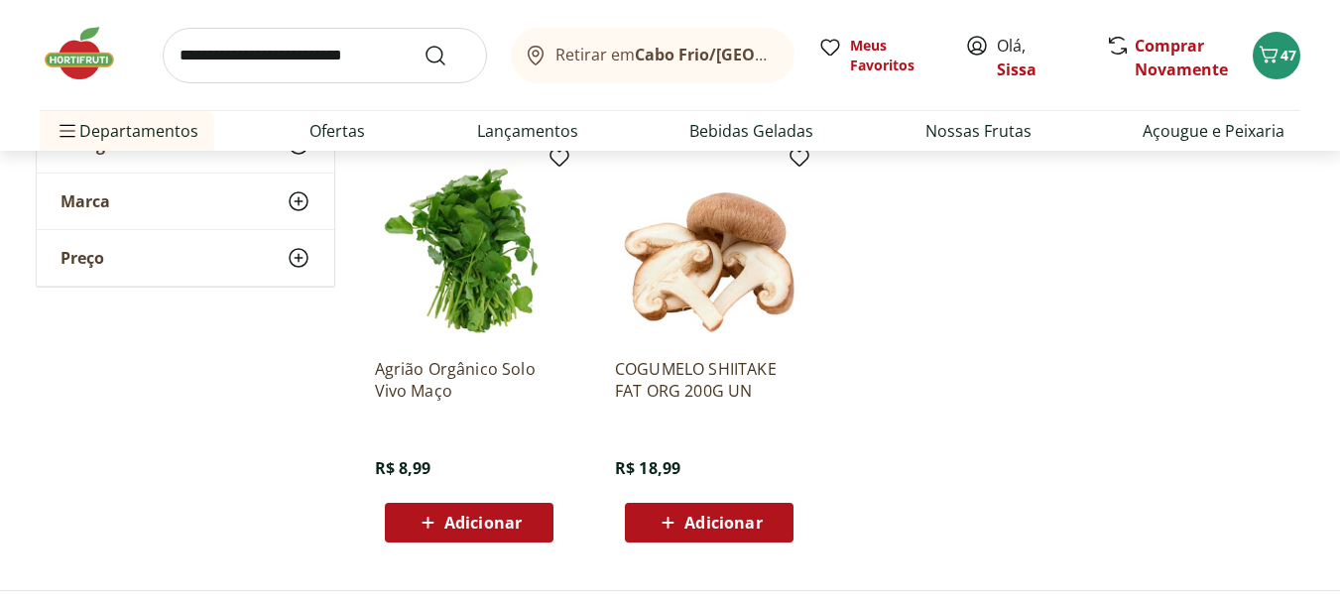
scroll to position [6663, 0]
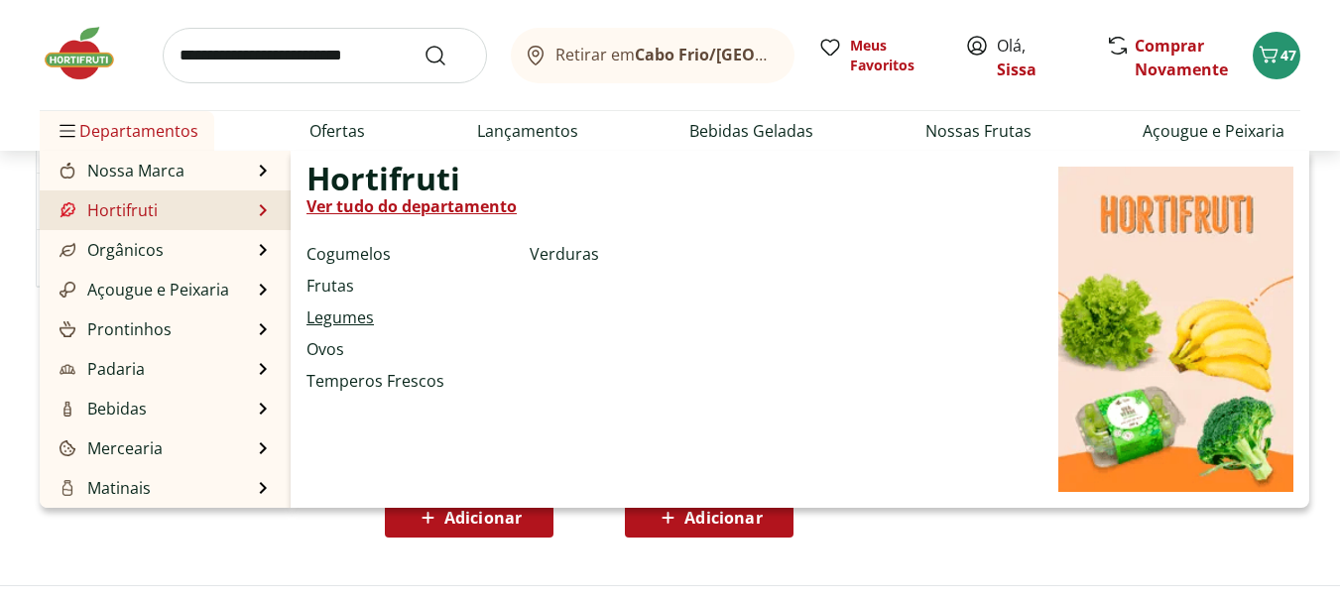
click at [351, 320] on link "Legumes" at bounding box center [339, 317] width 67 height 24
select select "**********"
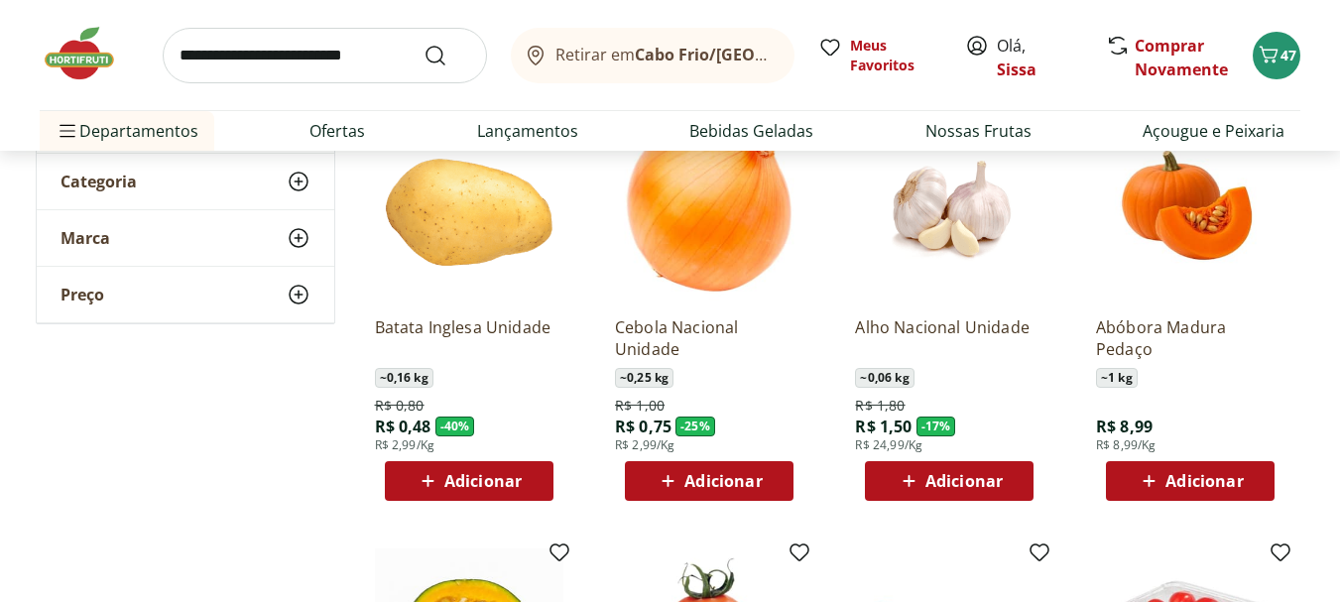
scroll to position [238, 0]
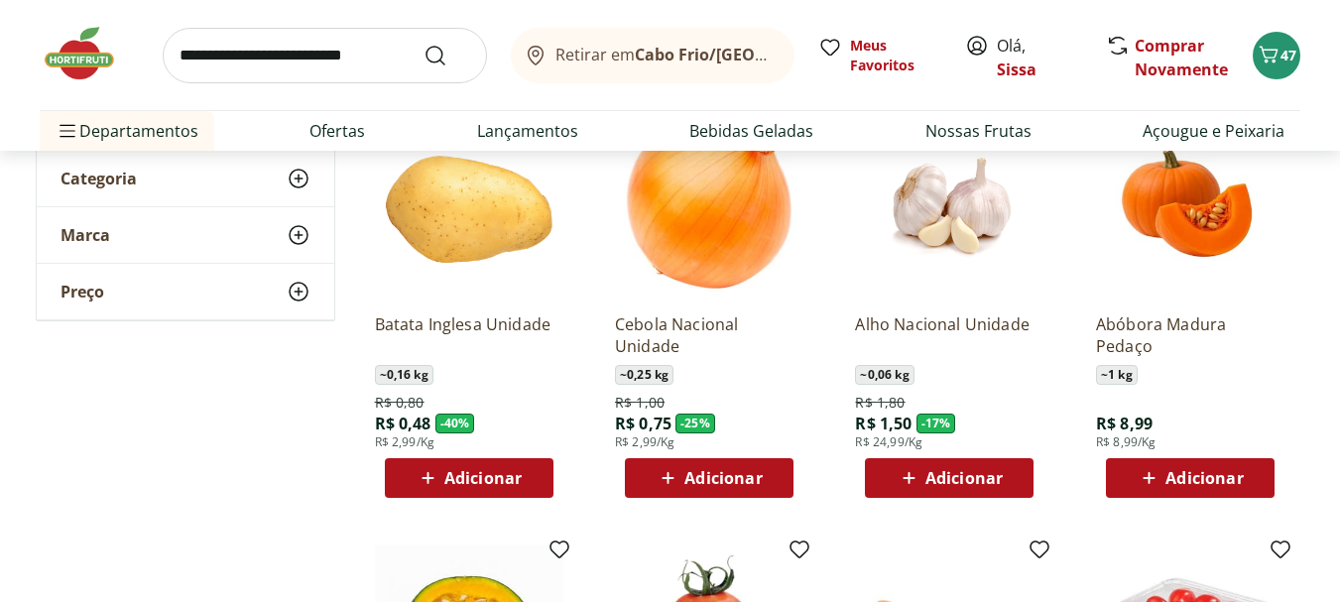
click at [506, 486] on span "Adicionar" at bounding box center [482, 478] width 77 height 16
click at [530, 483] on icon at bounding box center [524, 477] width 25 height 24
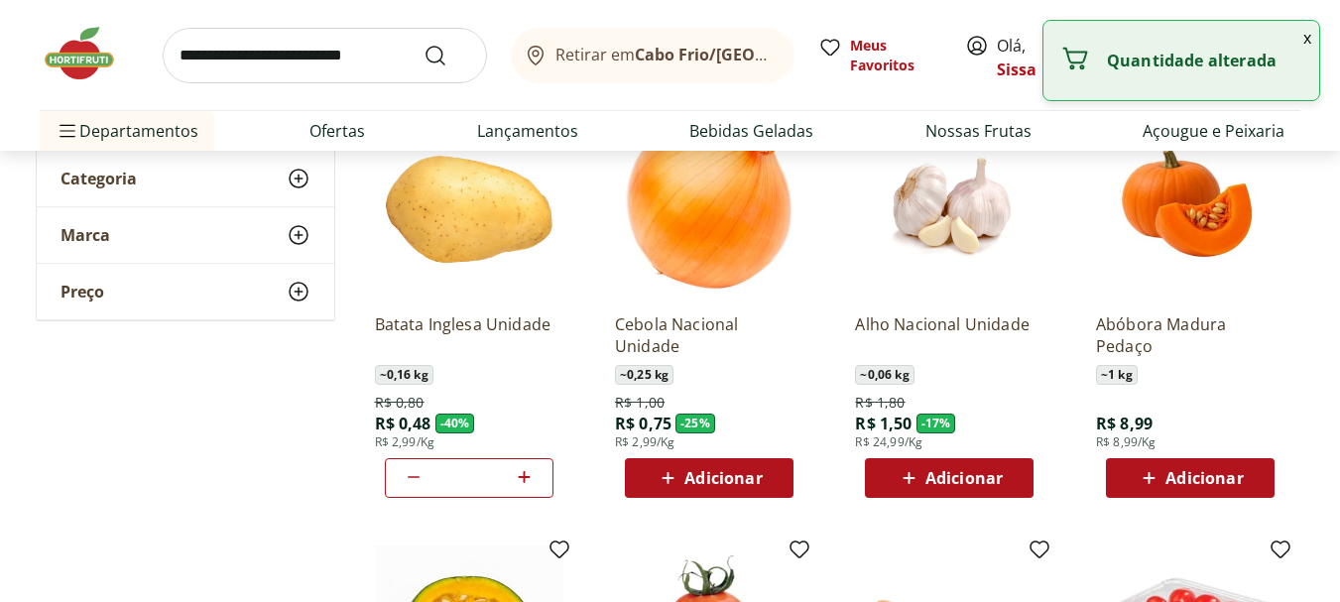
click at [530, 483] on icon at bounding box center [524, 477] width 25 height 24
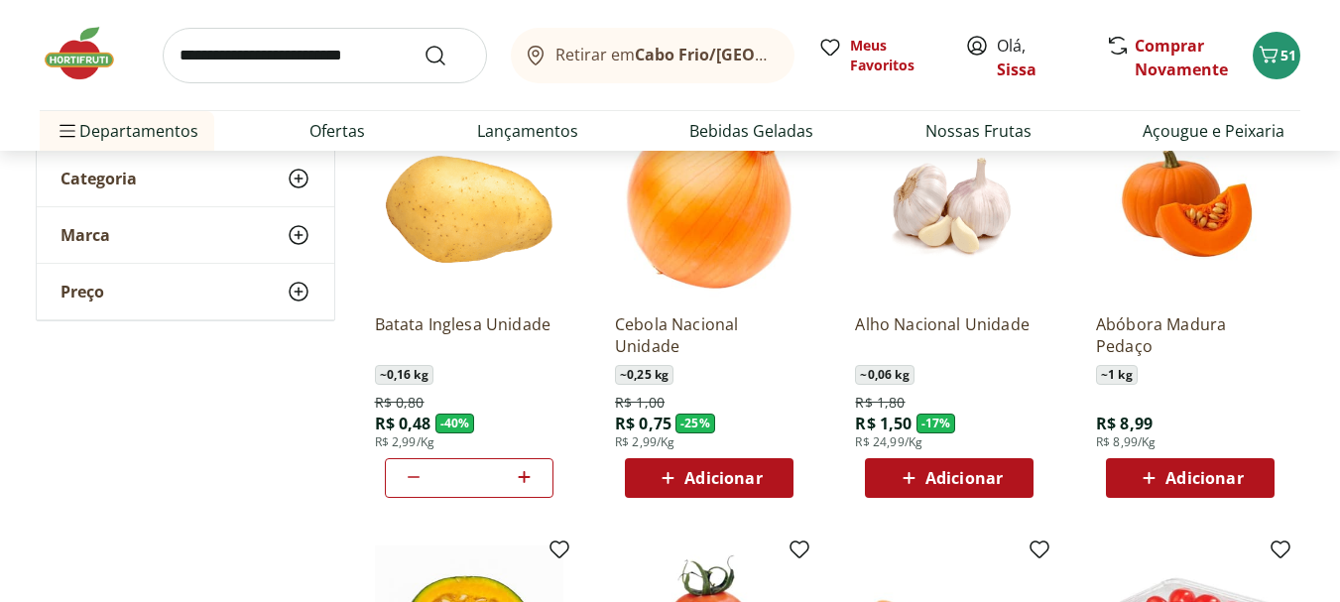
click at [530, 483] on icon at bounding box center [524, 477] width 25 height 24
type input "*"
click at [739, 483] on span "Adicionar" at bounding box center [722, 478] width 77 height 16
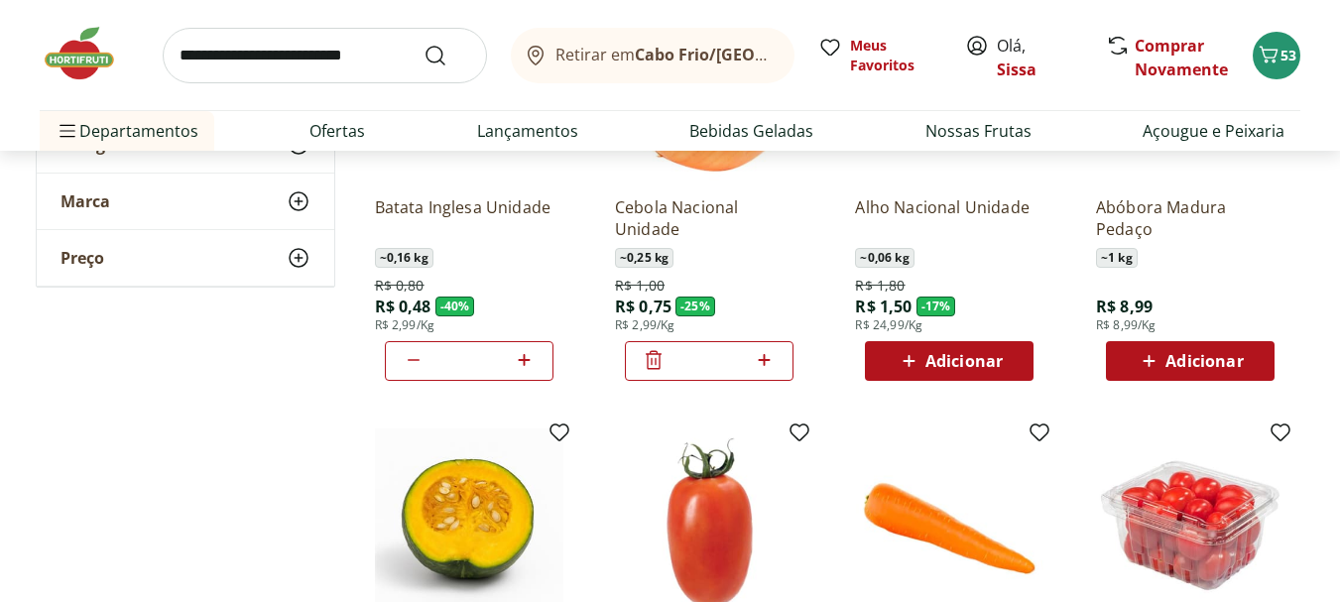
scroll to position [357, 0]
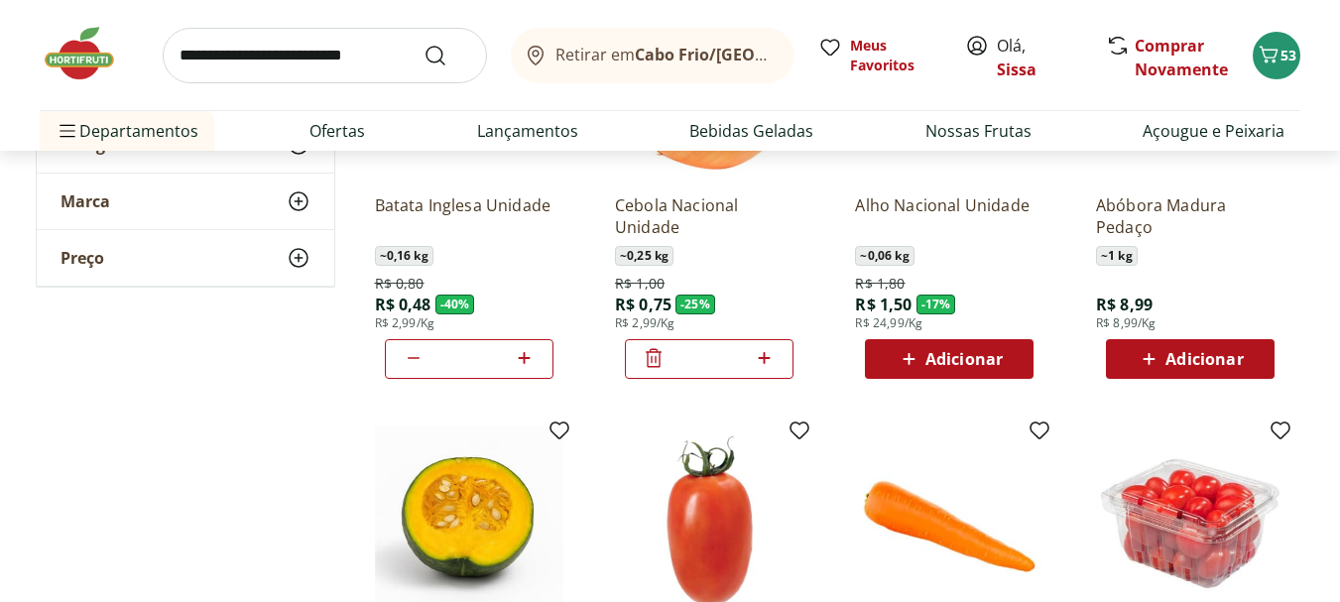
click at [1230, 367] on span "Adicionar" at bounding box center [1203, 359] width 77 height 16
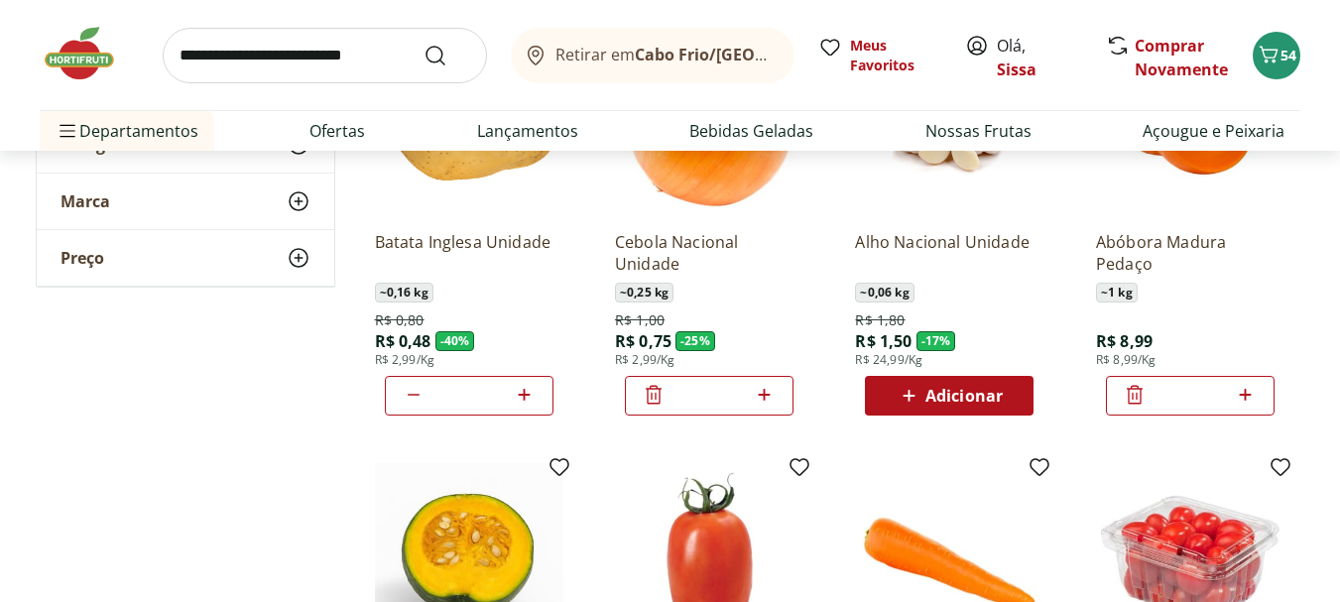
scroll to position [317, 0]
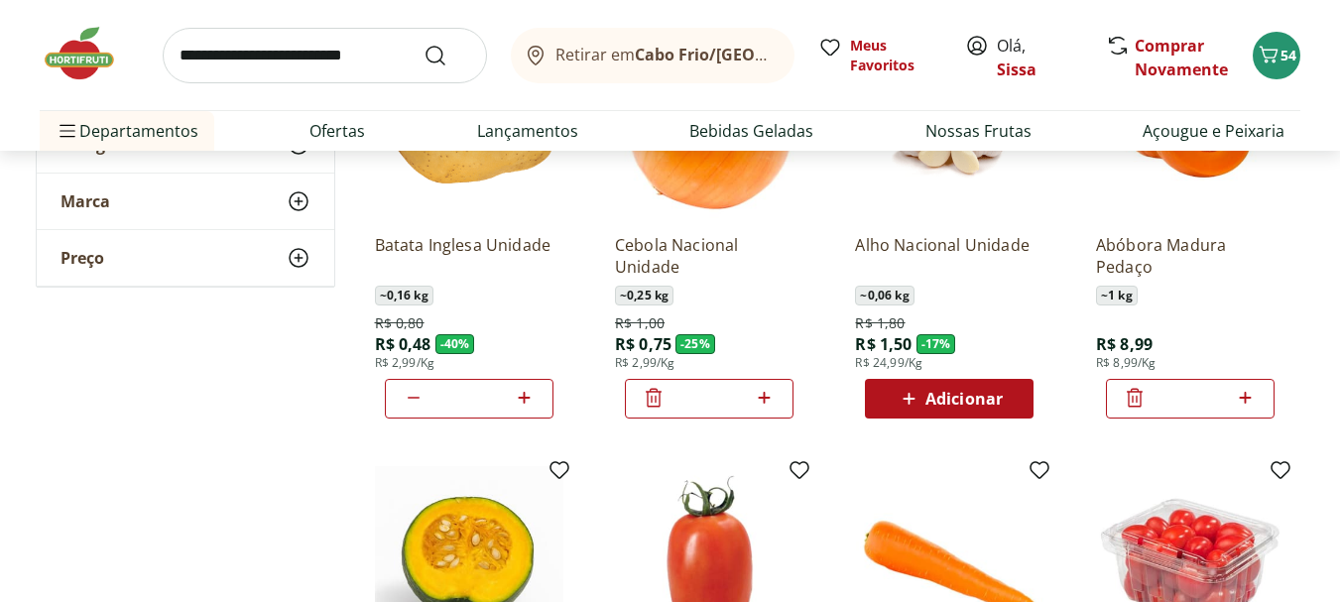
click at [963, 407] on span "Adicionar" at bounding box center [963, 399] width 77 height 16
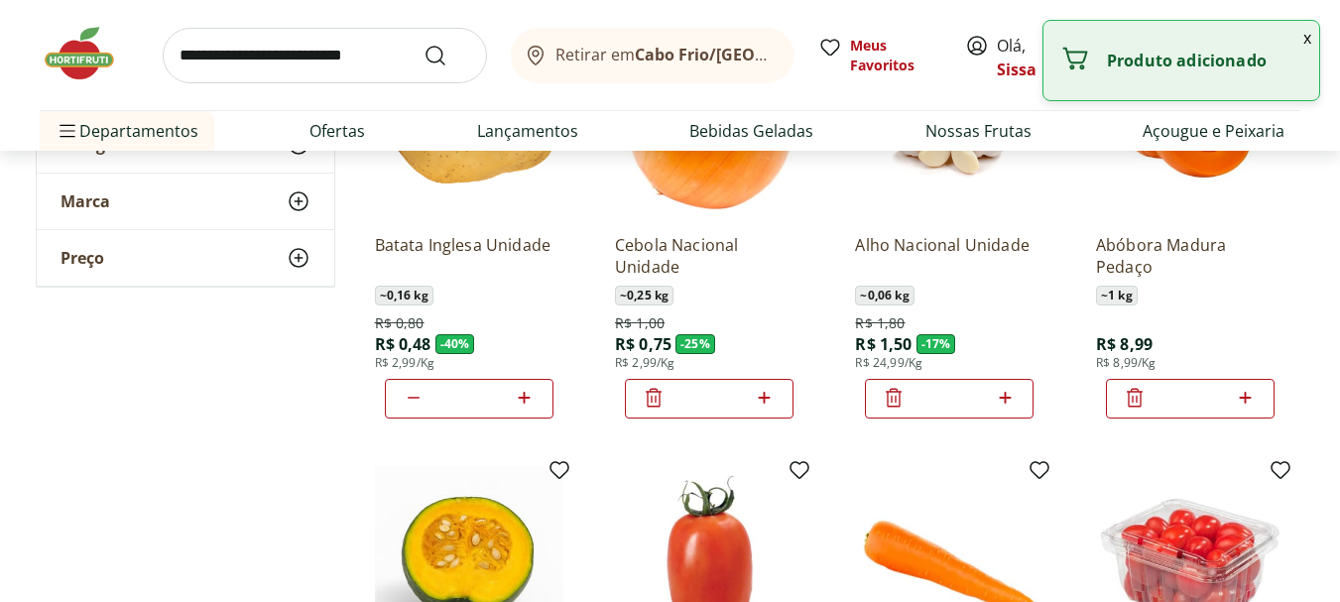
click at [963, 409] on input "*" at bounding box center [948, 399] width 87 height 22
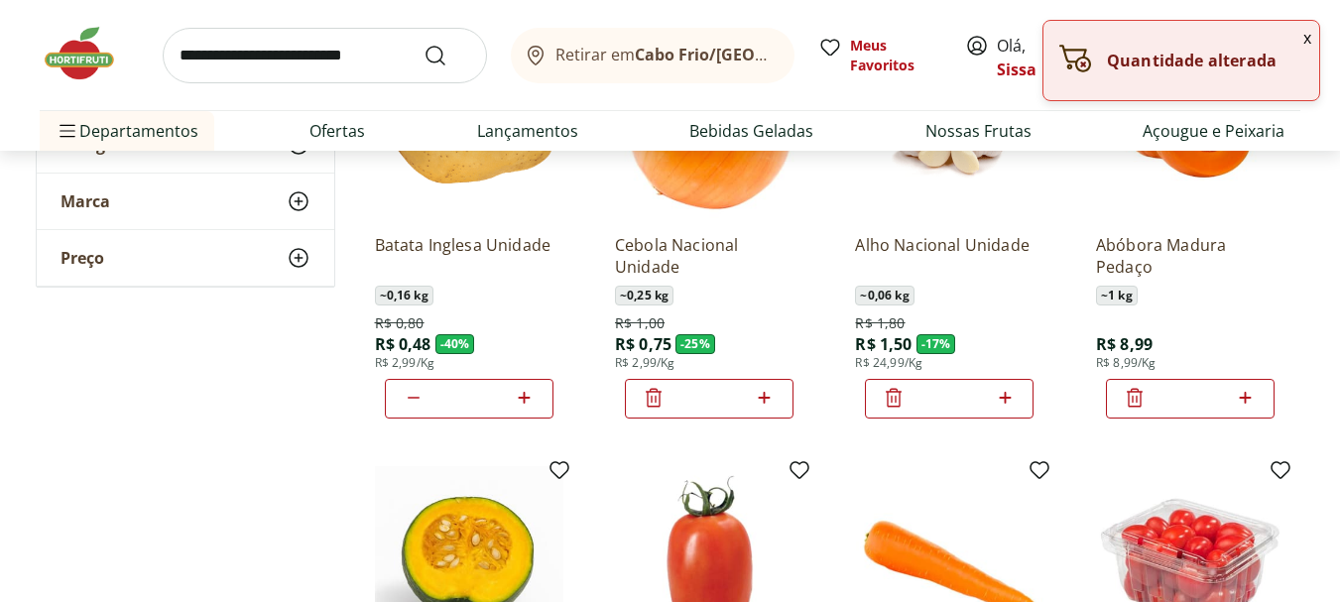
click at [1004, 400] on icon at bounding box center [1005, 398] width 12 height 12
type input "*"
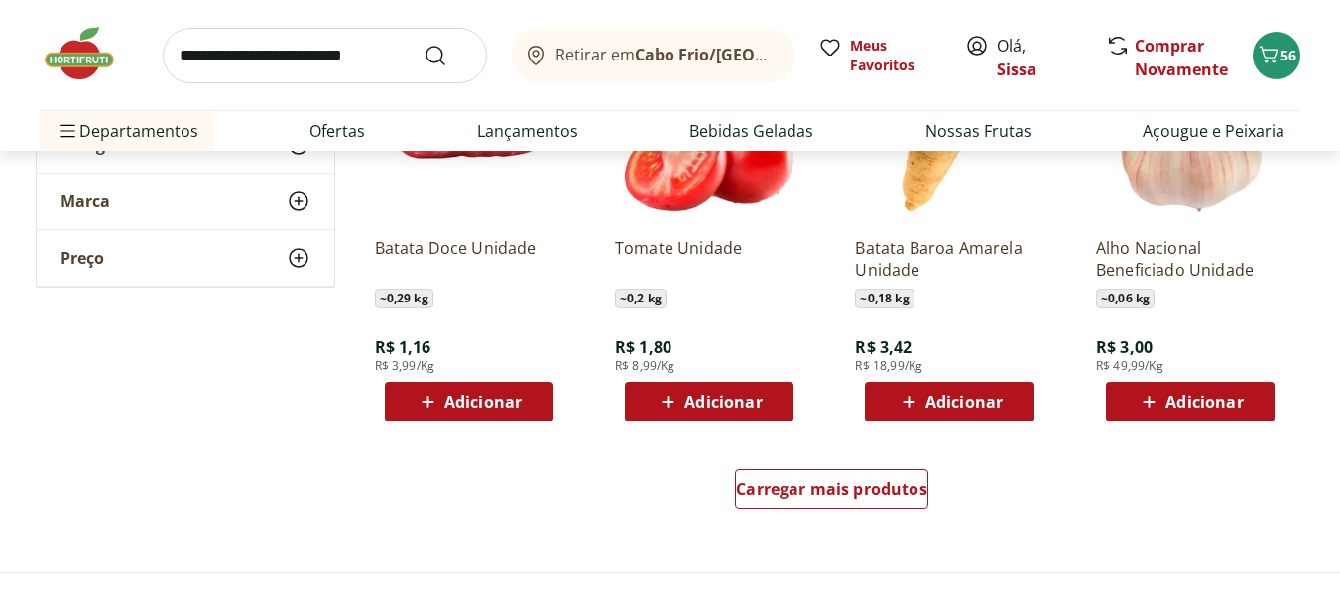
scroll to position [1190, 0]
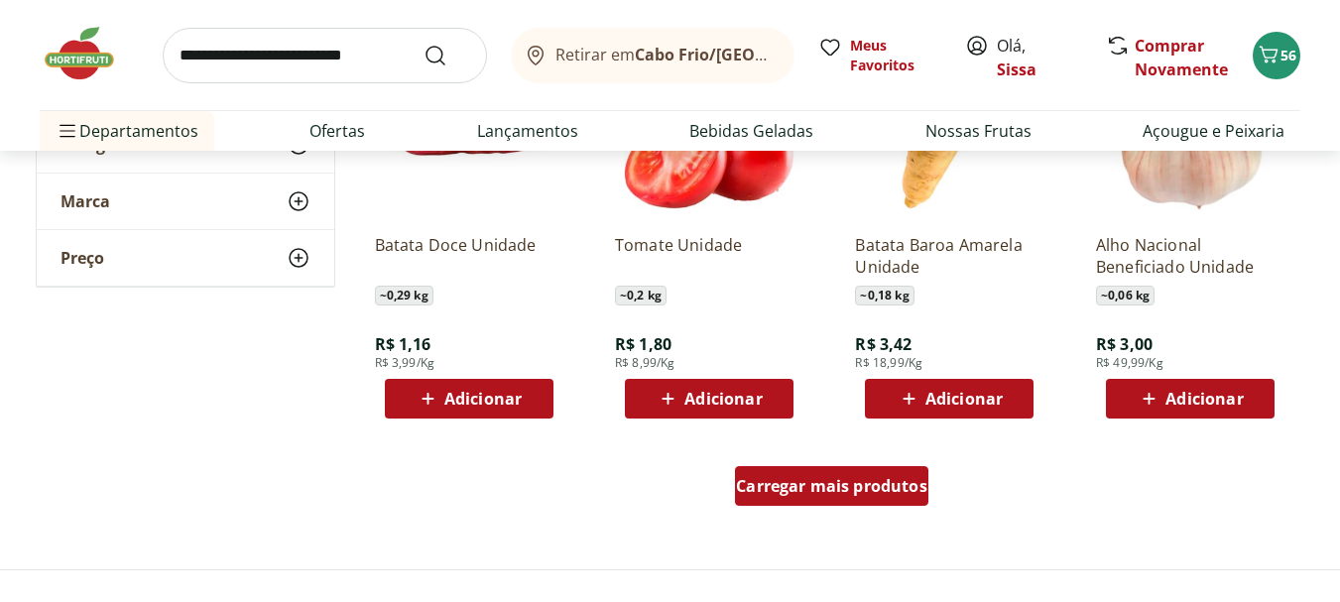
click at [855, 498] on div "Carregar mais produtos" at bounding box center [831, 486] width 193 height 40
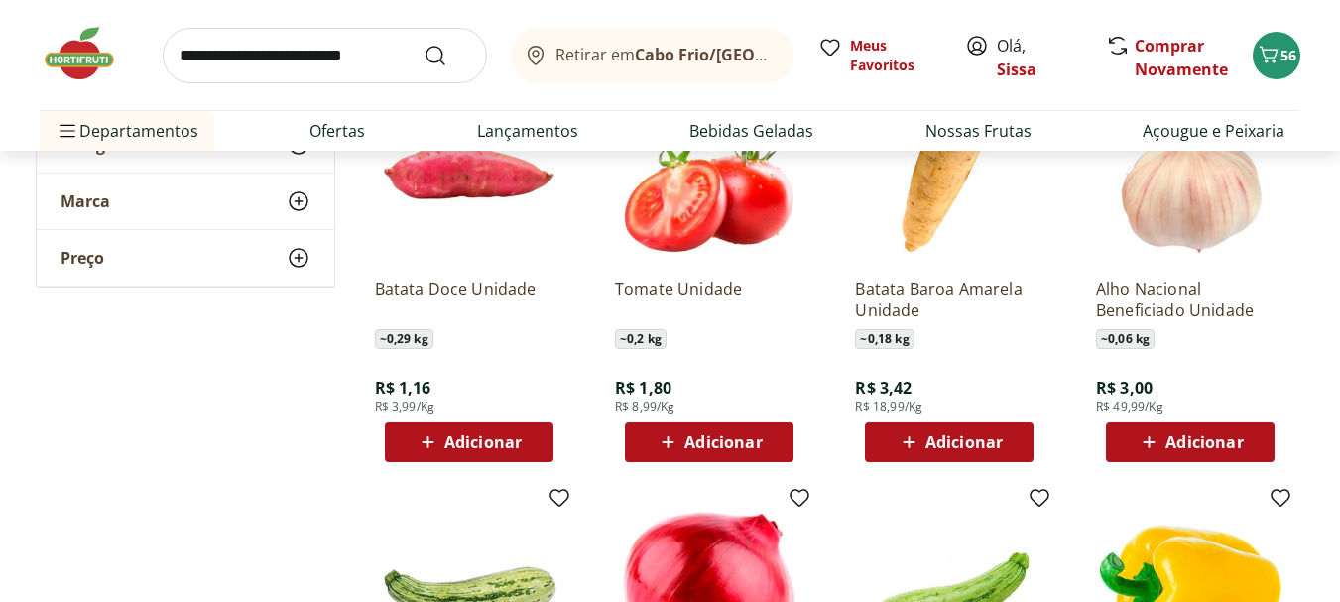
scroll to position [1150, 0]
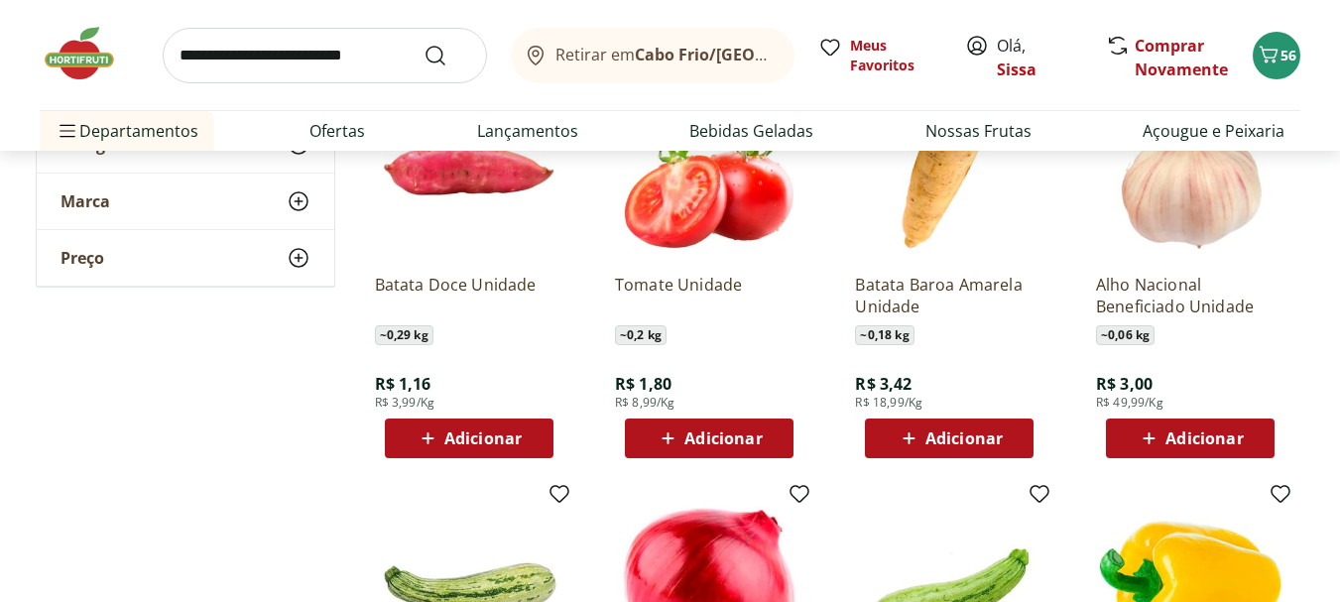
click at [1197, 440] on span "Adicionar" at bounding box center [1203, 438] width 77 height 16
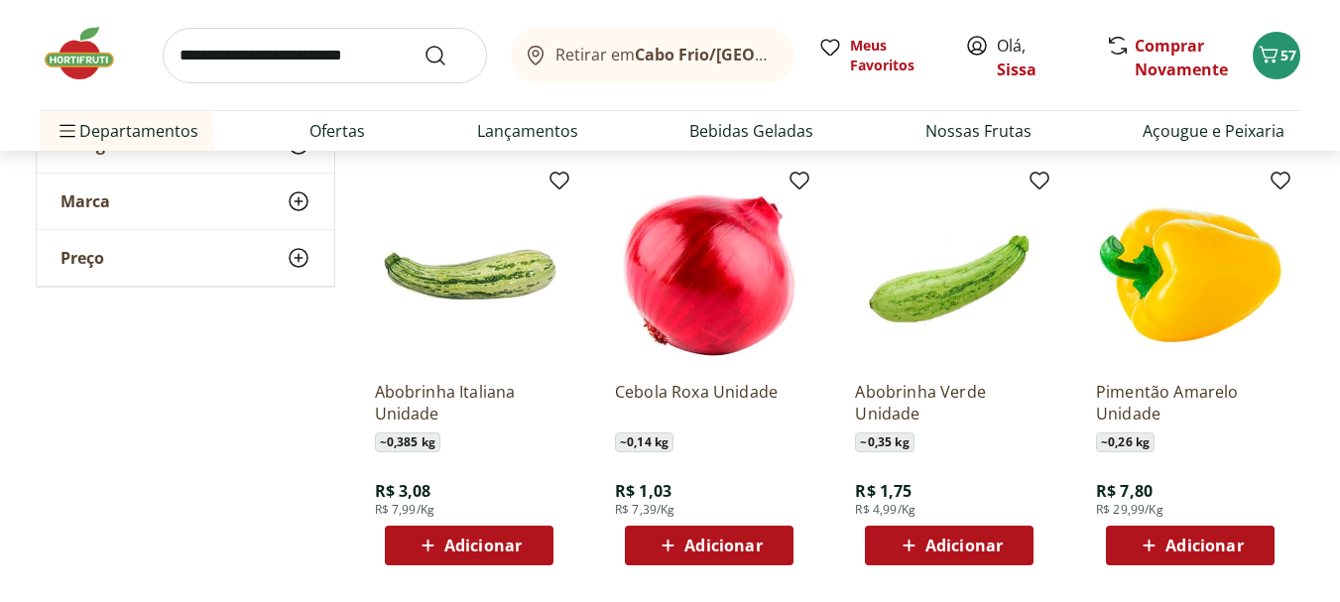
scroll to position [1468, 0]
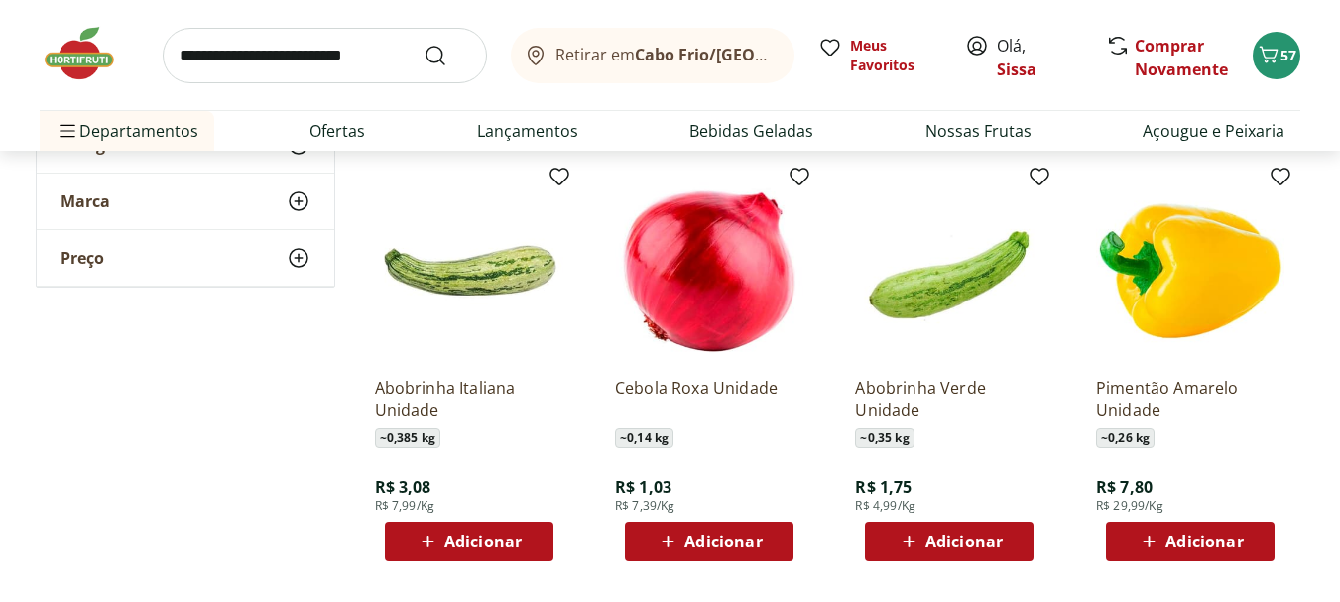
click at [732, 537] on span "Adicionar" at bounding box center [722, 541] width 77 height 16
click at [770, 535] on icon at bounding box center [764, 541] width 25 height 24
type input "*"
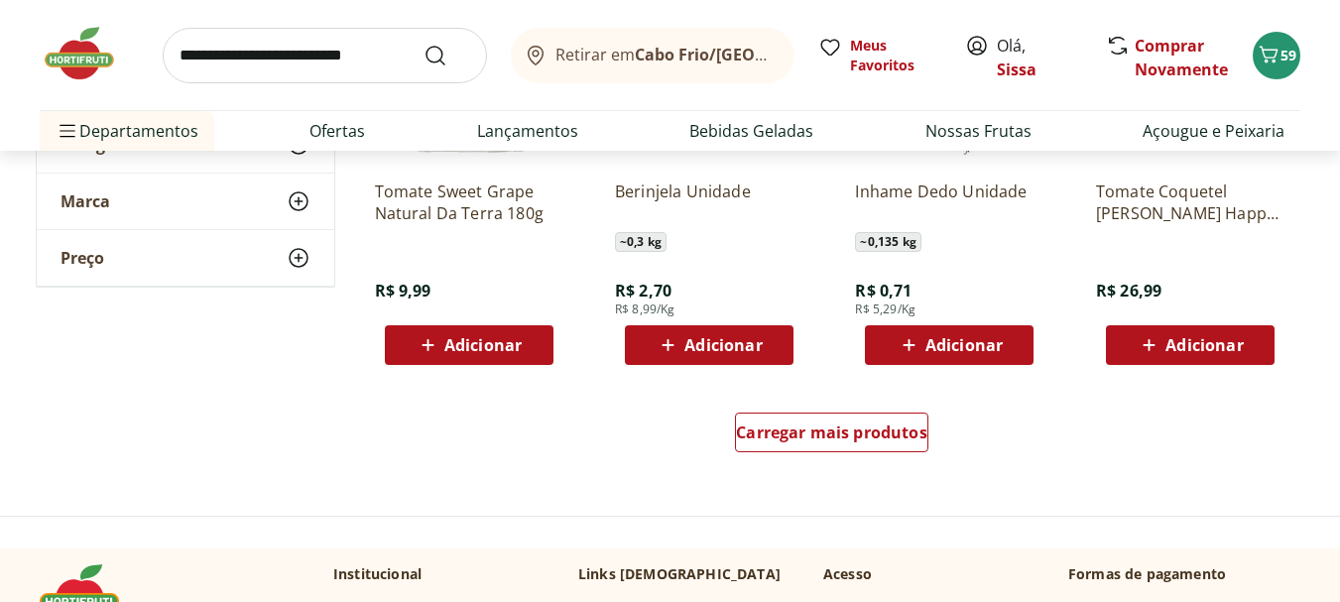
scroll to position [2538, 0]
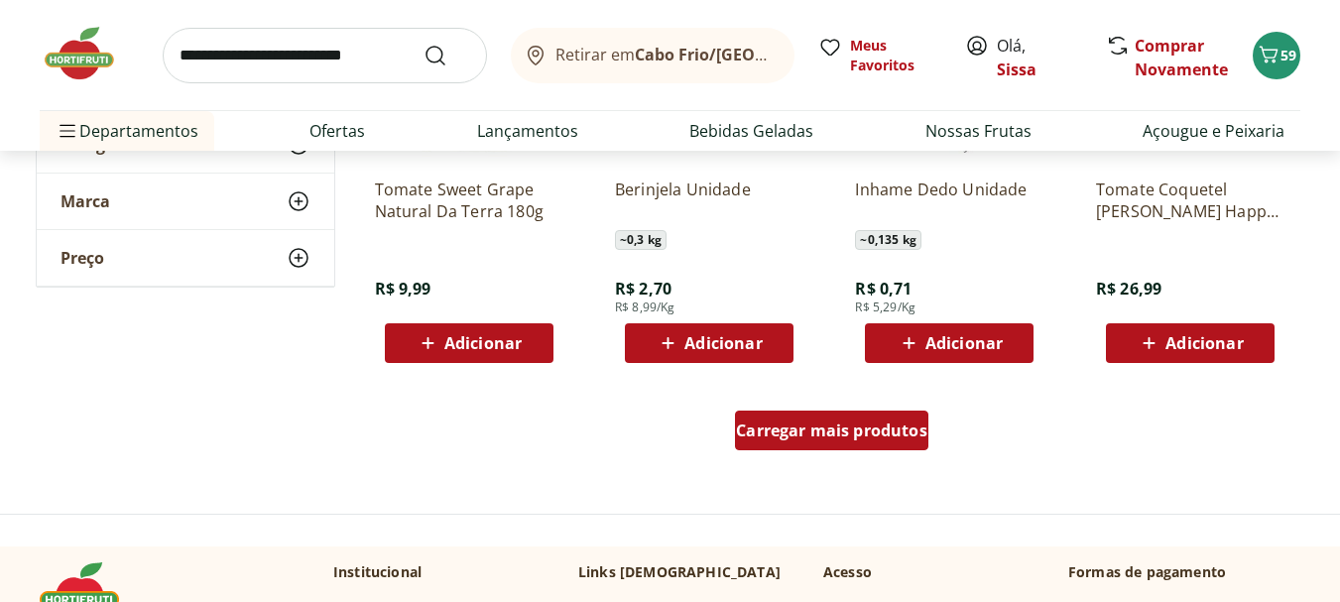
click at [879, 429] on span "Carregar mais produtos" at bounding box center [831, 430] width 191 height 16
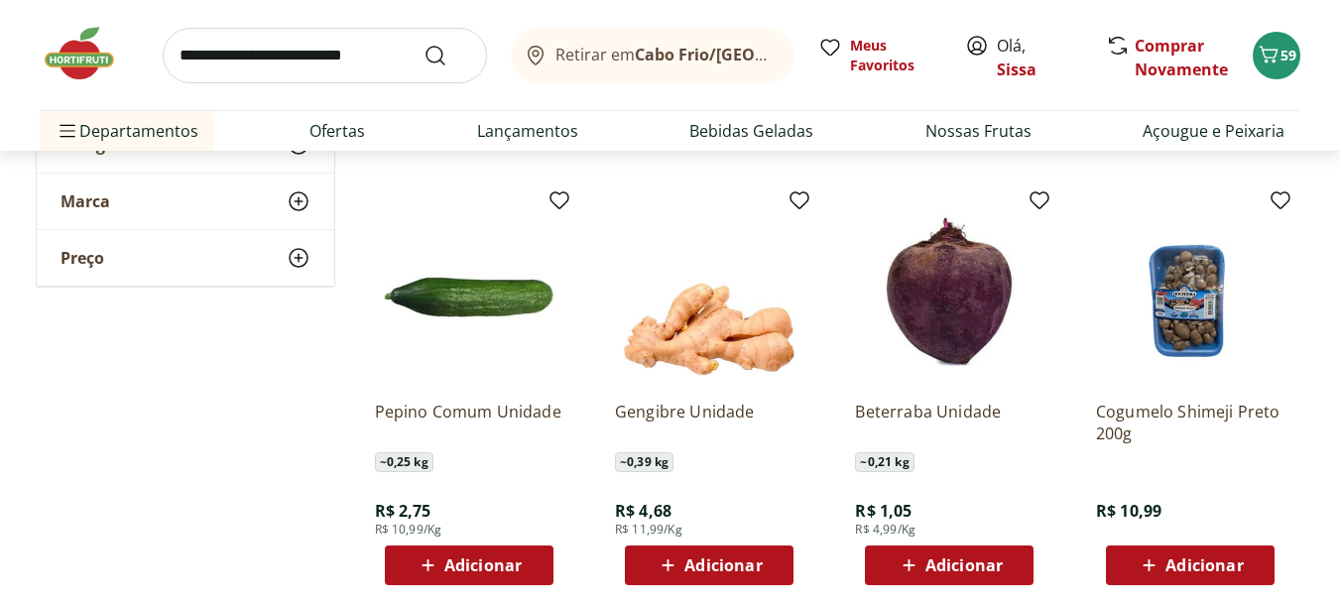
scroll to position [3649, 0]
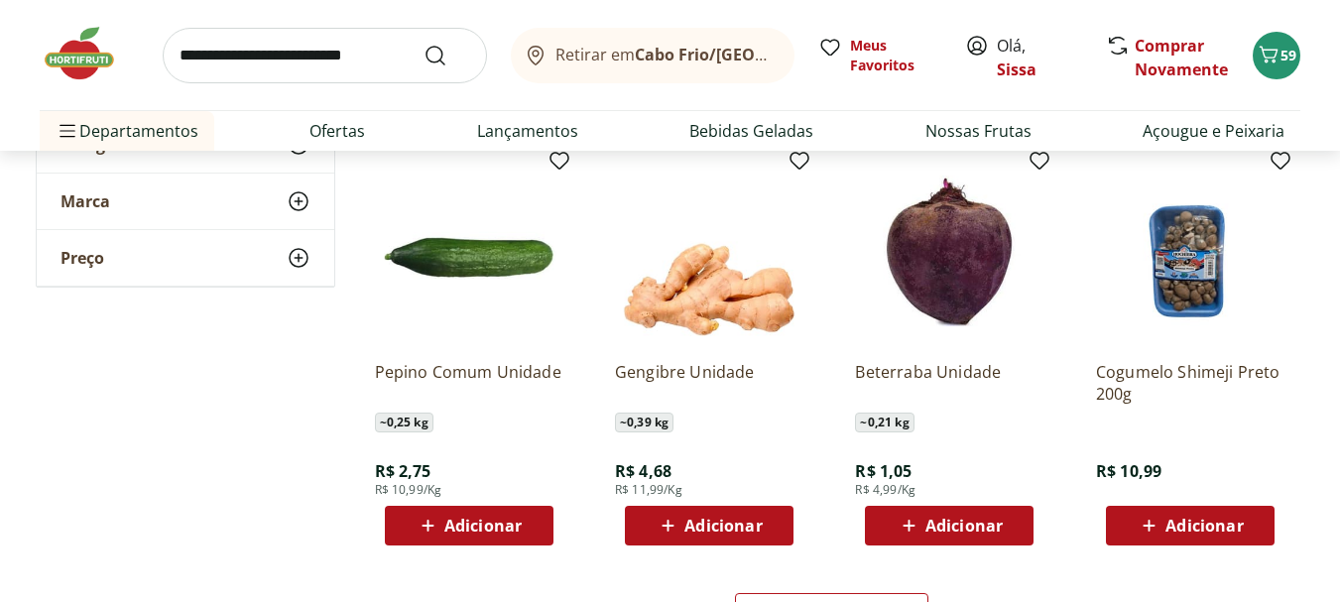
click at [951, 522] on span "Adicionar" at bounding box center [963, 526] width 77 height 16
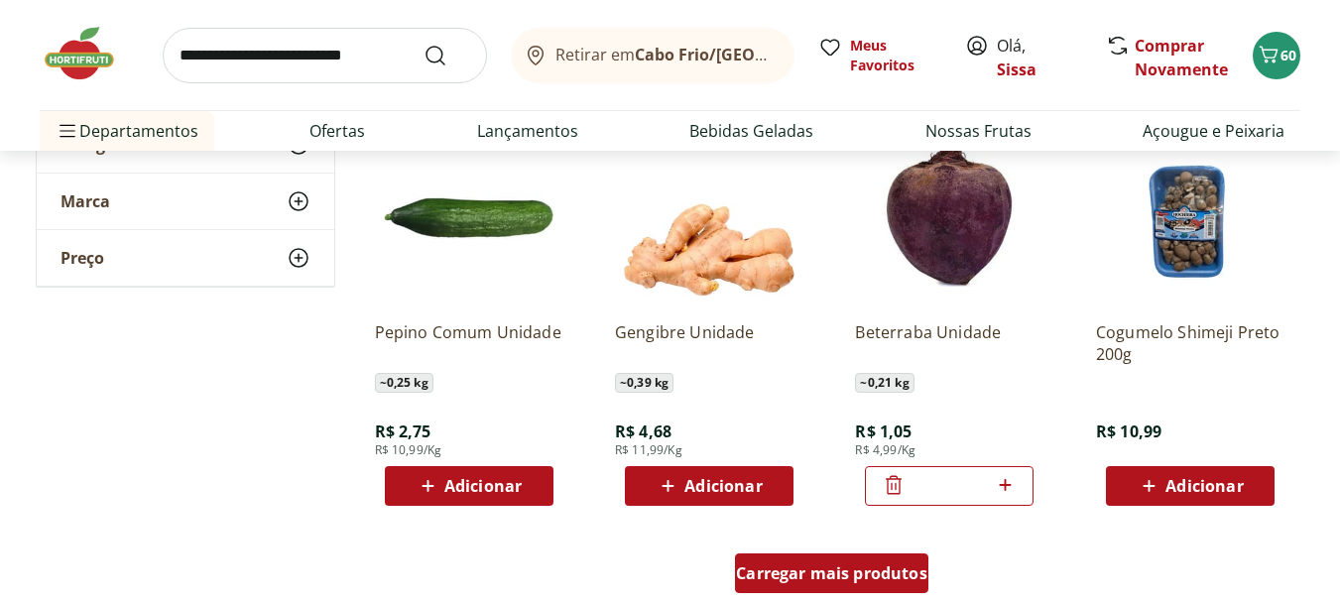
scroll to position [3728, 0]
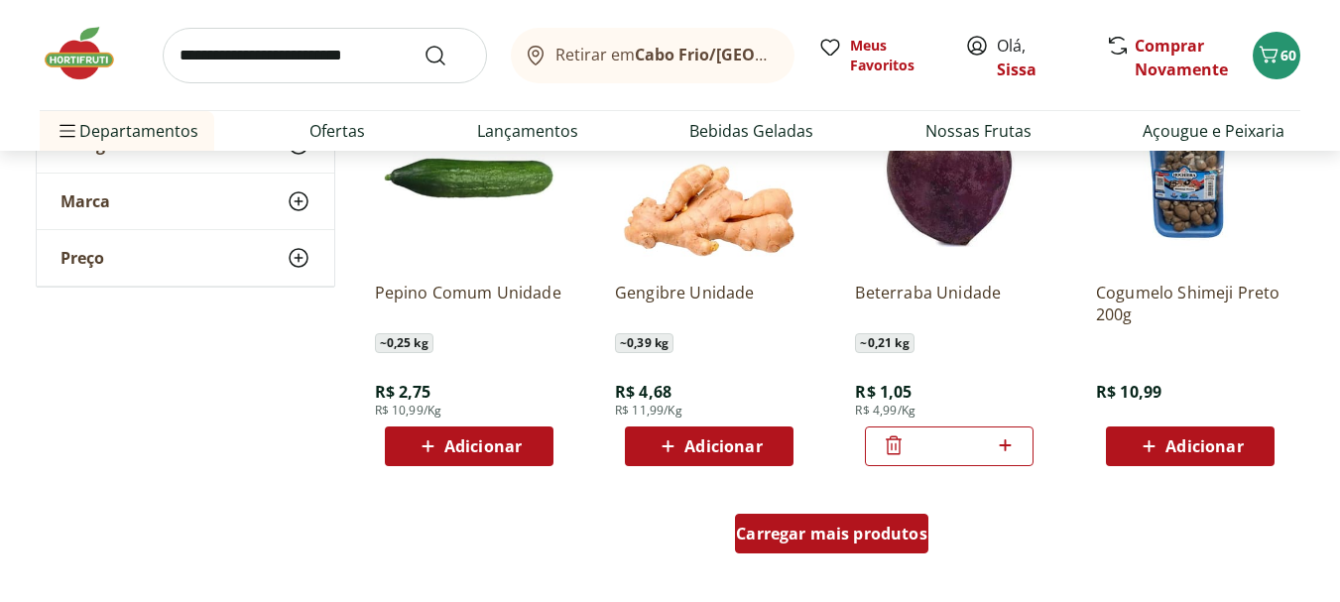
click at [802, 544] on div "Carregar mais produtos" at bounding box center [831, 534] width 193 height 40
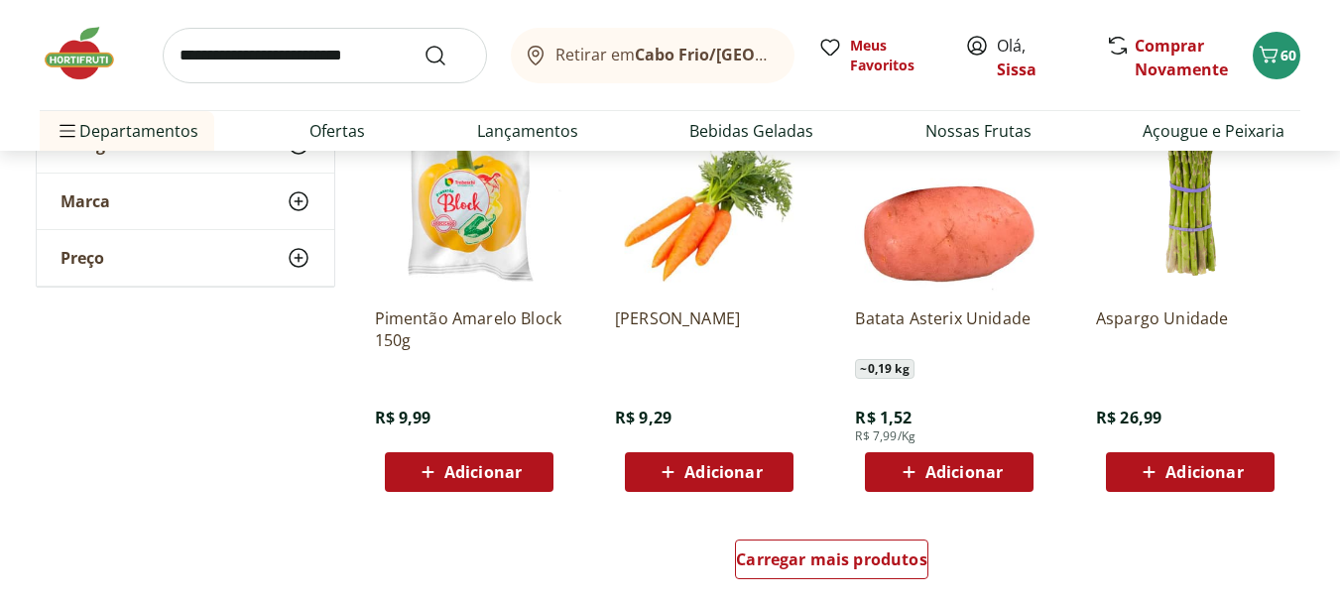
scroll to position [4998, 0]
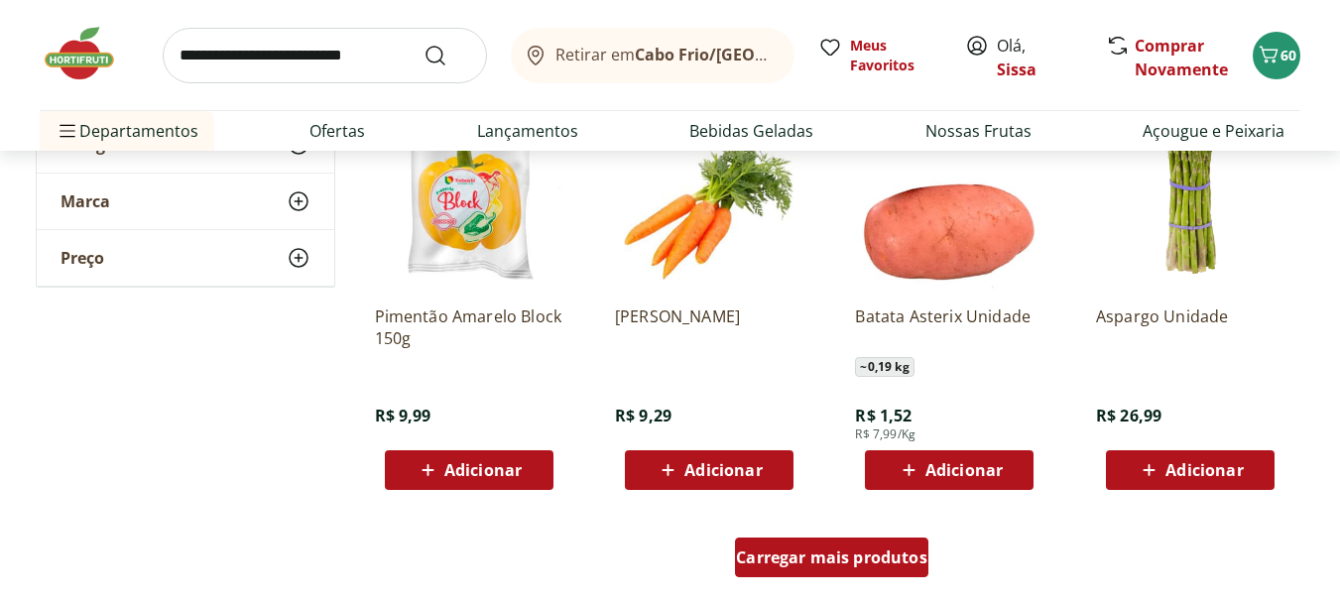
click at [829, 564] on span "Carregar mais produtos" at bounding box center [831, 557] width 191 height 16
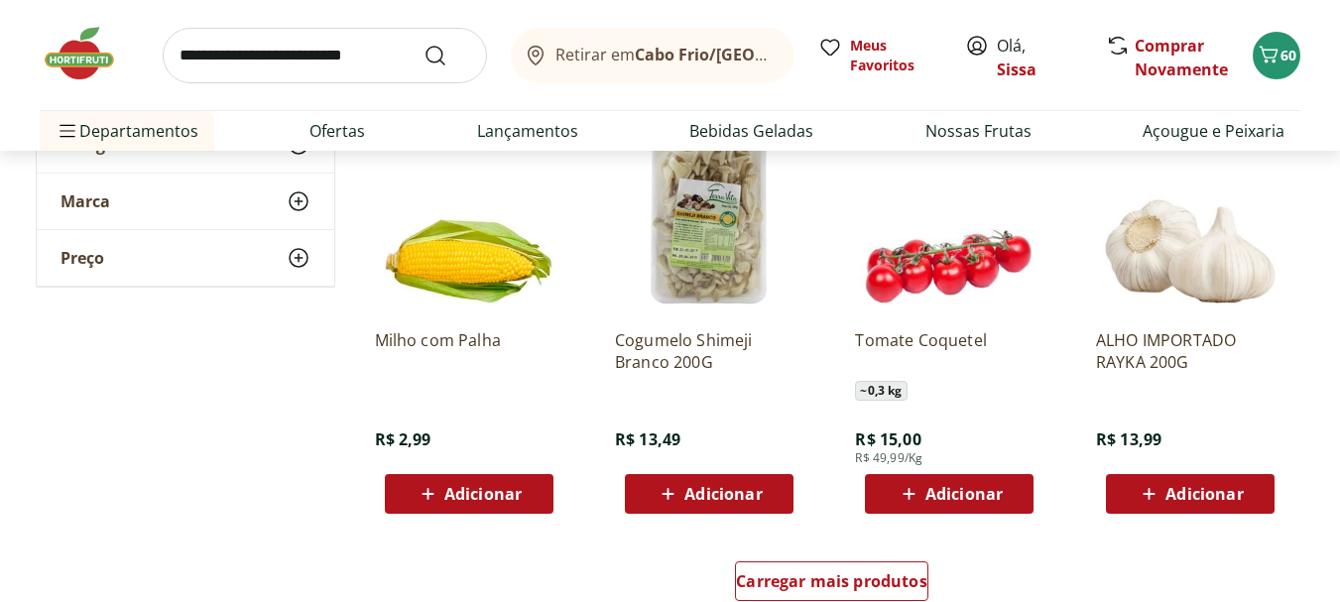
scroll to position [6306, 0]
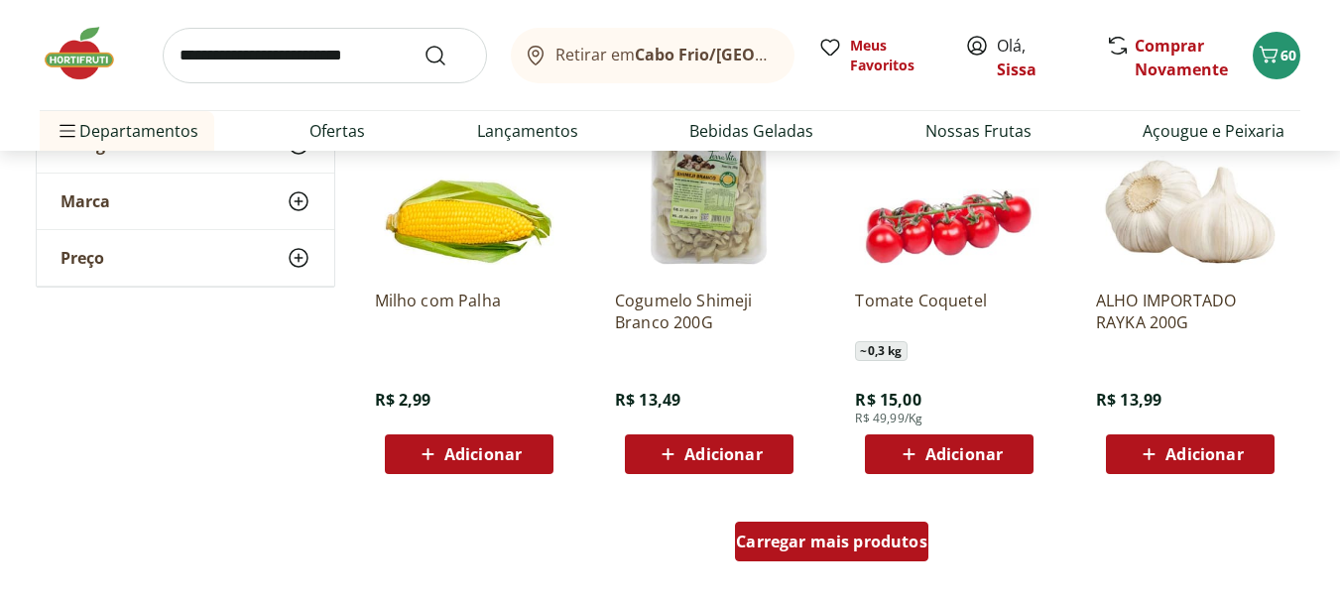
click at [796, 549] on span "Carregar mais produtos" at bounding box center [831, 541] width 191 height 16
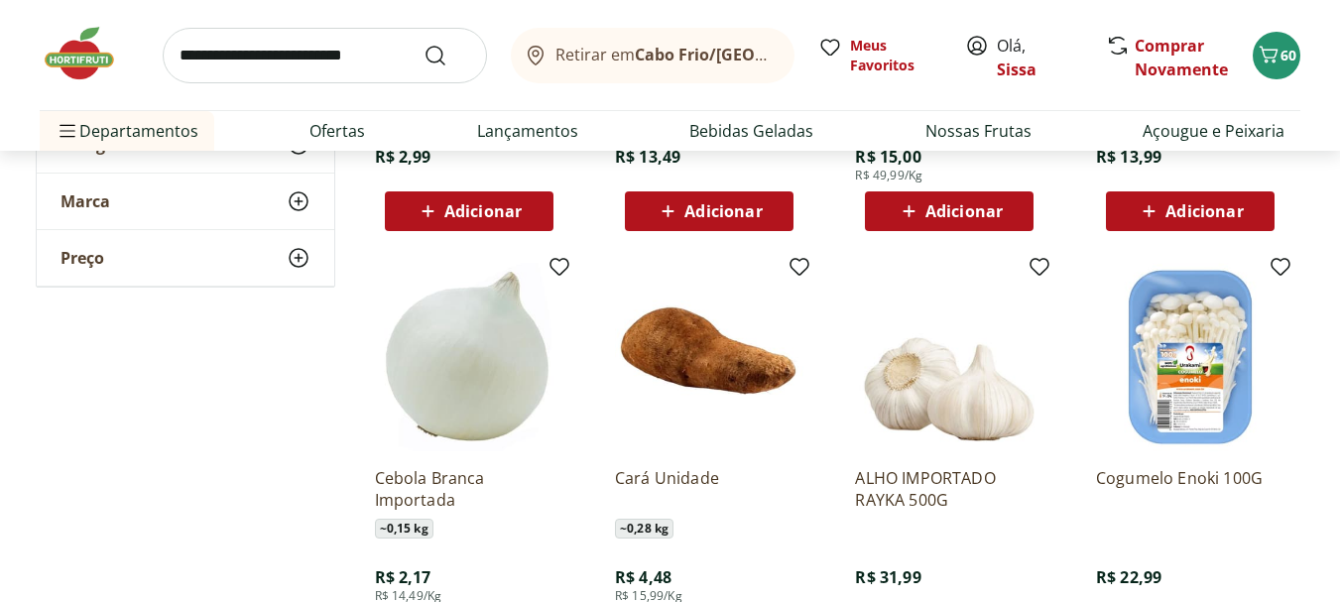
scroll to position [6624, 0]
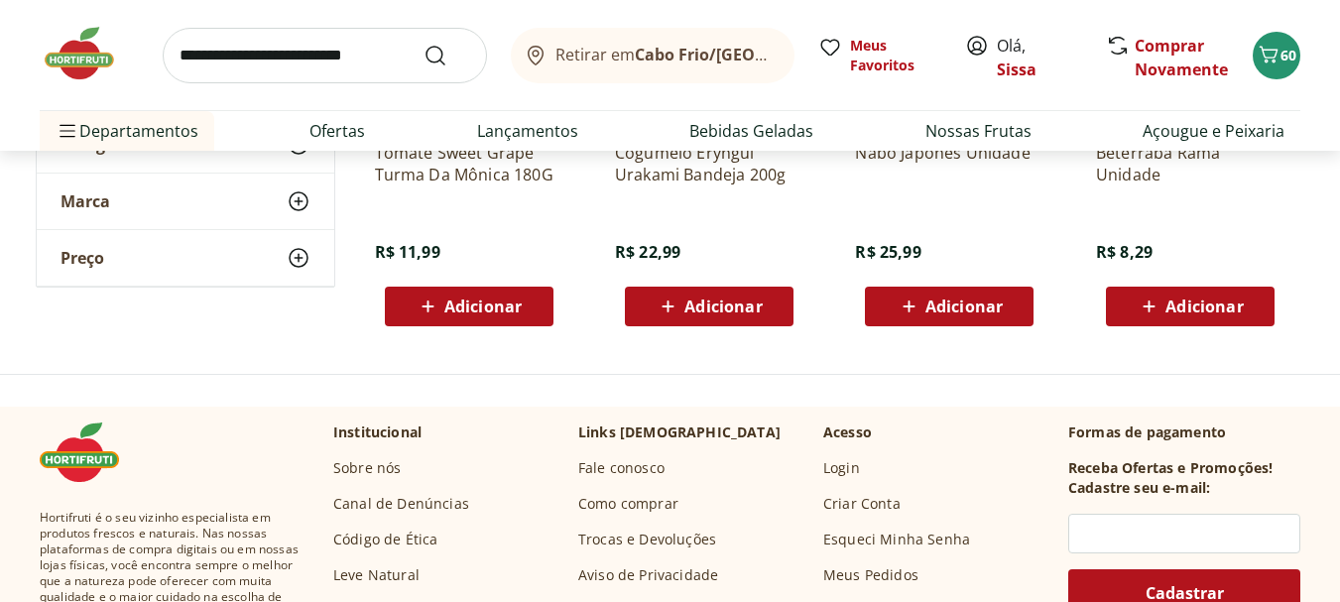
scroll to position [7338, 0]
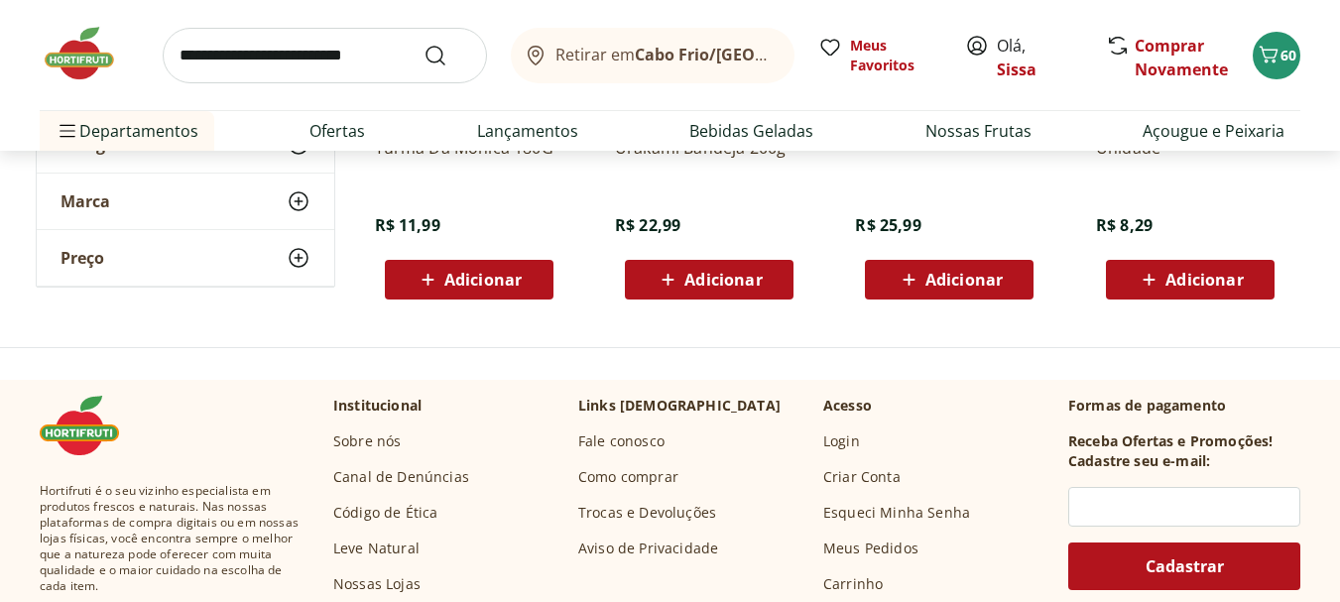
click at [75, 59] on img at bounding box center [89, 53] width 99 height 59
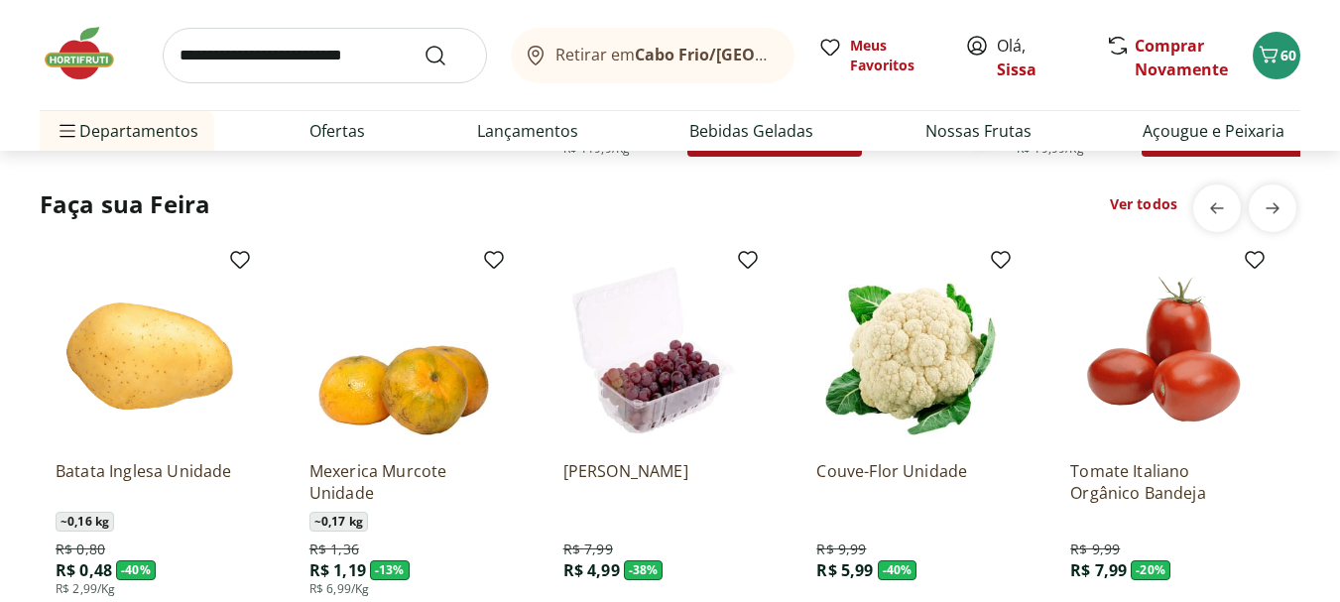
scroll to position [1626, 0]
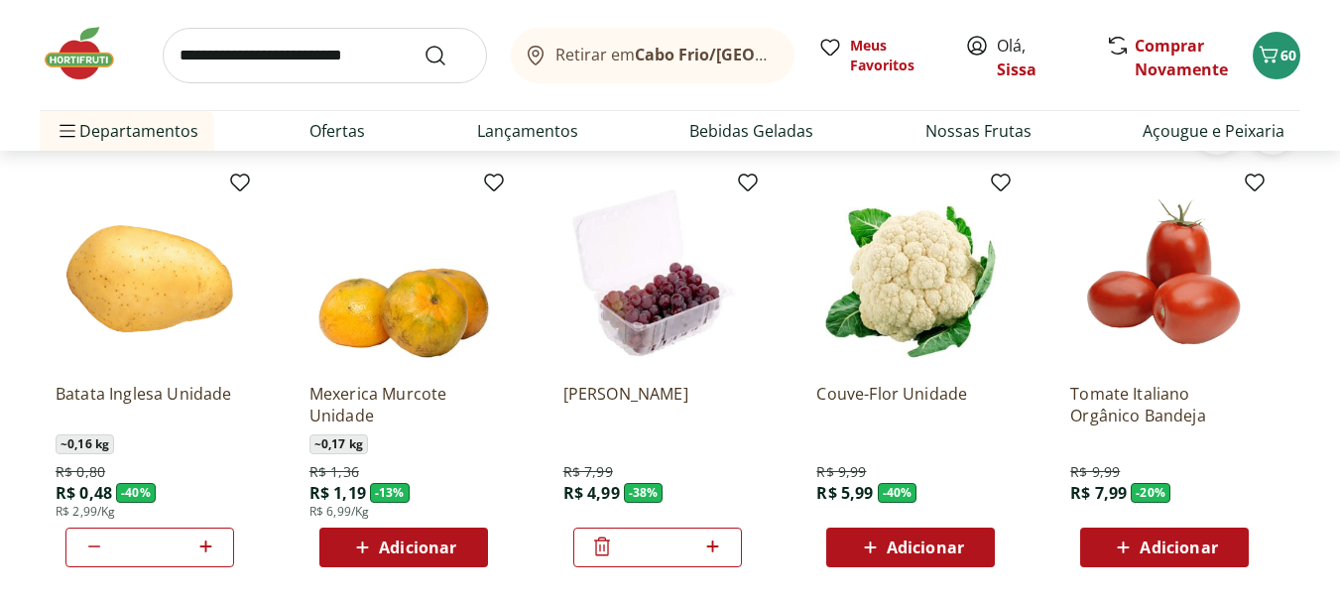
click at [238, 58] on input "search" at bounding box center [325, 56] width 324 height 56
type input "********"
click at [423, 44] on button "Submit Search" at bounding box center [447, 56] width 48 height 24
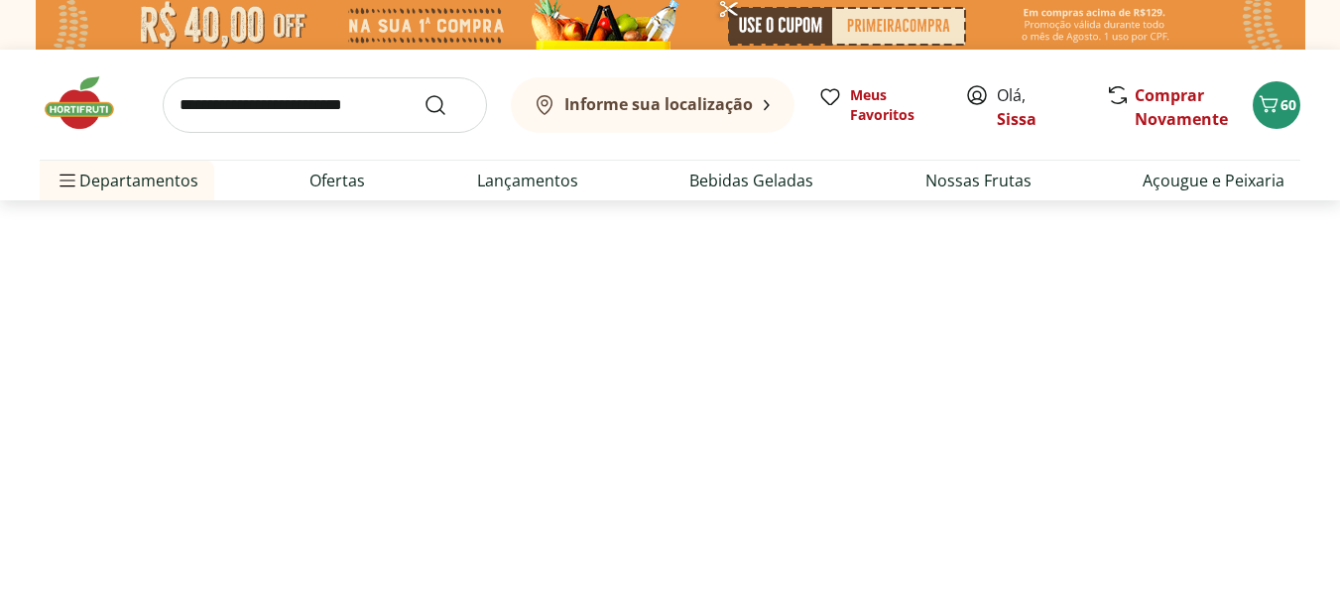
select select "**********"
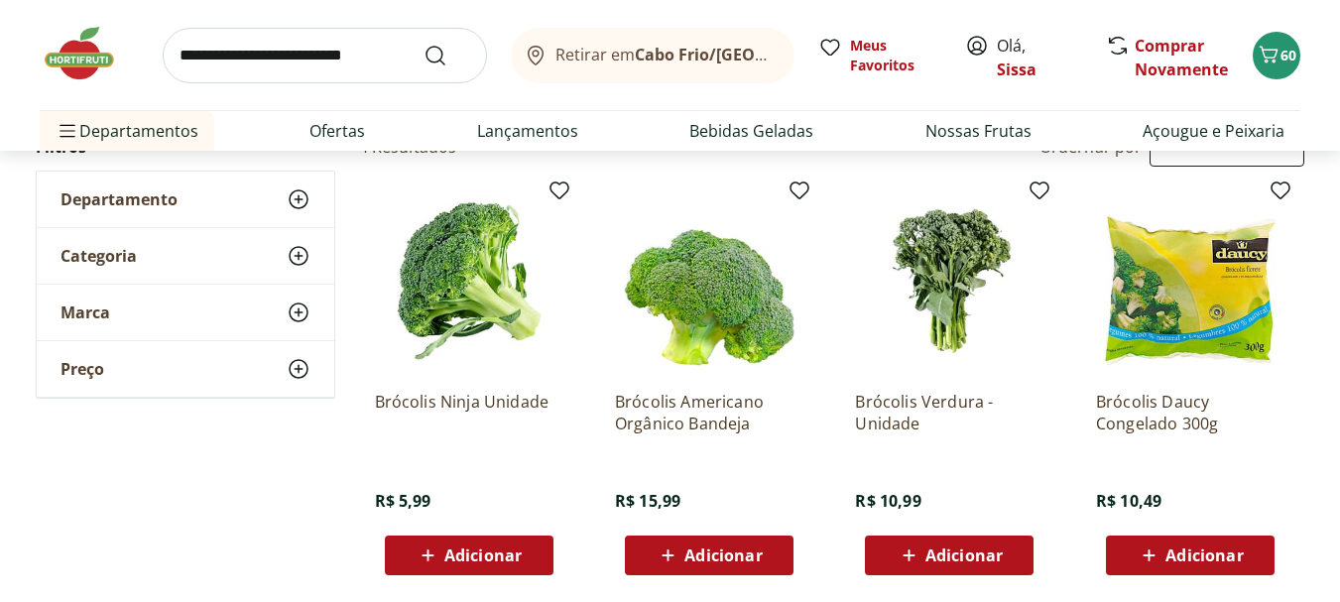
scroll to position [238, 0]
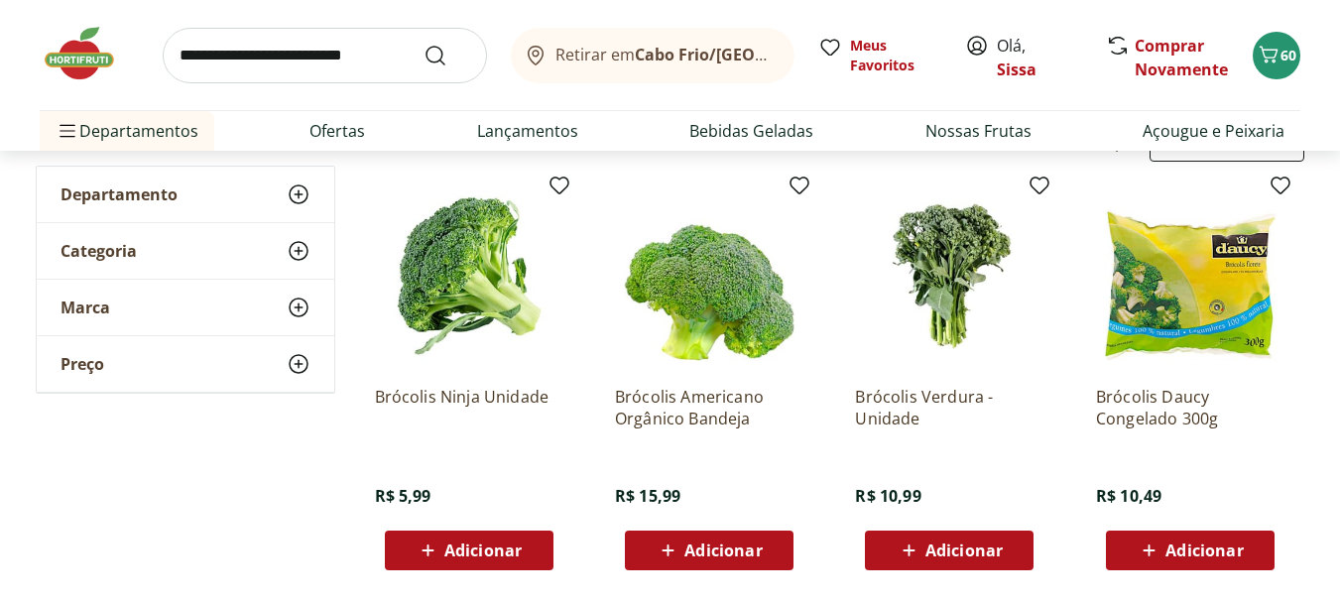
click at [479, 557] on span "Adicionar" at bounding box center [482, 550] width 77 height 16
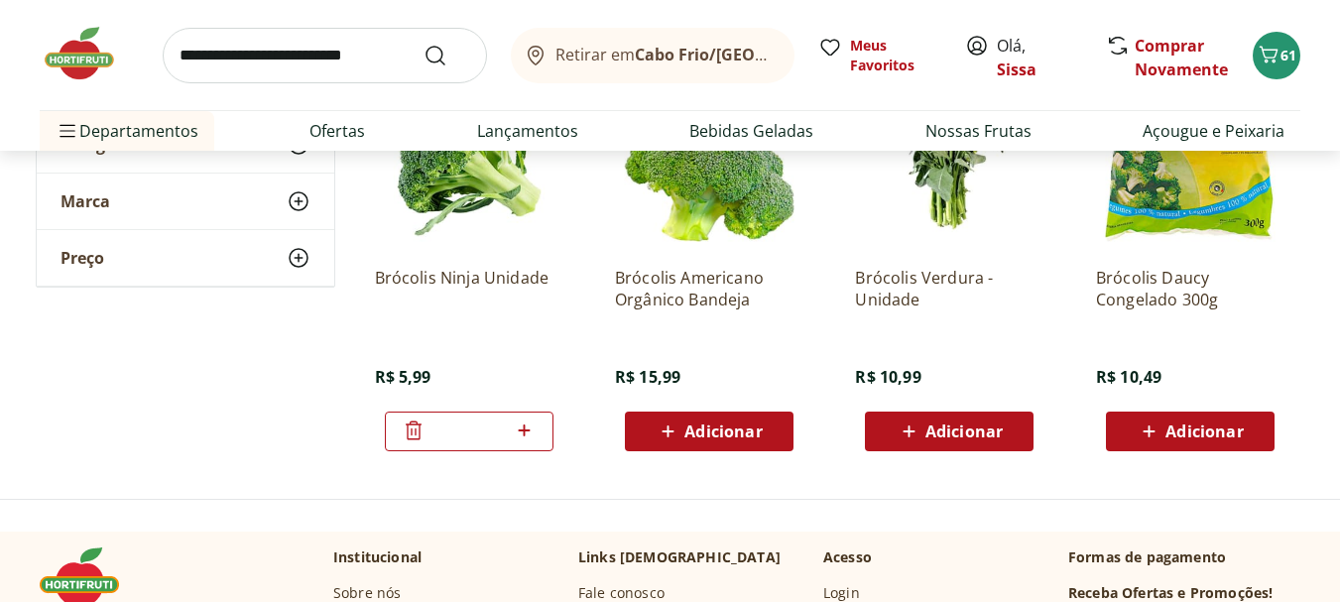
scroll to position [397, 0]
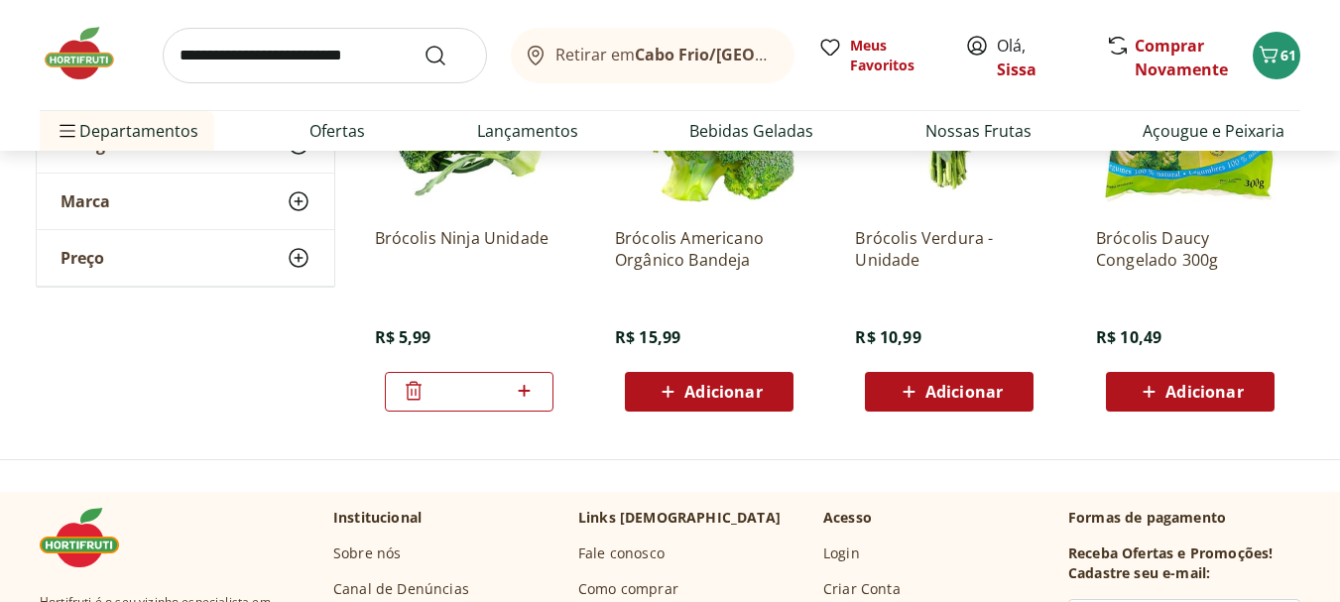
click at [75, 48] on img at bounding box center [89, 53] width 99 height 59
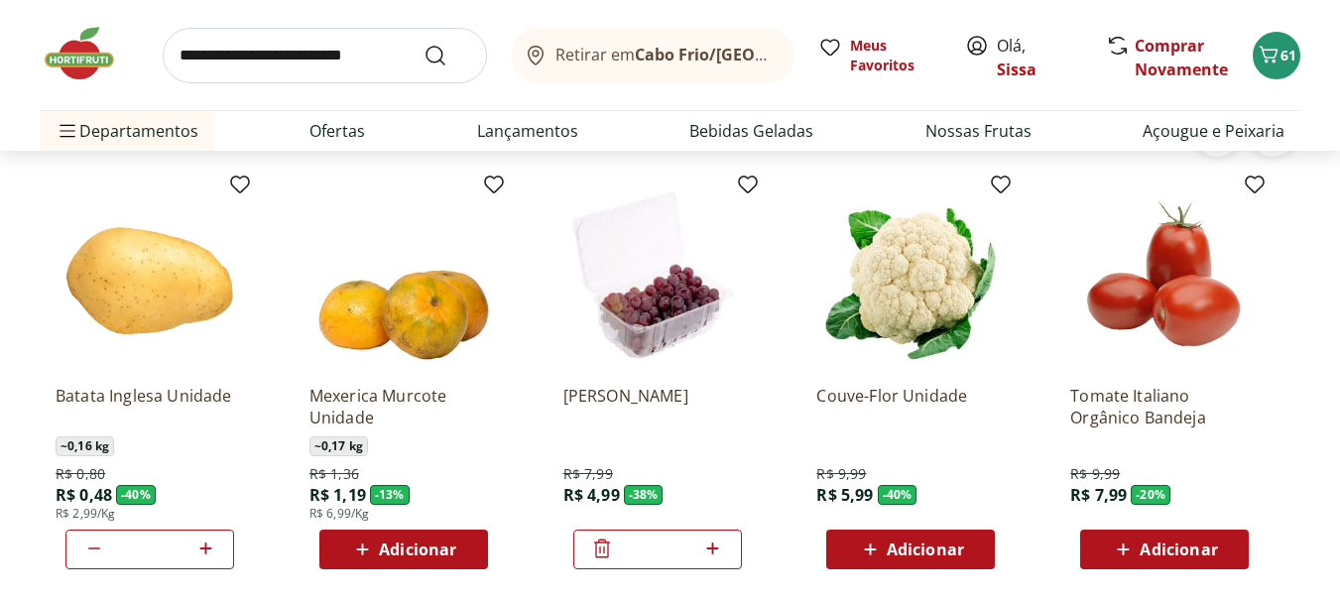
scroll to position [1626, 0]
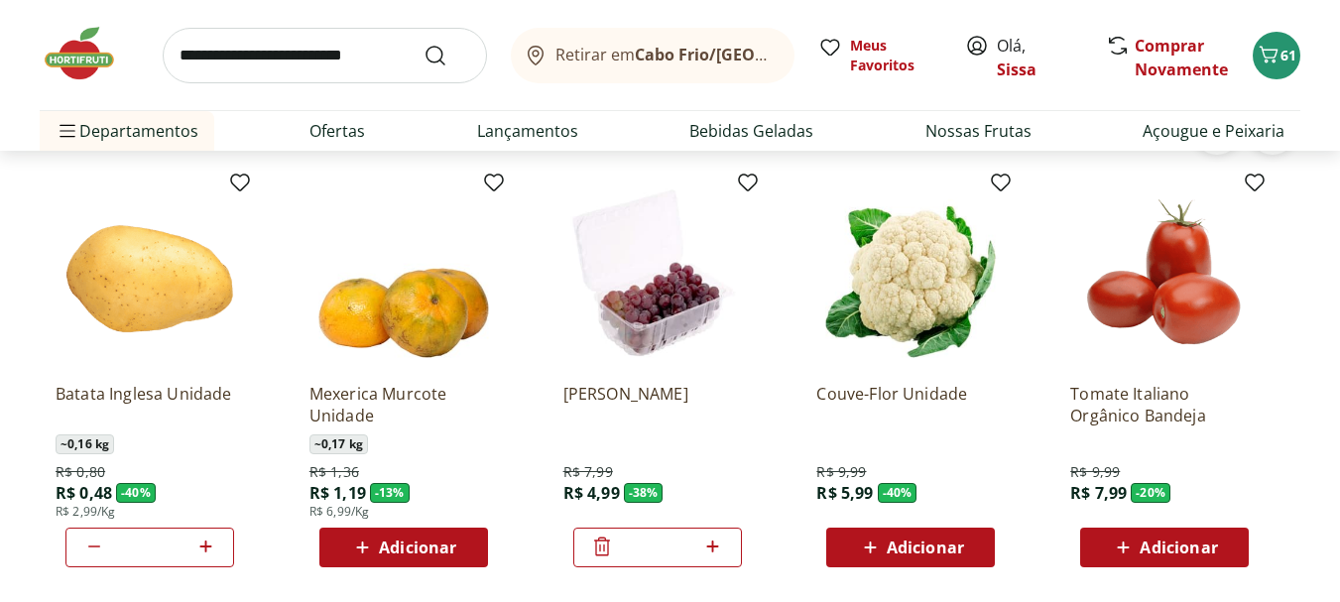
type input "*"
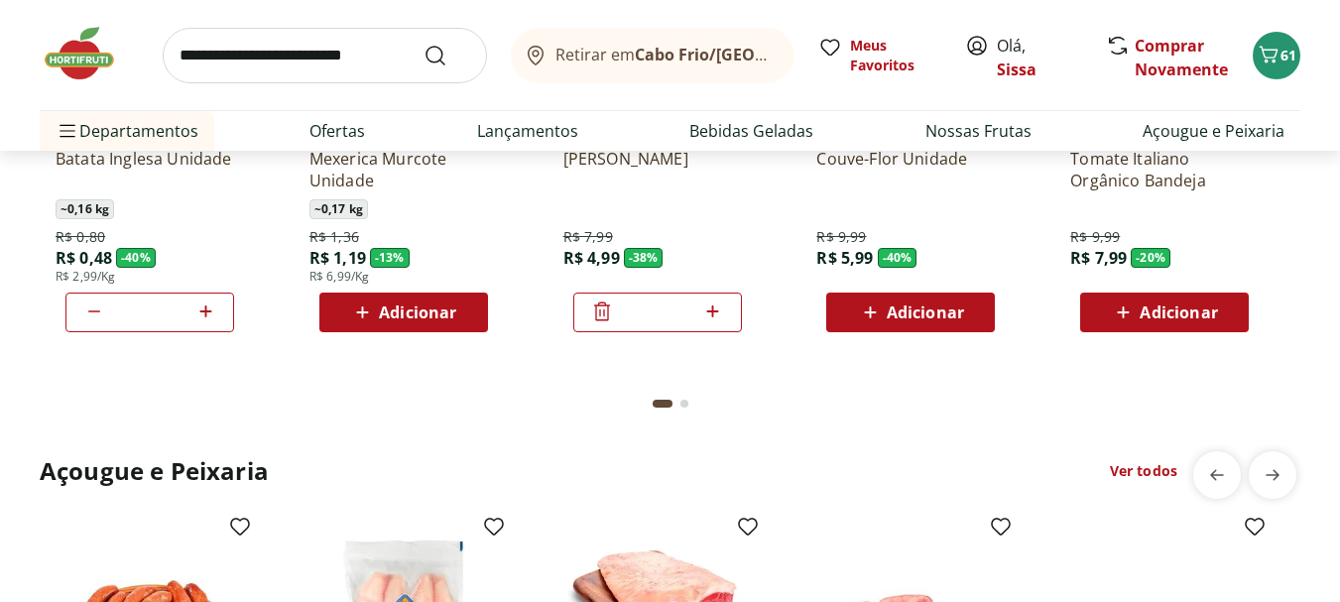
scroll to position [1864, 0]
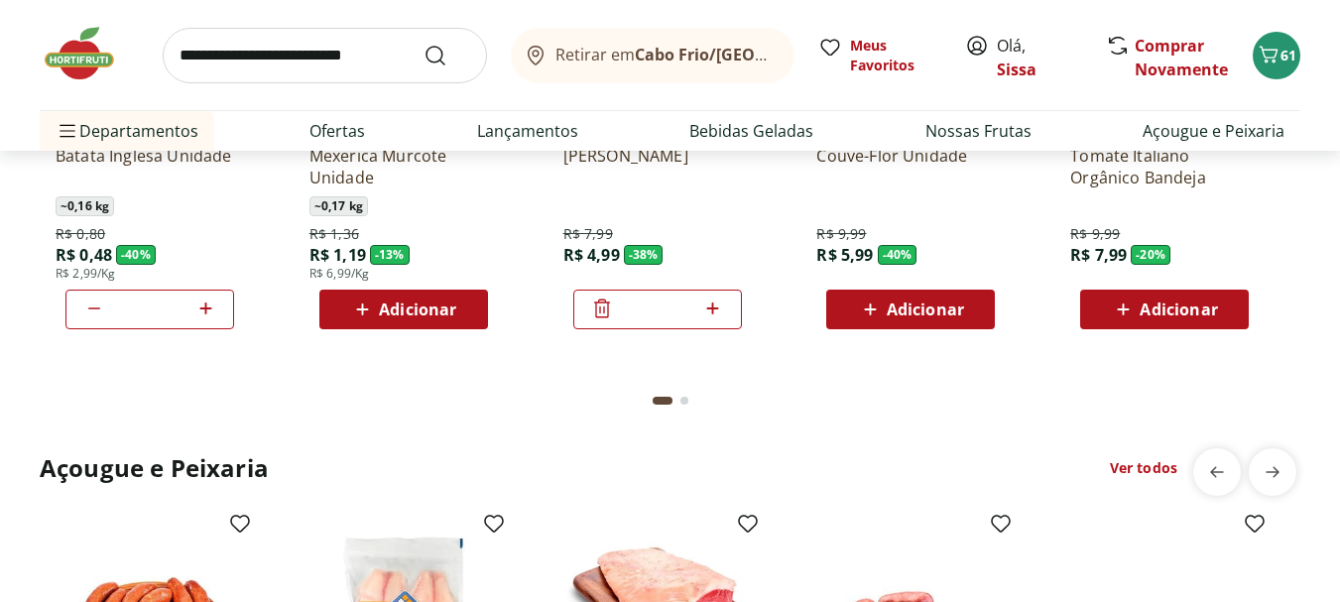
click at [680, 400] on div "Go to page 2 from fs-carousel" at bounding box center [684, 401] width 8 height 8
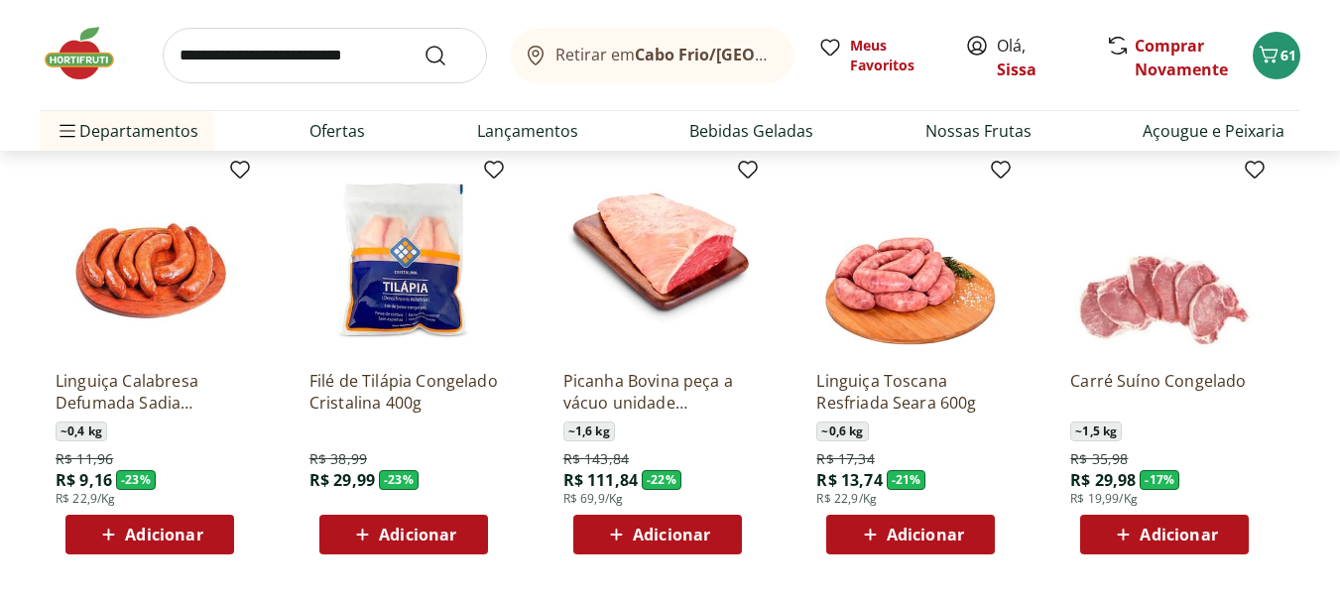
scroll to position [2221, 0]
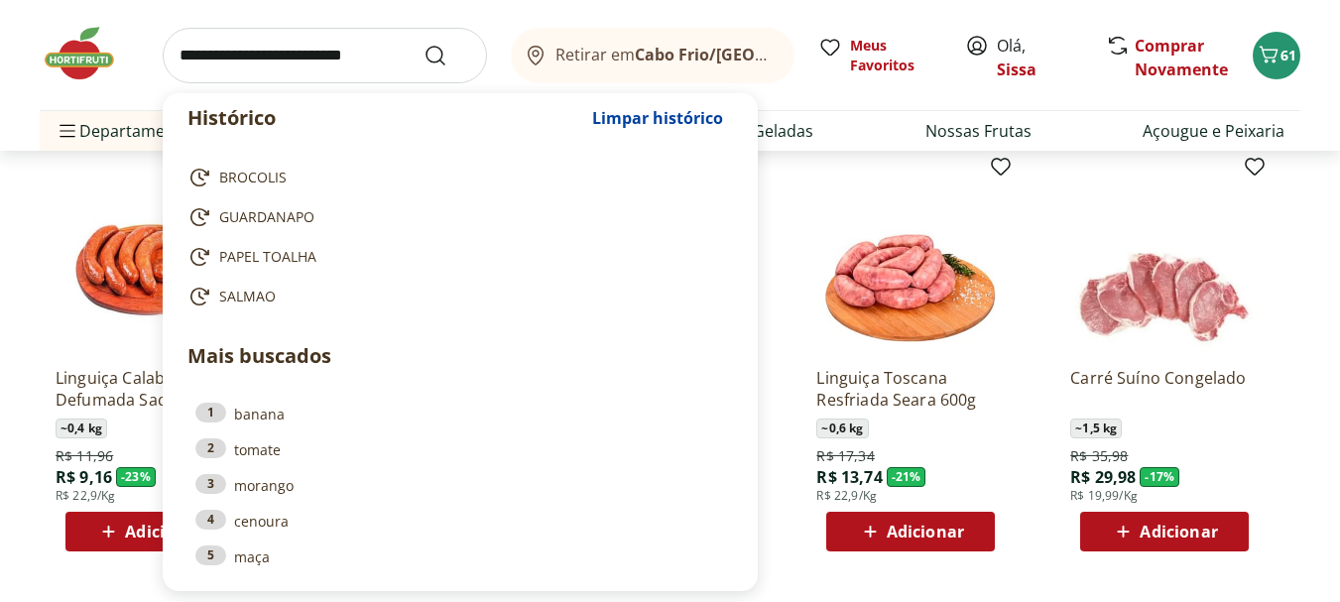
click at [227, 64] on input "search" at bounding box center [325, 56] width 324 height 56
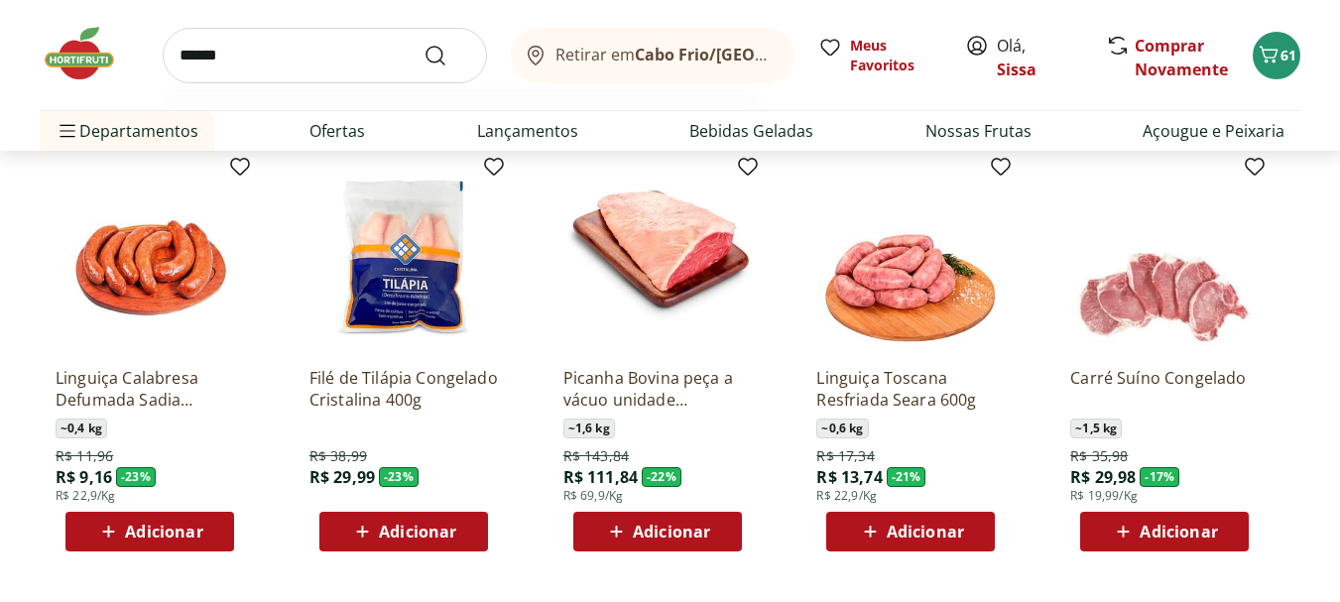
type input "******"
click at [423, 44] on button "Submit Search" at bounding box center [447, 56] width 48 height 24
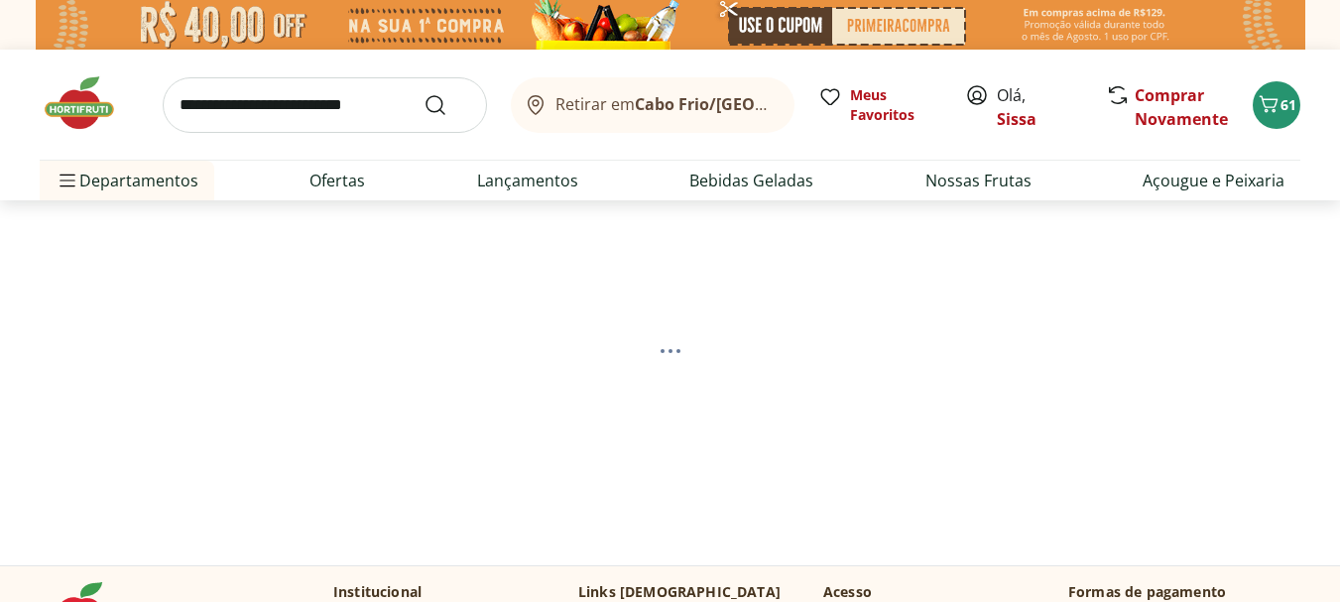
select select "**********"
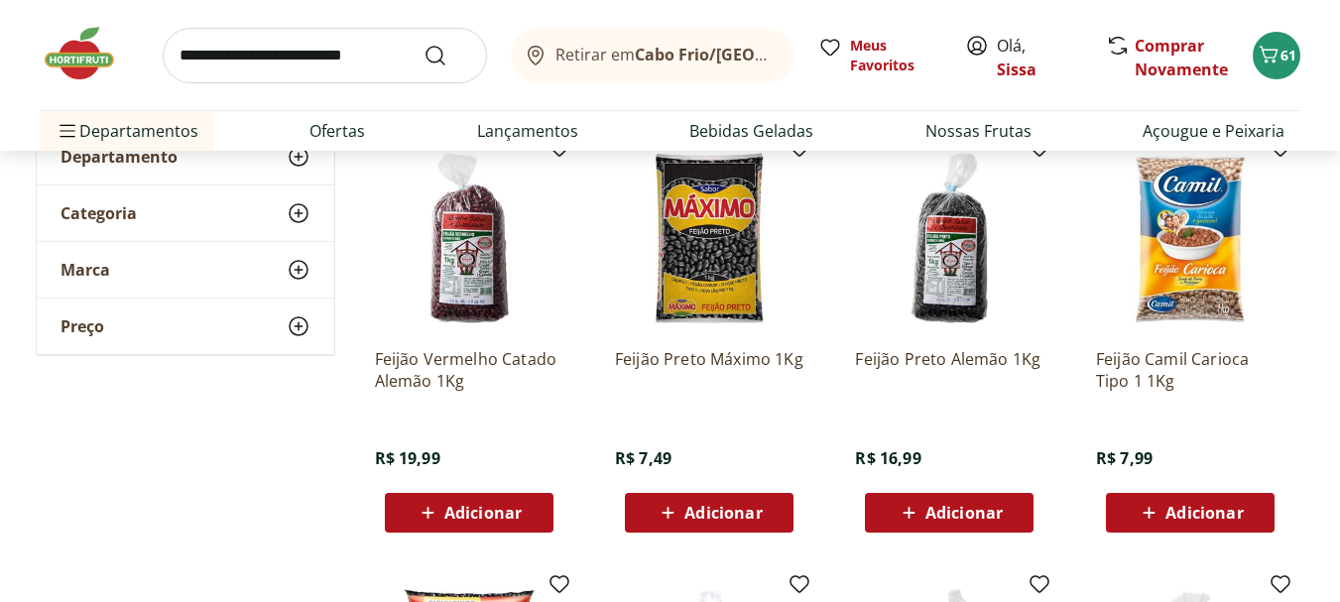
scroll to position [278, 0]
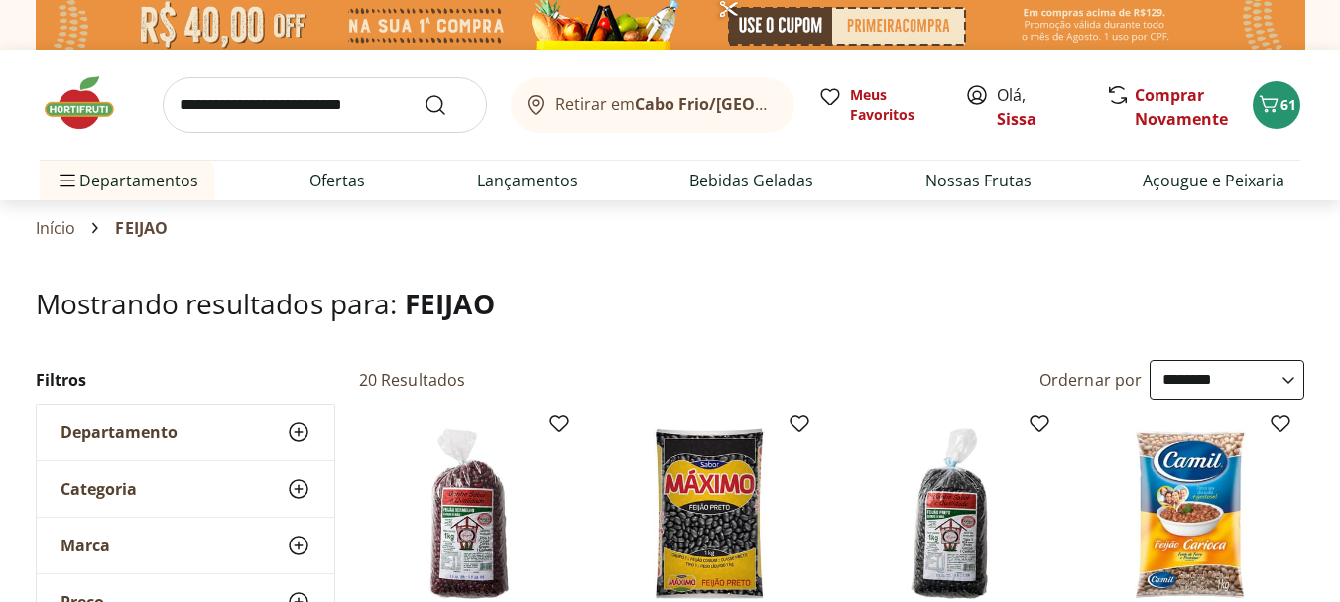
select select "**********"
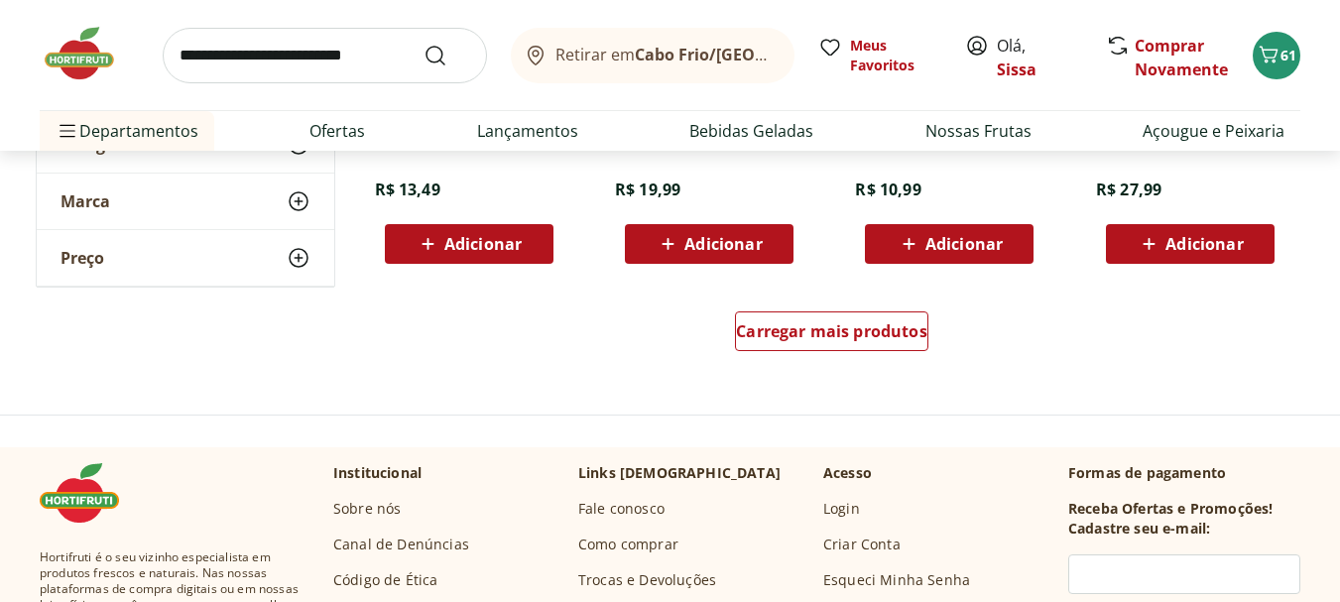
scroll to position [1428, 0]
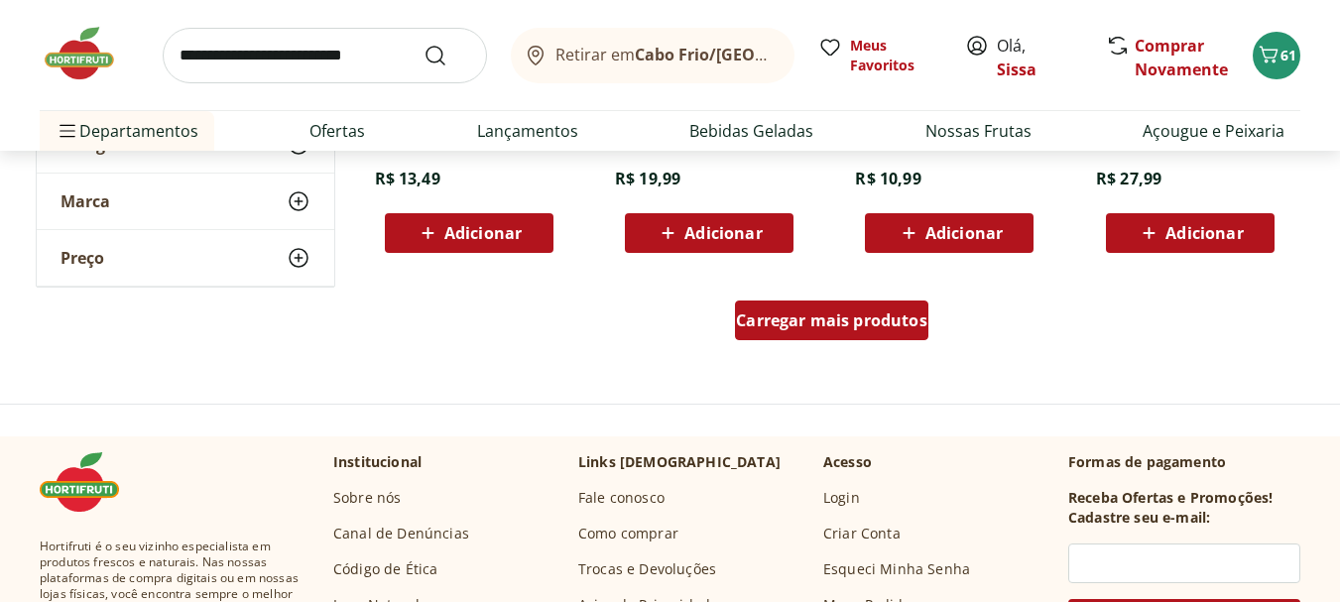
click at [821, 334] on div "Carregar mais produtos" at bounding box center [831, 320] width 193 height 40
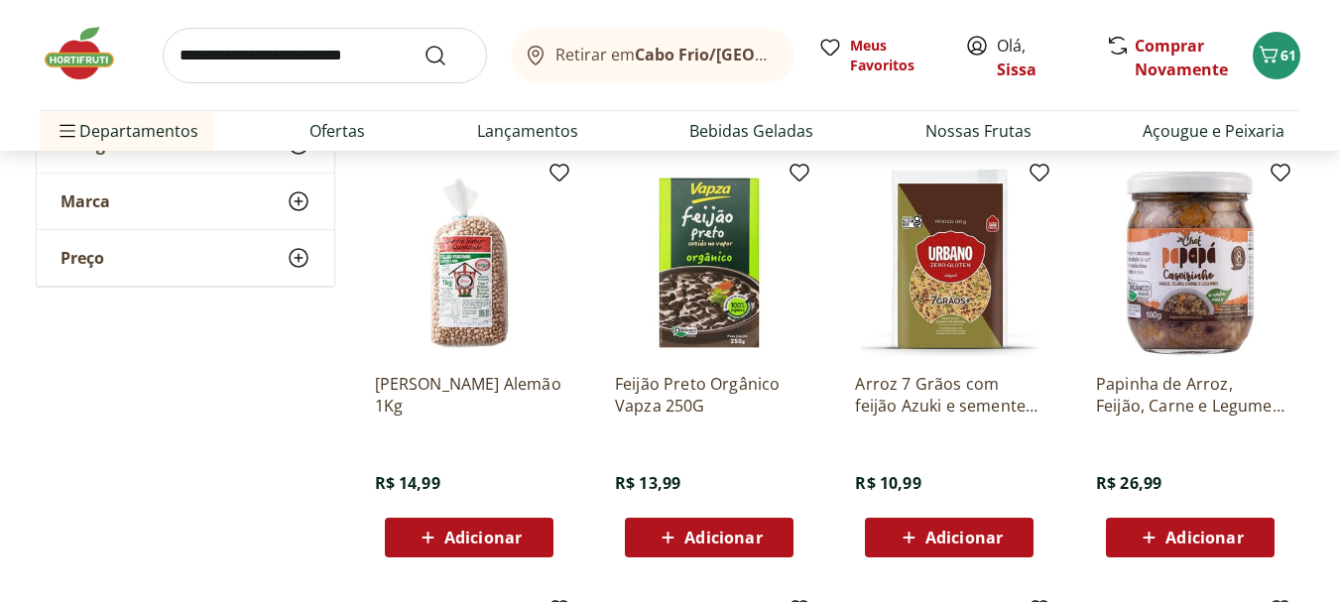
scroll to position [1547, 0]
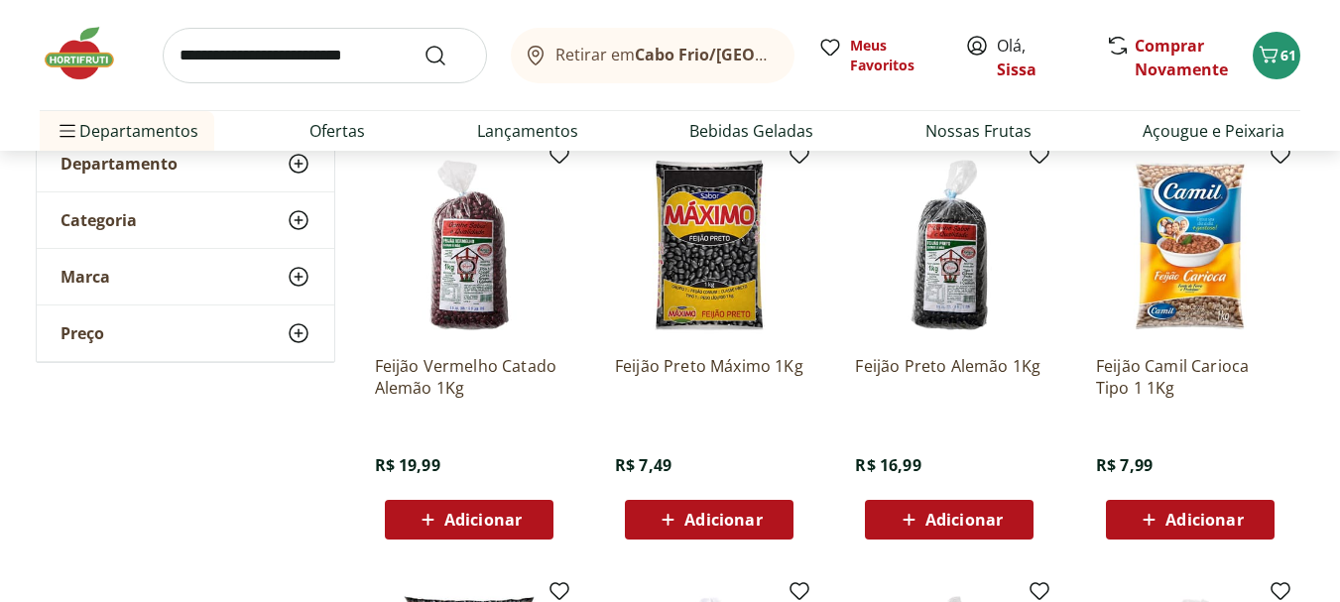
scroll to position [317, 0]
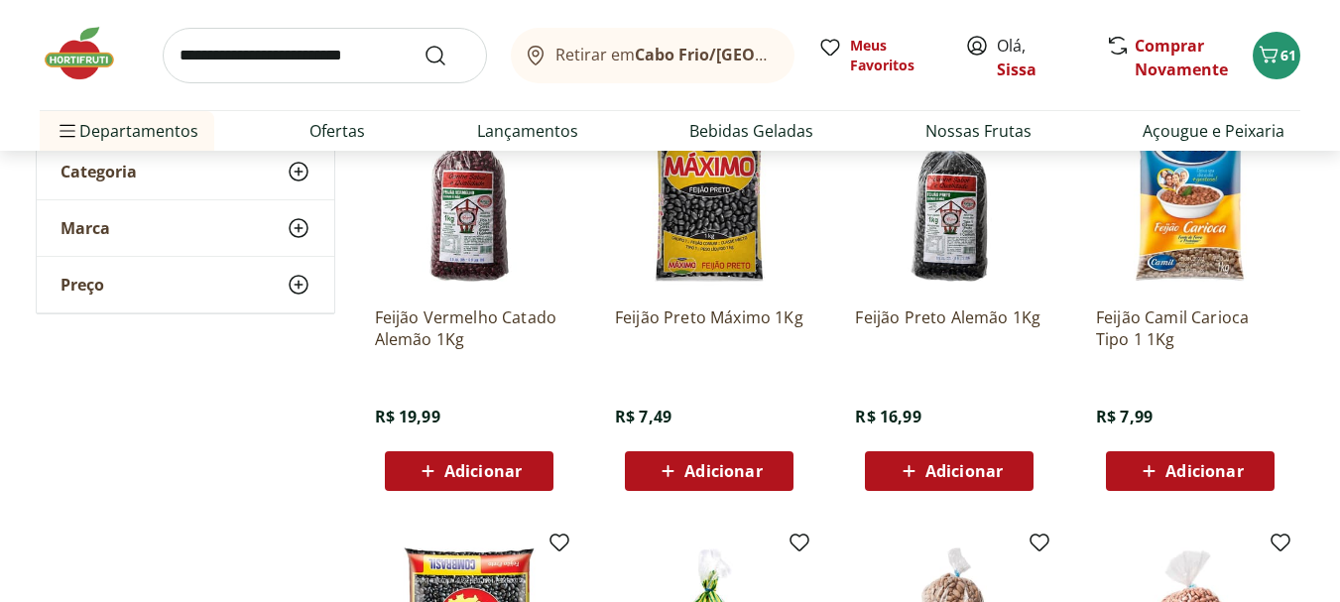
click at [490, 471] on span "Adicionar" at bounding box center [482, 471] width 77 height 16
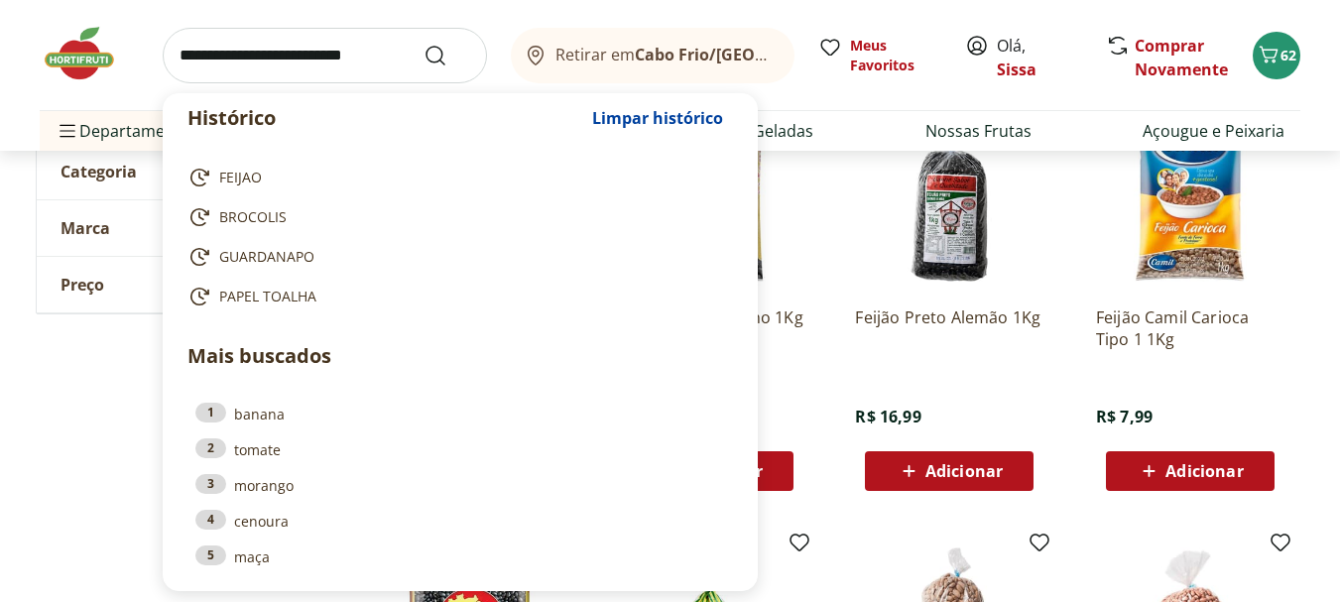
click at [322, 60] on input "search" at bounding box center [325, 56] width 324 height 56
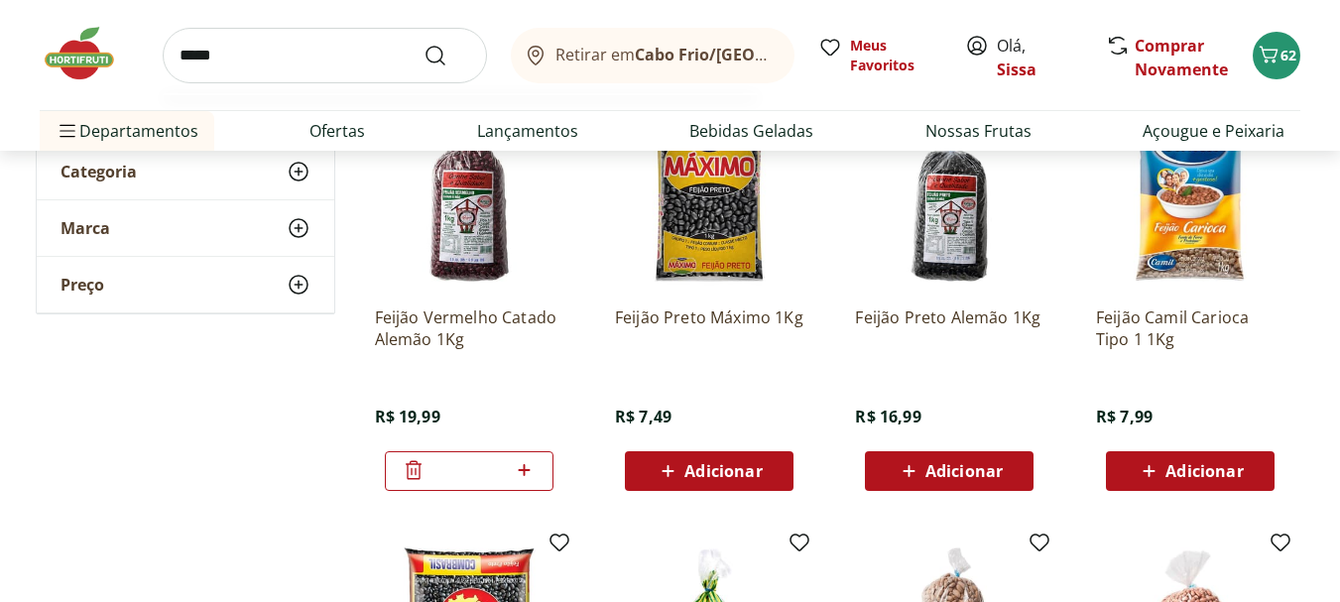
type input "*****"
click at [423, 44] on button "Submit Search" at bounding box center [447, 56] width 48 height 24
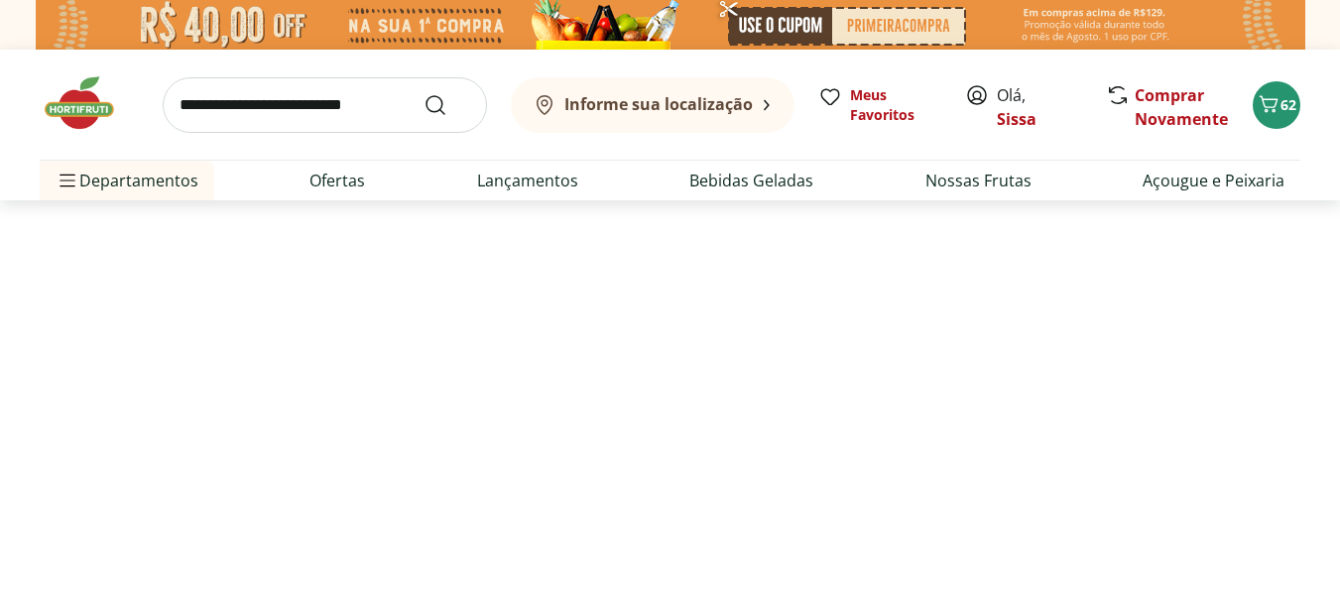
select select "**********"
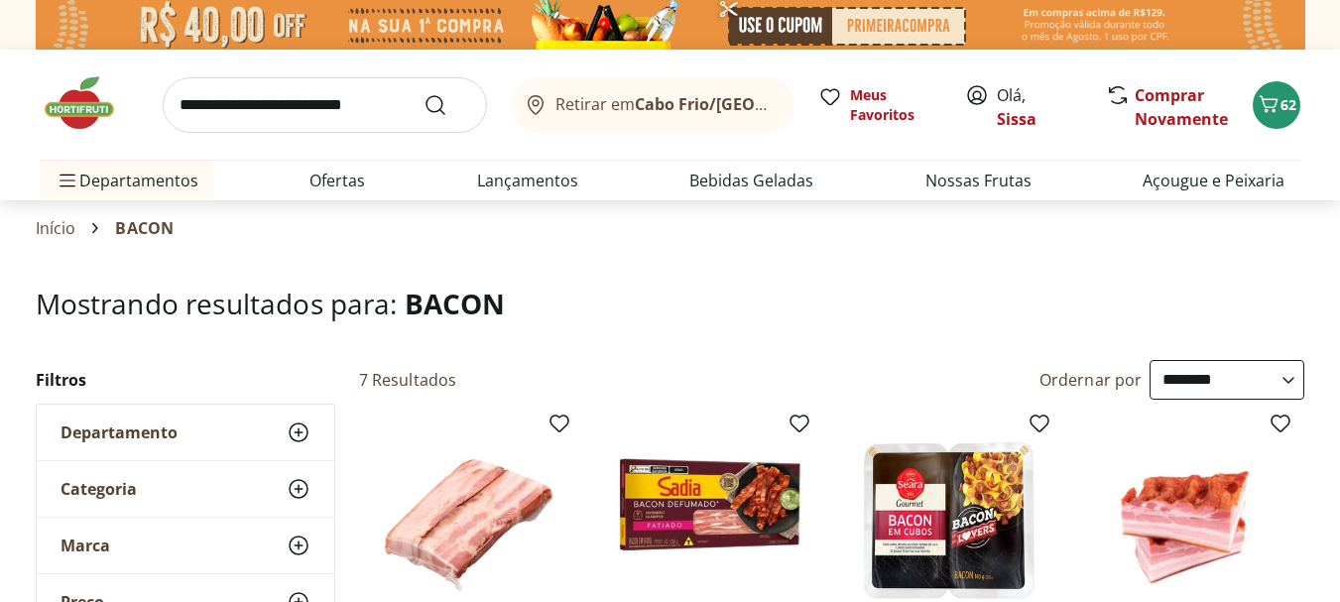
click at [76, 109] on img at bounding box center [89, 102] width 99 height 59
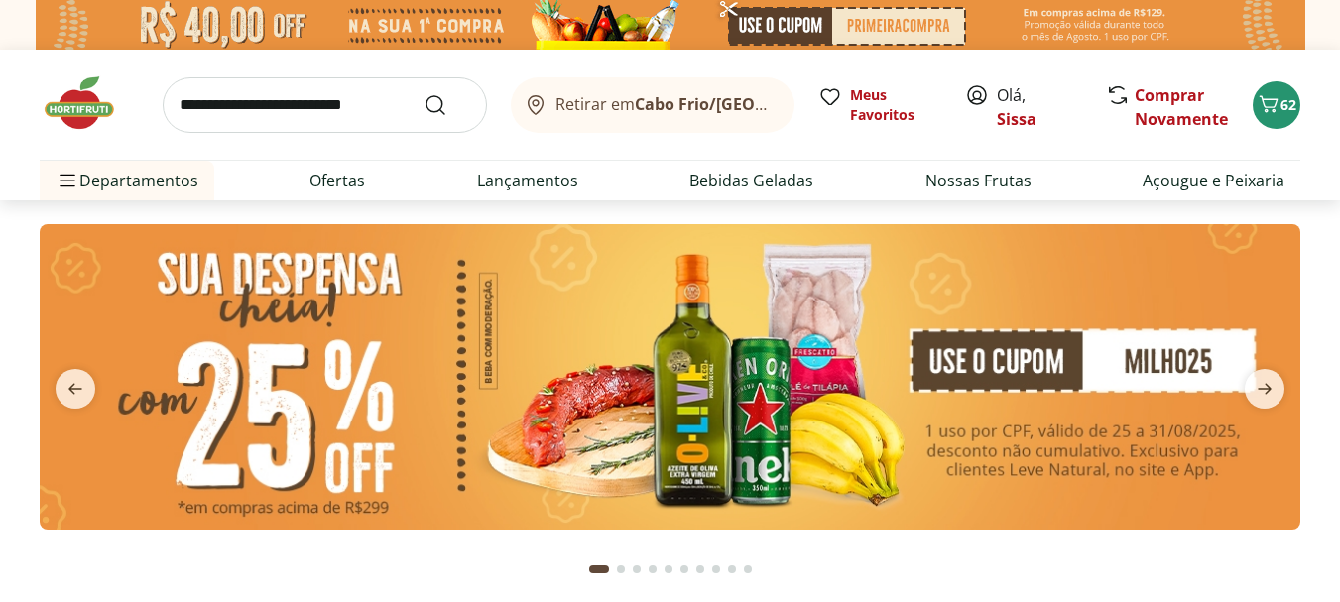
type input "*"
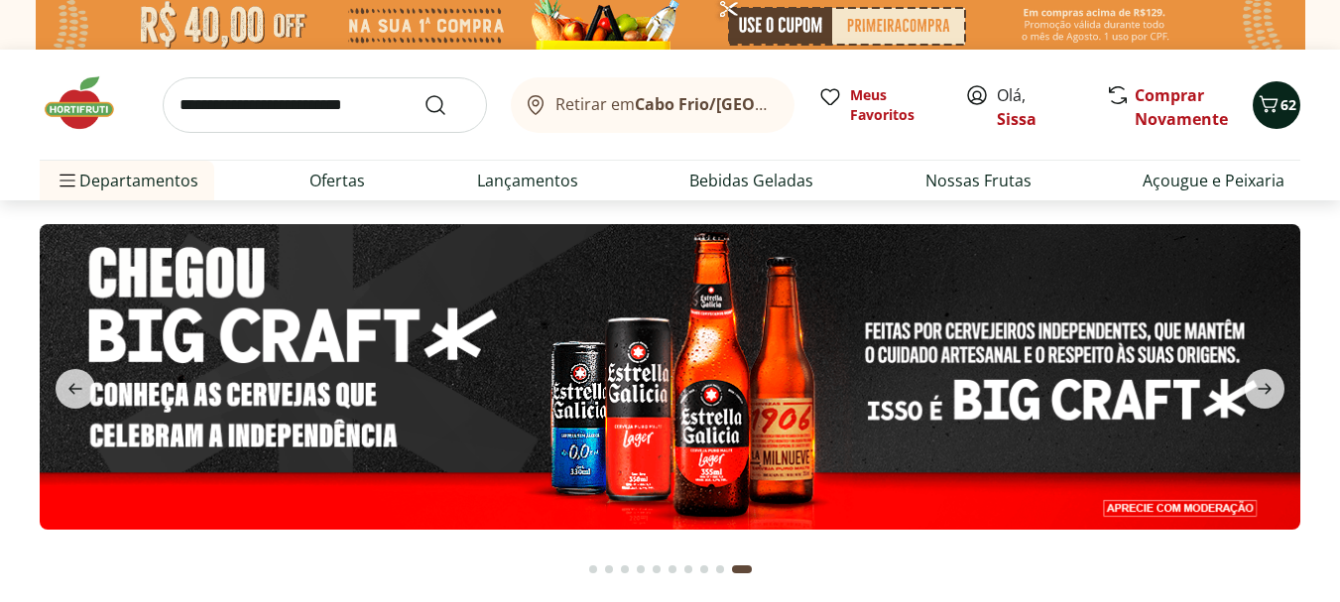
click at [1274, 111] on icon "Carrinho" at bounding box center [1268, 103] width 19 height 17
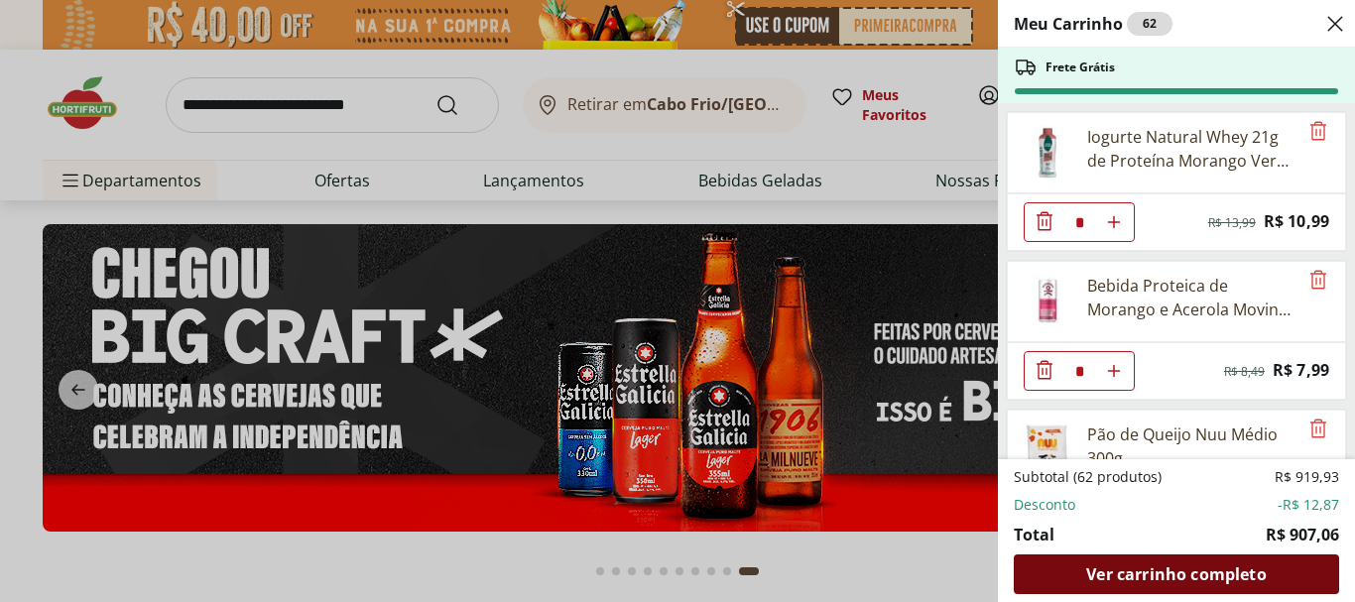
click at [1198, 572] on span "Ver carrinho completo" at bounding box center [1175, 574] width 179 height 16
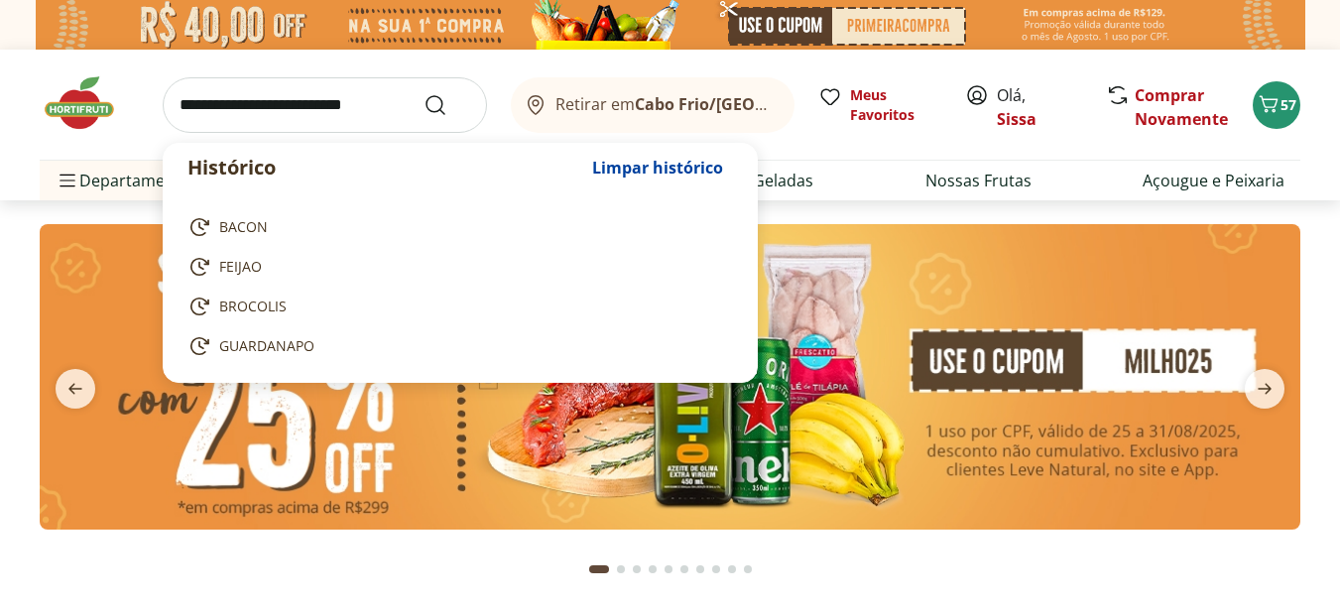
click at [258, 106] on input "search" at bounding box center [325, 105] width 324 height 56
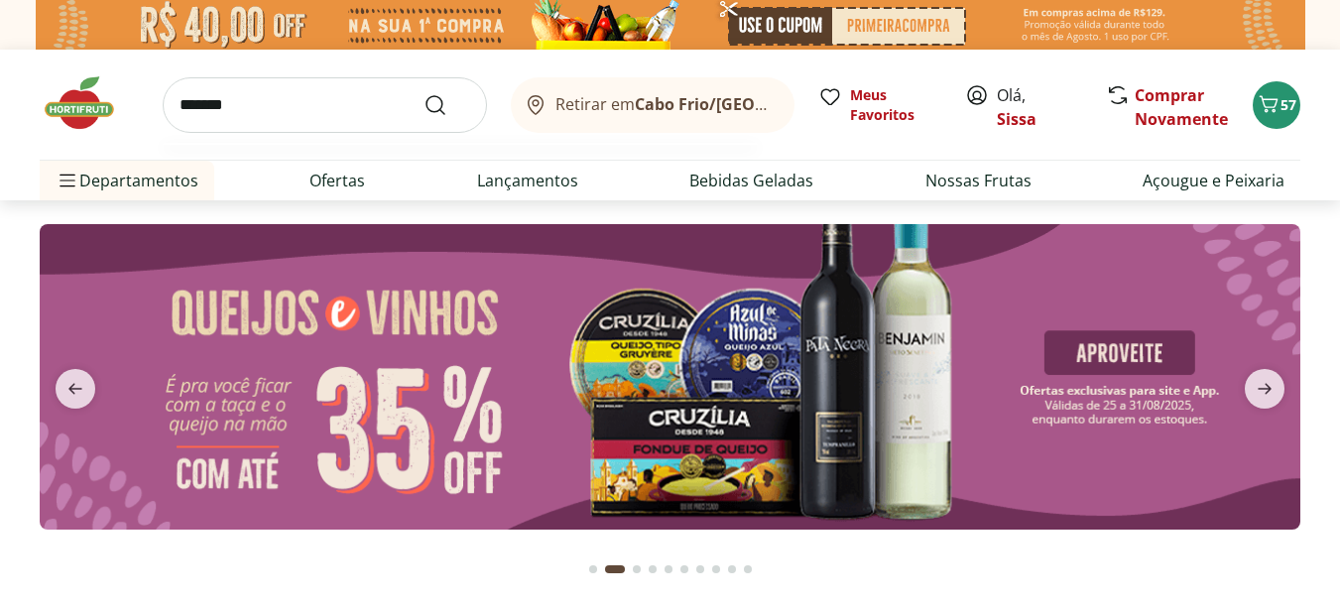
type input "*******"
click at [423, 93] on button "Submit Search" at bounding box center [447, 105] width 48 height 24
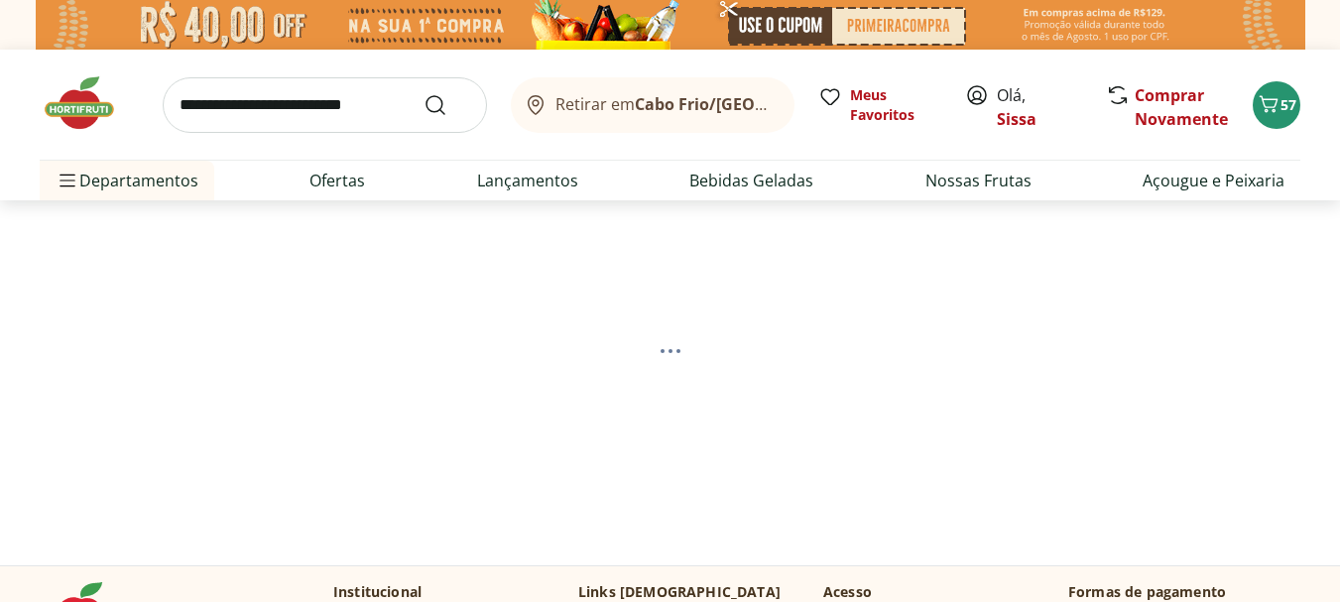
select select "**********"
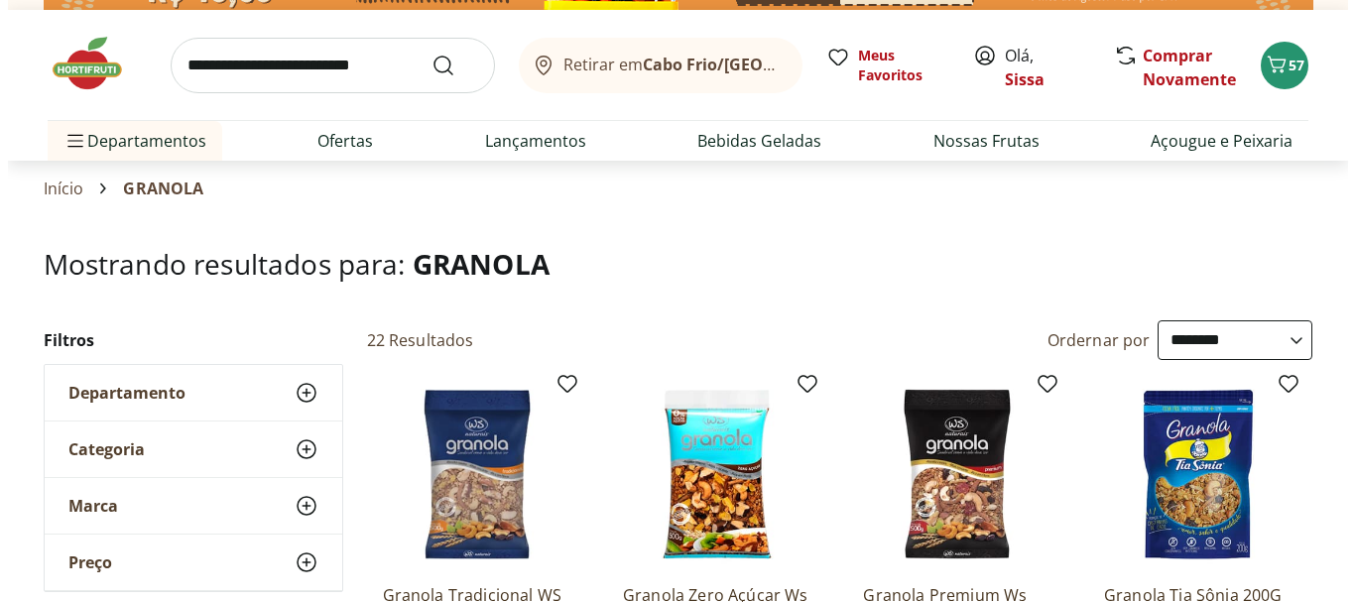
scroll to position [238, 0]
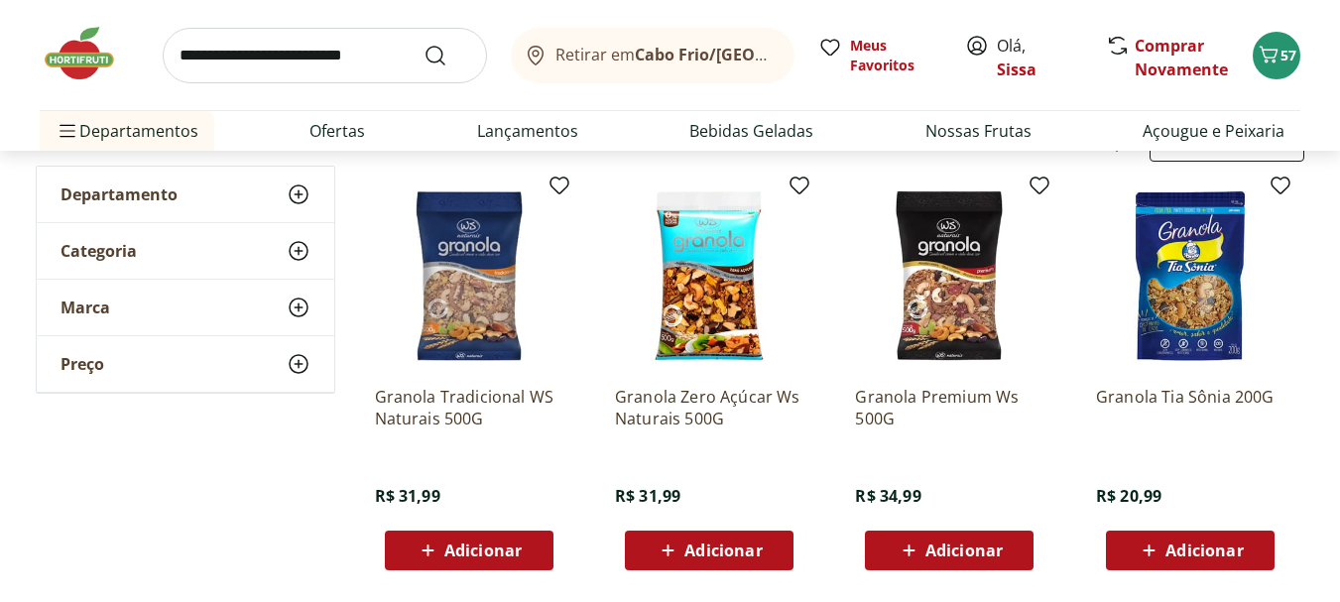
click at [752, 552] on span "Adicionar" at bounding box center [722, 550] width 77 height 16
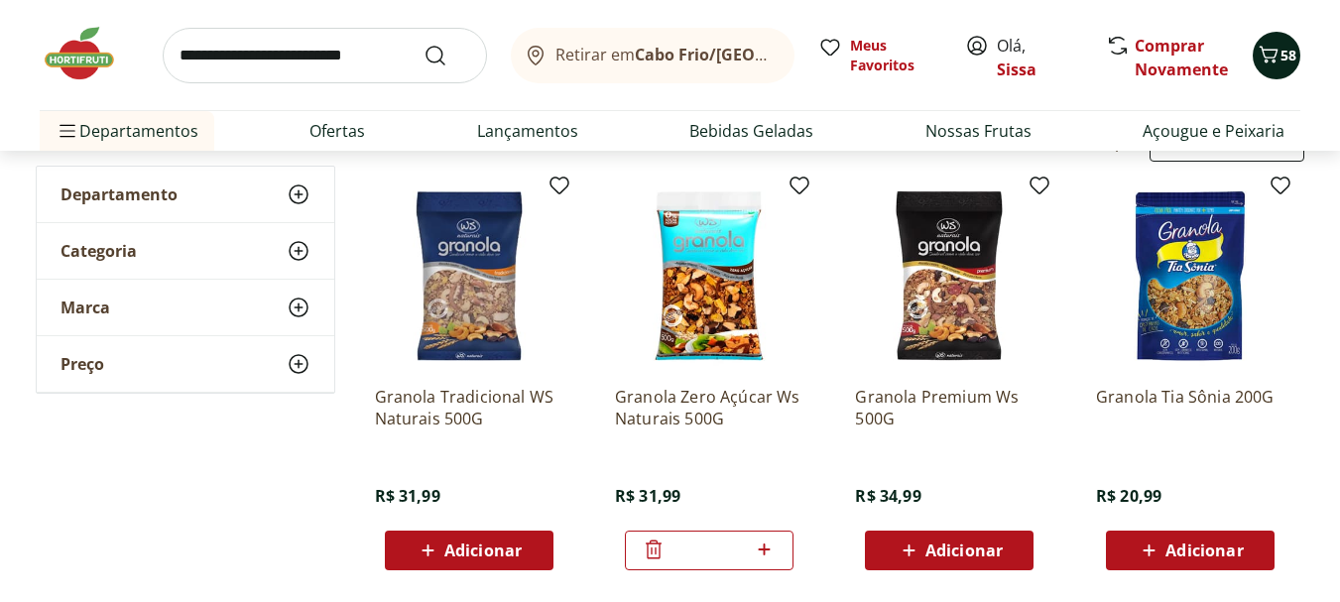
click at [1270, 66] on span "Carrinho" at bounding box center [1268, 56] width 24 height 26
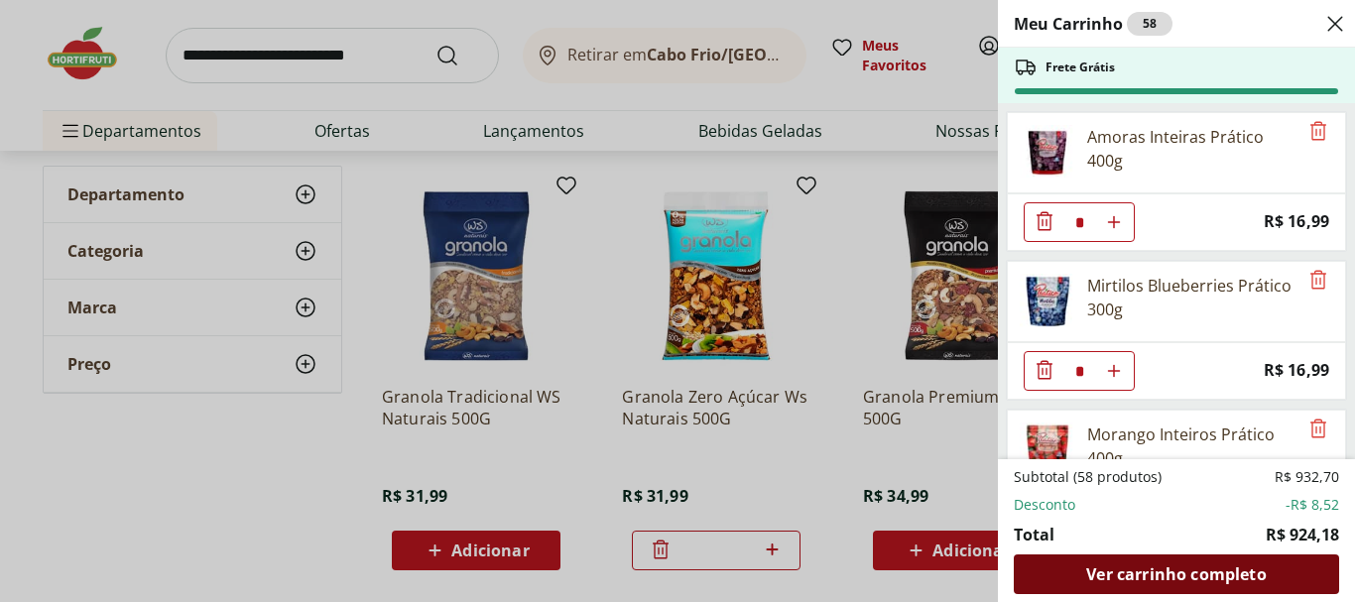
click at [1159, 571] on span "Ver carrinho completo" at bounding box center [1175, 574] width 179 height 16
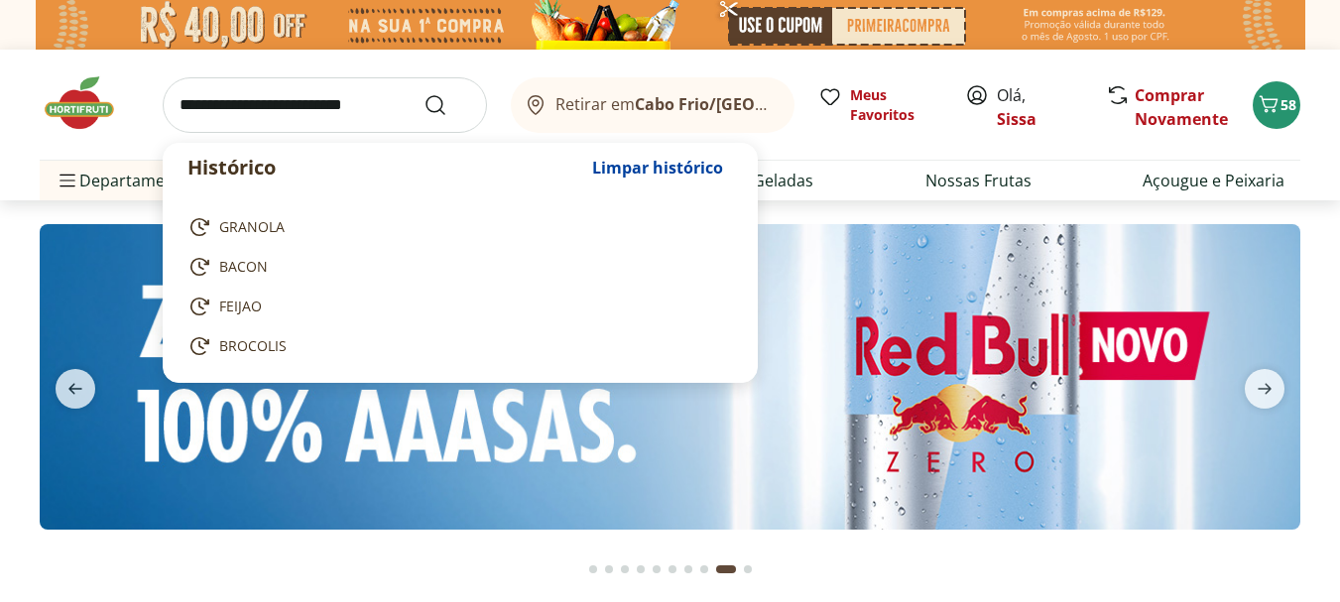
click at [355, 101] on input "search" at bounding box center [325, 105] width 324 height 56
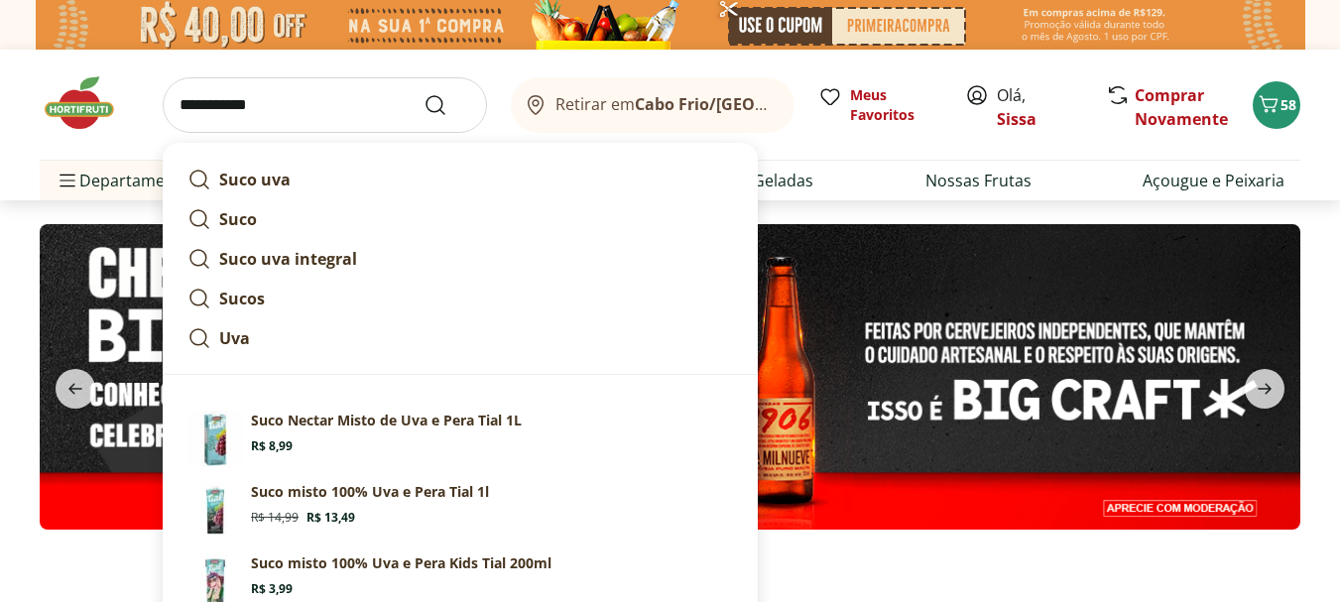
type input "**********"
click at [423, 93] on button "Submit Search" at bounding box center [447, 105] width 48 height 24
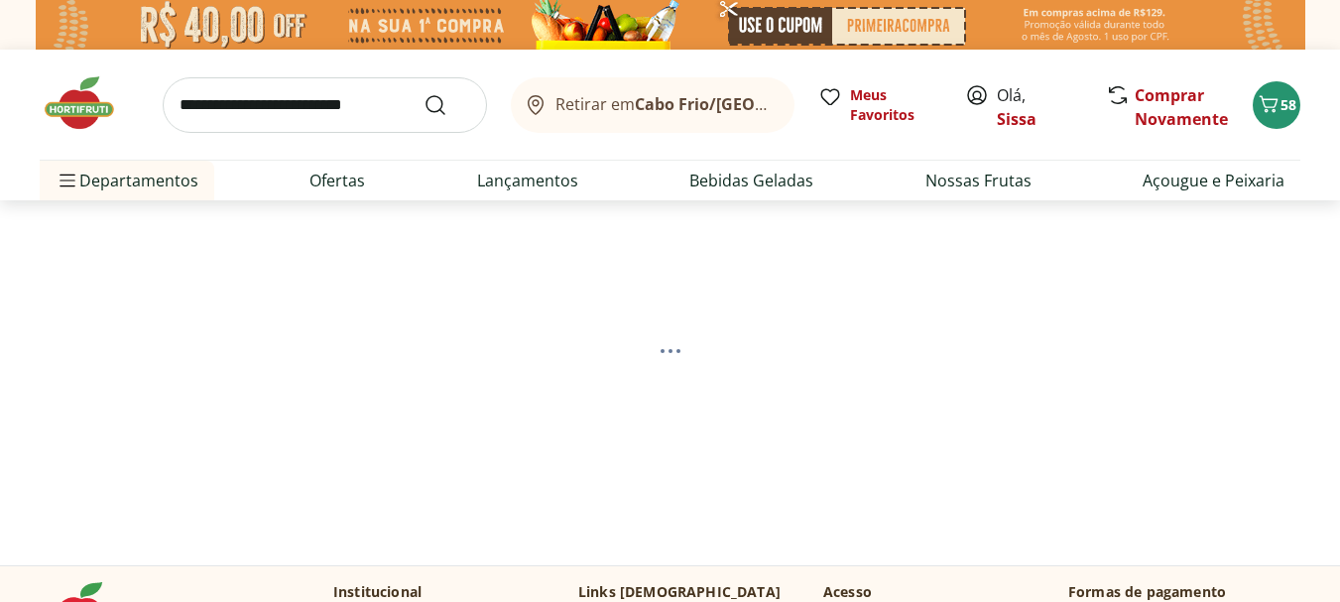
select select "**********"
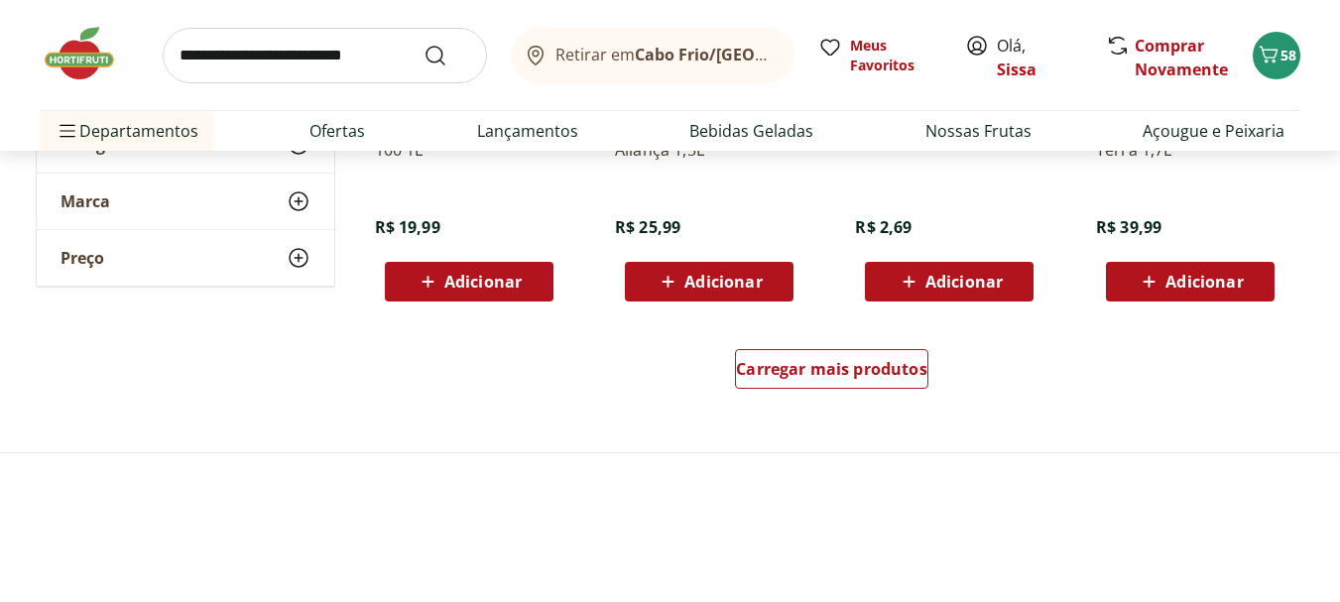
scroll to position [1388, 0]
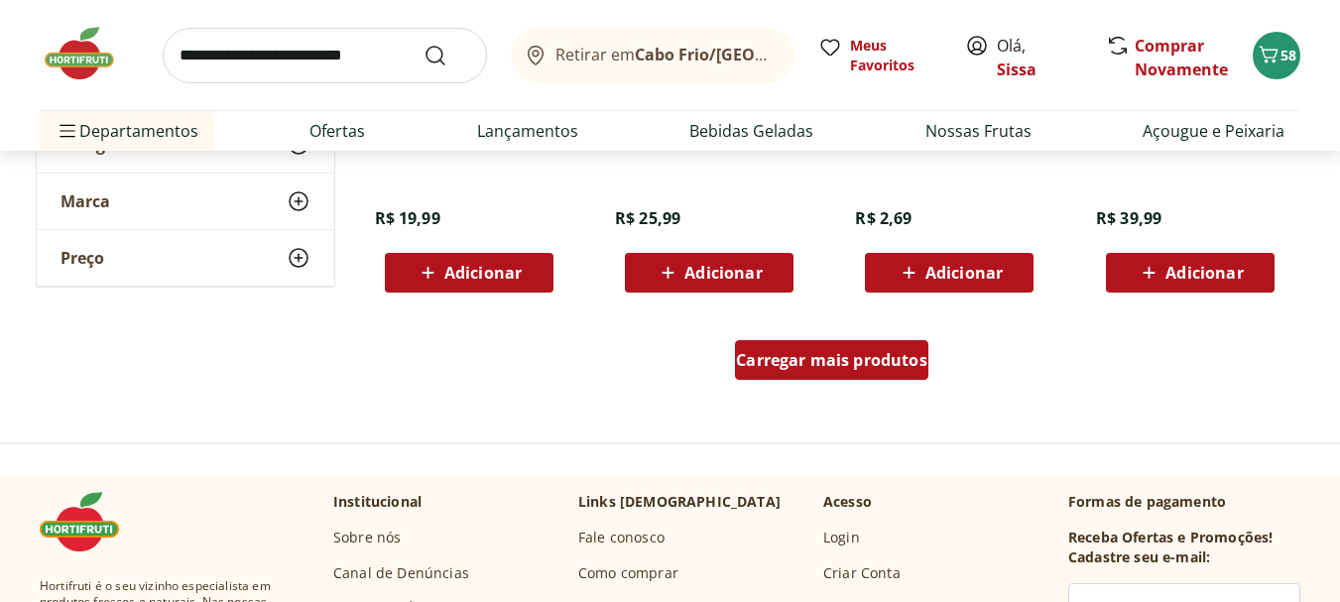
click at [852, 365] on span "Carregar mais produtos" at bounding box center [831, 360] width 191 height 16
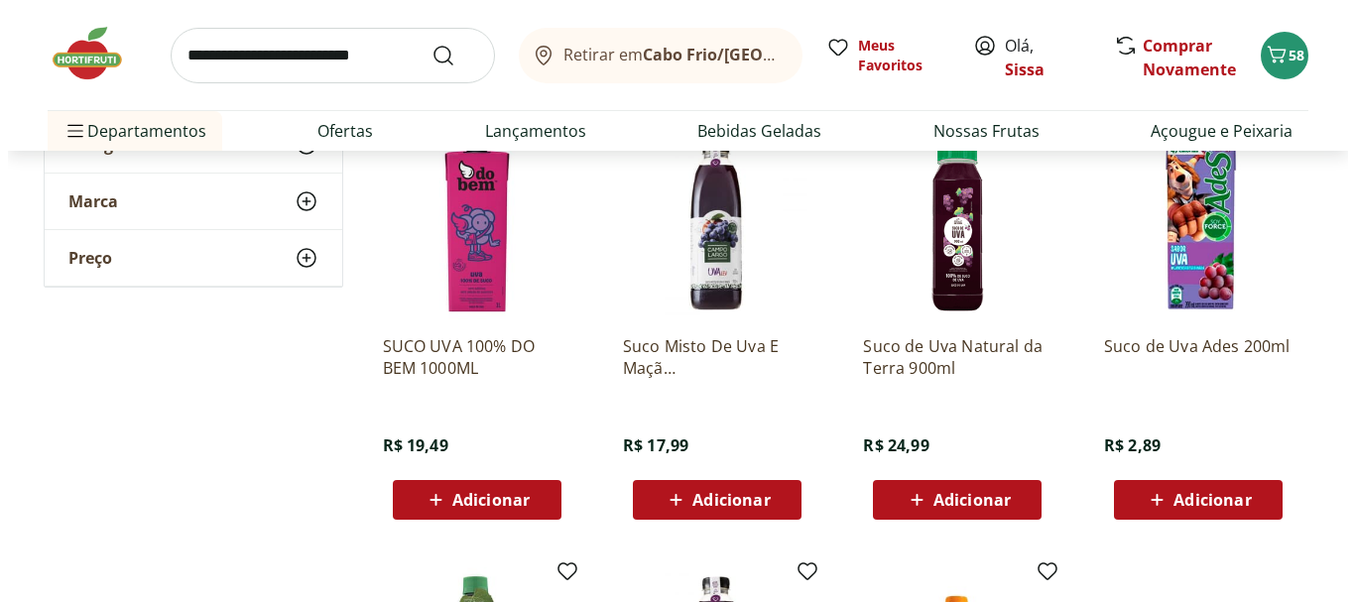
scroll to position [2023, 0]
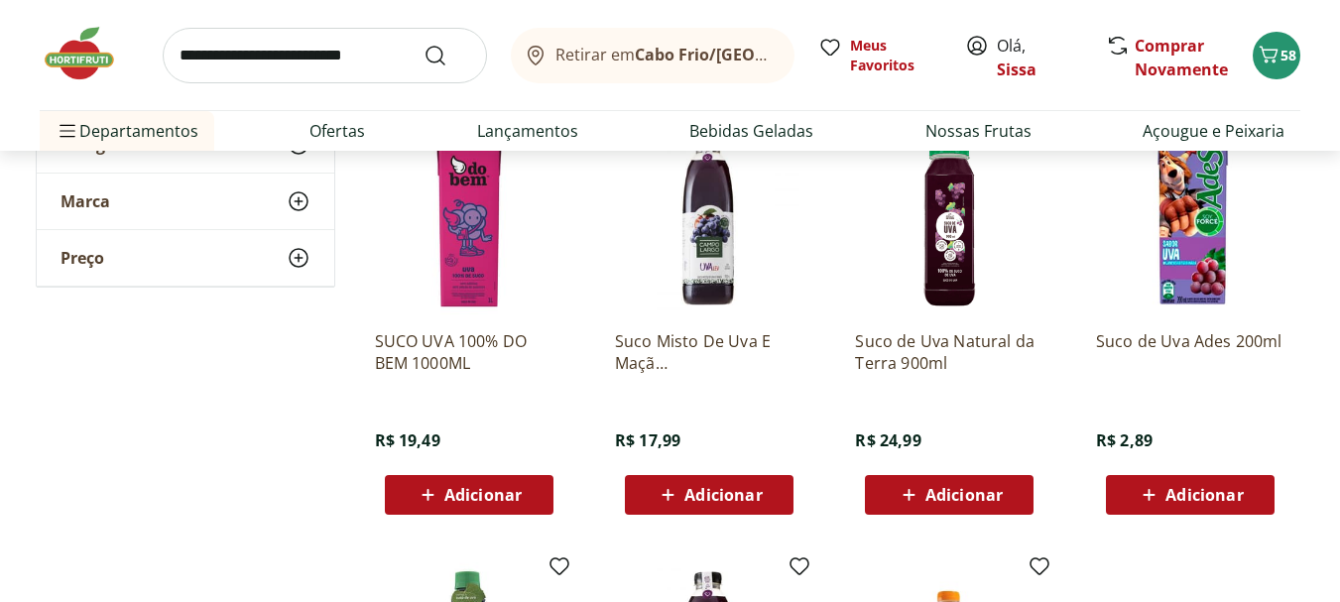
click at [489, 499] on span "Adicionar" at bounding box center [482, 495] width 77 height 16
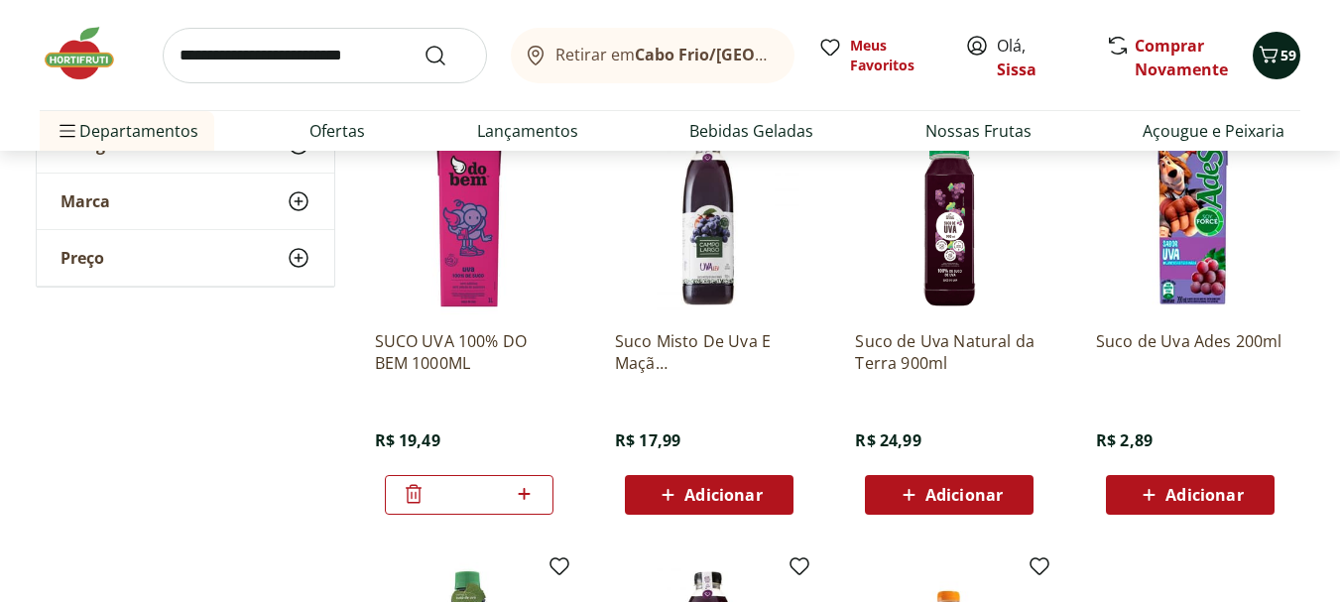
click at [1286, 68] on button "59" at bounding box center [1276, 56] width 48 height 48
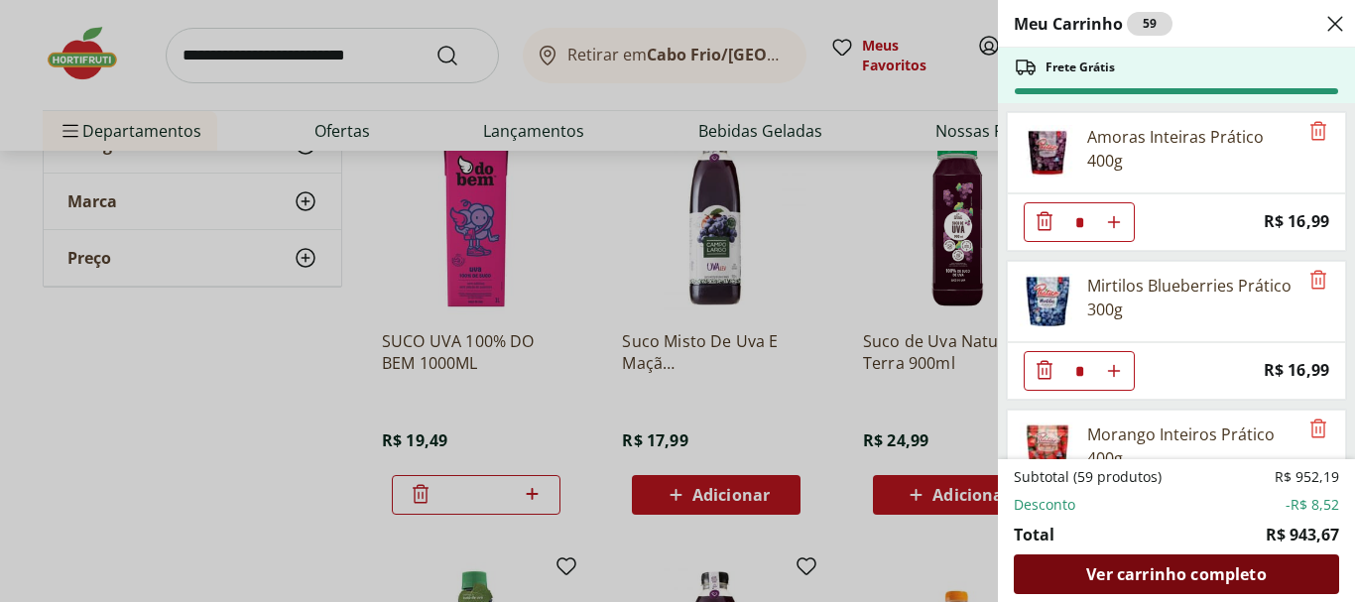
click at [1130, 580] on span "Ver carrinho completo" at bounding box center [1175, 574] width 179 height 16
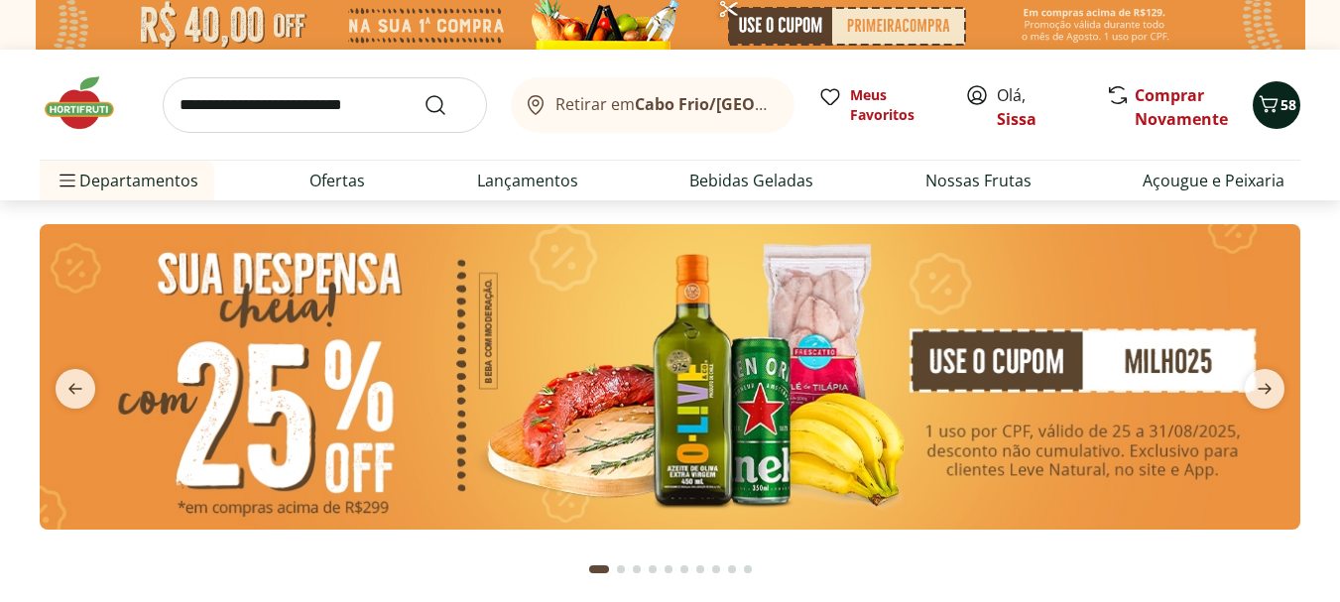
click at [1272, 112] on icon "Carrinho" at bounding box center [1268, 104] width 24 height 24
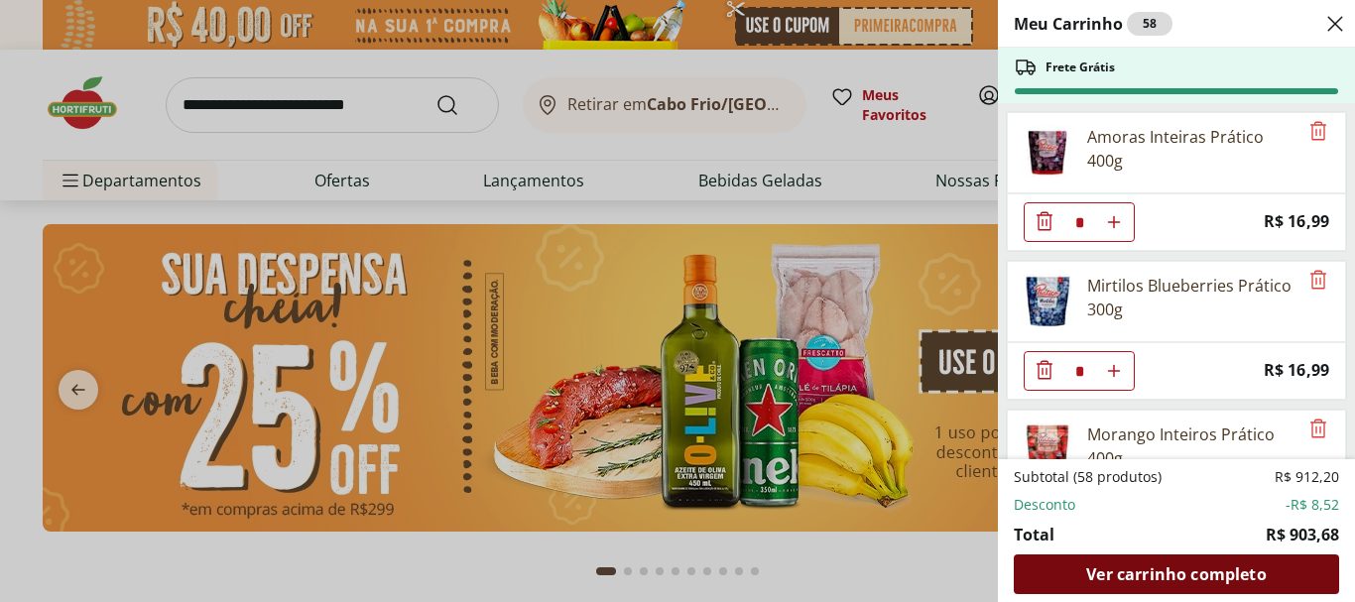
click at [1134, 585] on div "Ver carrinho completo" at bounding box center [1175, 574] width 325 height 40
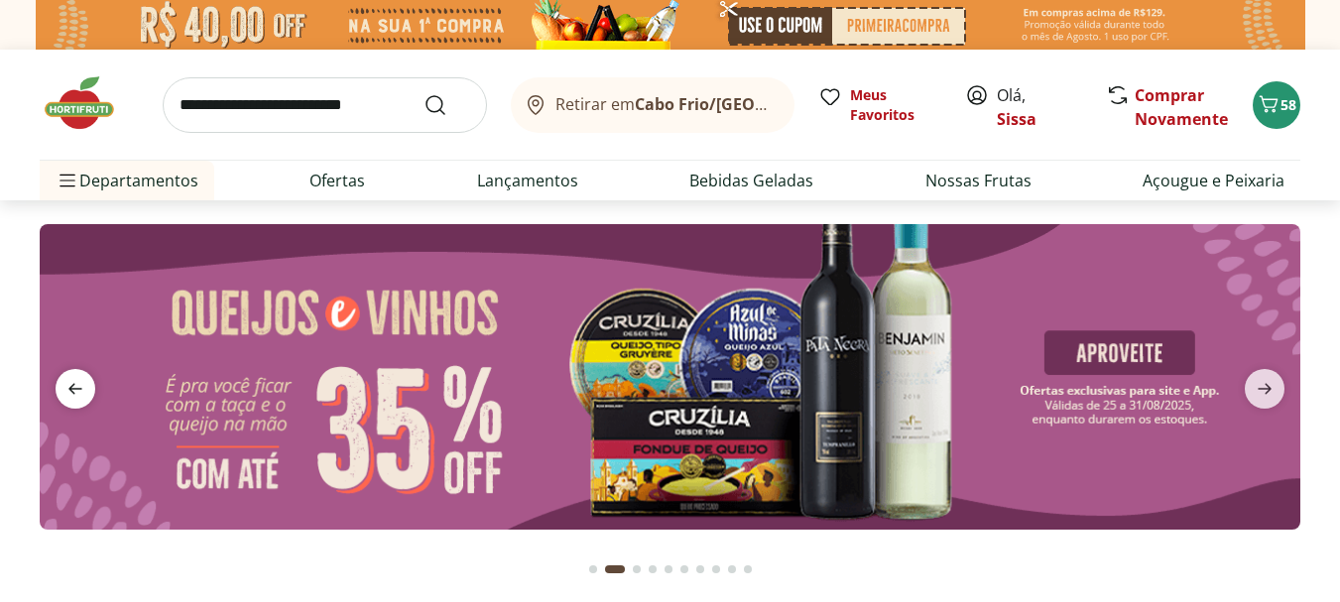
click at [78, 391] on icon "previous" at bounding box center [75, 389] width 24 height 24
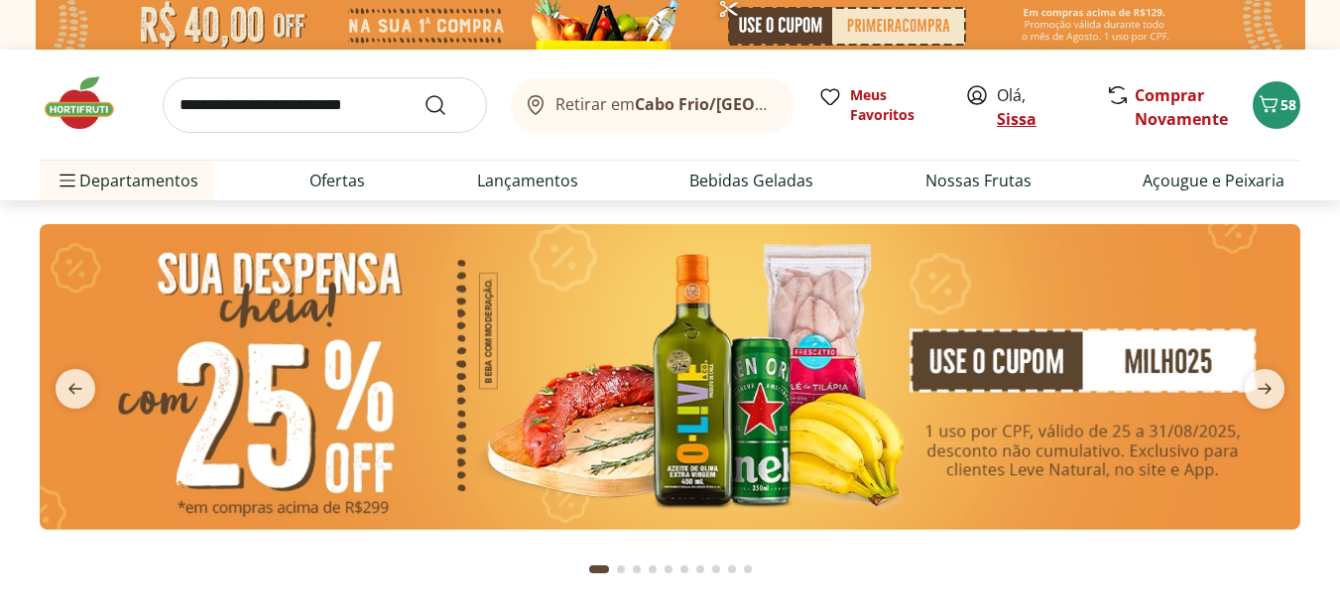
click at [1017, 125] on link "Sissa" at bounding box center [1017, 119] width 40 height 22
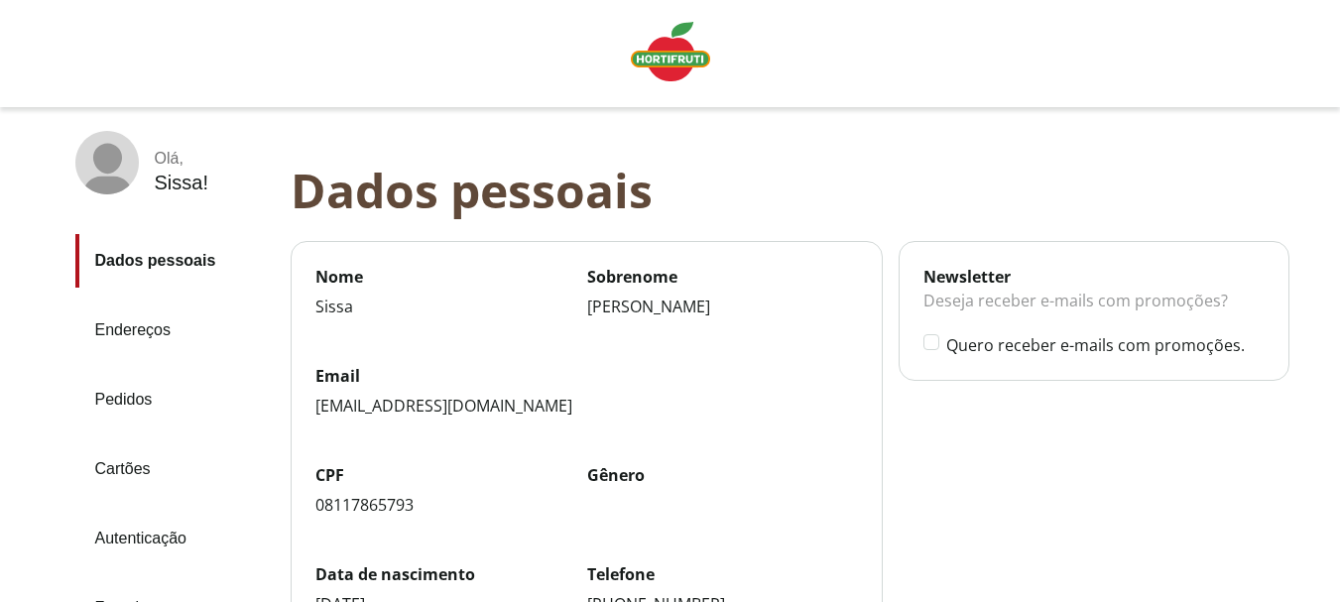
click at [156, 328] on link "Endereços" at bounding box center [174, 330] width 199 height 54
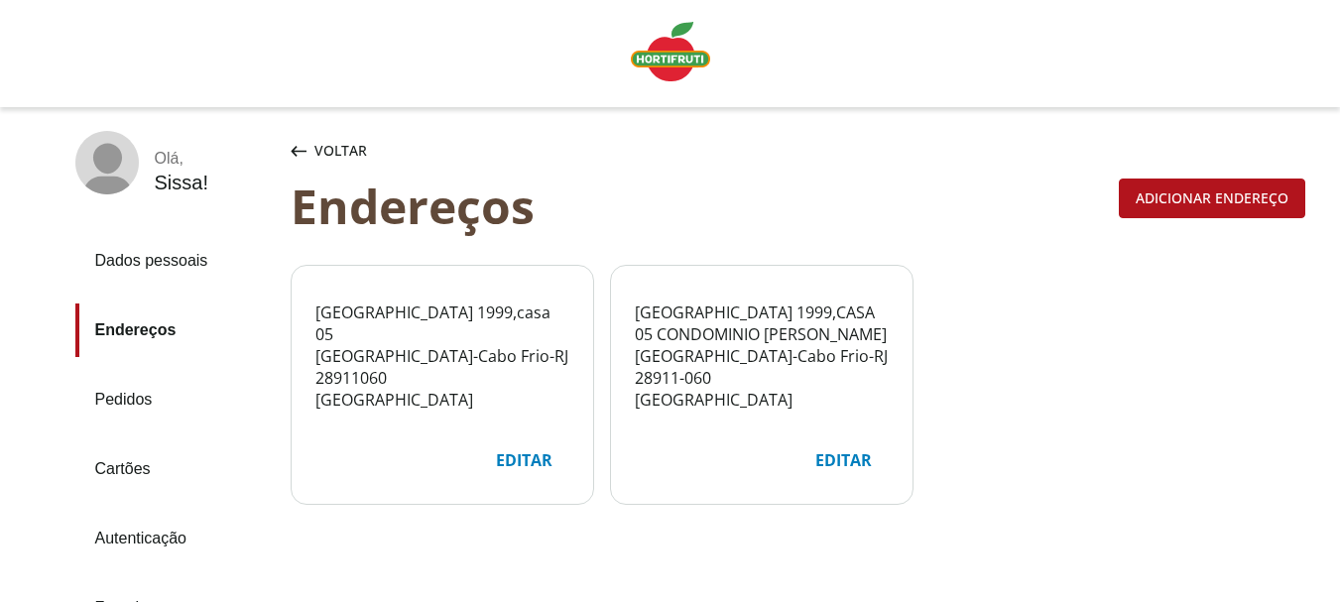
click at [677, 59] on img "Linha de sessão" at bounding box center [670, 51] width 79 height 59
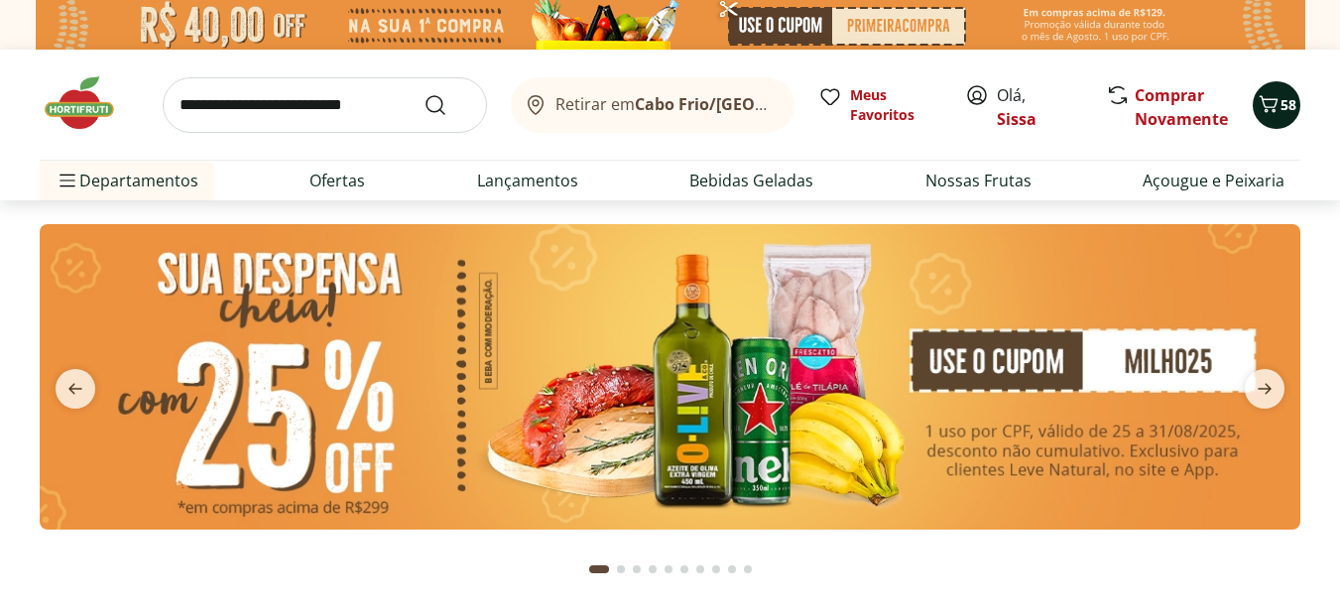
click at [1283, 112] on span "58" at bounding box center [1288, 104] width 16 height 19
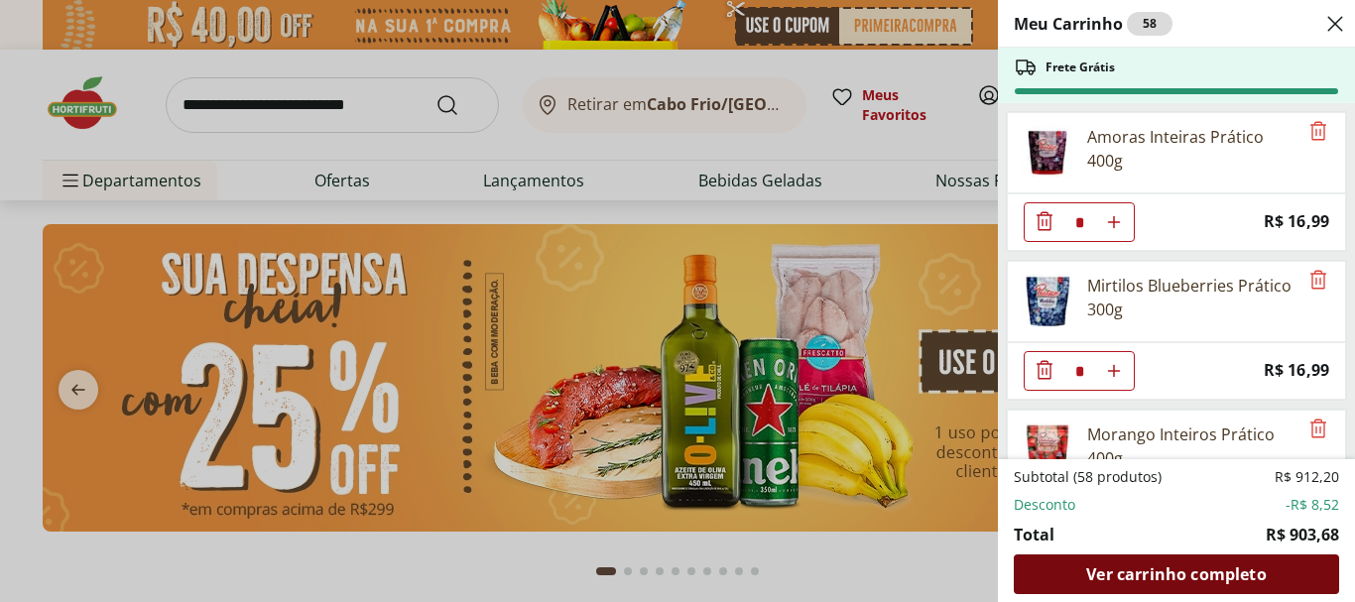
click at [1159, 577] on span "Ver carrinho completo" at bounding box center [1175, 574] width 179 height 16
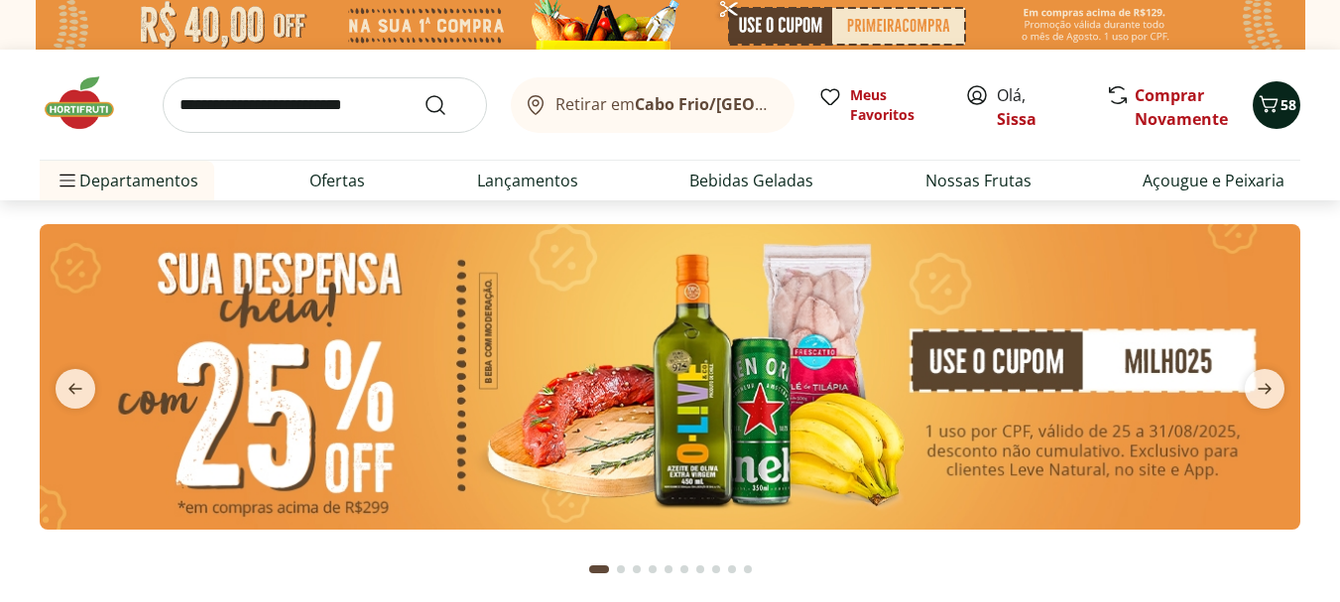
click at [1286, 107] on span "58" at bounding box center [1288, 104] width 16 height 19
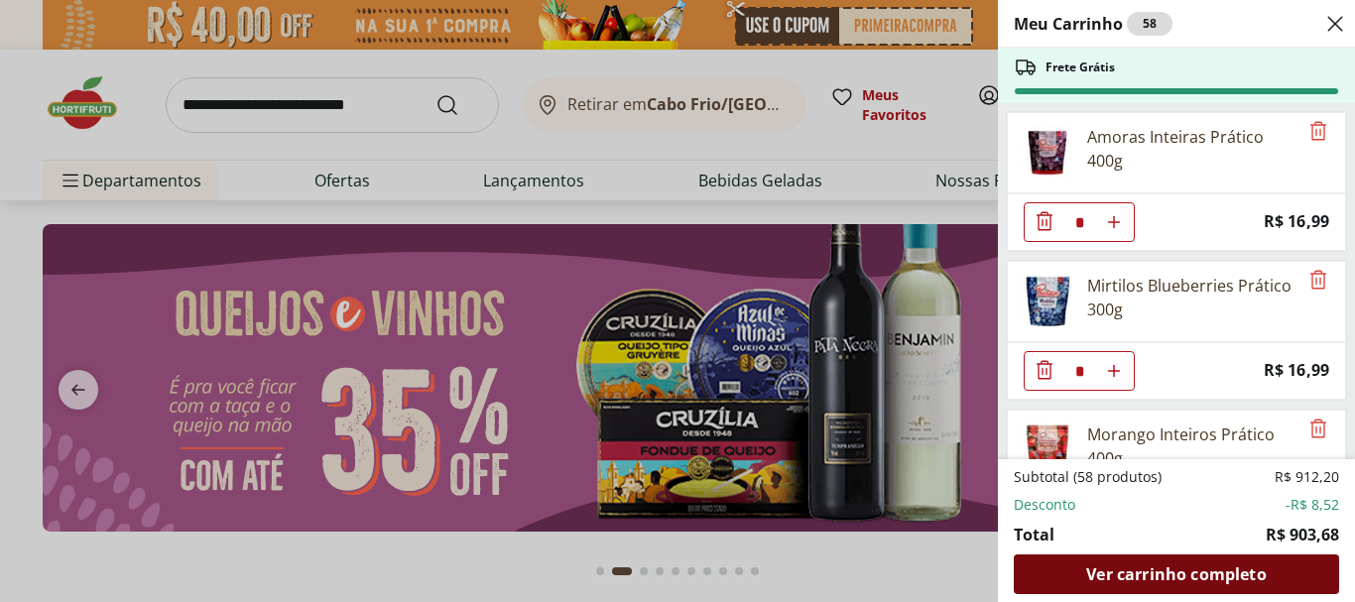
click at [1139, 579] on span "Ver carrinho completo" at bounding box center [1175, 574] width 179 height 16
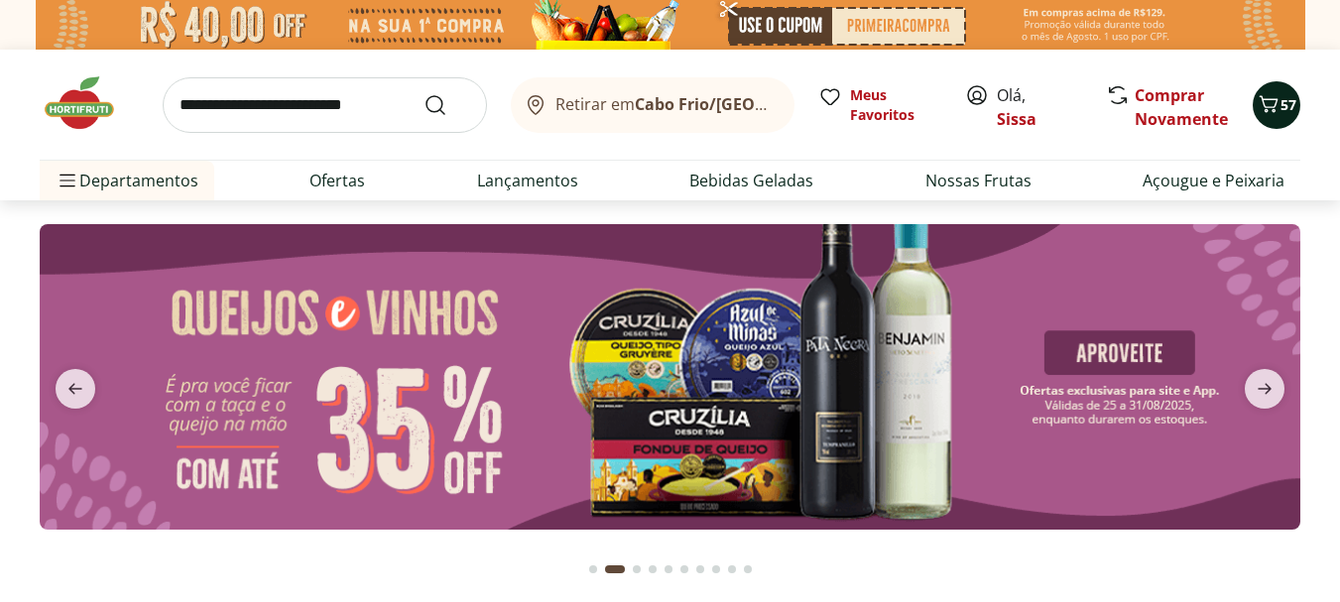
click at [1278, 115] on icon "Carrinho" at bounding box center [1268, 104] width 24 height 24
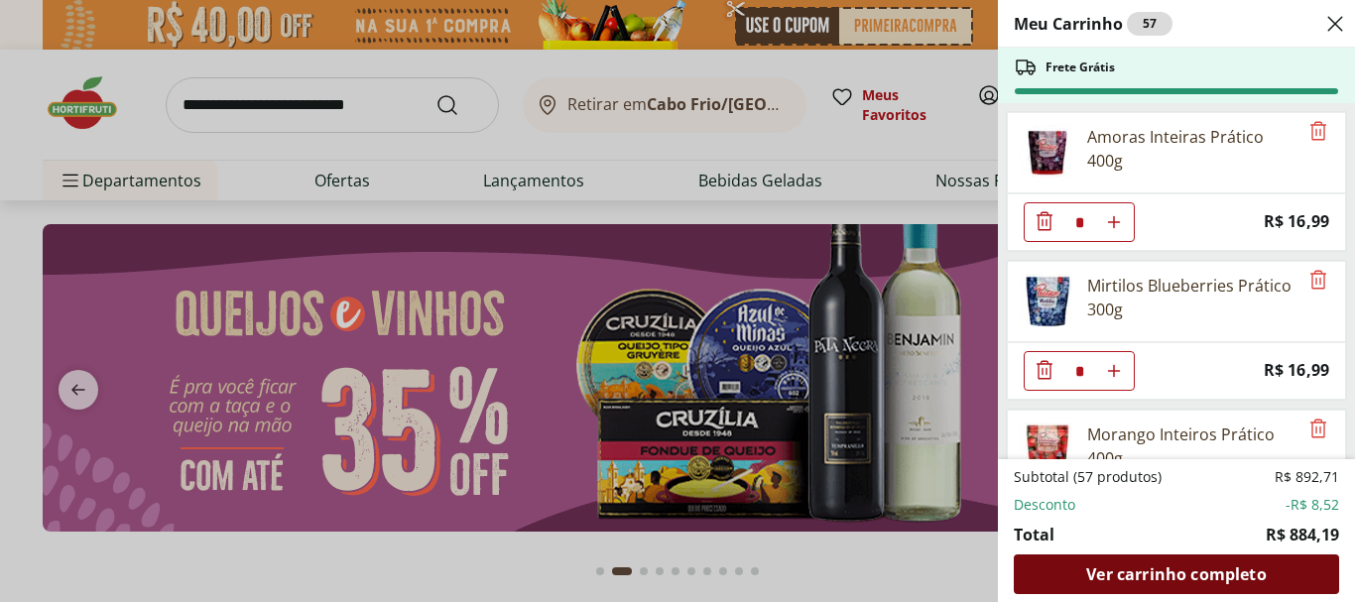
click at [1075, 585] on div "Ver carrinho completo" at bounding box center [1175, 574] width 325 height 40
